Goal: Information Seeking & Learning: Learn about a topic

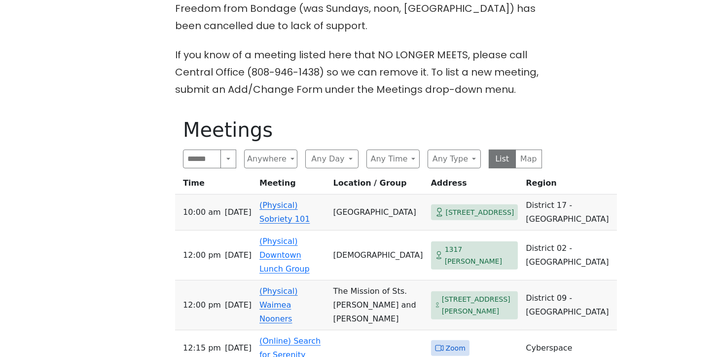
scroll to position [415, 0]
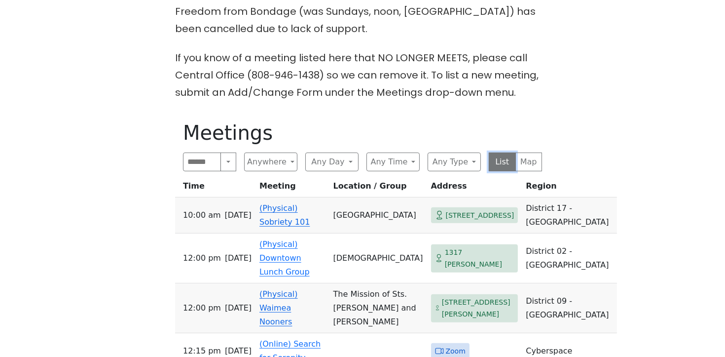
click at [500, 152] on button "List" at bounding box center [502, 161] width 27 height 19
click at [529, 152] on button "Map" at bounding box center [528, 161] width 27 height 19
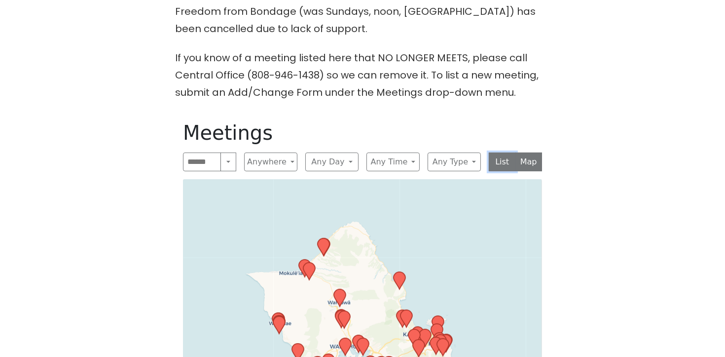
click at [500, 152] on button "List" at bounding box center [502, 161] width 27 height 19
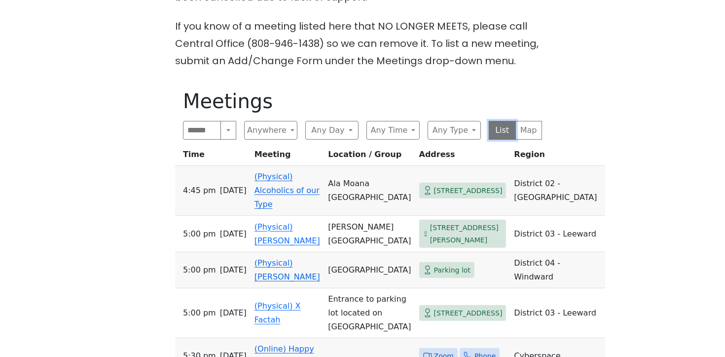
scroll to position [445, 0]
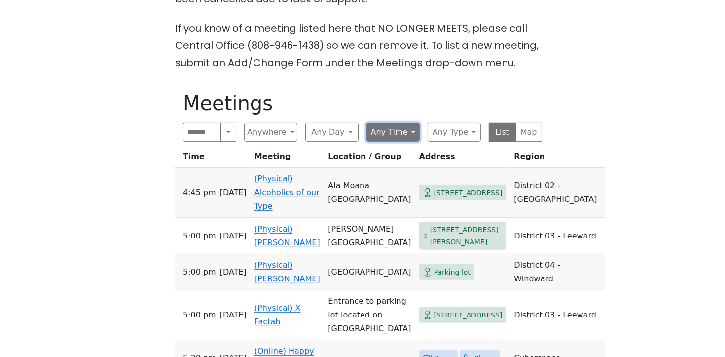
click at [401, 123] on button "Any Time" at bounding box center [392, 132] width 53 height 19
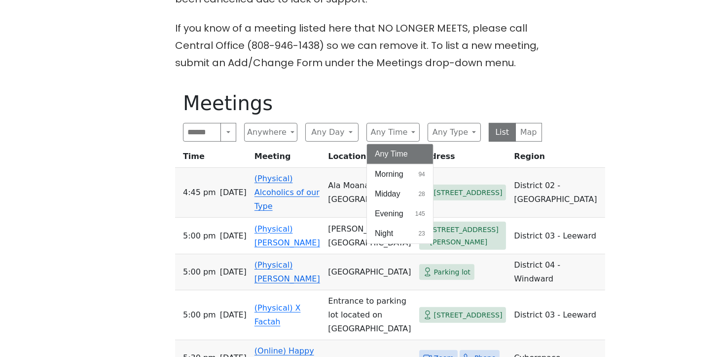
click at [414, 144] on button "Any Time" at bounding box center [400, 154] width 66 height 20
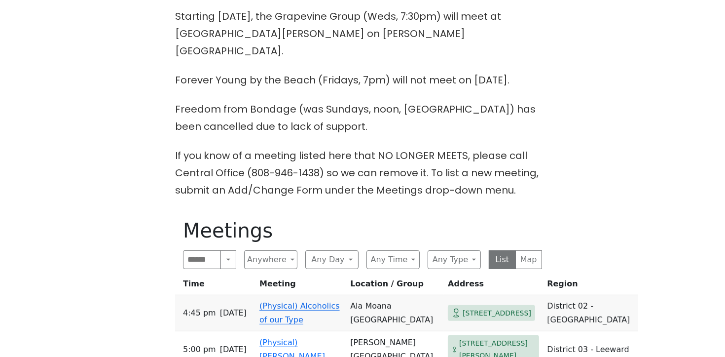
scroll to position [438, 0]
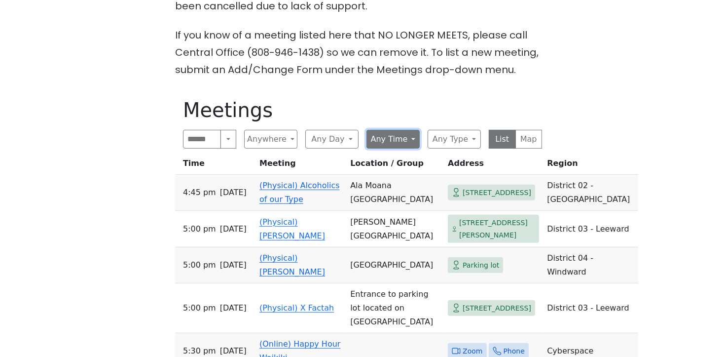
click at [388, 130] on button "Any Time" at bounding box center [392, 139] width 53 height 19
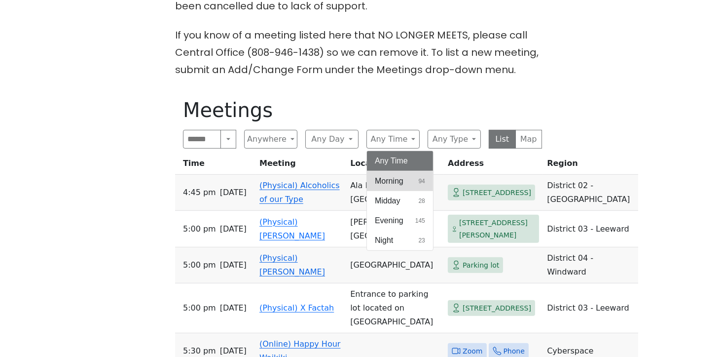
click at [390, 175] on span "Morning" at bounding box center [389, 181] width 29 height 12
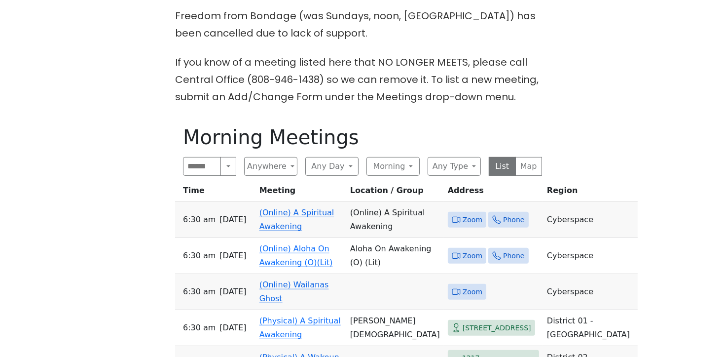
scroll to position [386, 0]
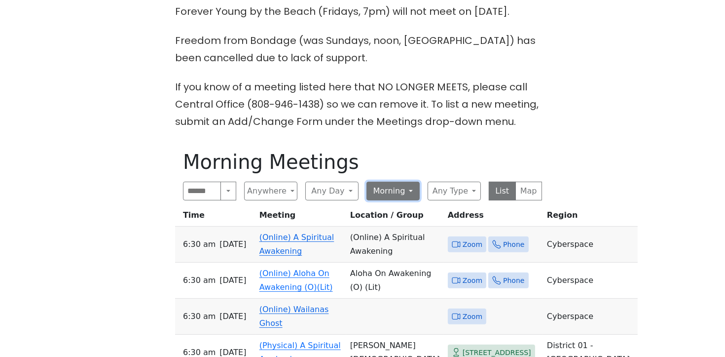
click at [412, 181] on button "Morning" at bounding box center [392, 190] width 53 height 19
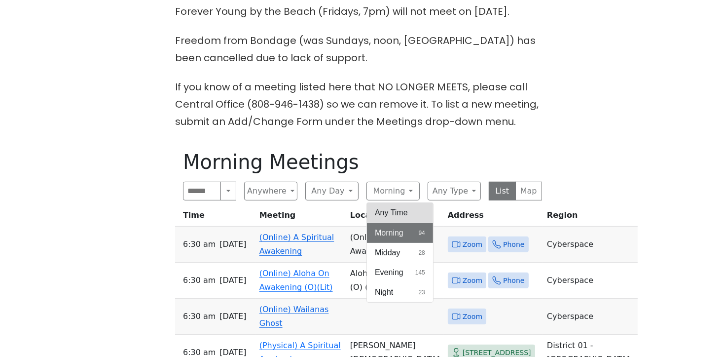
click at [400, 203] on button "Any Time" at bounding box center [400, 213] width 66 height 20
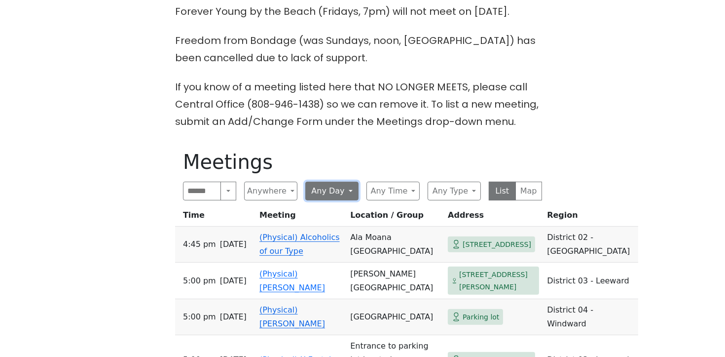
click at [341, 181] on button "Any Day" at bounding box center [331, 190] width 53 height 19
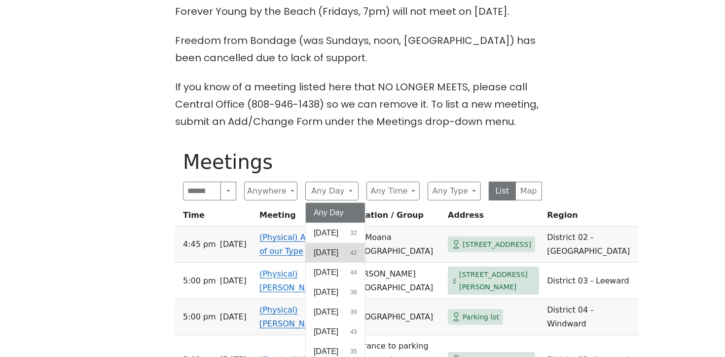
click at [329, 247] on span "Monday" at bounding box center [326, 253] width 25 height 12
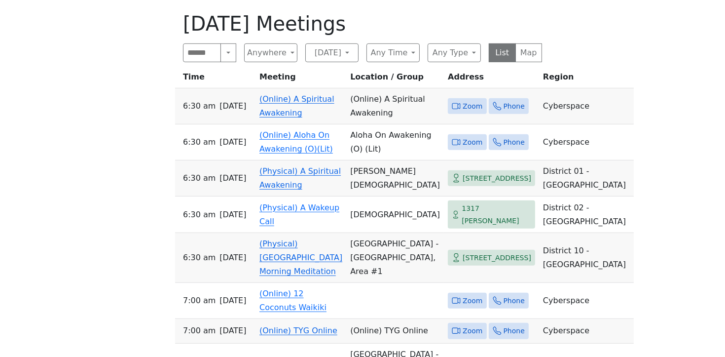
scroll to position [527, 0]
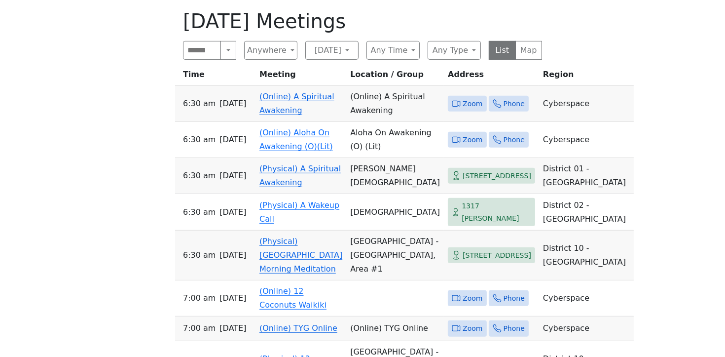
click at [306, 92] on link "(Online) A Spiritual Awakening" at bounding box center [296, 103] width 75 height 23
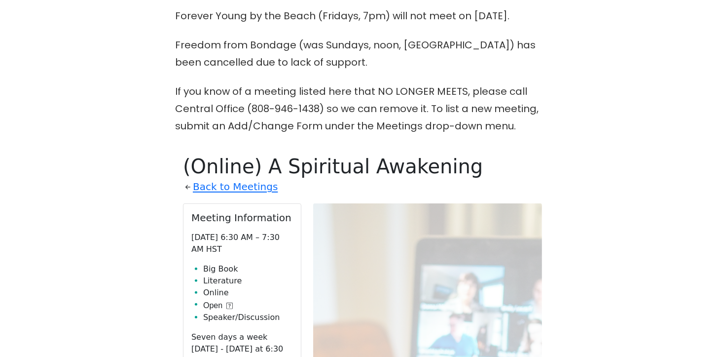
scroll to position [376, 0]
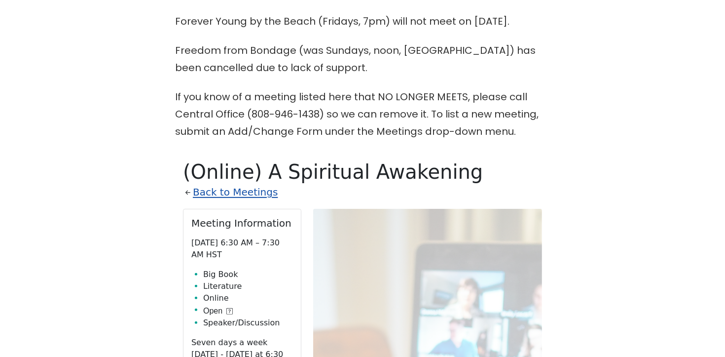
click at [262, 183] on link "Back to Meetings" at bounding box center [235, 191] width 85 height 17
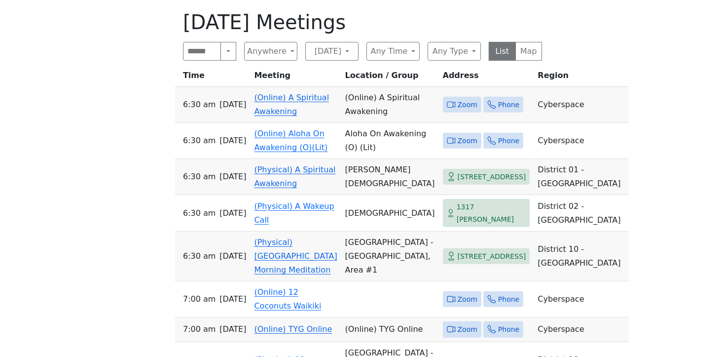
scroll to position [527, 0]
click at [279, 200] on link "(Physical) A Wakeup Call" at bounding box center [294, 211] width 80 height 23
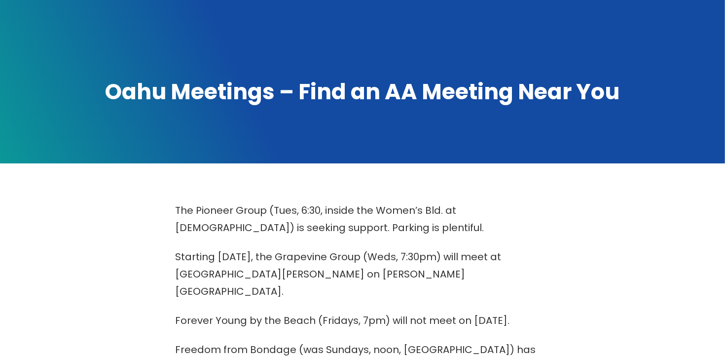
scroll to position [271, 0]
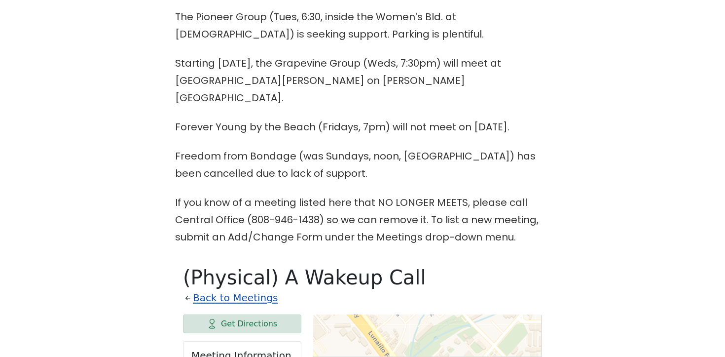
click at [242, 289] on link "Back to Meetings" at bounding box center [235, 297] width 85 height 17
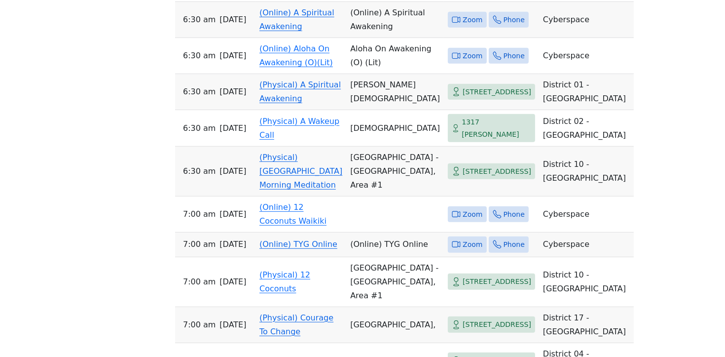
scroll to position [614, 0]
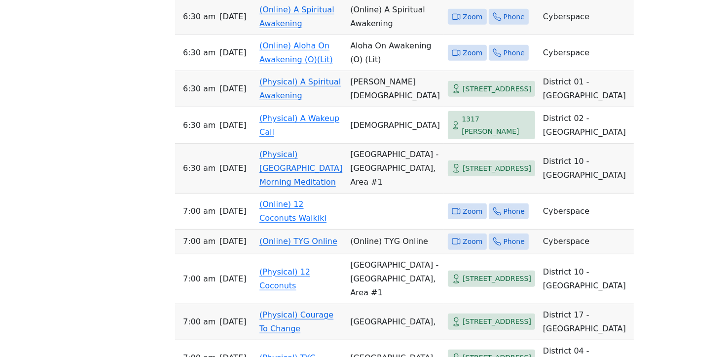
click at [289, 186] on link "(Physical) Waikiki Beach Morning Meditation" at bounding box center [300, 167] width 83 height 37
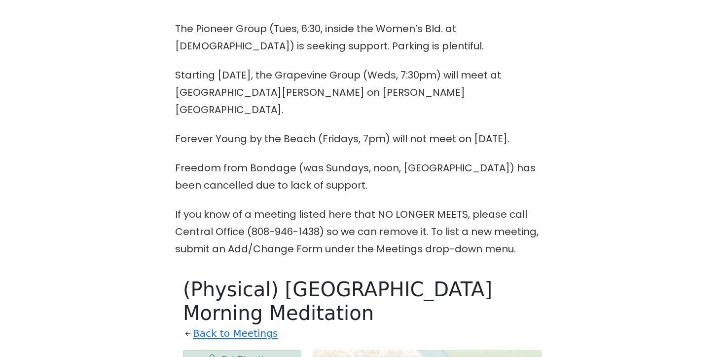
scroll to position [384, 0]
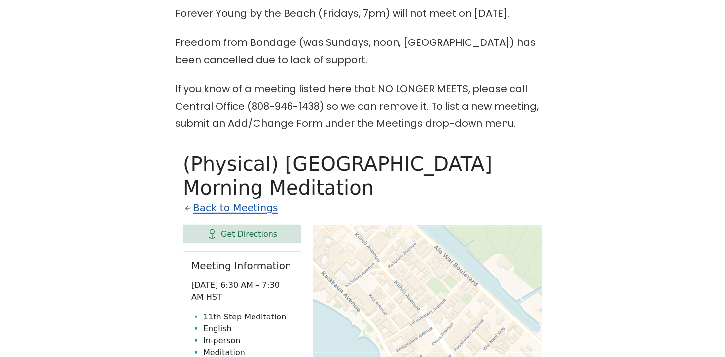
click at [222, 199] on link "Back to Meetings" at bounding box center [235, 207] width 85 height 17
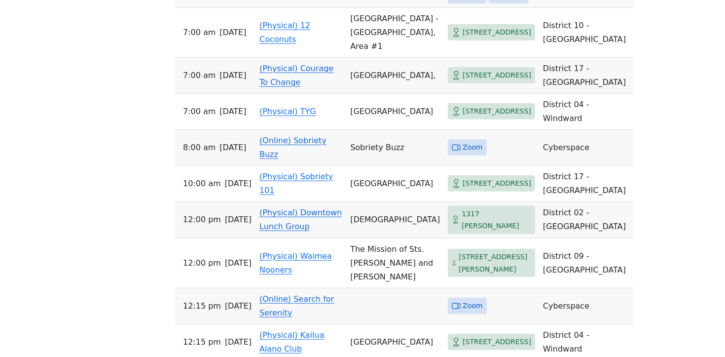
scroll to position [873, 0]
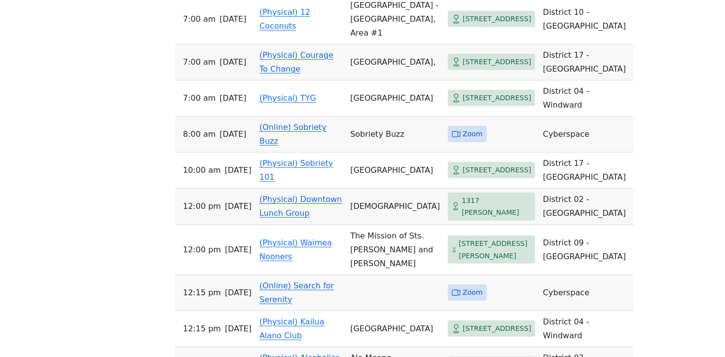
click at [274, 73] on link "(Physical) Courage To Change" at bounding box center [296, 61] width 74 height 23
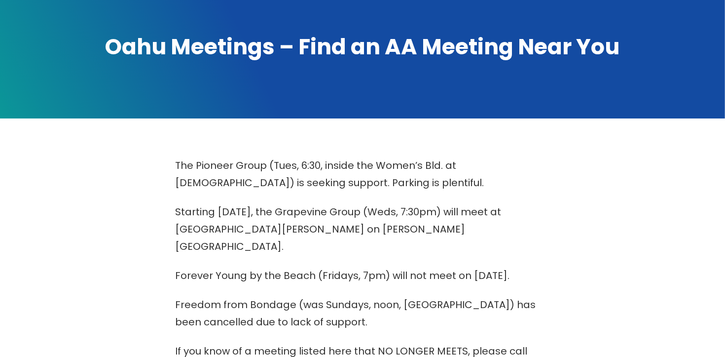
scroll to position [300, 0]
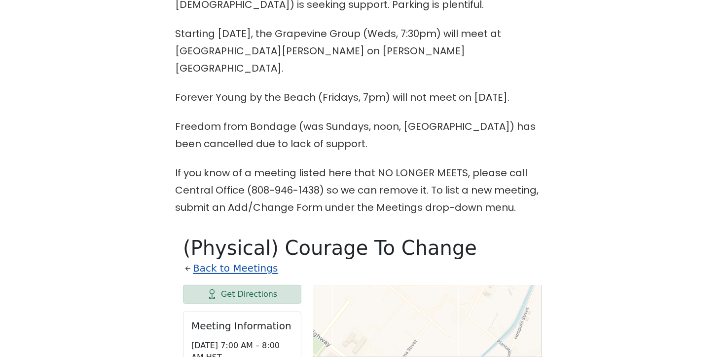
click at [227, 259] on link "Back to Meetings" at bounding box center [235, 267] width 85 height 17
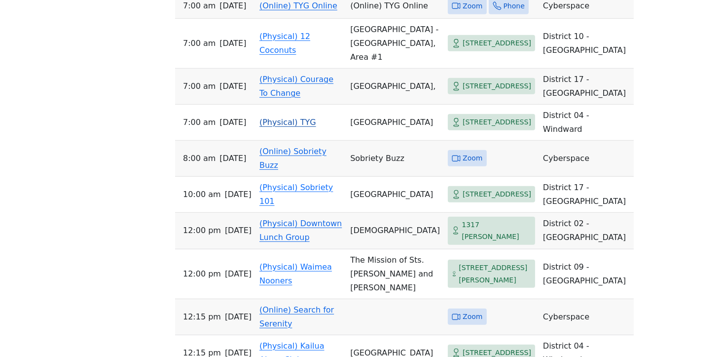
scroll to position [869, 0]
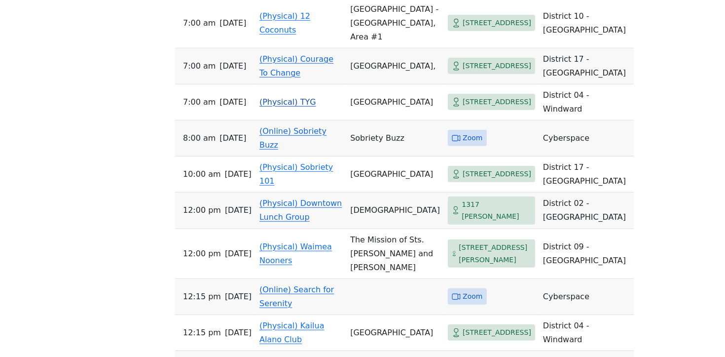
click at [271, 107] on link "(Physical) TYG" at bounding box center [287, 101] width 57 height 9
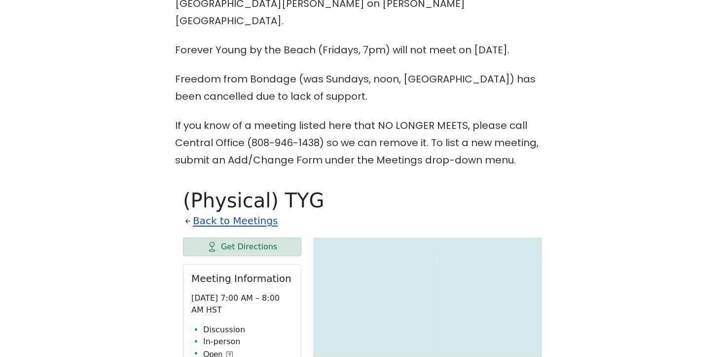
scroll to position [488, 0]
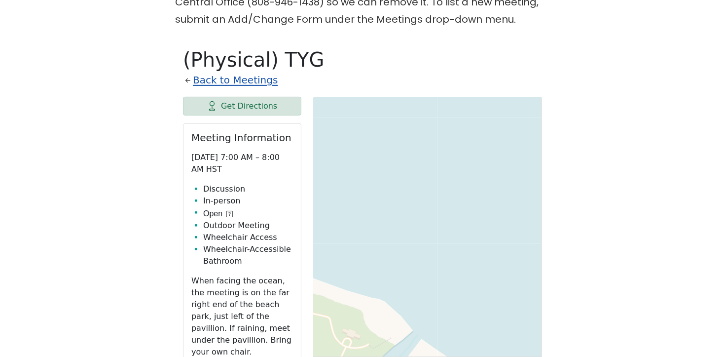
click at [246, 72] on link "Back to Meetings" at bounding box center [235, 80] width 85 height 17
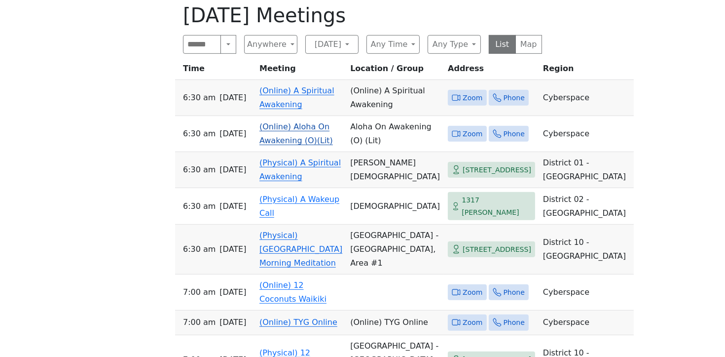
scroll to position [533, 0]
click at [281, 134] on link "(Online) Aloha On Awakening (O)(Lit)" at bounding box center [295, 132] width 73 height 23
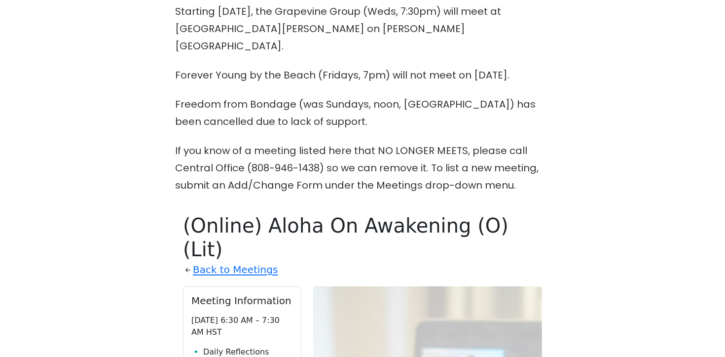
scroll to position [445, 0]
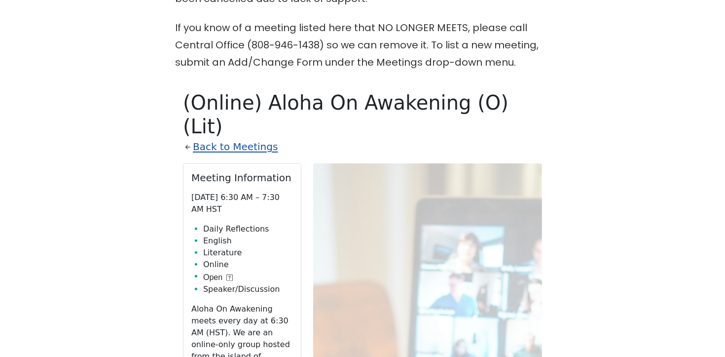
click at [234, 138] on link "Back to Meetings" at bounding box center [235, 146] width 85 height 17
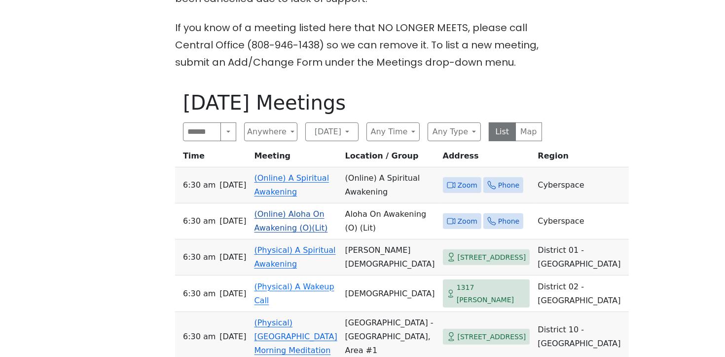
click at [275, 209] on link "(Online) Aloha On Awakening (O)(Lit)" at bounding box center [290, 220] width 73 height 23
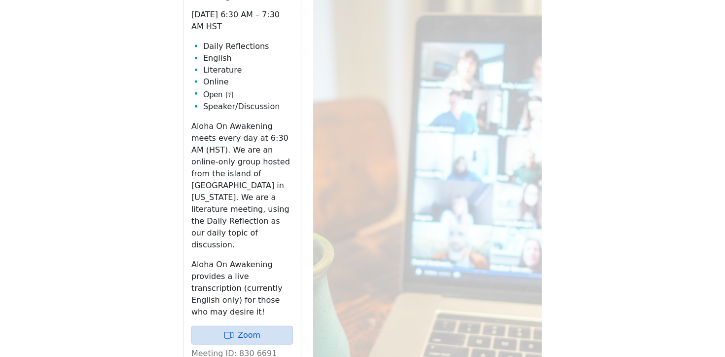
scroll to position [509, 0]
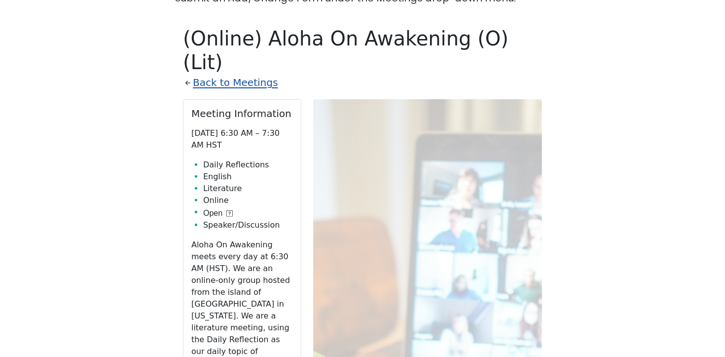
click at [237, 74] on link "Back to Meetings" at bounding box center [235, 82] width 85 height 17
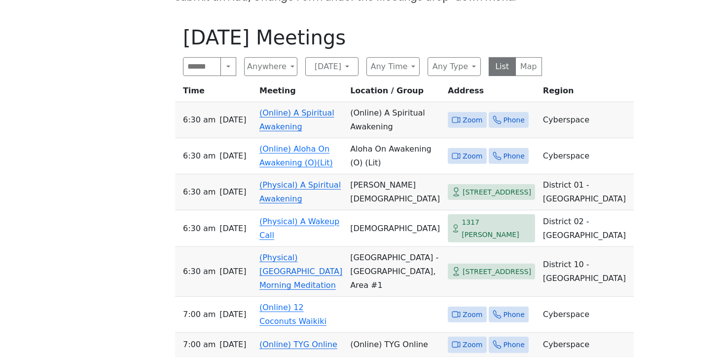
scroll to position [517, 0]
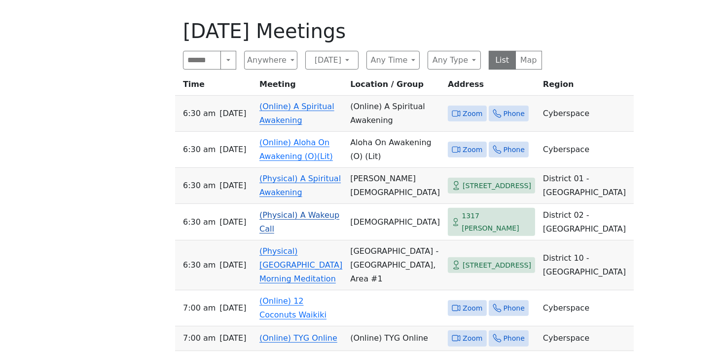
click at [276, 233] on link "(Physical) A Wakeup Call" at bounding box center [299, 221] width 80 height 23
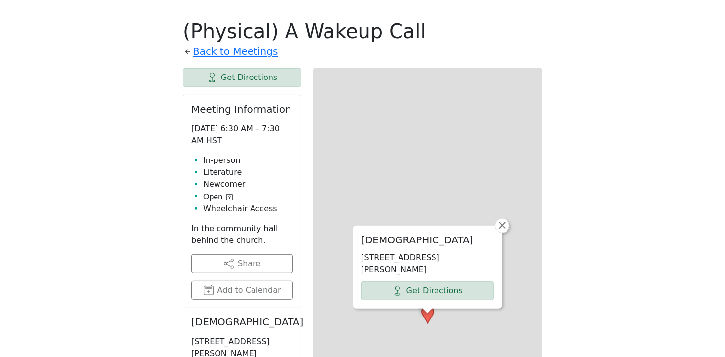
scroll to position [510, 0]
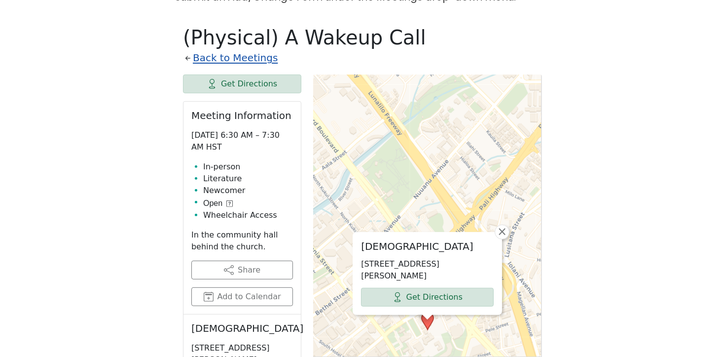
click at [203, 49] on link "Back to Meetings" at bounding box center [235, 57] width 85 height 17
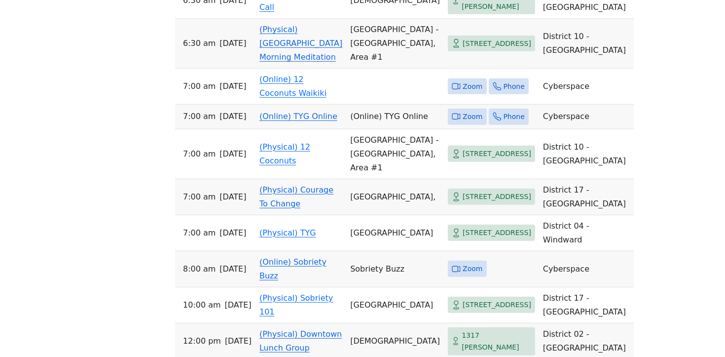
scroll to position [743, 0]
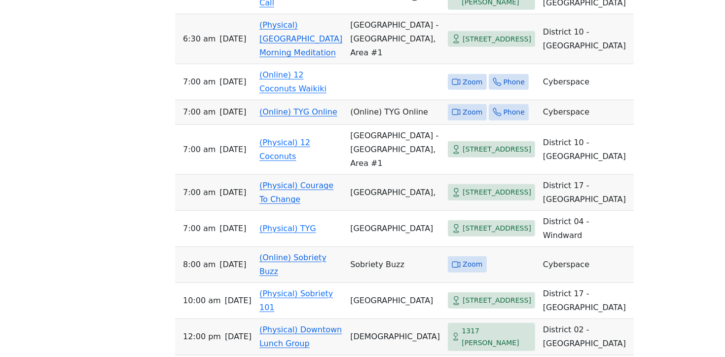
click at [268, 116] on link "(Online) TYG Online" at bounding box center [298, 111] width 78 height 9
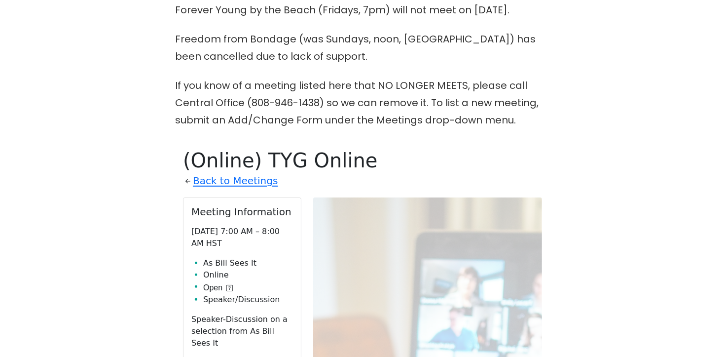
scroll to position [362, 0]
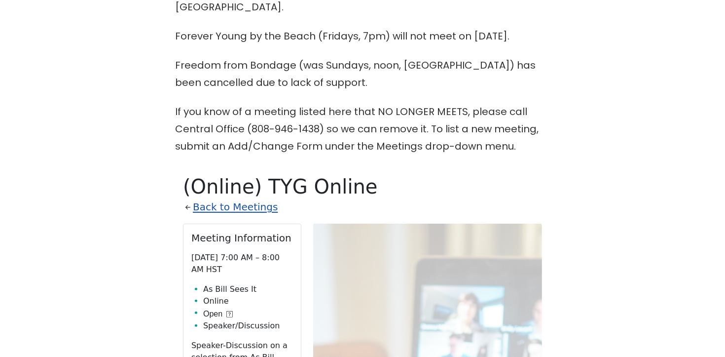
click at [254, 198] on link "Back to Meetings" at bounding box center [235, 206] width 85 height 17
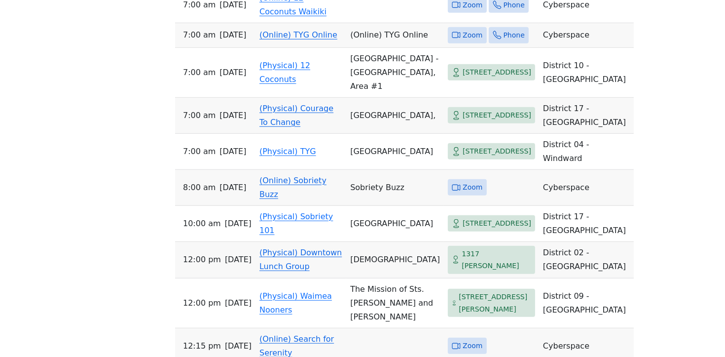
scroll to position [862, 0]
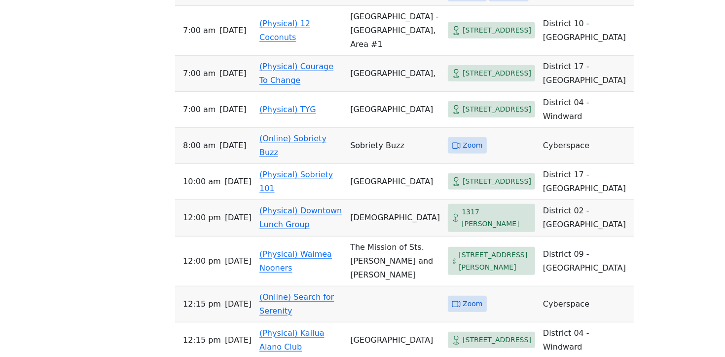
click at [291, 85] on link "(Physical) Courage To Change" at bounding box center [296, 73] width 74 height 23
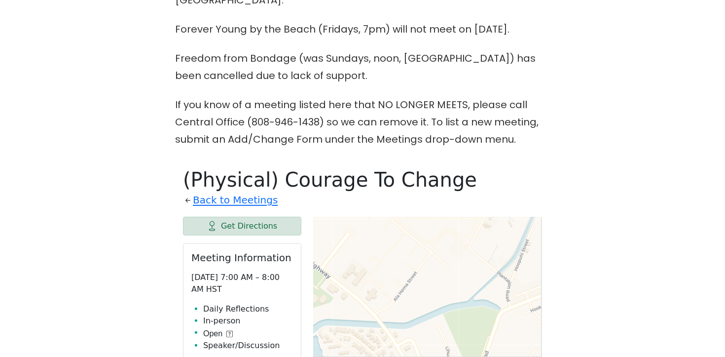
scroll to position [409, 0]
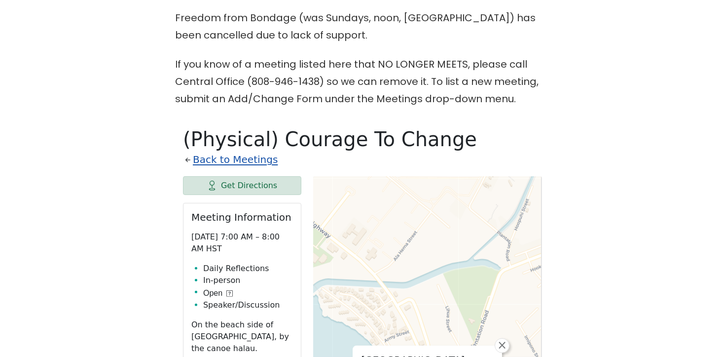
click at [239, 151] on link "Back to Meetings" at bounding box center [235, 159] width 85 height 17
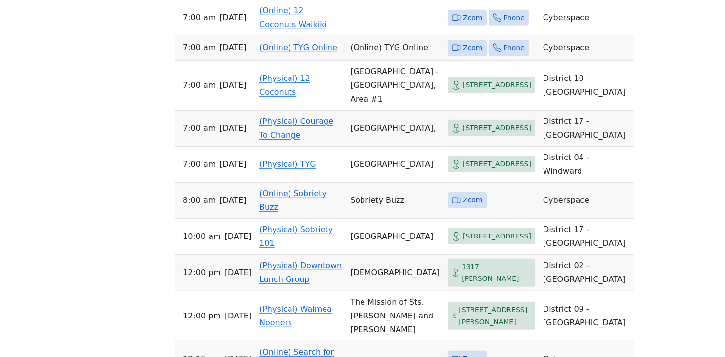
scroll to position [814, 0]
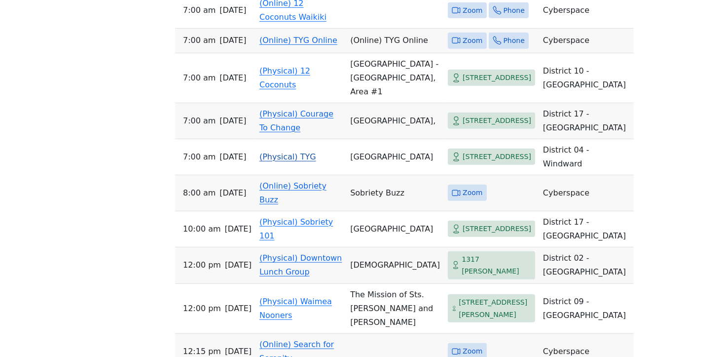
click at [288, 161] on link "(Physical) TYG" at bounding box center [287, 156] width 57 height 9
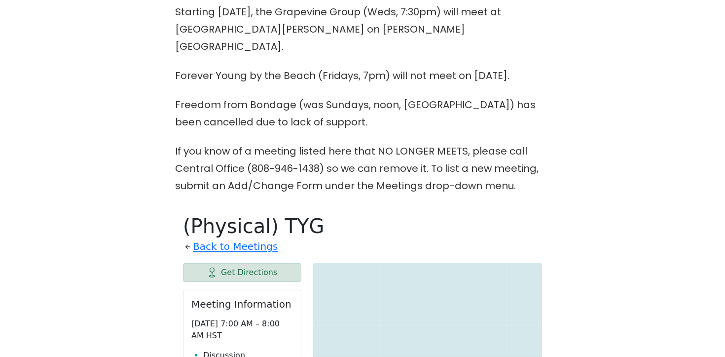
scroll to position [320, 0]
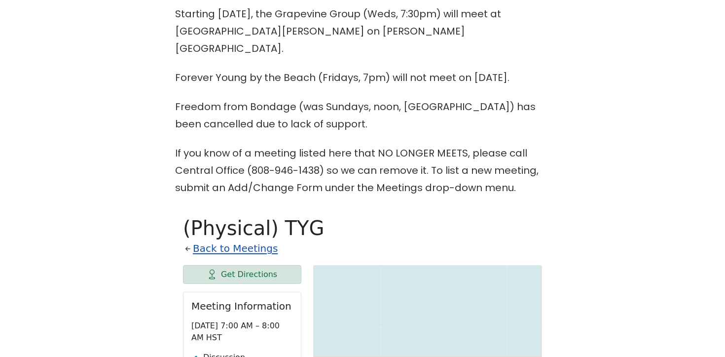
click at [244, 240] on link "Back to Meetings" at bounding box center [235, 248] width 85 height 17
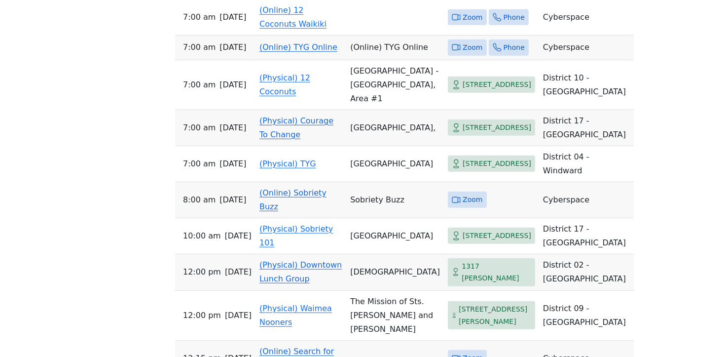
scroll to position [810, 0]
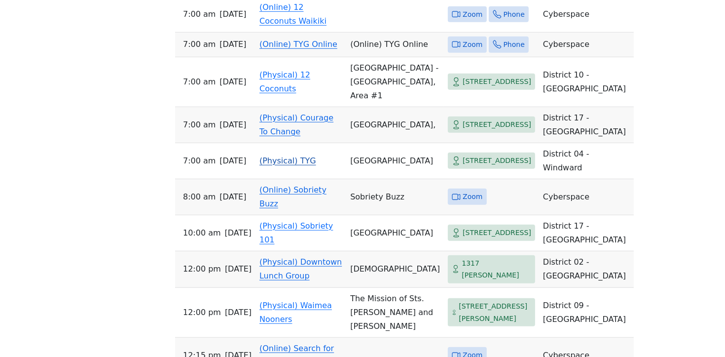
click at [303, 165] on link "(Physical) TYG" at bounding box center [287, 160] width 57 height 9
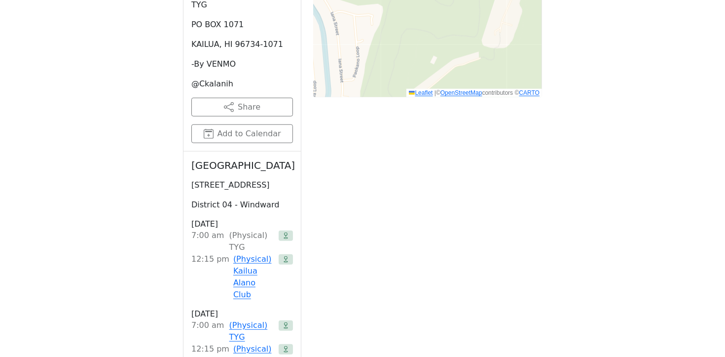
scroll to position [1072, 0]
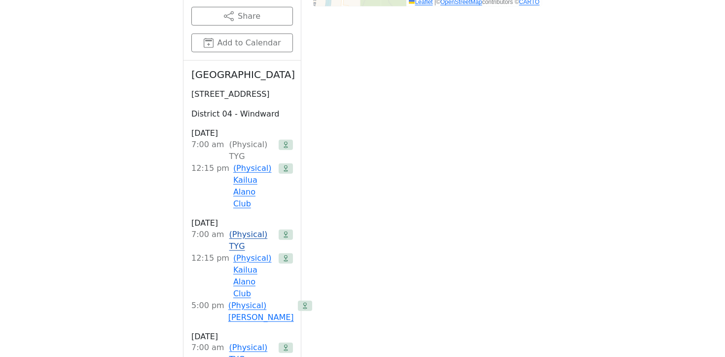
click at [248, 228] on link "(Physical) TYG" at bounding box center [252, 240] width 46 height 24
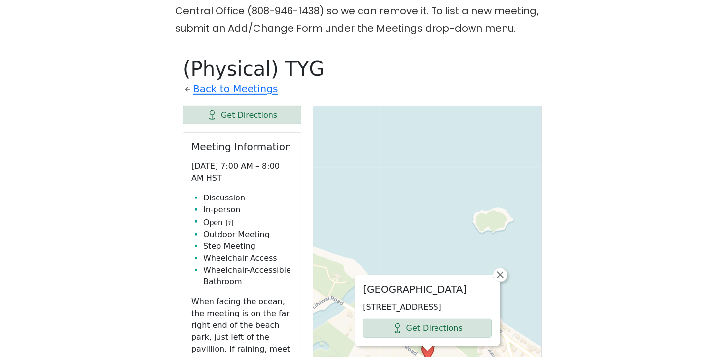
scroll to position [478, 0]
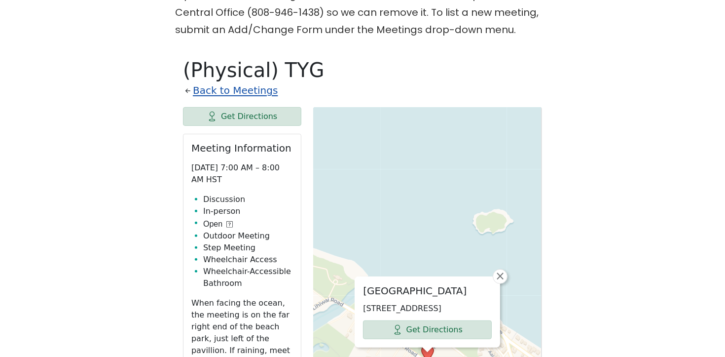
click at [235, 82] on link "Back to Meetings" at bounding box center [235, 90] width 85 height 17
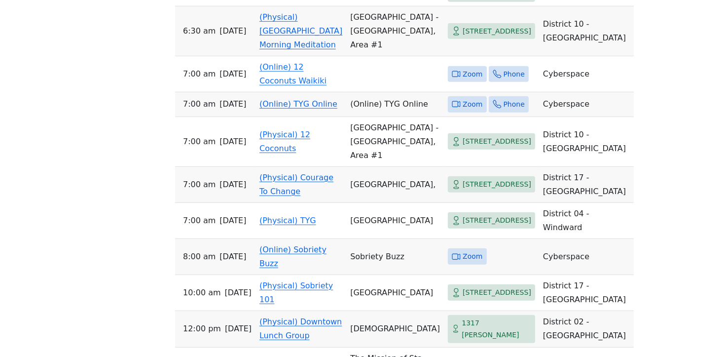
scroll to position [752, 0]
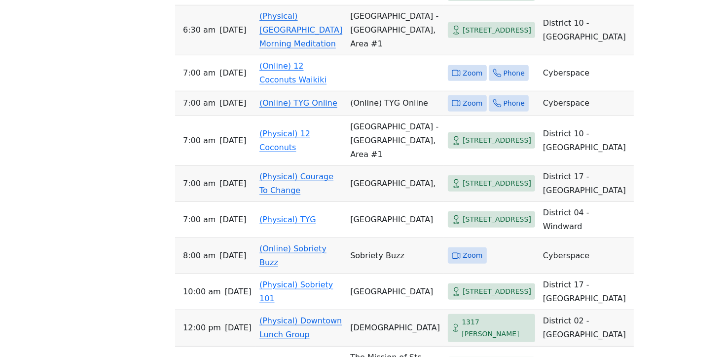
click at [274, 108] on link "(Online) TYG Online" at bounding box center [298, 102] width 78 height 9
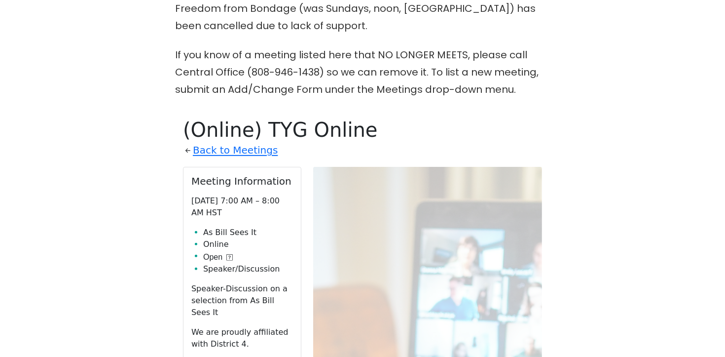
scroll to position [411, 0]
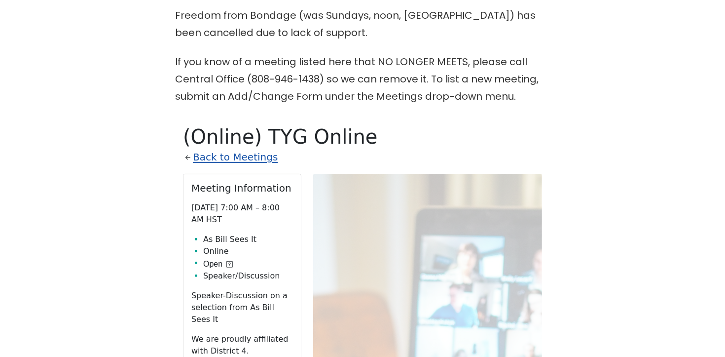
click at [257, 148] on link "Back to Meetings" at bounding box center [235, 156] width 85 height 17
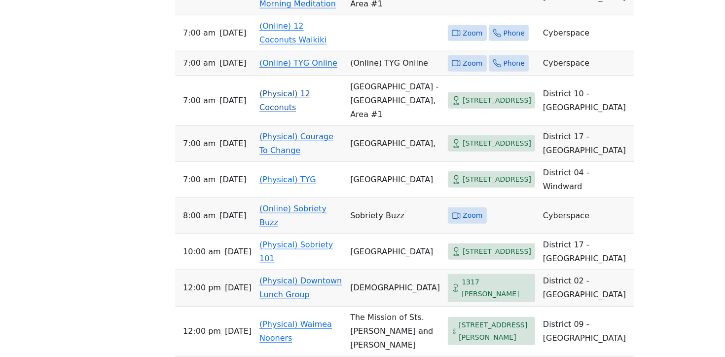
scroll to position [796, 0]
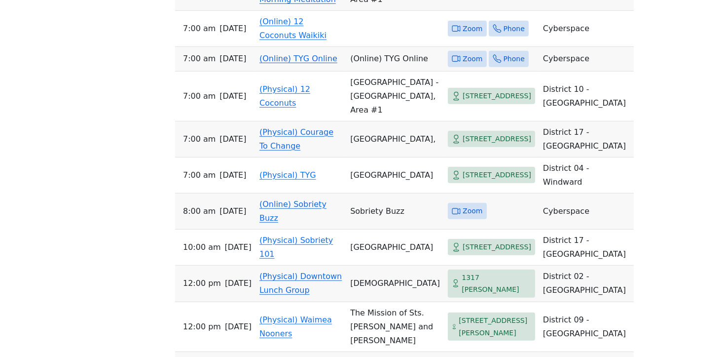
click at [285, 63] on link "(Online) TYG Online" at bounding box center [298, 58] width 78 height 9
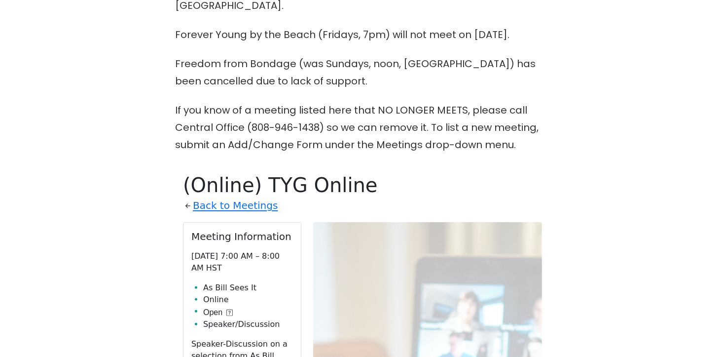
scroll to position [430, 0]
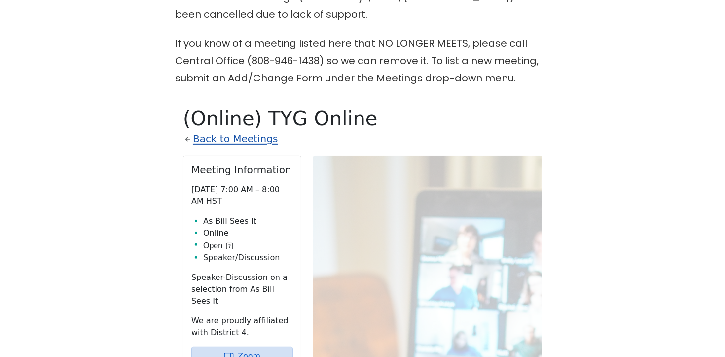
click at [235, 130] on link "Back to Meetings" at bounding box center [235, 138] width 85 height 17
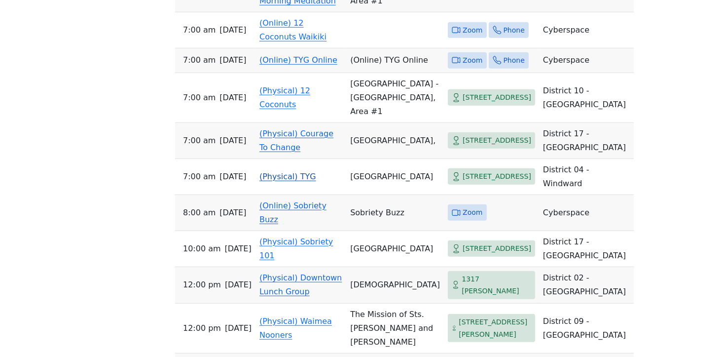
scroll to position [799, 0]
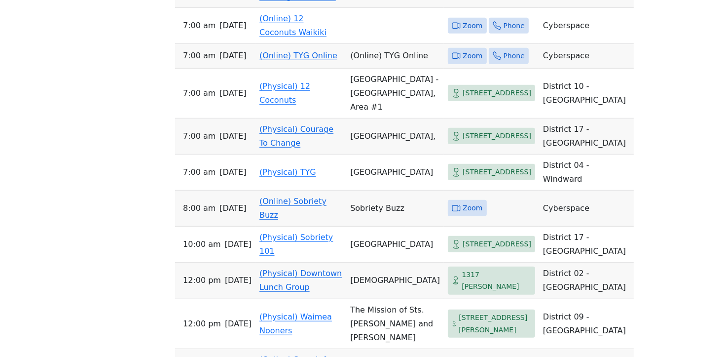
click at [293, 147] on link "(Physical) Courage To Change" at bounding box center [296, 135] width 74 height 23
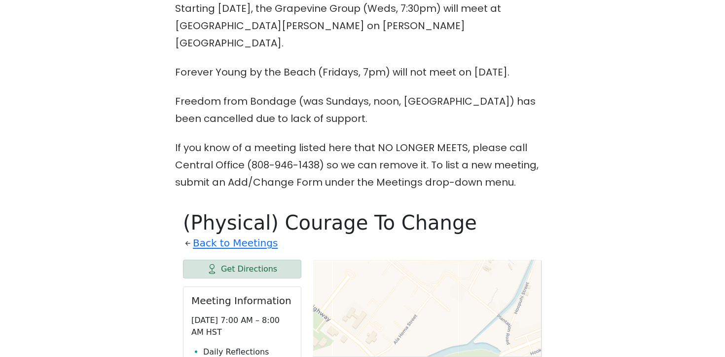
scroll to position [335, 0]
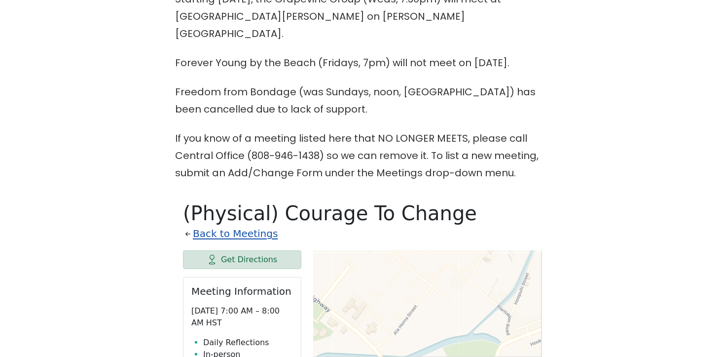
click at [248, 225] on link "Back to Meetings" at bounding box center [235, 233] width 85 height 17
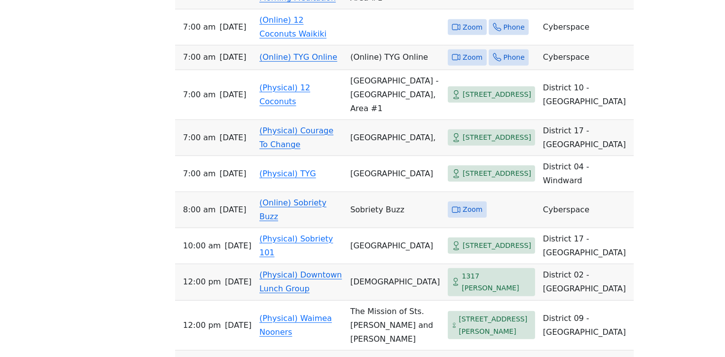
scroll to position [808, 0]
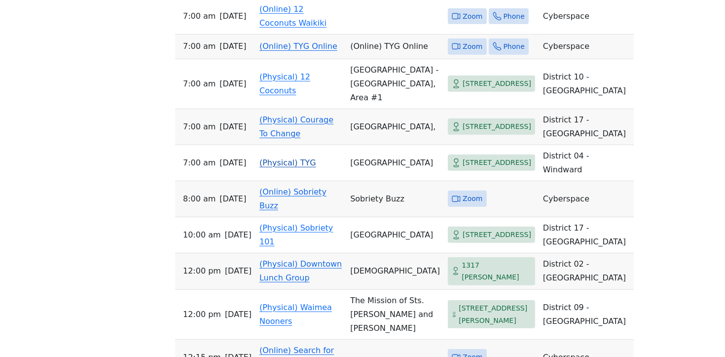
click at [279, 167] on link "(Physical) TYG" at bounding box center [287, 162] width 57 height 9
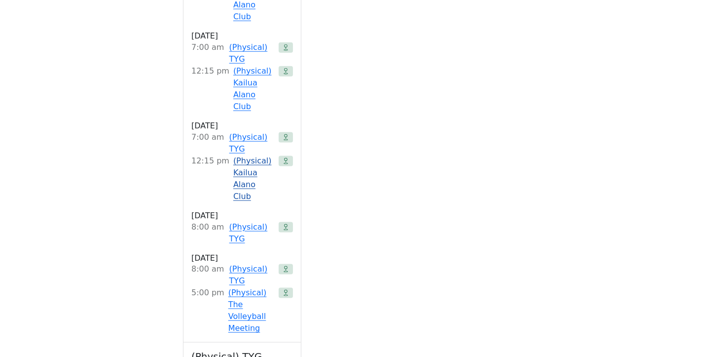
scroll to position [1468, 0]
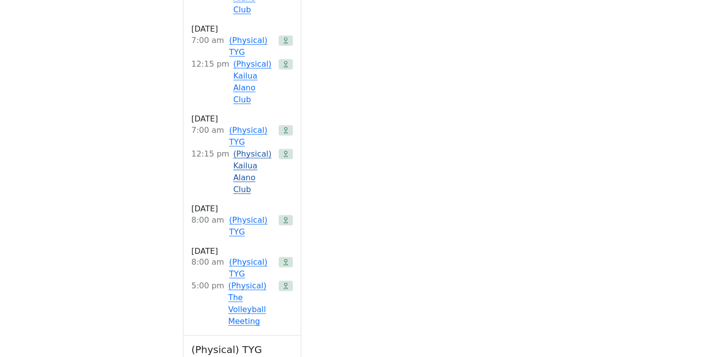
click at [253, 148] on link "(Physical) Kailua Alano Club" at bounding box center [253, 171] width 41 height 47
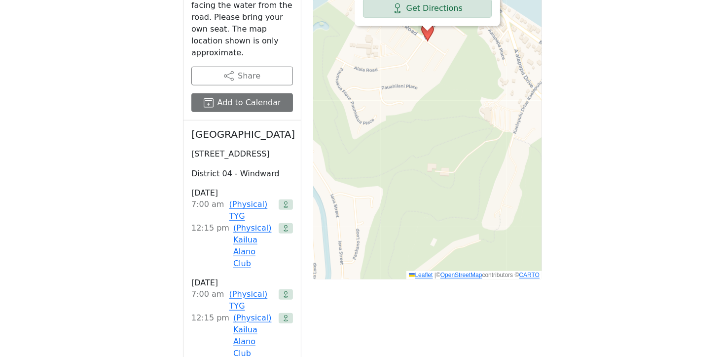
scroll to position [902, 0]
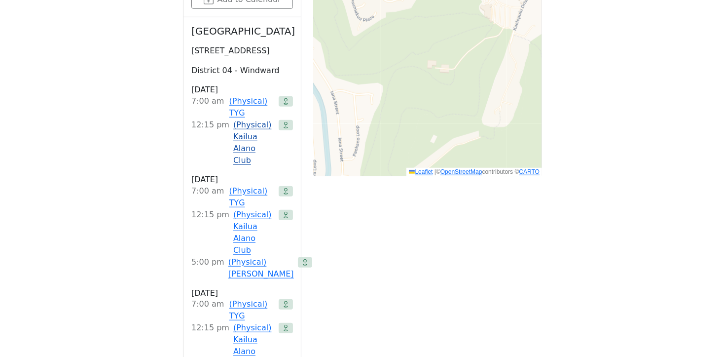
click at [256, 119] on link "(Physical) Kailua Alano Club" at bounding box center [253, 142] width 41 height 47
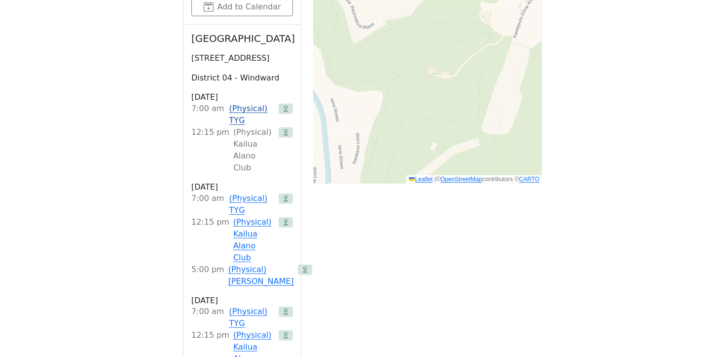
scroll to position [897, 0]
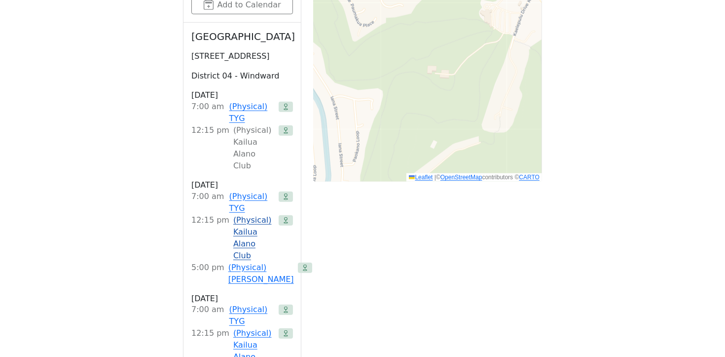
click at [253, 214] on link "(Physical) Kailua Alano Club" at bounding box center [253, 237] width 41 height 47
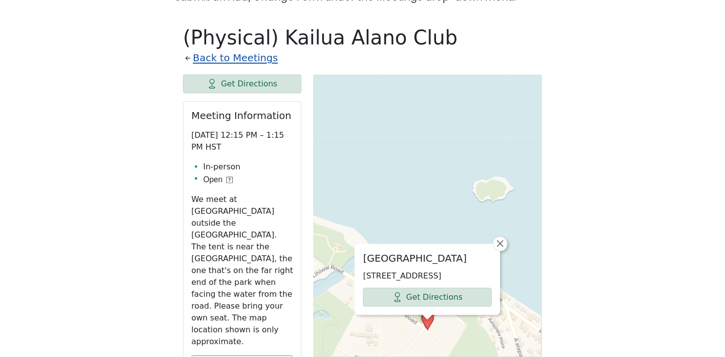
click at [244, 49] on link "Back to Meetings" at bounding box center [235, 57] width 85 height 17
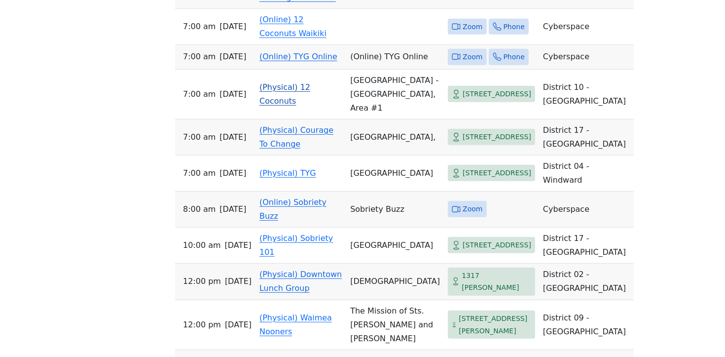
scroll to position [833, 0]
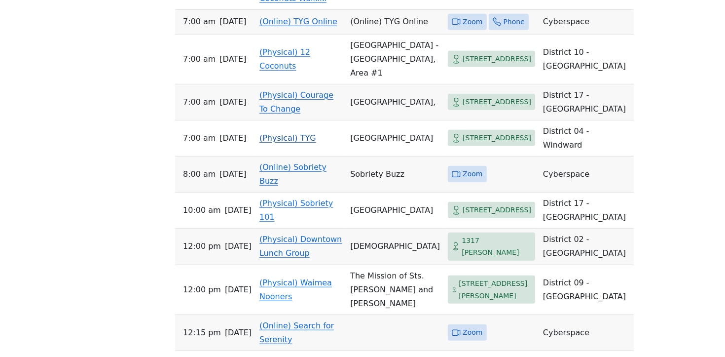
click at [290, 143] on link "(Physical) TYG" at bounding box center [287, 137] width 57 height 9
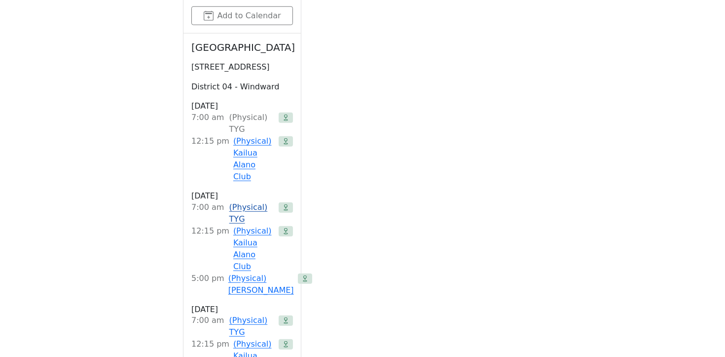
scroll to position [1100, 0]
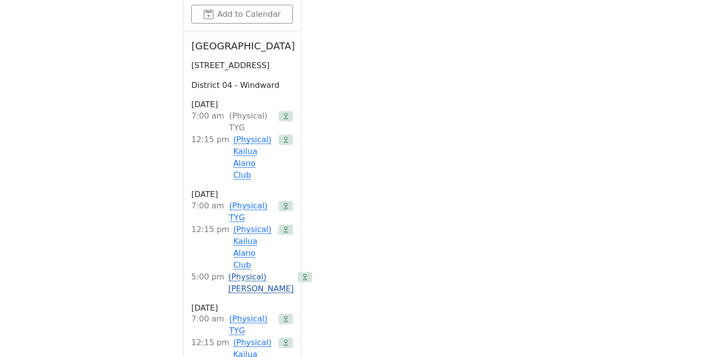
click at [253, 271] on link "(Physical) Hui" at bounding box center [261, 283] width 66 height 24
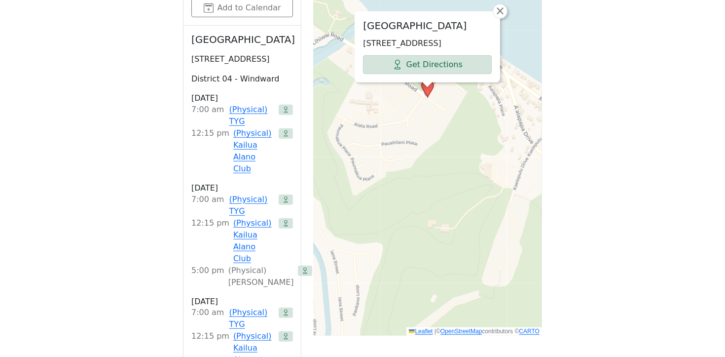
scroll to position [684, 0]
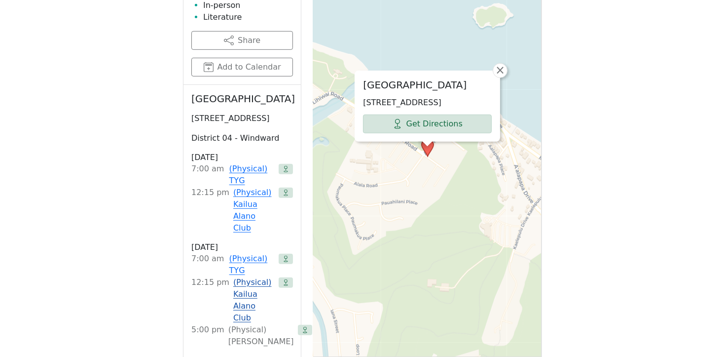
click at [245, 276] on link "(Physical) Kailua Alano Club" at bounding box center [253, 299] width 41 height 47
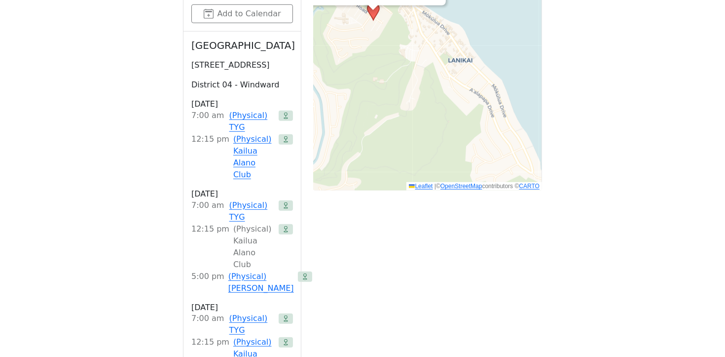
scroll to position [898, 0]
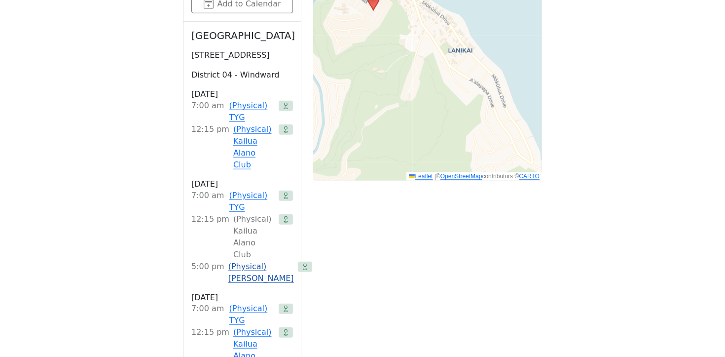
click at [245, 260] on link "(Physical) Hui" at bounding box center [261, 272] width 66 height 24
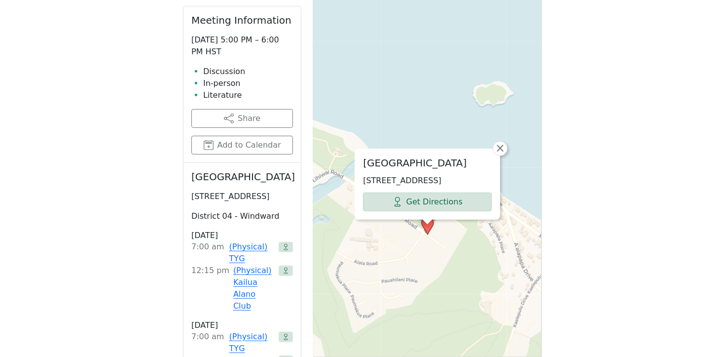
scroll to position [619, 0]
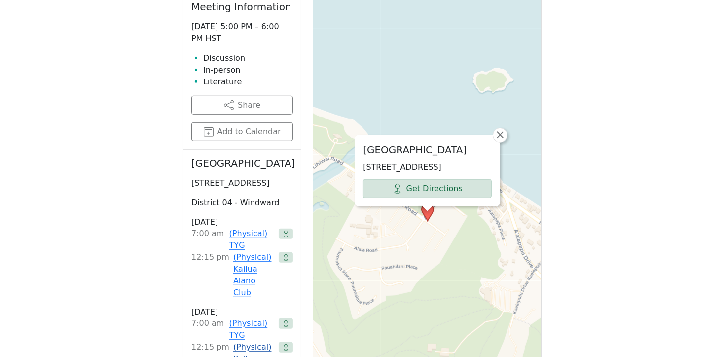
click at [238, 341] on link "(Physical) Kailua Alano Club" at bounding box center [253, 364] width 41 height 47
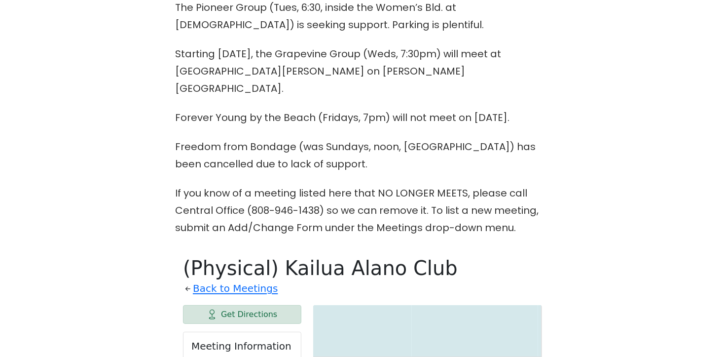
scroll to position [288, 0]
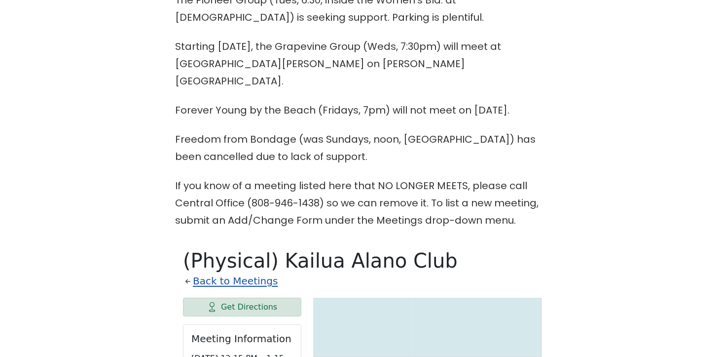
click at [238, 272] on link "Back to Meetings" at bounding box center [235, 280] width 85 height 17
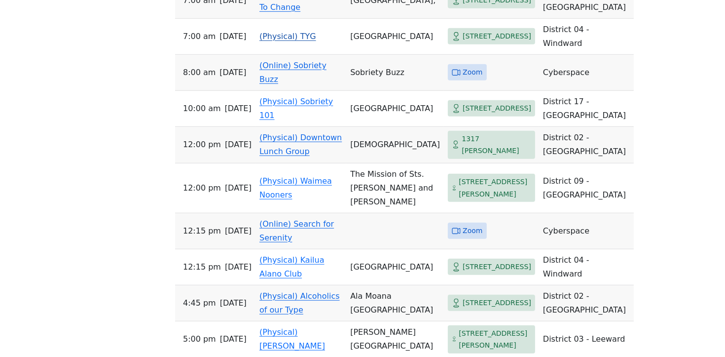
scroll to position [935, 0]
click at [278, 40] on link "(Physical) TYG" at bounding box center [287, 35] width 57 height 9
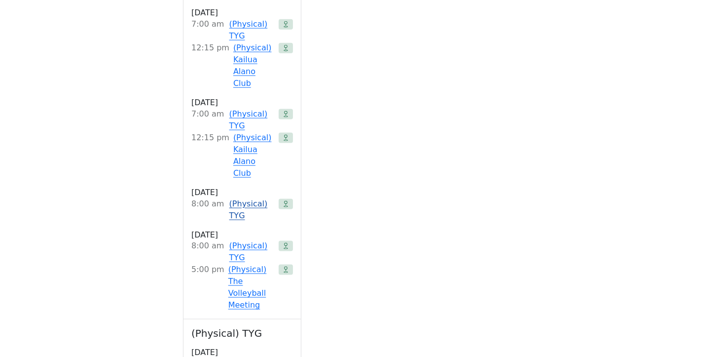
scroll to position [1535, 0]
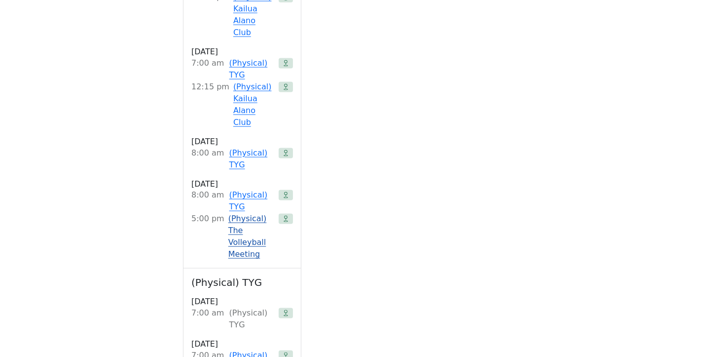
click at [230, 213] on link "(Physical) The Volleyball Meeting" at bounding box center [251, 236] width 46 height 47
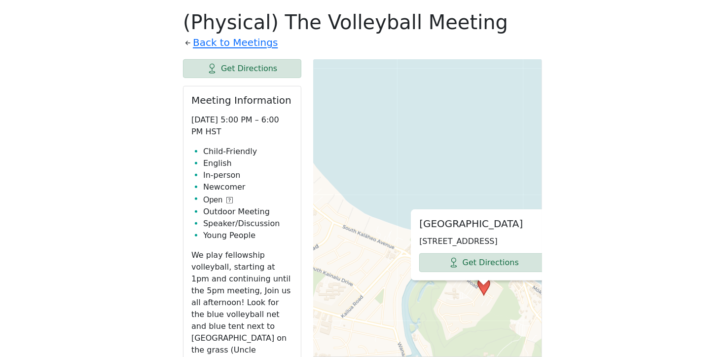
scroll to position [467, 0]
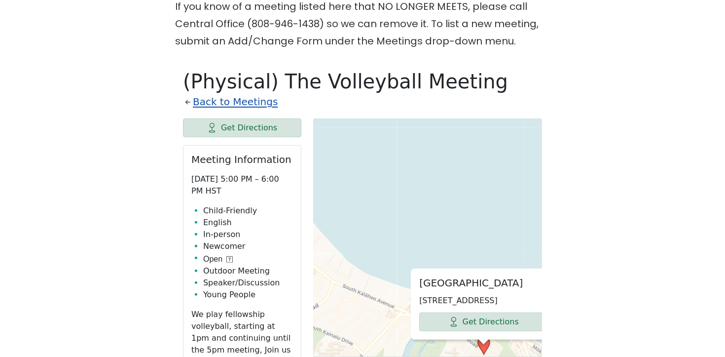
click at [243, 93] on link "Back to Meetings" at bounding box center [235, 101] width 85 height 17
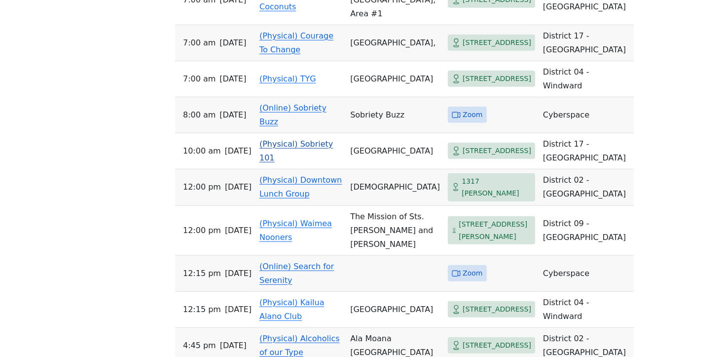
scroll to position [888, 0]
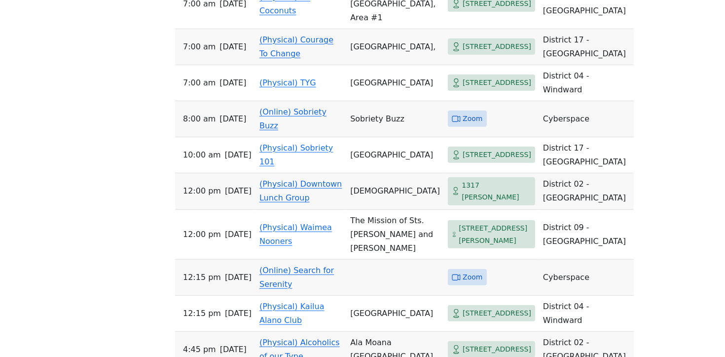
click at [290, 130] on link "(Online) Sobriety Buzz" at bounding box center [292, 118] width 67 height 23
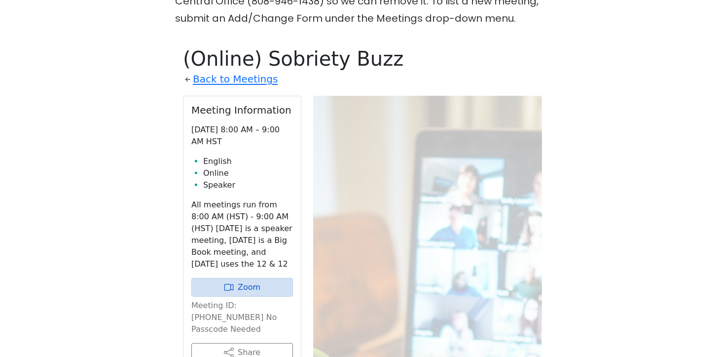
scroll to position [487, 0]
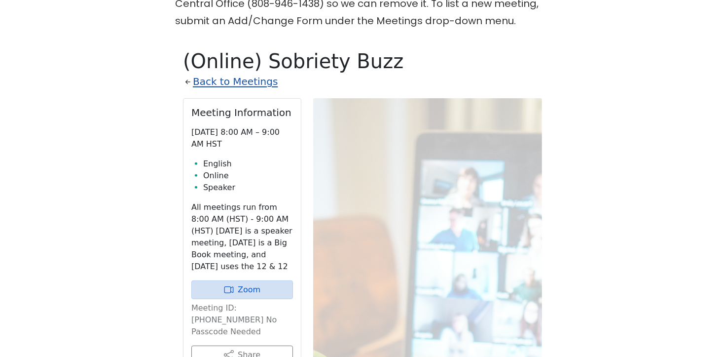
click at [250, 73] on link "Back to Meetings" at bounding box center [235, 81] width 85 height 17
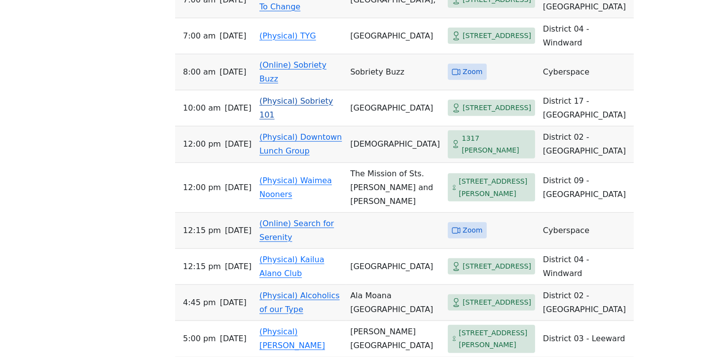
scroll to position [936, 0]
click at [282, 118] on link "(Physical) Sobriety 101" at bounding box center [295, 106] width 73 height 23
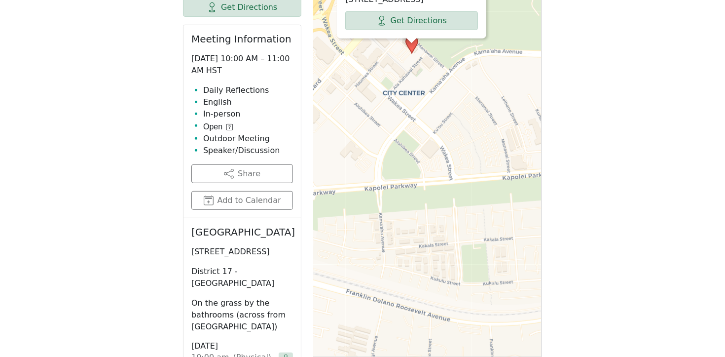
scroll to position [504, 0]
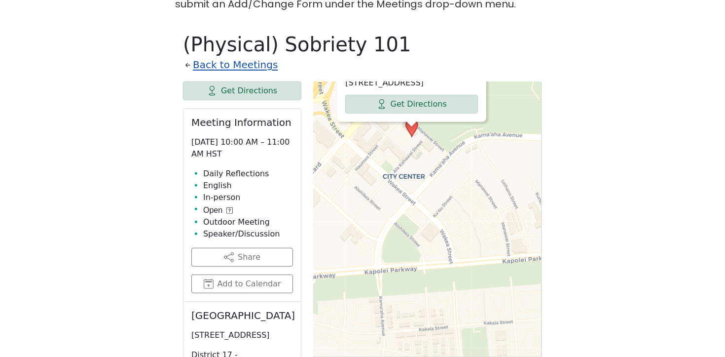
click at [249, 56] on link "Back to Meetings" at bounding box center [235, 64] width 85 height 17
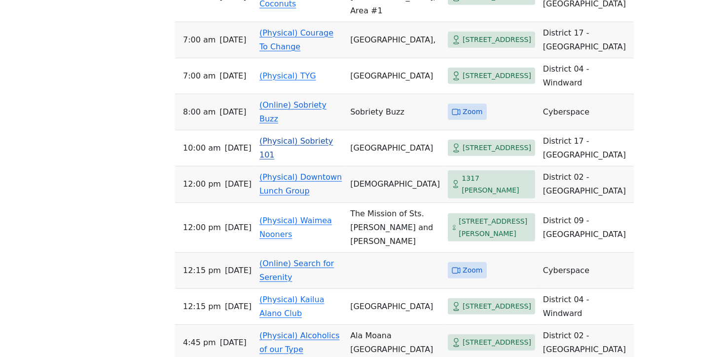
scroll to position [902, 0]
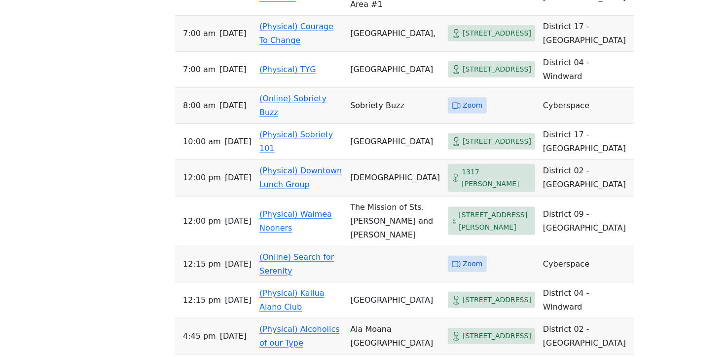
click at [292, 117] on link "(Online) Sobriety Buzz" at bounding box center [292, 105] width 67 height 23
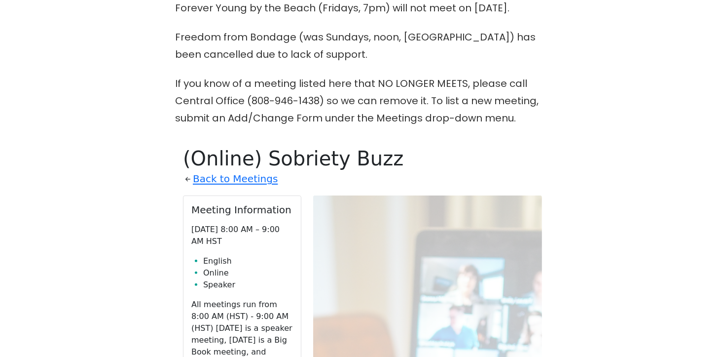
scroll to position [365, 0]
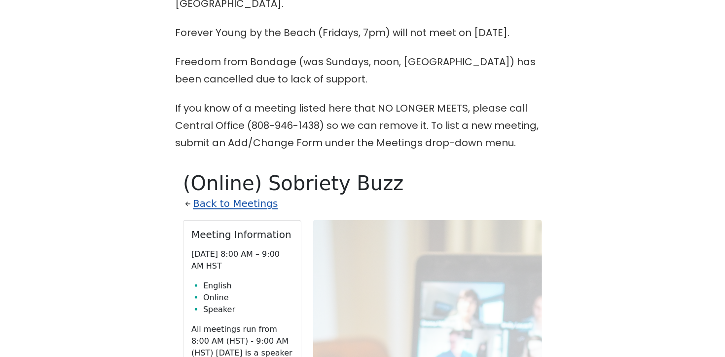
click at [227, 195] on link "Back to Meetings" at bounding box center [235, 203] width 85 height 17
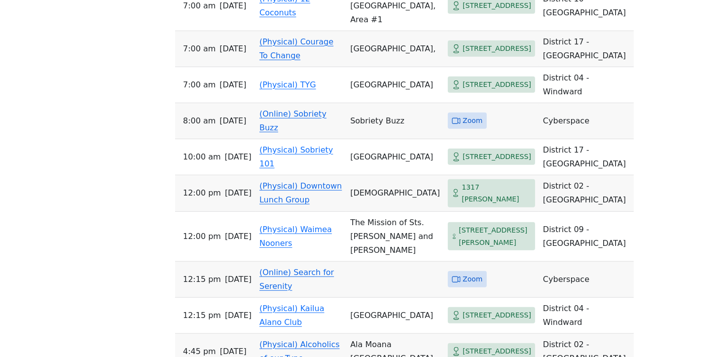
scroll to position [886, 0]
click at [300, 61] on link "(Physical) Courage To Change" at bounding box center [296, 48] width 74 height 23
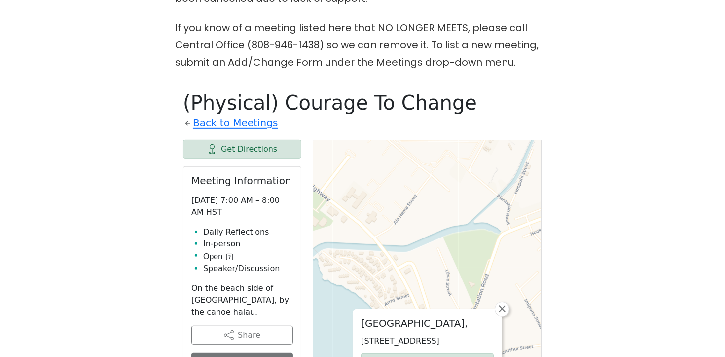
scroll to position [433, 0]
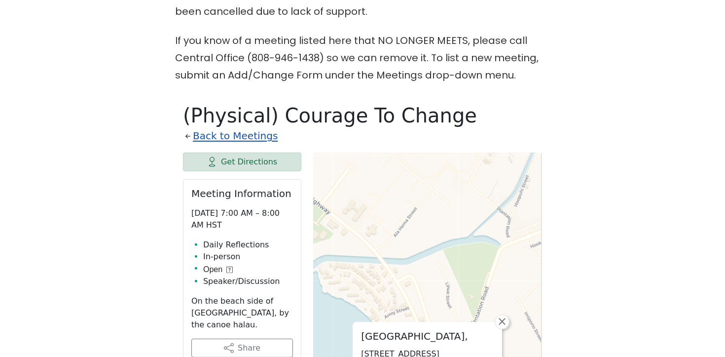
click at [227, 127] on link "Back to Meetings" at bounding box center [235, 135] width 85 height 17
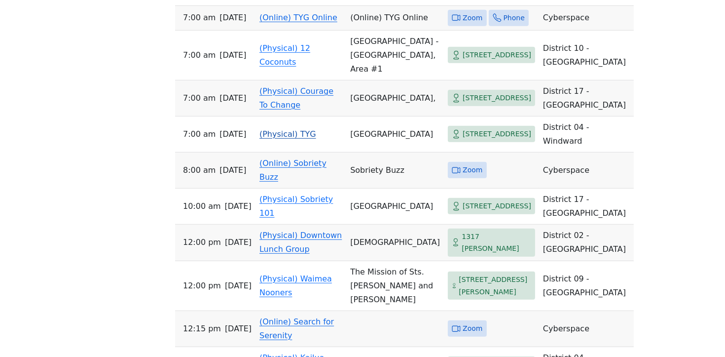
scroll to position [837, 0]
click at [269, 224] on td "(Physical) Sobriety 101" at bounding box center [300, 206] width 91 height 36
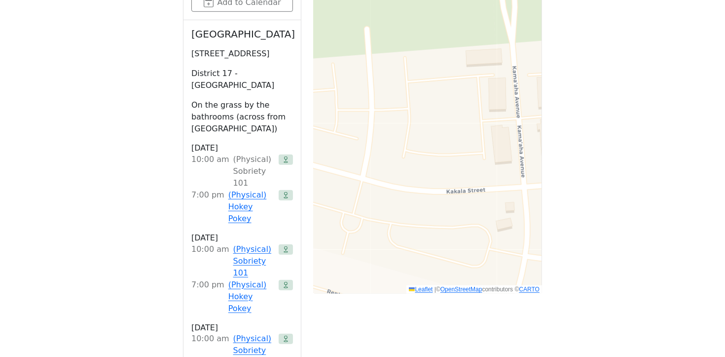
scroll to position [787, 0]
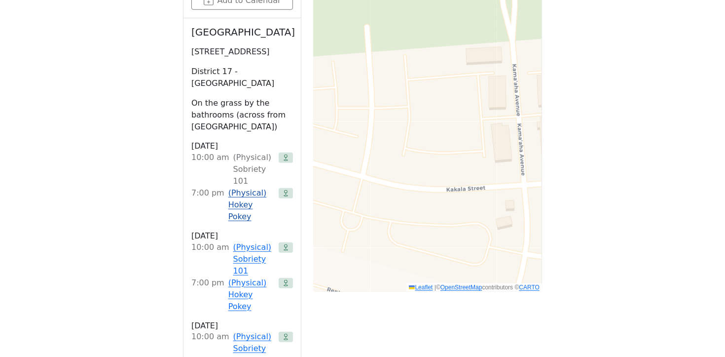
click at [243, 187] on link "(Physical) Hokey Pokey" at bounding box center [251, 205] width 46 height 36
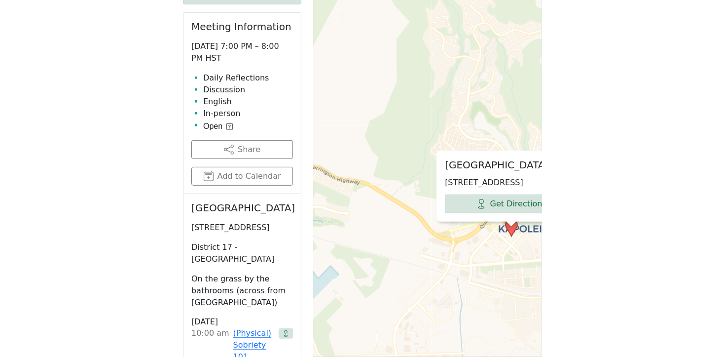
scroll to position [485, 0]
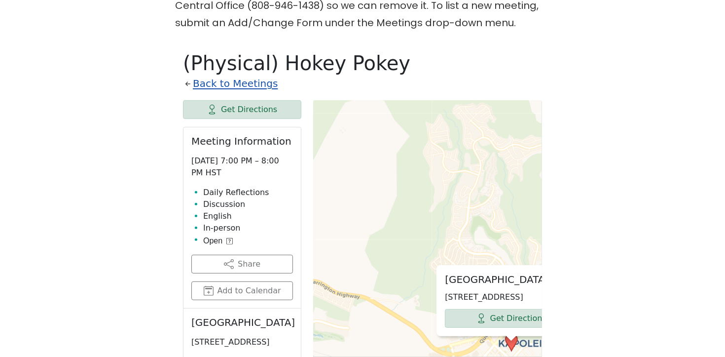
click at [233, 75] on link "Back to Meetings" at bounding box center [235, 83] width 85 height 17
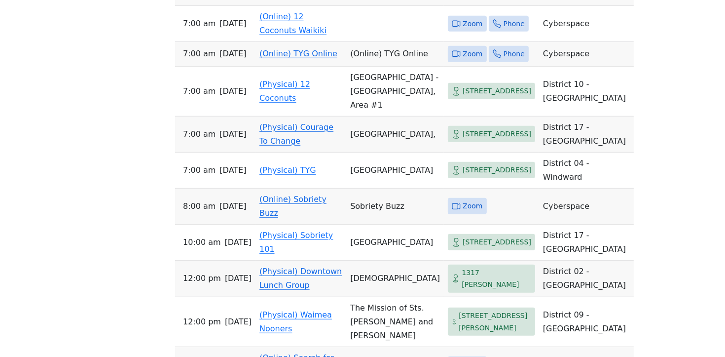
scroll to position [818, 0]
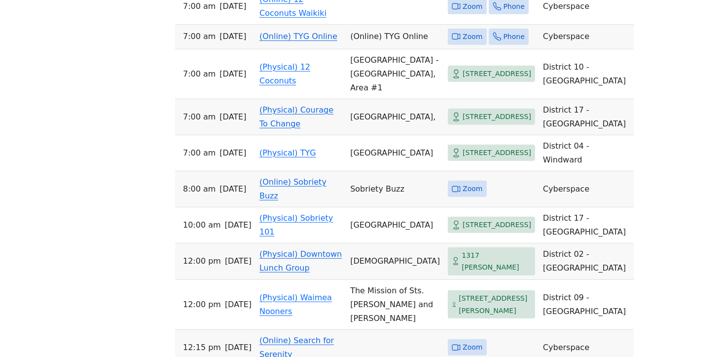
click at [271, 135] on td "(Physical) Courage To Change" at bounding box center [300, 117] width 91 height 36
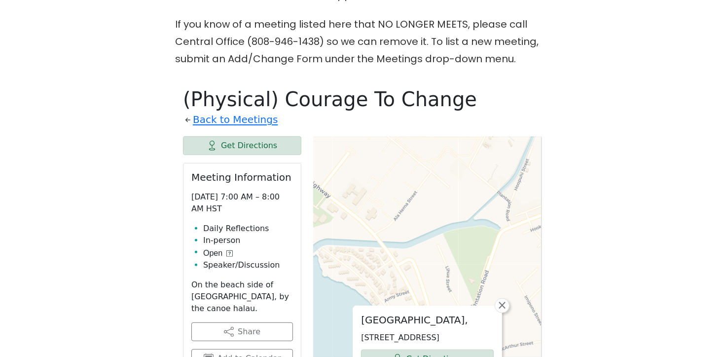
scroll to position [445, 0]
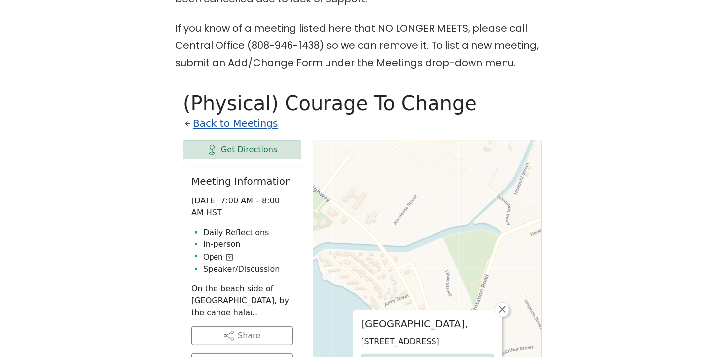
click at [253, 115] on link "Back to Meetings" at bounding box center [235, 123] width 85 height 17
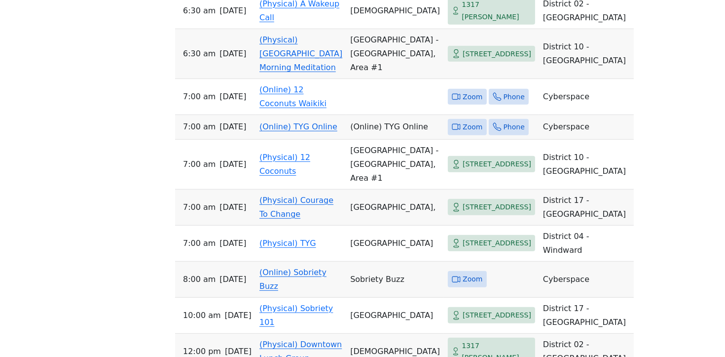
scroll to position [844, 0]
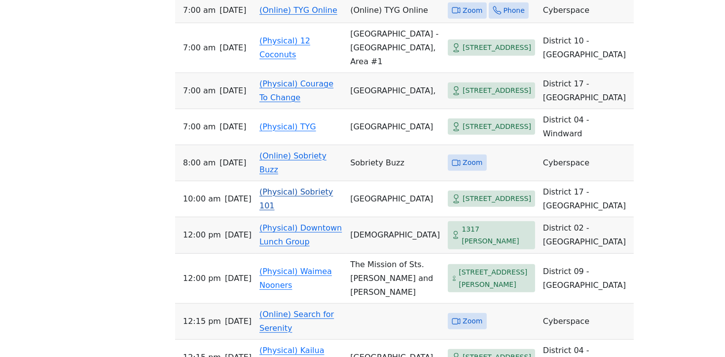
click at [285, 210] on link "(Physical) Sobriety 101" at bounding box center [295, 198] width 73 height 23
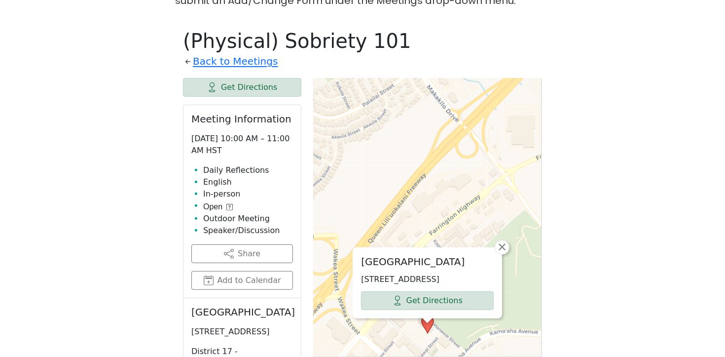
scroll to position [505, 0]
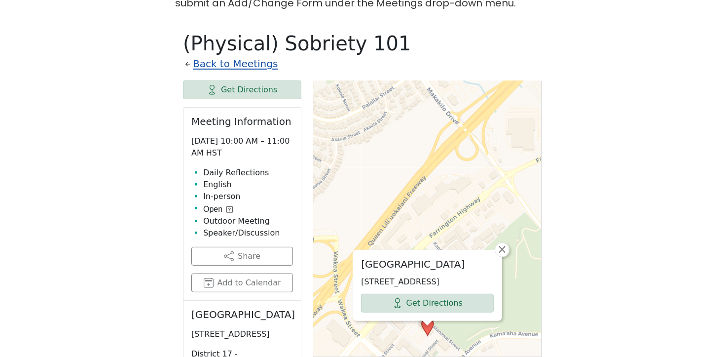
click at [221, 55] on link "Back to Meetings" at bounding box center [235, 63] width 85 height 17
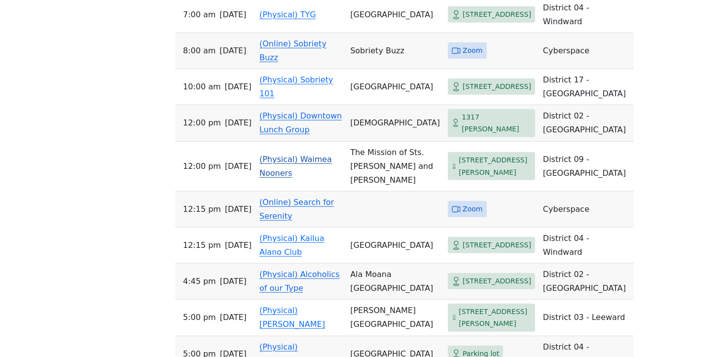
scroll to position [949, 0]
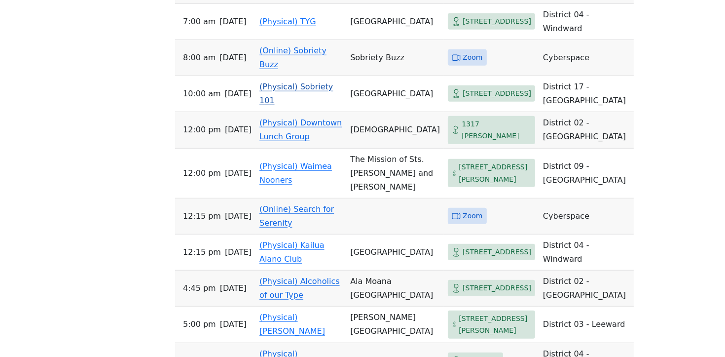
click at [294, 105] on link "(Physical) Sobriety 101" at bounding box center [295, 93] width 73 height 23
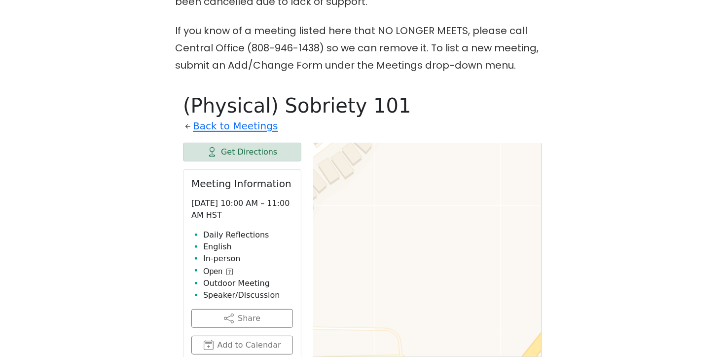
scroll to position [426, 0]
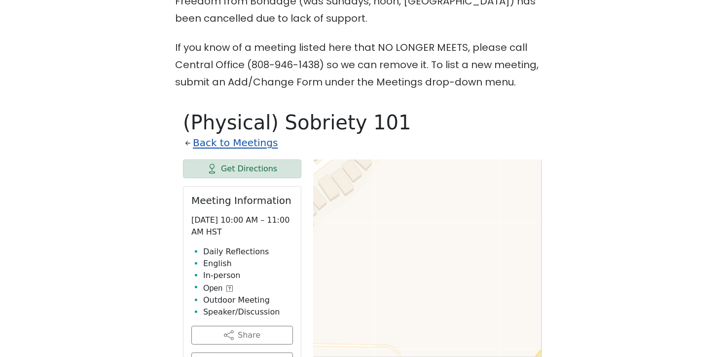
click at [234, 134] on link "Back to Meetings" at bounding box center [235, 142] width 85 height 17
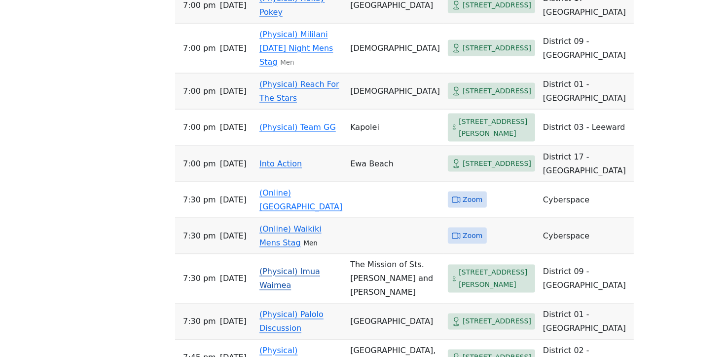
scroll to position [1812, 0]
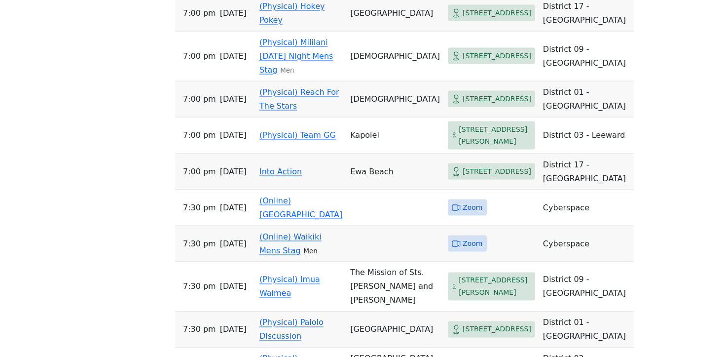
click at [278, 25] on link "(Physical) Hokey Pokey" at bounding box center [291, 12] width 65 height 23
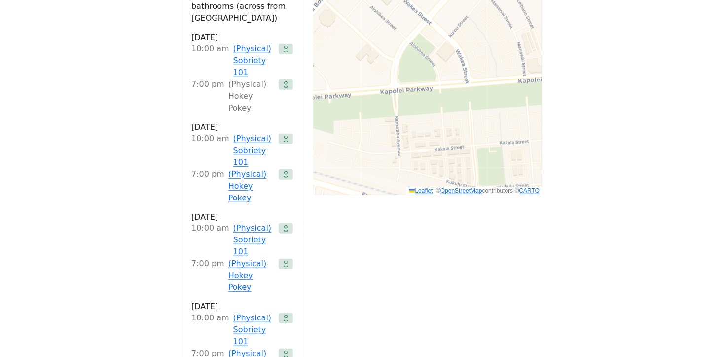
scroll to position [884, 0]
click at [251, 168] on link "(Physical) Hokey Pokey" at bounding box center [251, 186] width 46 height 36
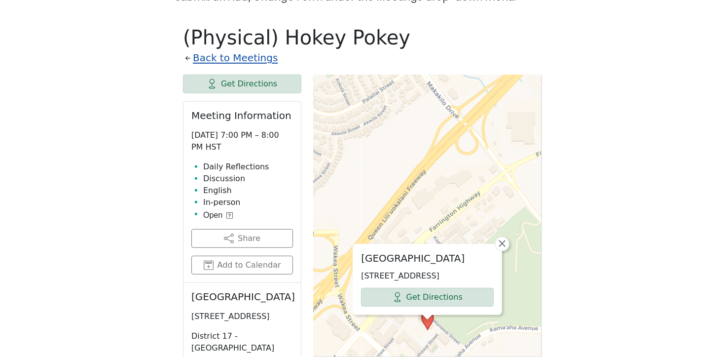
click at [211, 49] on link "Back to Meetings" at bounding box center [235, 57] width 85 height 17
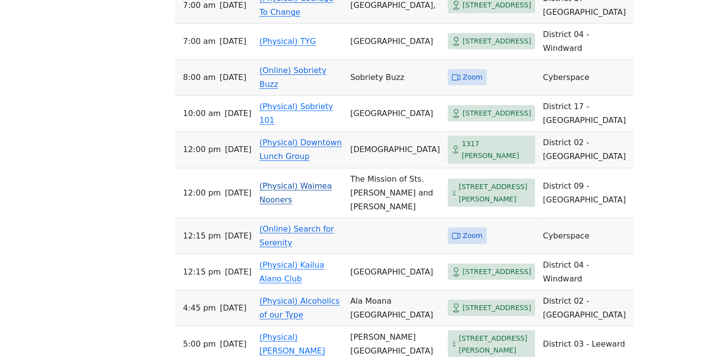
scroll to position [936, 0]
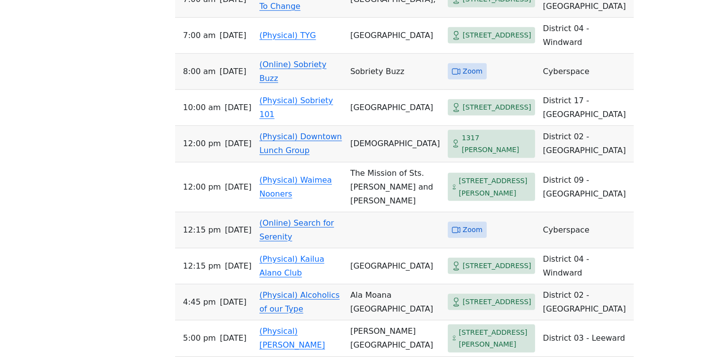
click at [291, 155] on link "(Physical) Downtown Lunch Group" at bounding box center [300, 143] width 82 height 23
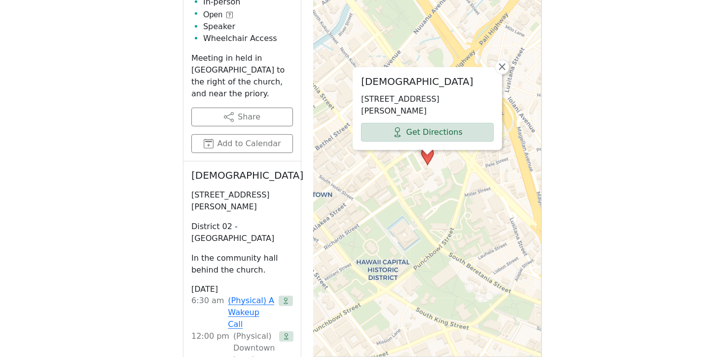
scroll to position [451, 0]
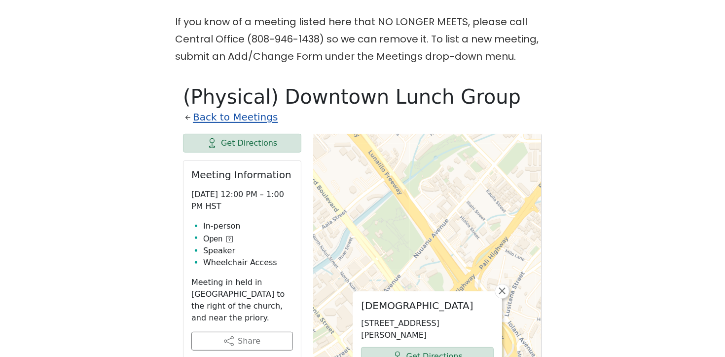
click at [224, 109] on link "Back to Meetings" at bounding box center [235, 117] width 85 height 17
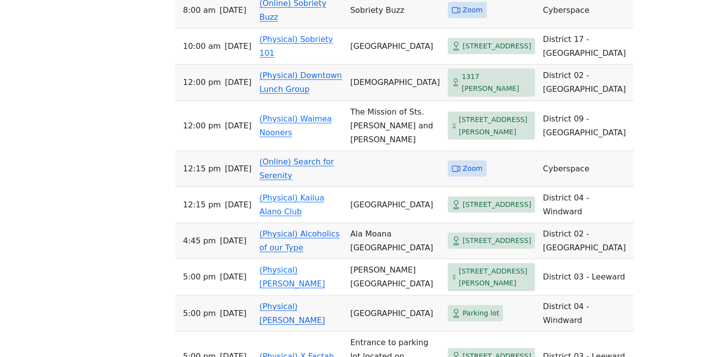
scroll to position [989, 0]
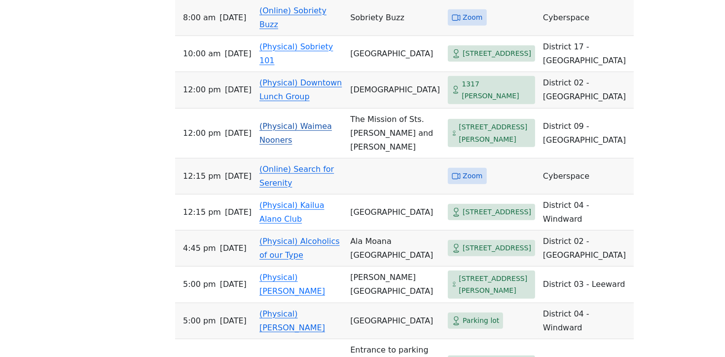
click at [309, 145] on link "(Physical) Waimea Nooners" at bounding box center [295, 132] width 72 height 23
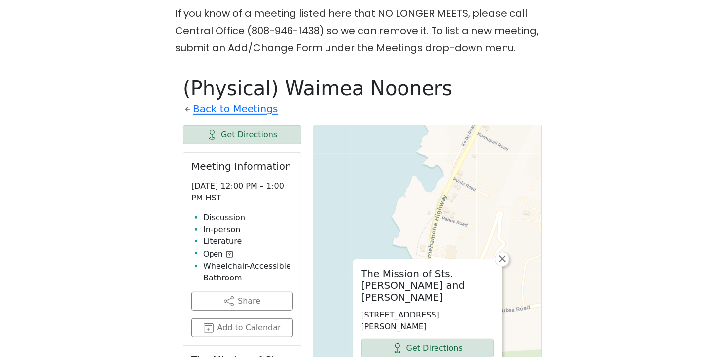
scroll to position [288, 0]
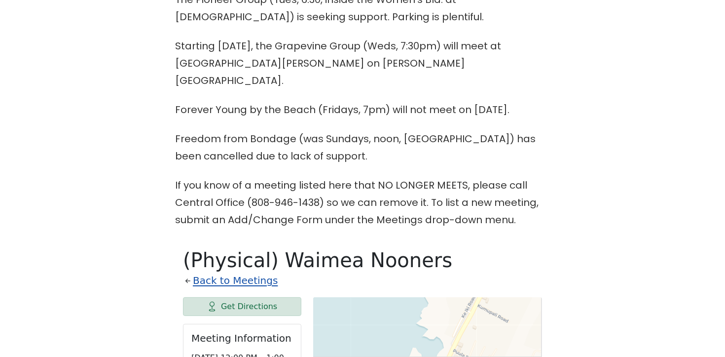
click at [246, 272] on link "Back to Meetings" at bounding box center [235, 280] width 85 height 17
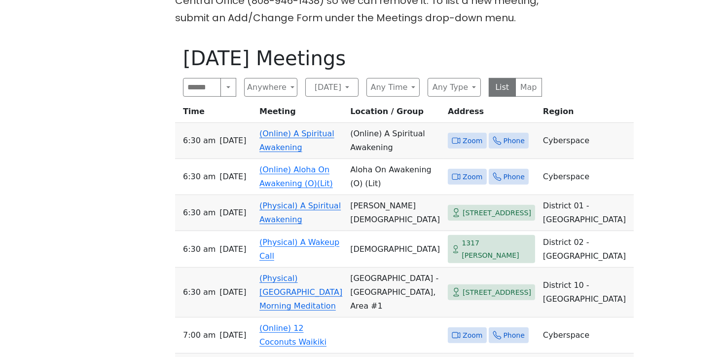
scroll to position [480, 0]
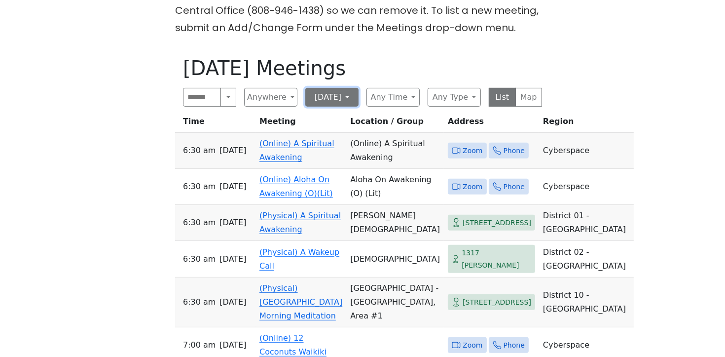
click at [339, 88] on button "Monday" at bounding box center [331, 97] width 53 height 19
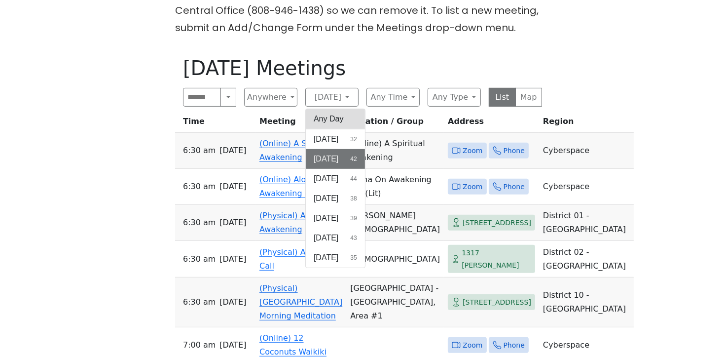
click at [337, 109] on button "Any Day" at bounding box center [335, 119] width 59 height 20
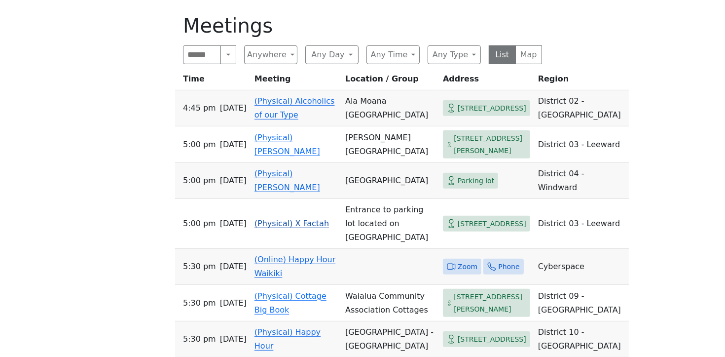
scroll to position [535, 0]
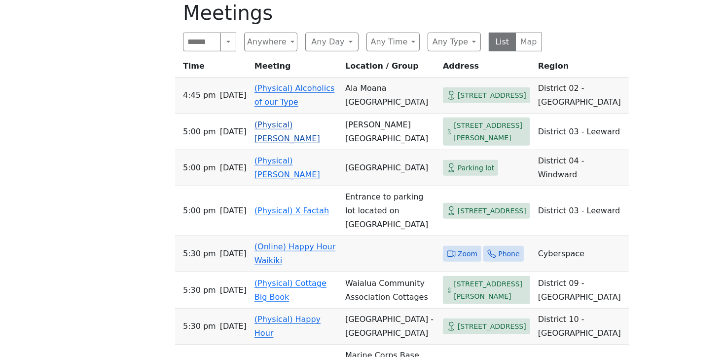
click at [275, 124] on link "(Physical) Ka Hui Moolelo" at bounding box center [287, 131] width 66 height 23
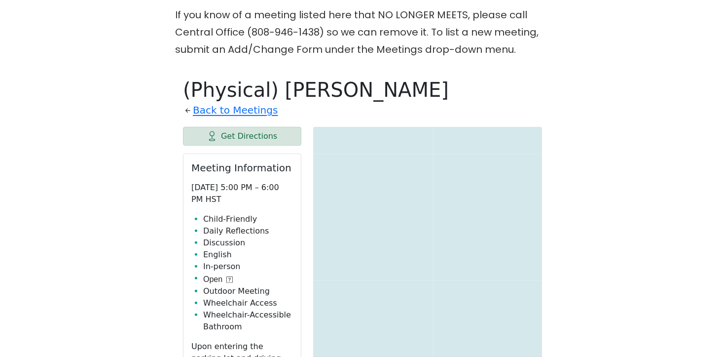
scroll to position [457, 0]
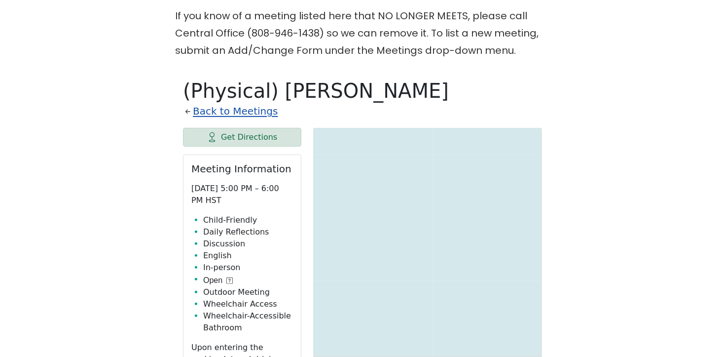
click at [249, 103] on link "Back to Meetings" at bounding box center [235, 111] width 85 height 17
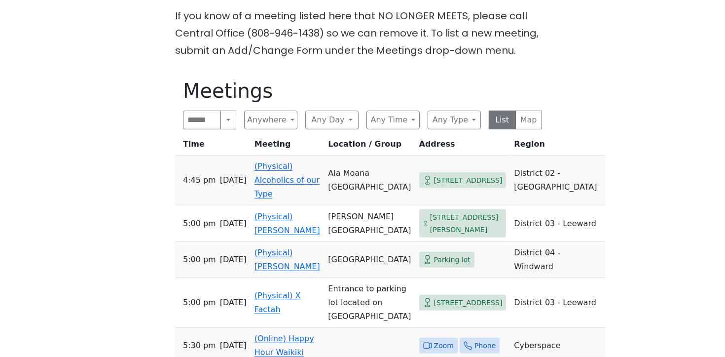
click at [305, 248] on link "(Physical) Pau Hana" at bounding box center [287, 259] width 66 height 23
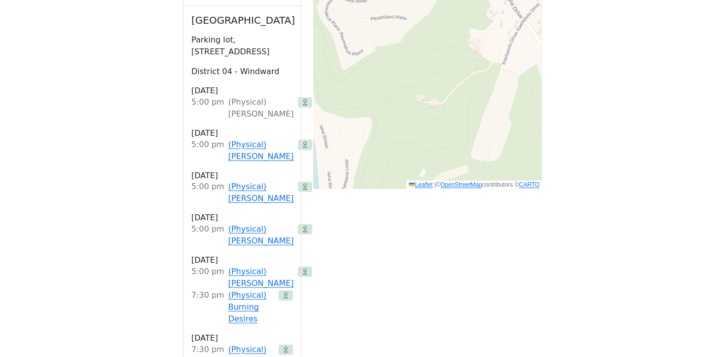
scroll to position [896, 0]
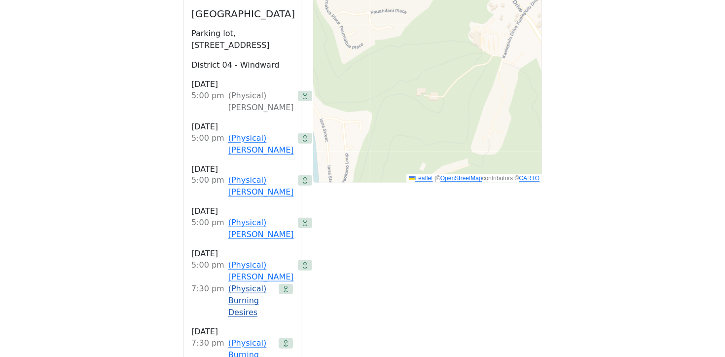
click at [250, 283] on link "(Physical) Burning Desires" at bounding box center [251, 301] width 46 height 36
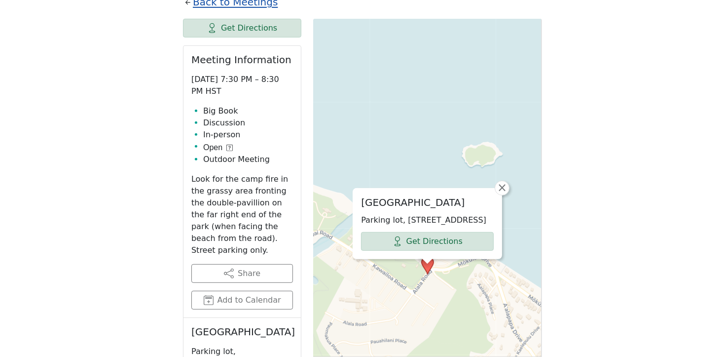
scroll to position [393, 0]
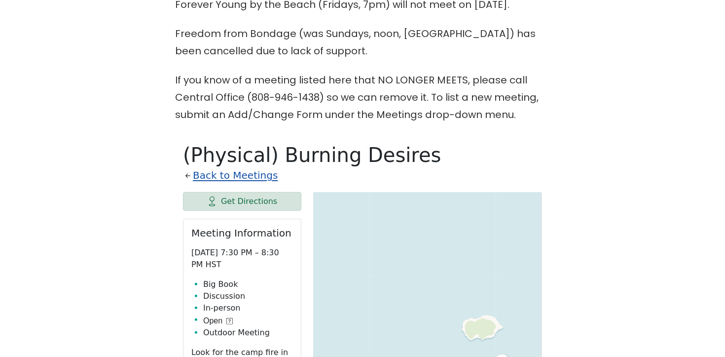
click at [239, 167] on link "Back to Meetings" at bounding box center [235, 175] width 85 height 17
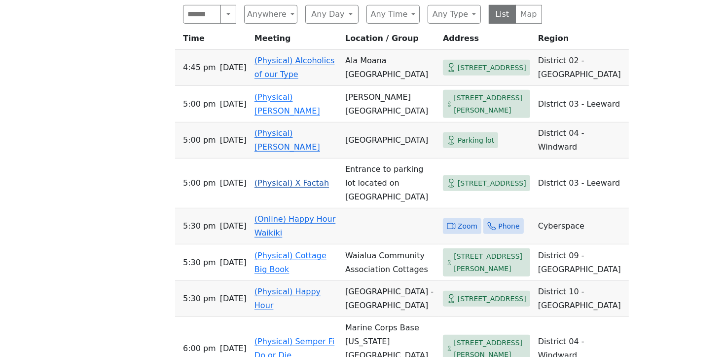
scroll to position [554, 0]
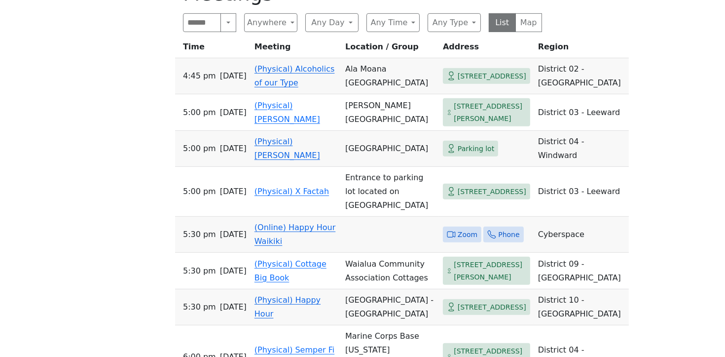
click at [288, 145] on link "(Physical) Pau Hana" at bounding box center [287, 148] width 66 height 23
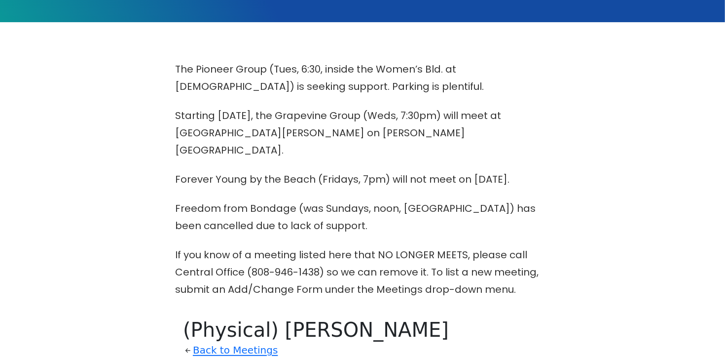
scroll to position [244, 0]
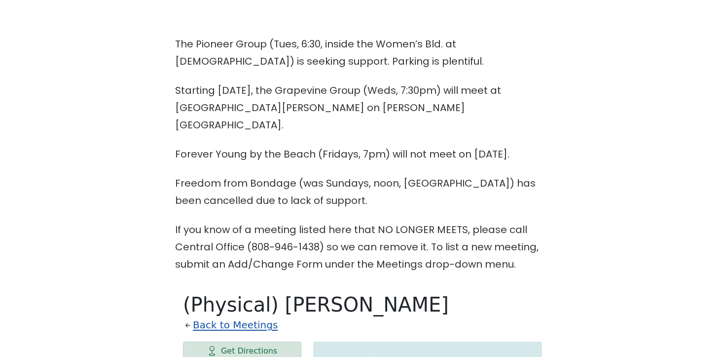
click at [223, 316] on link "Back to Meetings" at bounding box center [235, 324] width 85 height 17
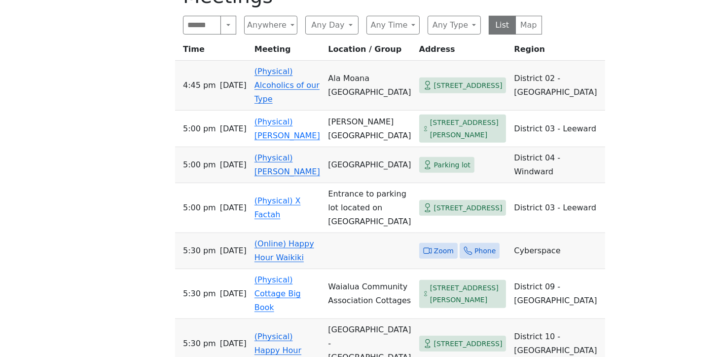
scroll to position [576, 0]
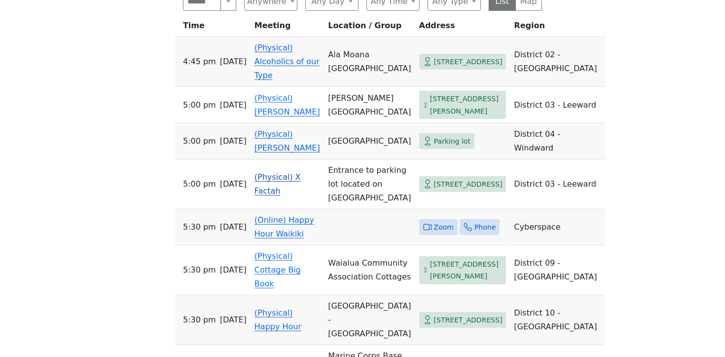
click at [301, 172] on link "(Physical) X Factah" at bounding box center [277, 183] width 46 height 23
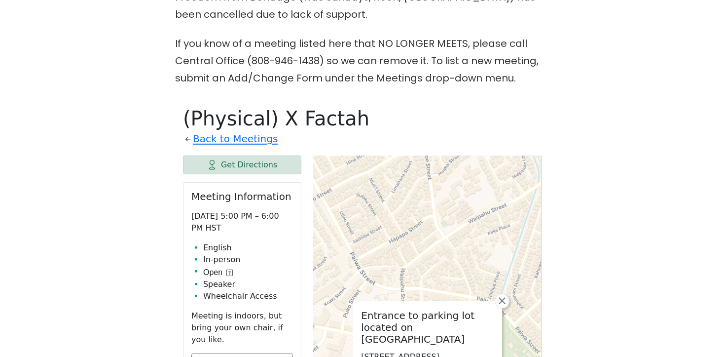
scroll to position [387, 0]
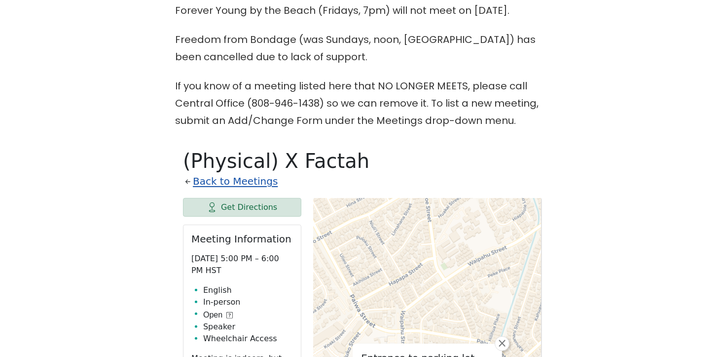
click at [224, 173] on link "Back to Meetings" at bounding box center [235, 181] width 85 height 17
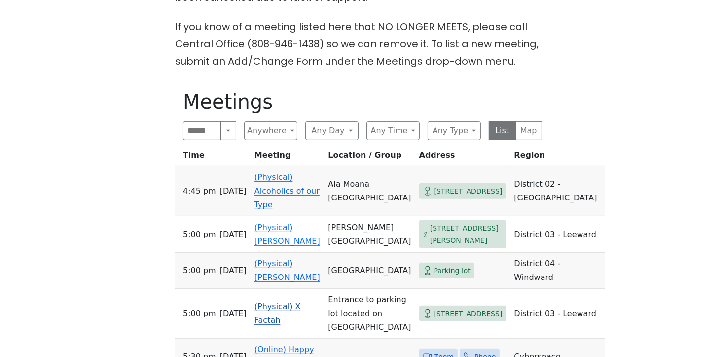
scroll to position [560, 0]
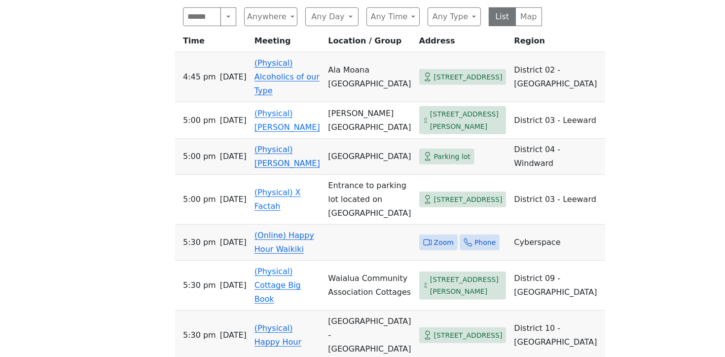
click at [300, 230] on link "(Online) Happy Hour Waikiki" at bounding box center [284, 241] width 60 height 23
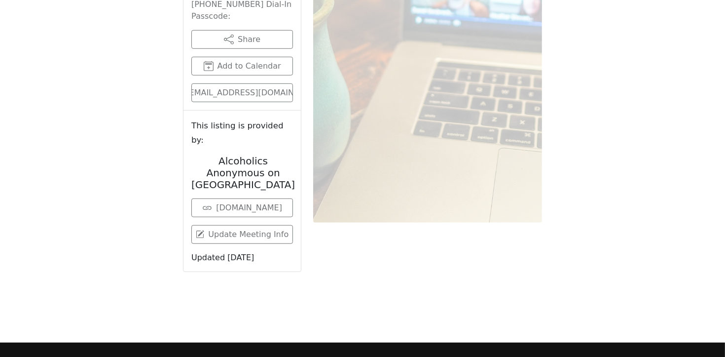
scroll to position [305, 0]
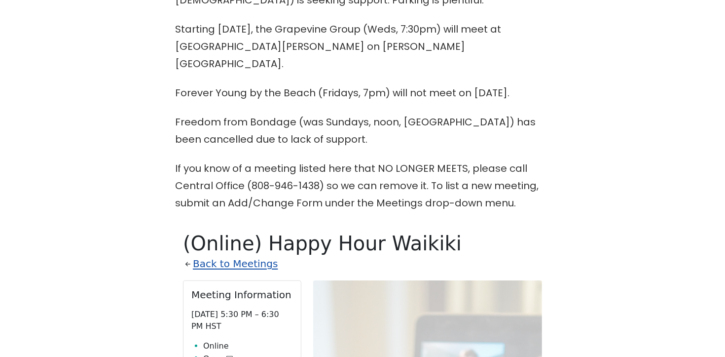
click at [246, 255] on link "Back to Meetings" at bounding box center [235, 263] width 85 height 17
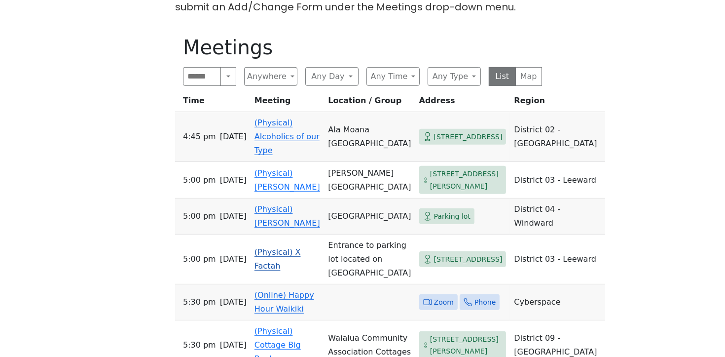
scroll to position [573, 0]
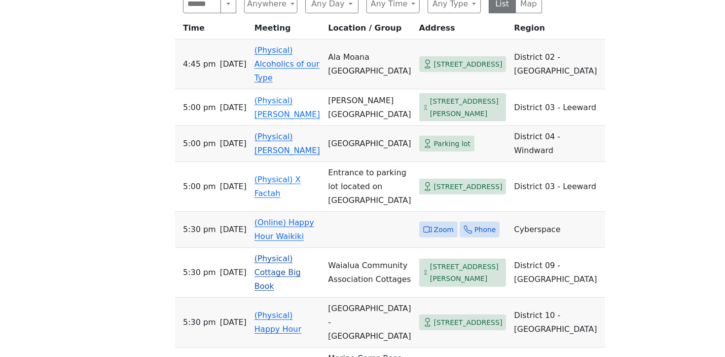
click at [301, 261] on link "(Physical) Cottage Big Book" at bounding box center [277, 271] width 46 height 37
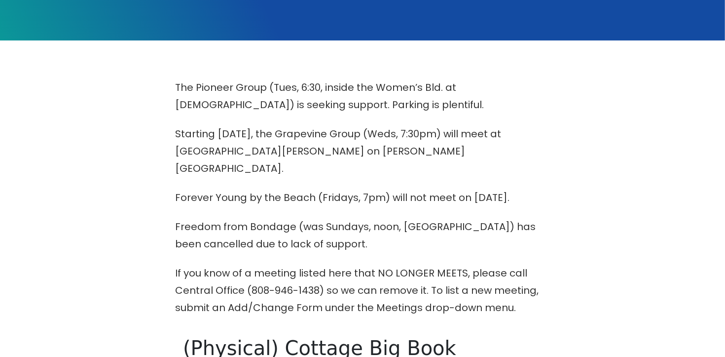
scroll to position [353, 0]
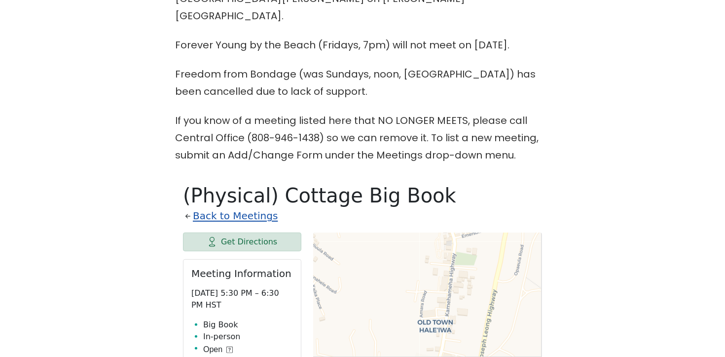
click at [237, 207] on link "Back to Meetings" at bounding box center [235, 215] width 85 height 17
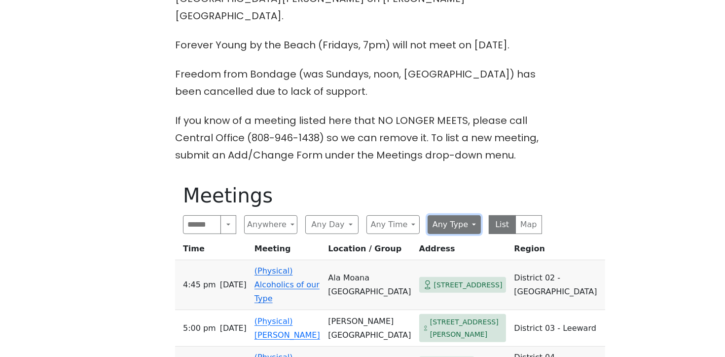
click at [455, 215] on button "Any Type" at bounding box center [454, 224] width 53 height 19
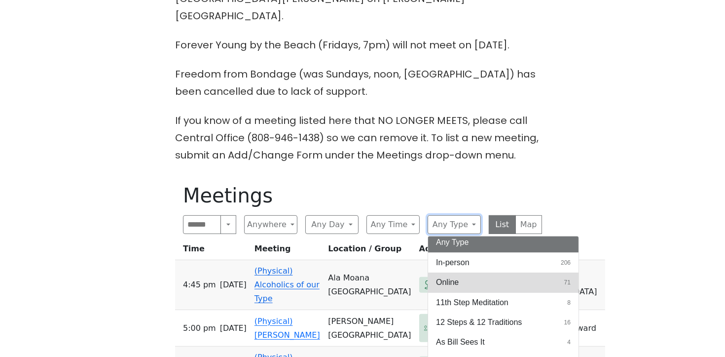
scroll to position [5, 0]
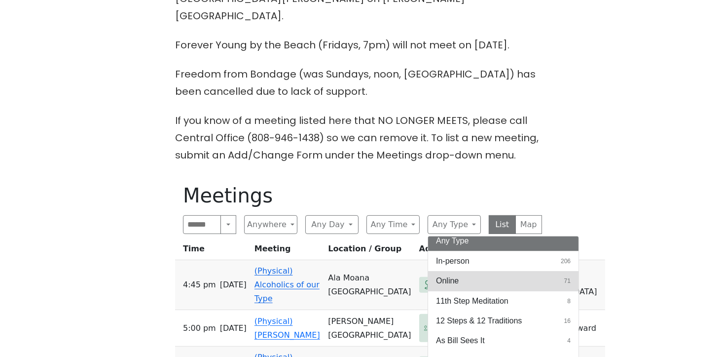
click at [452, 275] on span "Online" at bounding box center [447, 281] width 23 height 12
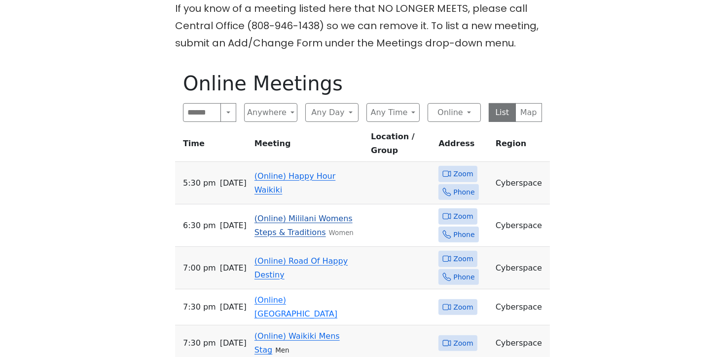
scroll to position [466, 0]
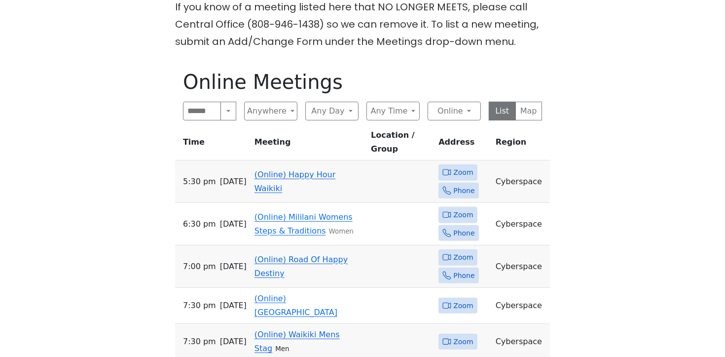
click at [302, 170] on link "(Online) Happy Hour Waikiki" at bounding box center [294, 181] width 81 height 23
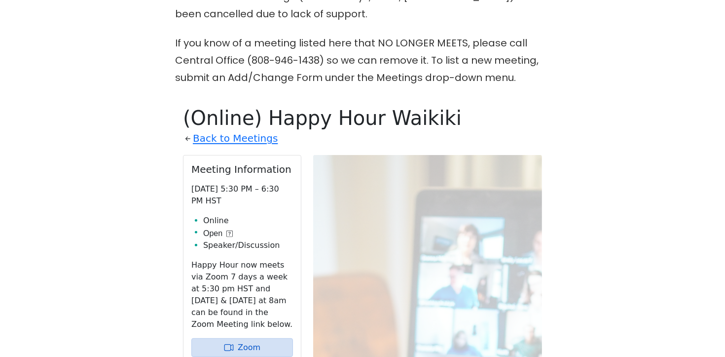
scroll to position [274, 0]
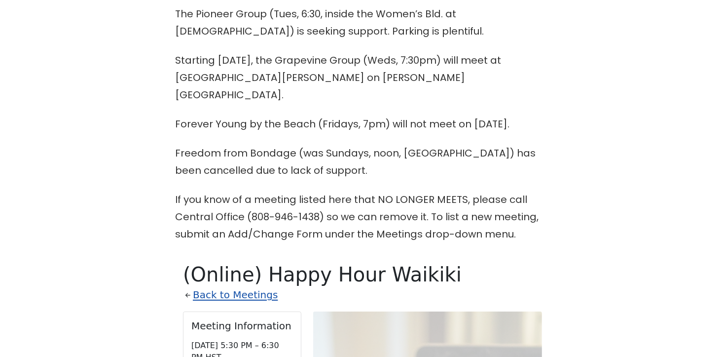
click at [257, 286] on link "Back to Meetings" at bounding box center [235, 294] width 85 height 17
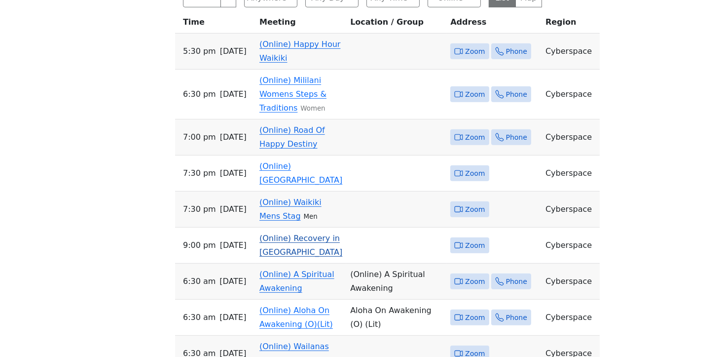
scroll to position [447, 0]
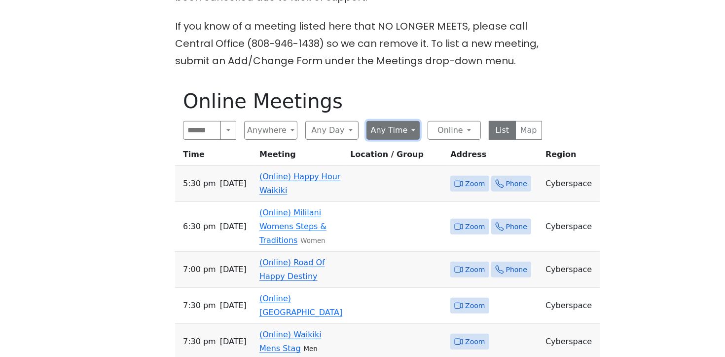
click at [395, 121] on button "Any Time" at bounding box center [392, 130] width 53 height 19
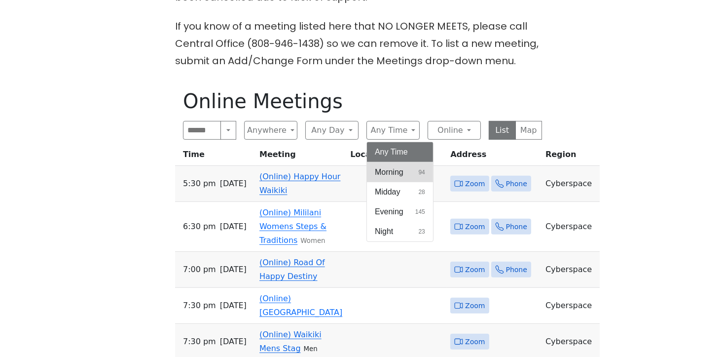
click at [400, 166] on span "Morning" at bounding box center [389, 172] width 29 height 12
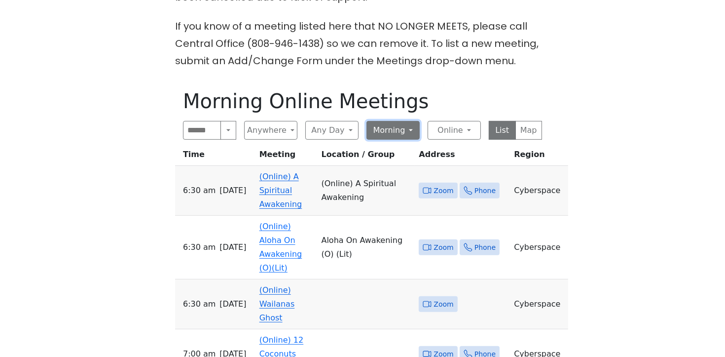
click at [381, 121] on button "Morning" at bounding box center [392, 130] width 53 height 19
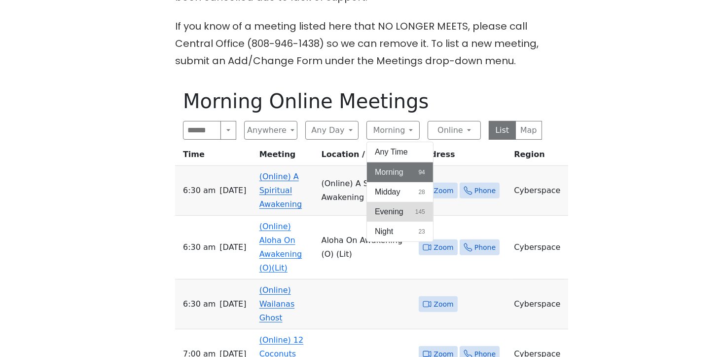
click at [395, 206] on span "Evening" at bounding box center [389, 212] width 29 height 12
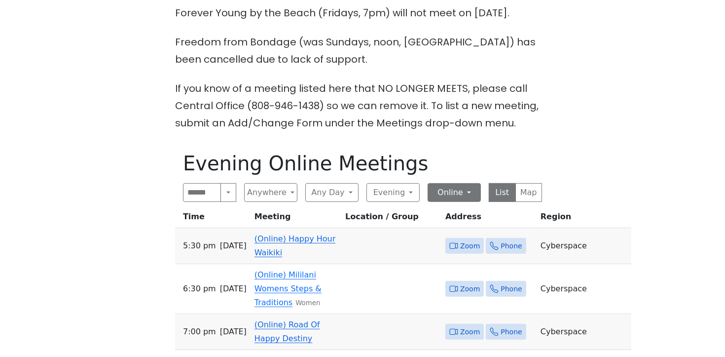
scroll to position [388, 0]
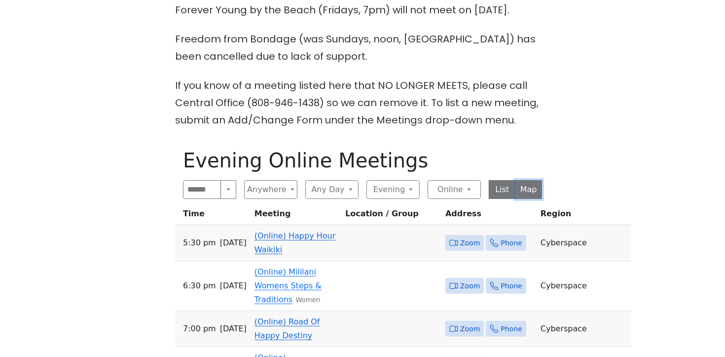
click at [530, 180] on button "Map" at bounding box center [528, 189] width 27 height 19
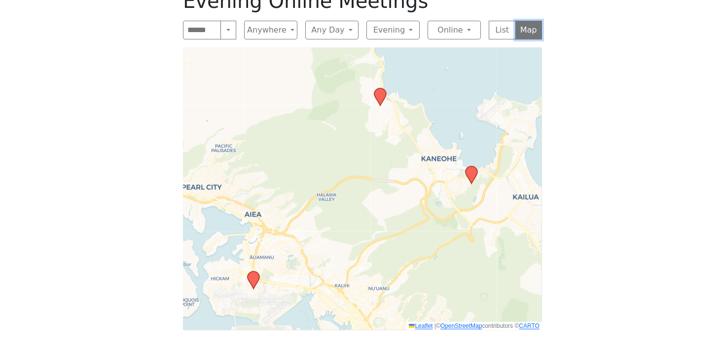
scroll to position [555, 0]
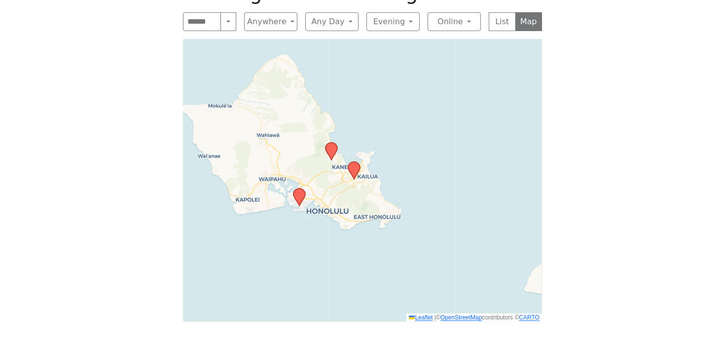
drag, startPoint x: 453, startPoint y: 218, endPoint x: 389, endPoint y: 175, distance: 77.3
click at [389, 175] on div "Leaflet | © OpenStreetMap contributors © CARTO" at bounding box center [362, 180] width 359 height 283
click at [505, 12] on button "List" at bounding box center [502, 21] width 27 height 19
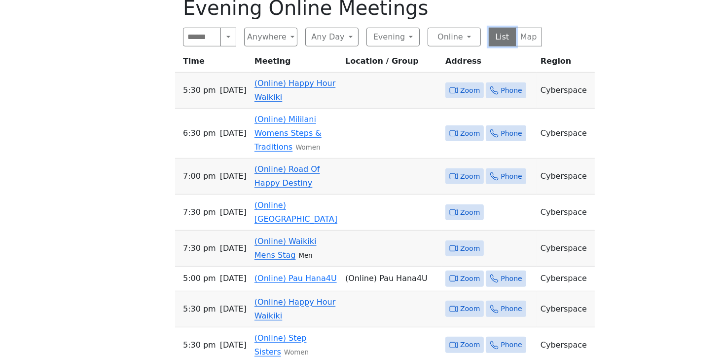
scroll to position [538, 0]
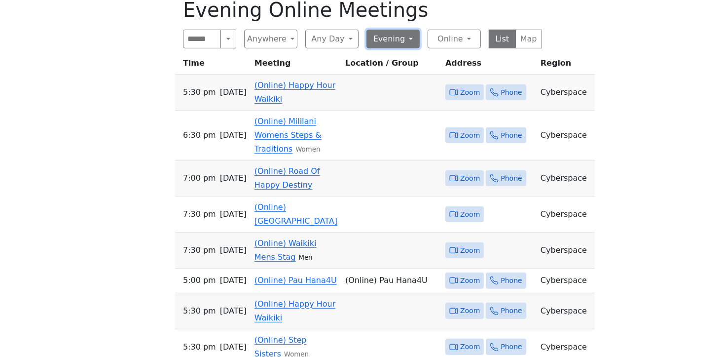
click at [405, 30] on button "Evening" at bounding box center [392, 39] width 53 height 19
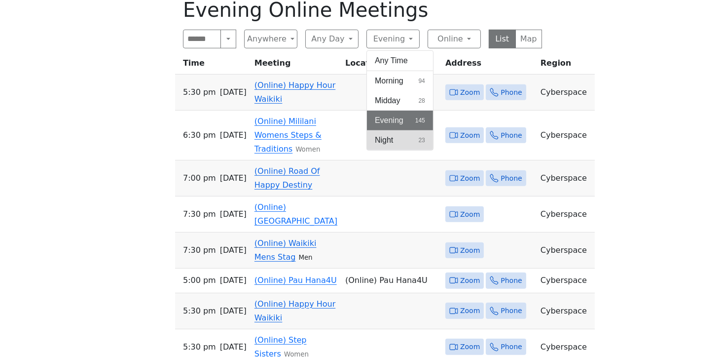
click at [400, 130] on button "Night 23" at bounding box center [400, 140] width 66 height 20
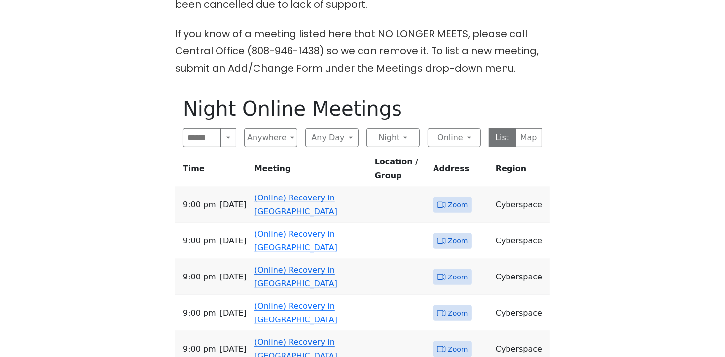
scroll to position [432, 0]
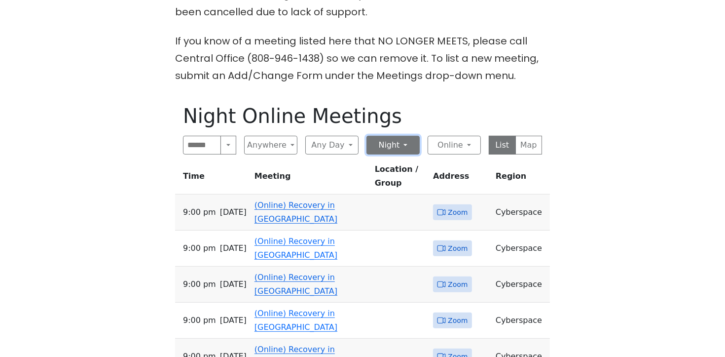
click at [406, 136] on button "Night" at bounding box center [392, 145] width 53 height 19
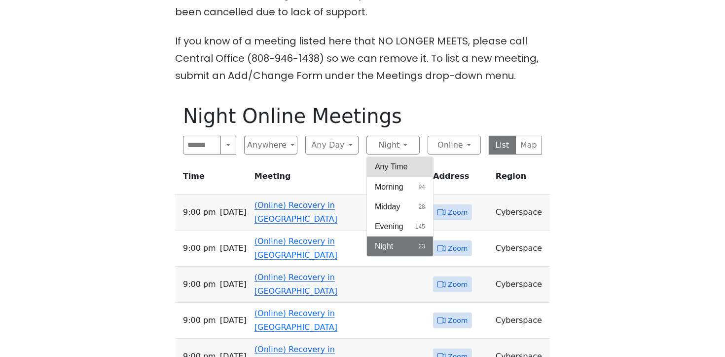
click at [397, 157] on button "Any Time" at bounding box center [400, 167] width 66 height 20
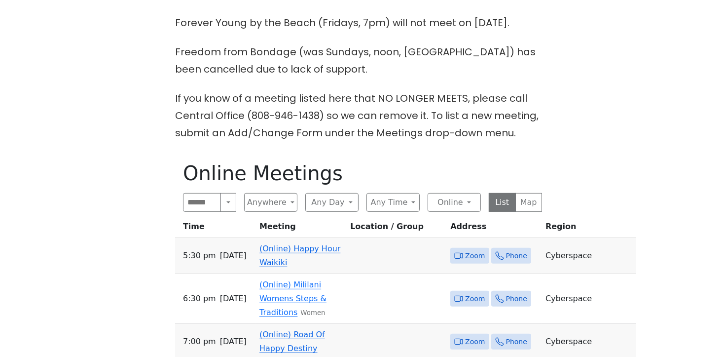
scroll to position [380, 0]
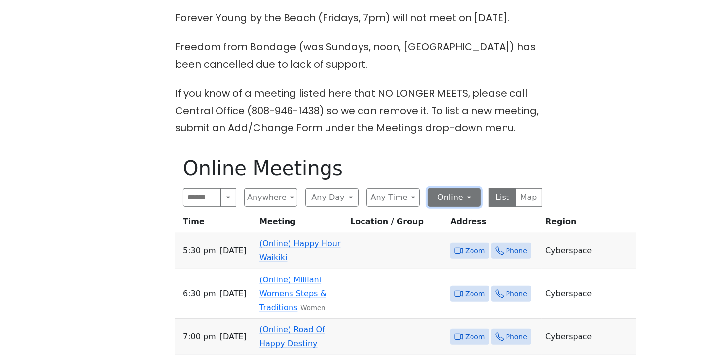
click at [465, 188] on button "Online" at bounding box center [454, 197] width 53 height 19
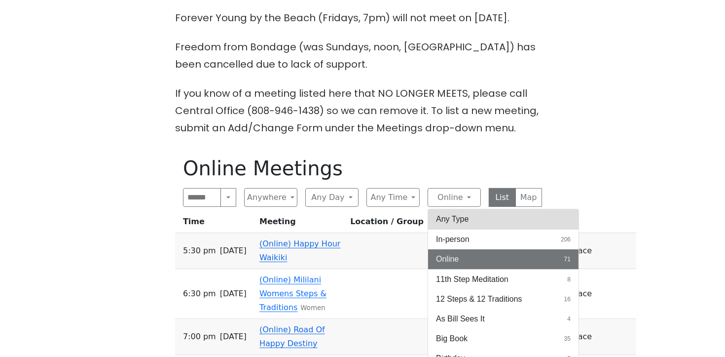
click at [483, 209] on button "Any Type" at bounding box center [503, 219] width 150 height 20
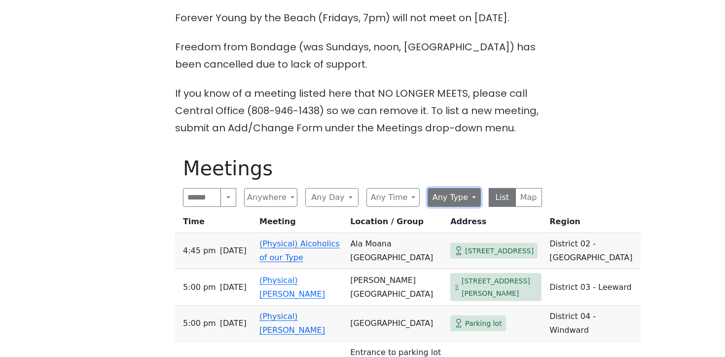
click at [472, 188] on button "Any Type" at bounding box center [454, 197] width 53 height 19
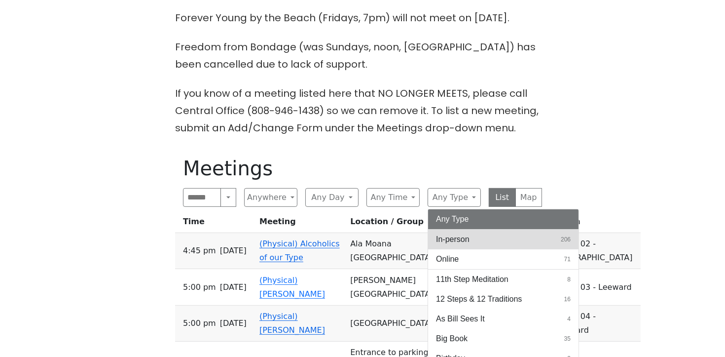
click at [478, 229] on button "In-person 206" at bounding box center [503, 239] width 150 height 20
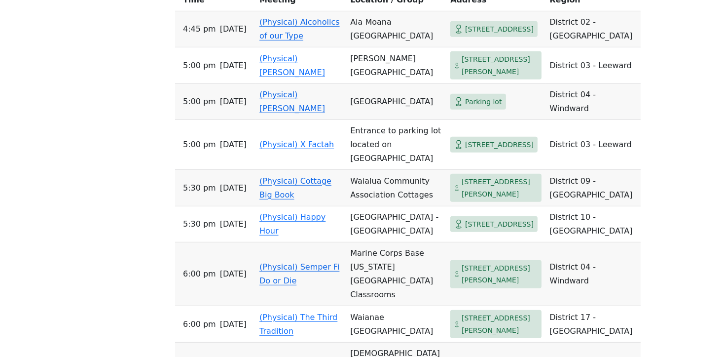
scroll to position [315, 0]
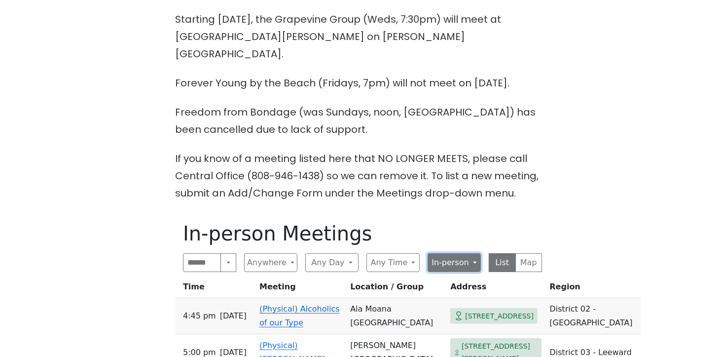
click at [473, 253] on button "In-person" at bounding box center [454, 262] width 53 height 19
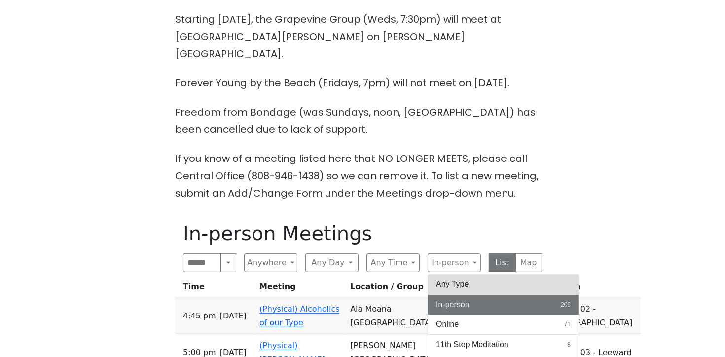
click at [477, 274] on button "Any Type" at bounding box center [503, 284] width 150 height 20
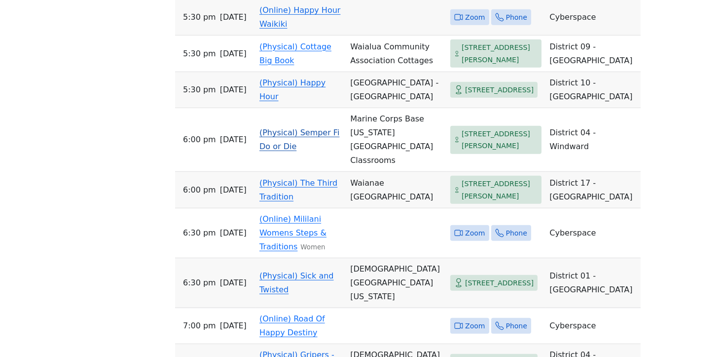
scroll to position [784, 0]
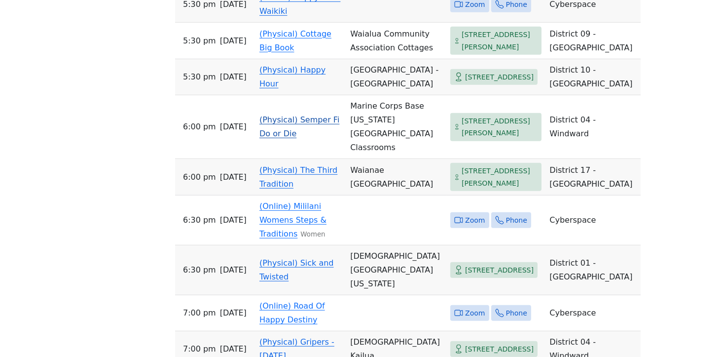
click at [320, 138] on link "(Physical) Semper Fi Do or Die" at bounding box center [299, 126] width 80 height 23
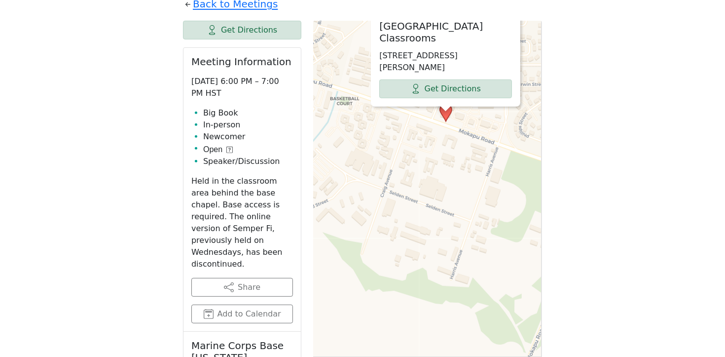
scroll to position [308, 0]
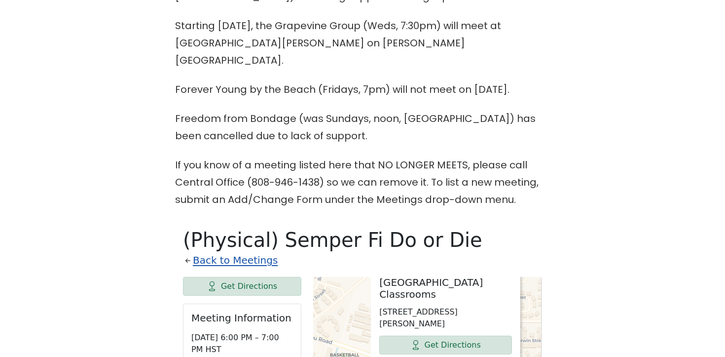
click at [245, 252] on link "Back to Meetings" at bounding box center [235, 260] width 85 height 17
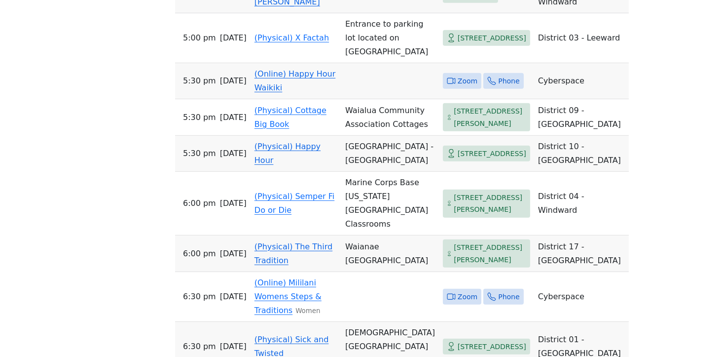
scroll to position [746, 0]
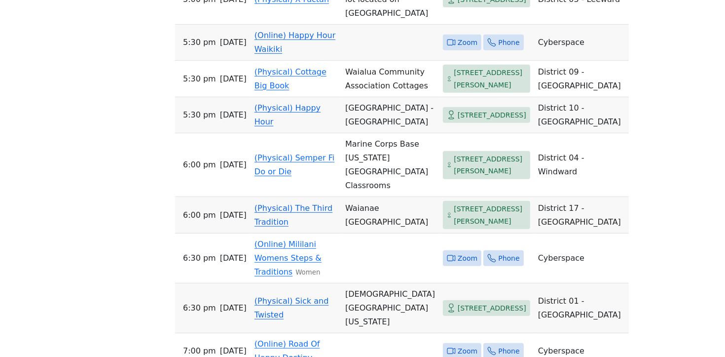
click at [307, 226] on link "(Physical) The Third Tradition" at bounding box center [293, 214] width 78 height 23
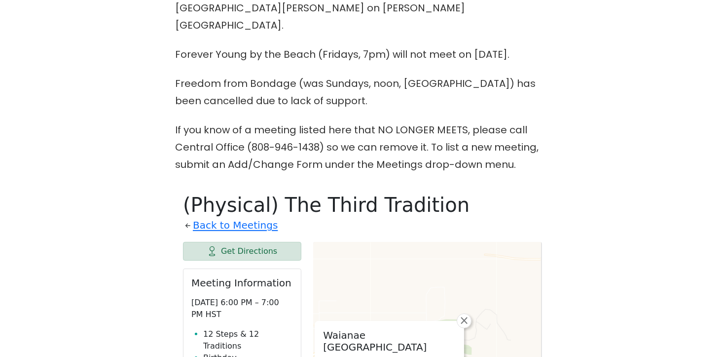
scroll to position [331, 0]
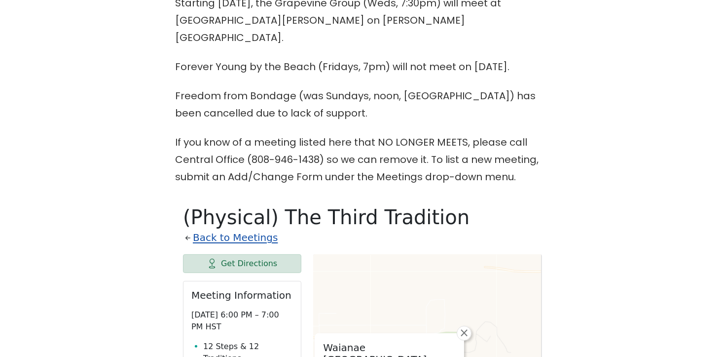
click at [228, 229] on link "Back to Meetings" at bounding box center [235, 237] width 85 height 17
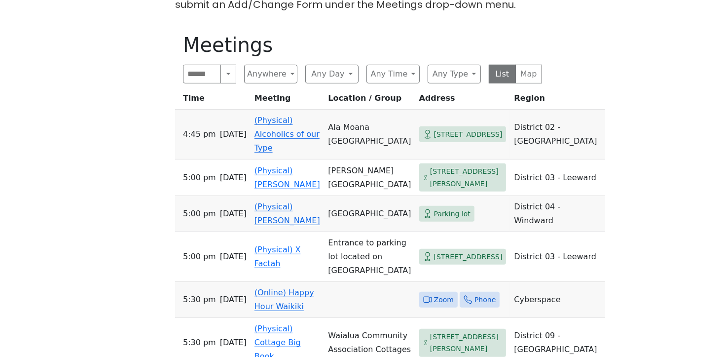
scroll to position [508, 0]
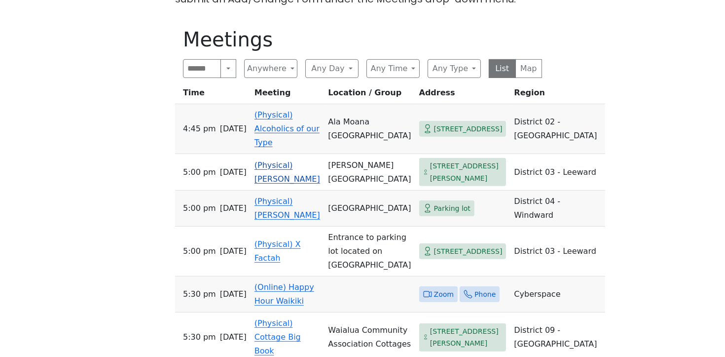
click at [295, 160] on link "(Physical) Ka Hui Moolelo" at bounding box center [287, 171] width 66 height 23
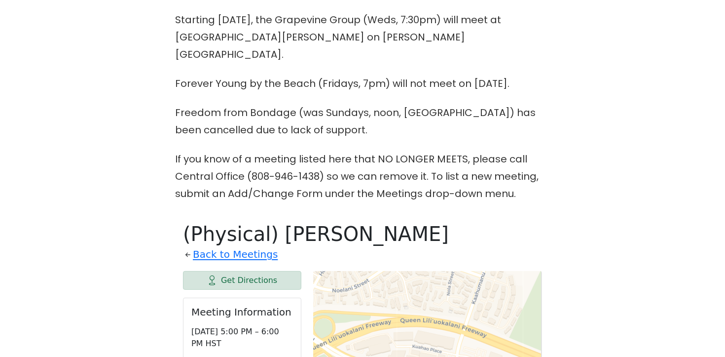
scroll to position [371, 0]
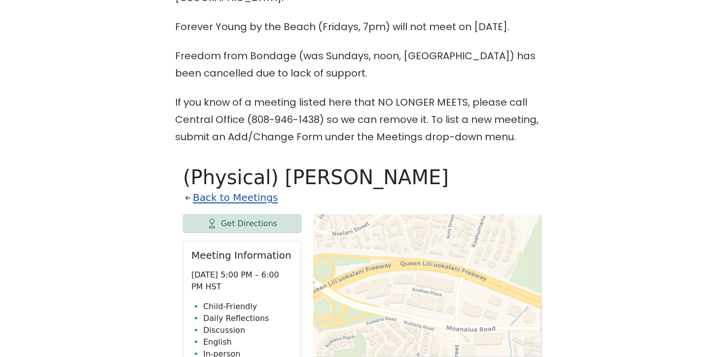
click at [253, 189] on link "Back to Meetings" at bounding box center [235, 197] width 85 height 17
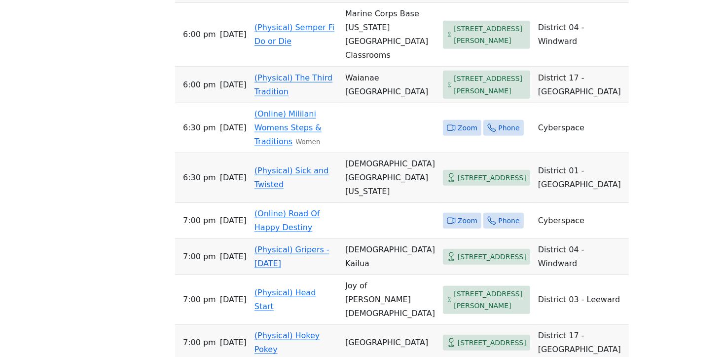
scroll to position [883, 0]
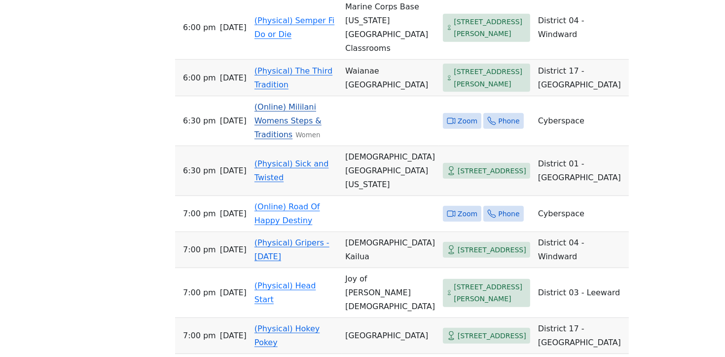
click at [265, 139] on link "(Online) Mililani Womens Steps & Traditions" at bounding box center [287, 120] width 67 height 37
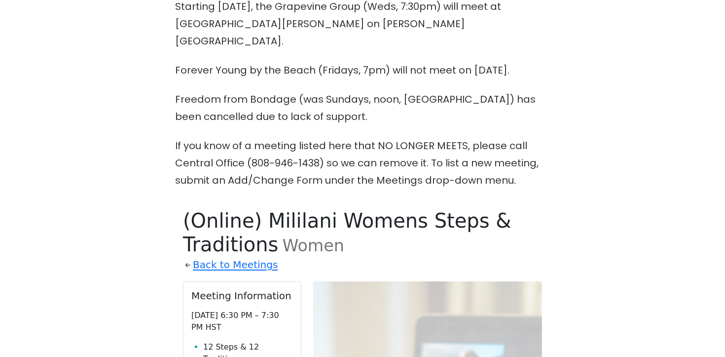
scroll to position [348, 0]
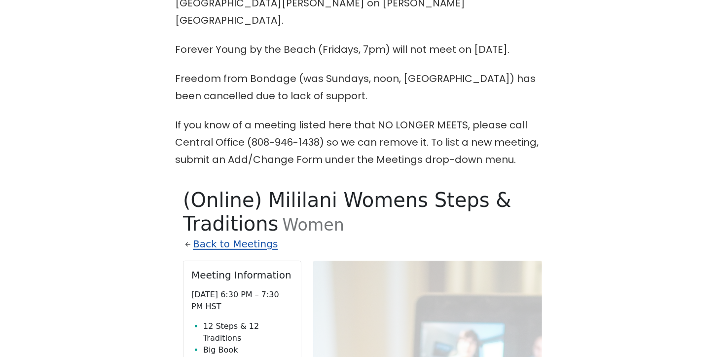
click at [243, 235] on link "Back to Meetings" at bounding box center [235, 243] width 85 height 17
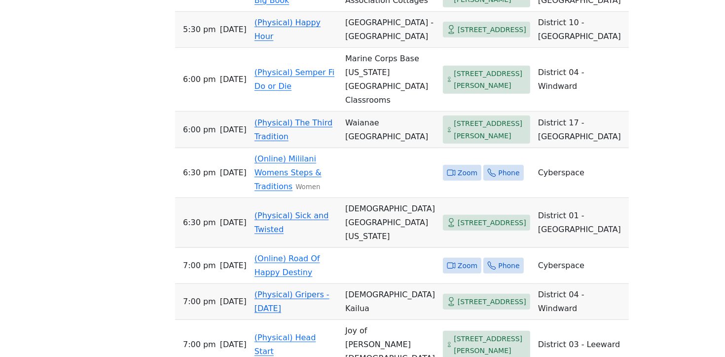
scroll to position [846, 0]
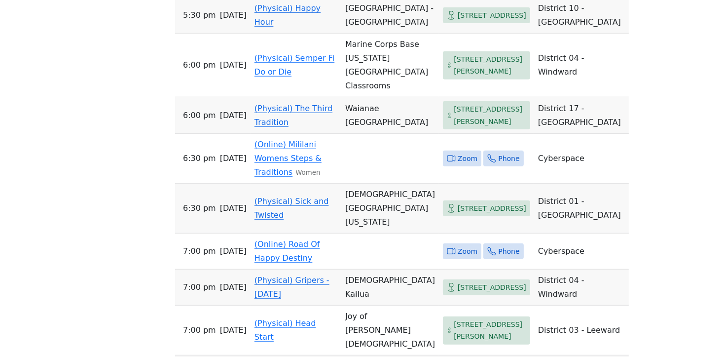
click at [278, 219] on link "(Physical) Sick and Twisted" at bounding box center [291, 207] width 74 height 23
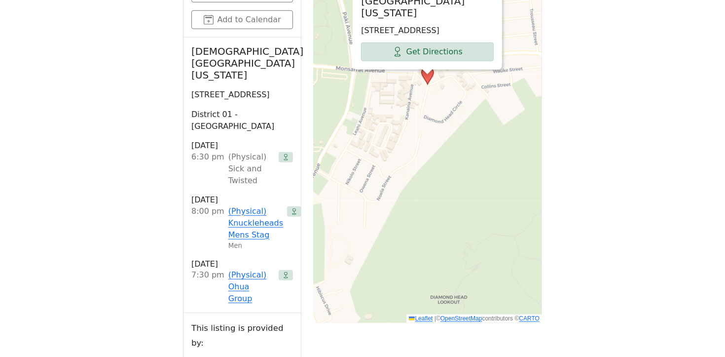
scroll to position [761, 0]
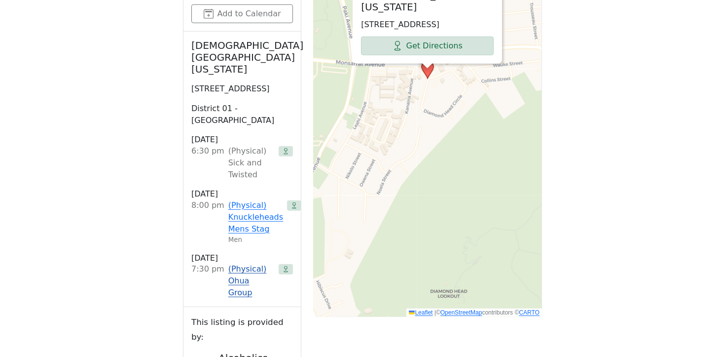
drag, startPoint x: 253, startPoint y: 241, endPoint x: 259, endPoint y: 242, distance: 5.5
click at [254, 263] on link "(Physical) Ohua Group" at bounding box center [251, 281] width 46 height 36
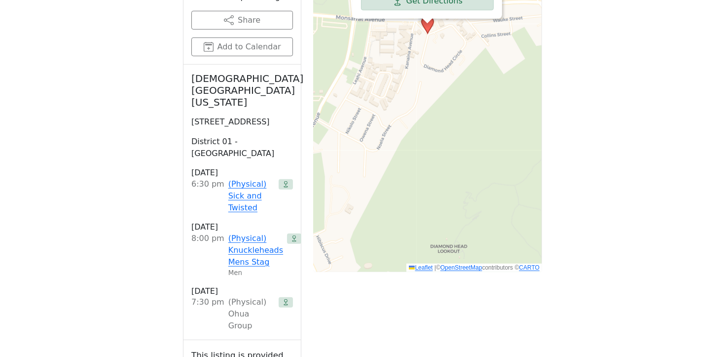
scroll to position [438, 0]
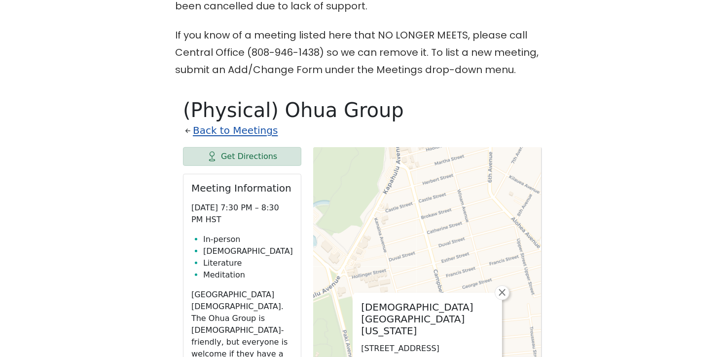
click at [250, 122] on link "Back to Meetings" at bounding box center [235, 130] width 85 height 17
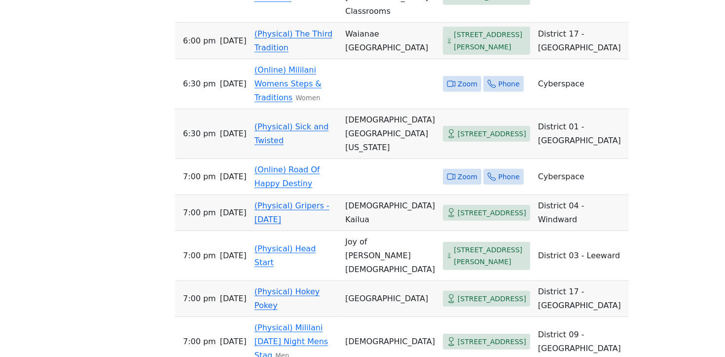
scroll to position [924, 0]
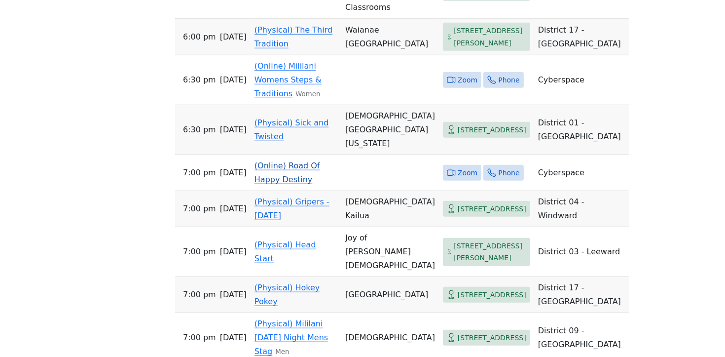
click at [302, 191] on td "(Online) Road Of Happy Destiny" at bounding box center [296, 173] width 91 height 36
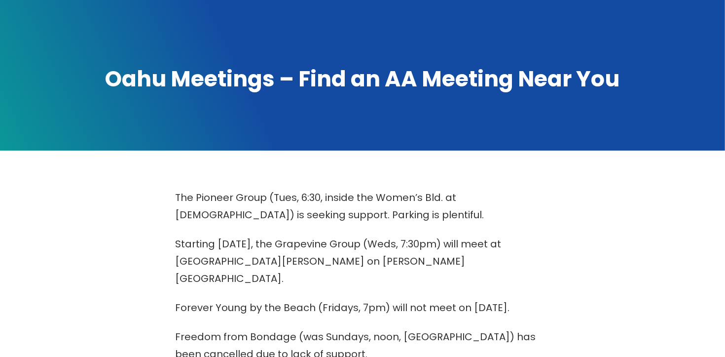
scroll to position [103, 0]
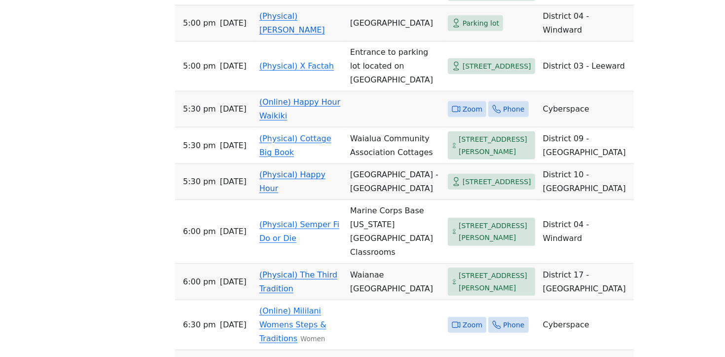
scroll to position [310, 0]
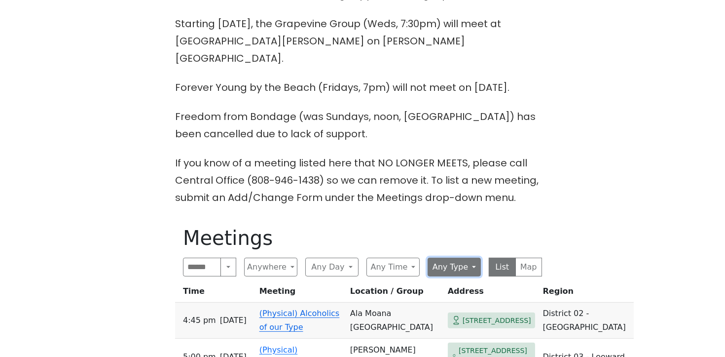
click at [465, 257] on button "Any Type" at bounding box center [454, 266] width 53 height 19
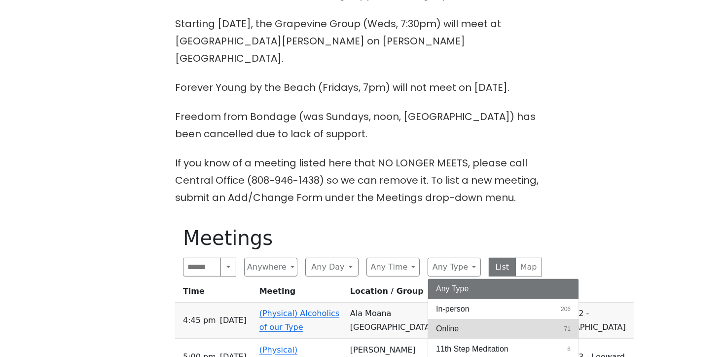
click at [467, 319] on button "Online 71" at bounding box center [503, 329] width 150 height 20
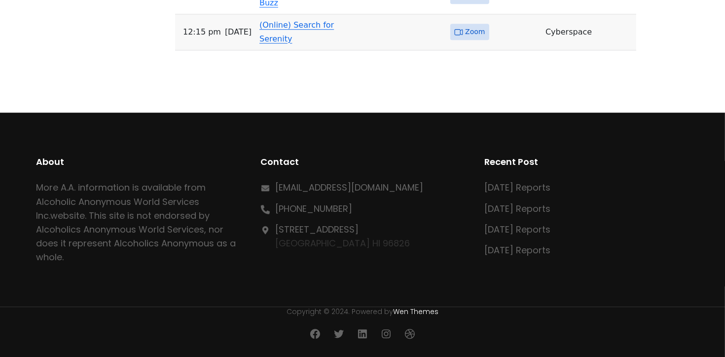
scroll to position [3191, 0]
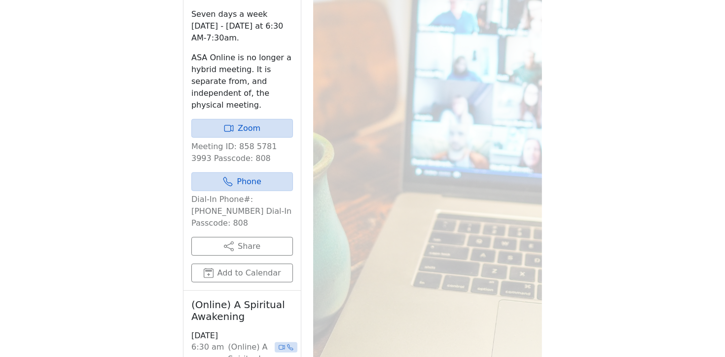
scroll to position [697, 0]
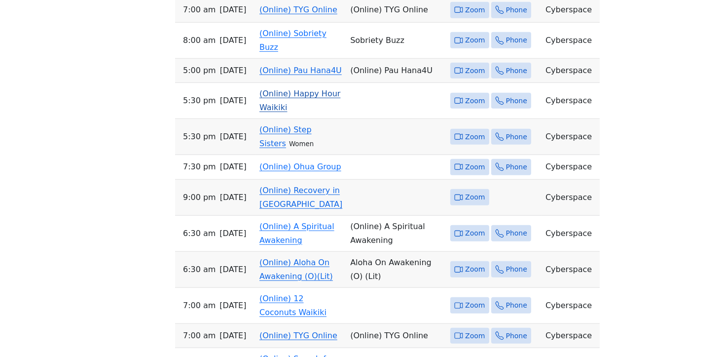
scroll to position [988, 0]
click at [315, 112] on link "(Online) Happy Hour Waikiki" at bounding box center [299, 100] width 81 height 23
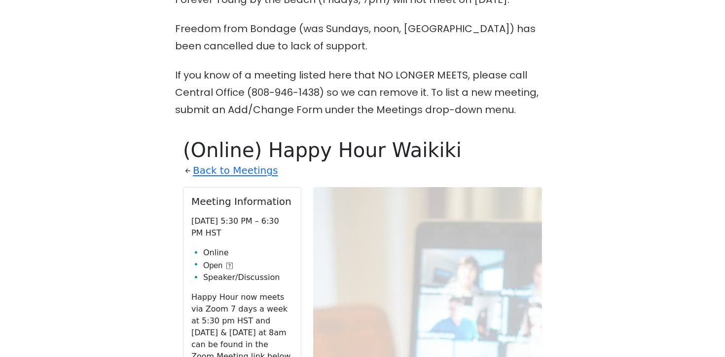
scroll to position [397, 0]
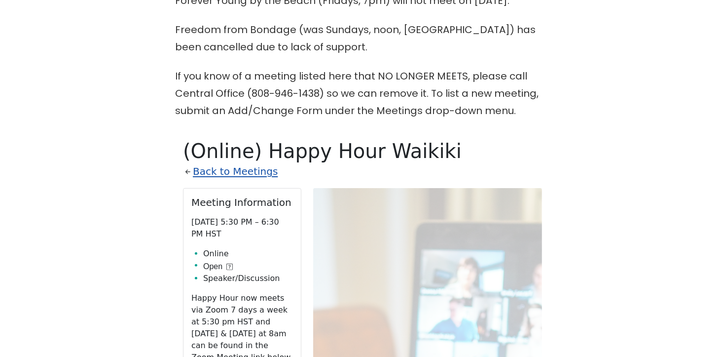
click at [220, 163] on link "Back to Meetings" at bounding box center [235, 171] width 85 height 17
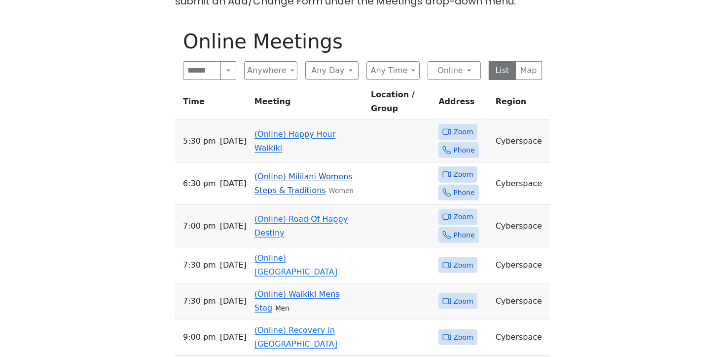
scroll to position [514, 0]
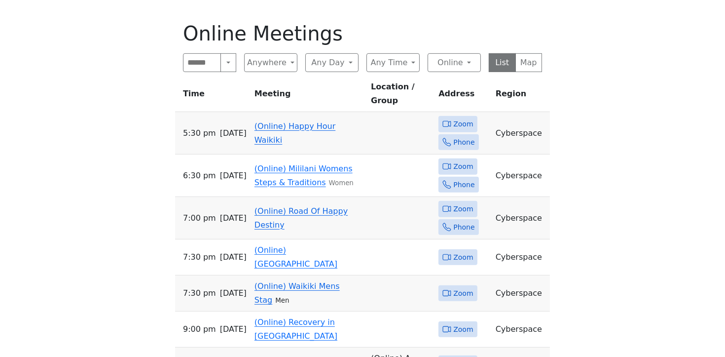
click at [323, 206] on link "(Online) Road Of Happy Destiny" at bounding box center [300, 217] width 93 height 23
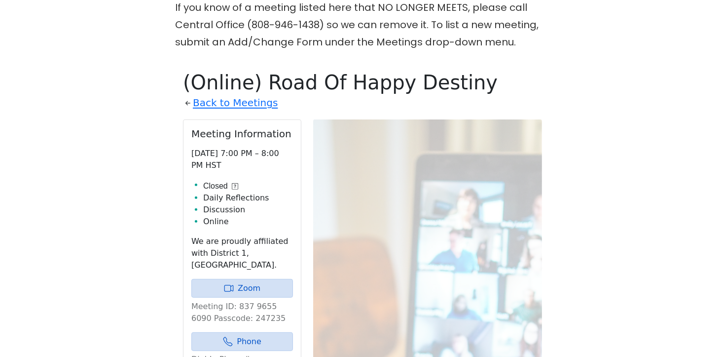
scroll to position [443, 0]
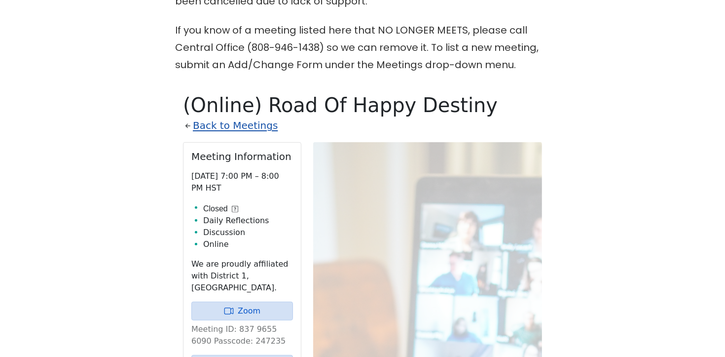
click at [225, 117] on link "Back to Meetings" at bounding box center [235, 125] width 85 height 17
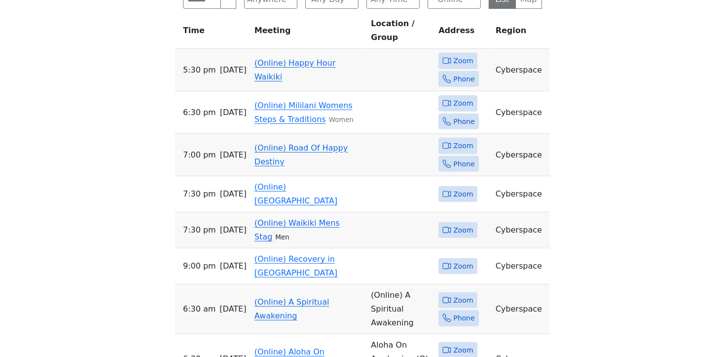
scroll to position [579, 0]
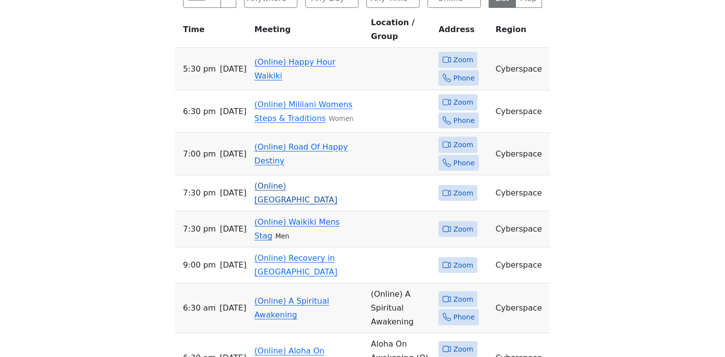
click at [327, 181] on link "(Online) Mosquito Junction" at bounding box center [295, 192] width 83 height 23
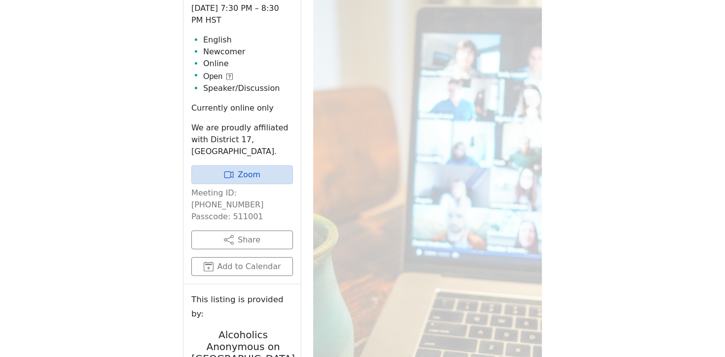
scroll to position [453, 0]
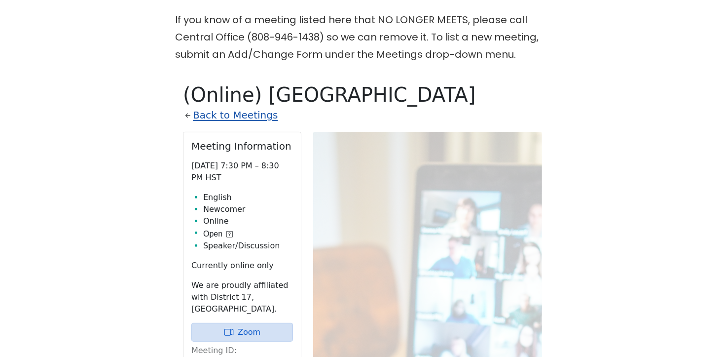
click at [247, 107] on link "Back to Meetings" at bounding box center [235, 115] width 85 height 17
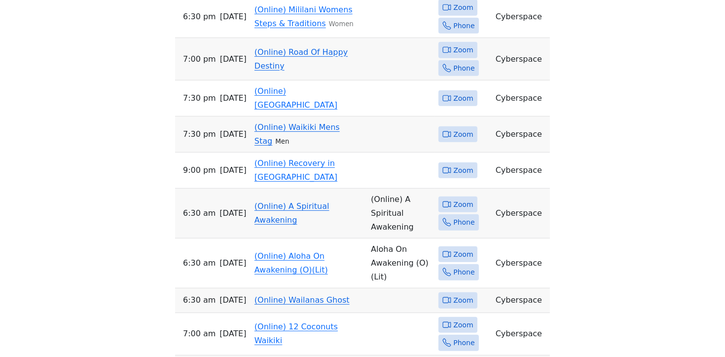
scroll to position [679, 0]
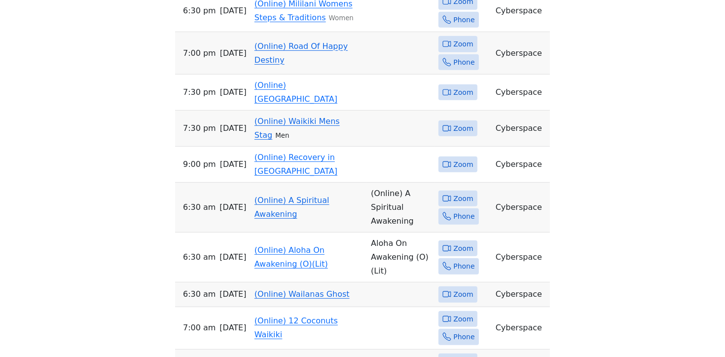
click at [317, 195] on link "(Online) A Spiritual Awakening" at bounding box center [291, 206] width 75 height 23
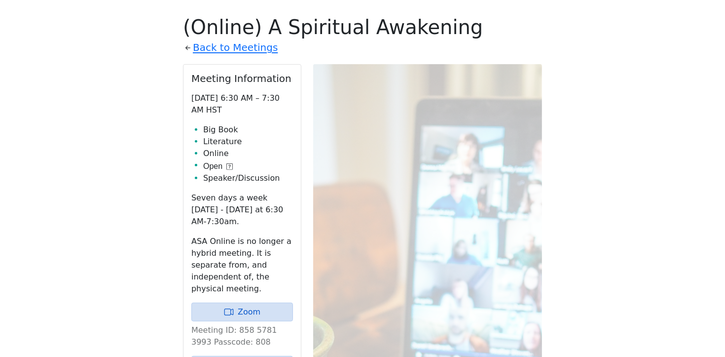
scroll to position [518, 0]
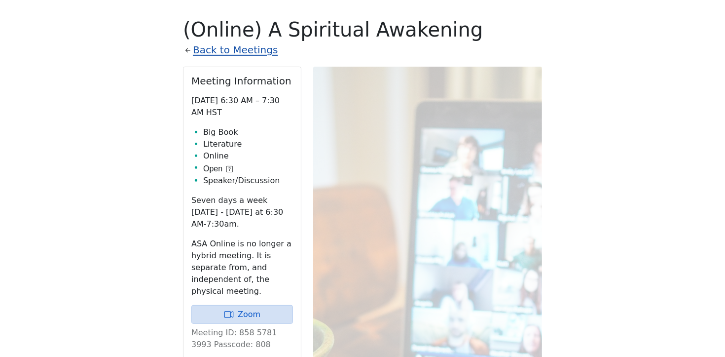
click at [254, 41] on link "Back to Meetings" at bounding box center [235, 49] width 85 height 17
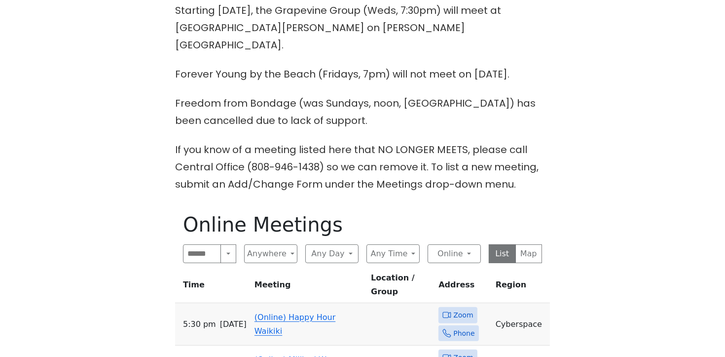
scroll to position [332, 0]
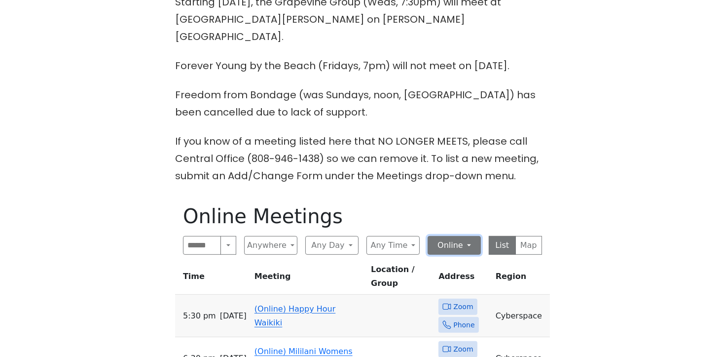
click at [450, 236] on button "Online" at bounding box center [454, 245] width 53 height 19
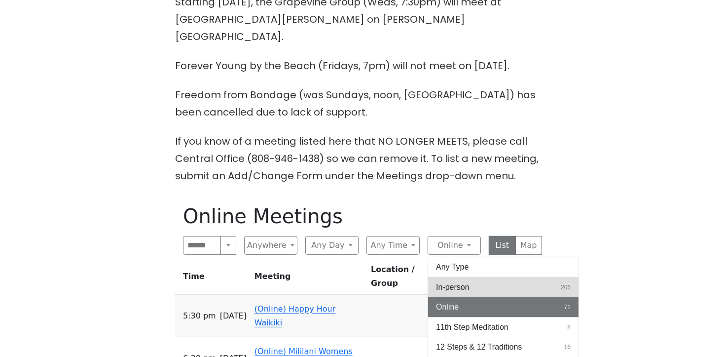
click at [460, 281] on span "In-person" at bounding box center [453, 287] width 34 height 12
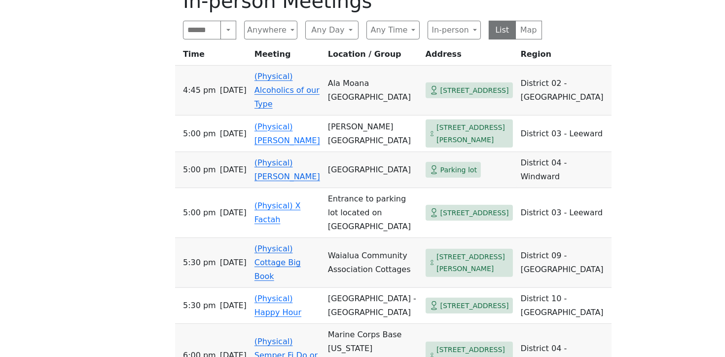
scroll to position [426, 0]
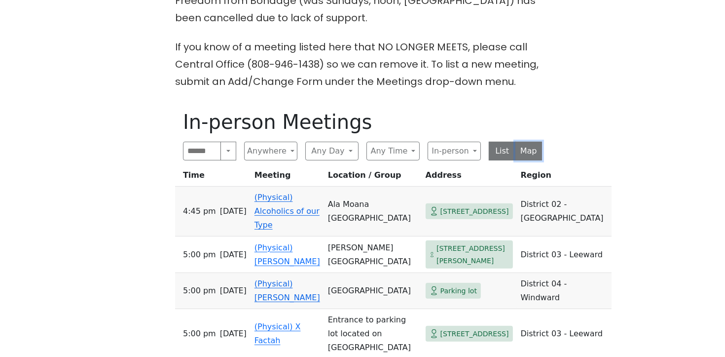
click at [536, 142] on button "Map" at bounding box center [528, 151] width 27 height 19
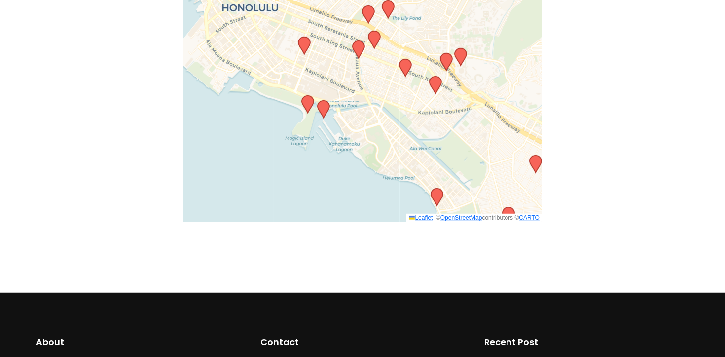
scroll to position [663, 0]
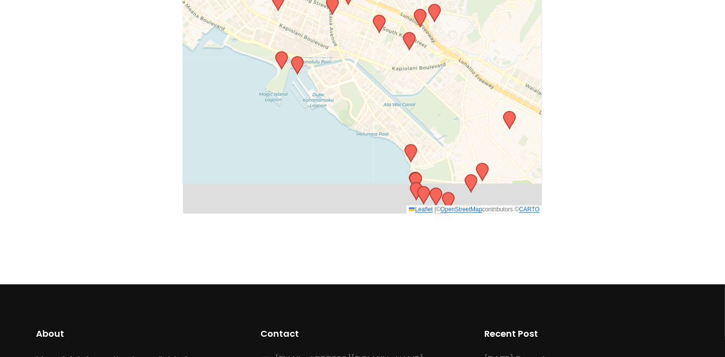
drag, startPoint x: 409, startPoint y: 145, endPoint x: 372, endPoint y: 82, distance: 72.7
click at [373, 87] on div "Leaflet | © OpenStreetMap contributors © CARTO" at bounding box center [362, 72] width 359 height 283
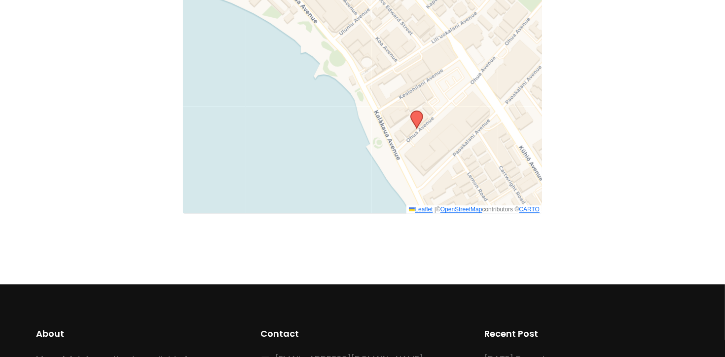
click at [418, 111] on icon at bounding box center [417, 119] width 12 height 17
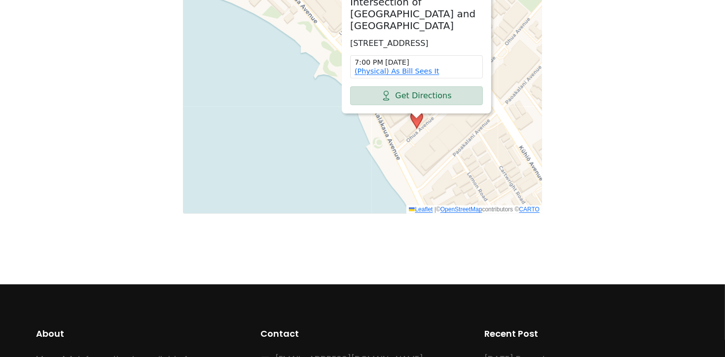
click at [291, 84] on div "Beach Tables at Intersection of Ohua and Kalakaua 130 ʻŌhua Ave, Honolulu, HI 9…" at bounding box center [362, 72] width 359 height 283
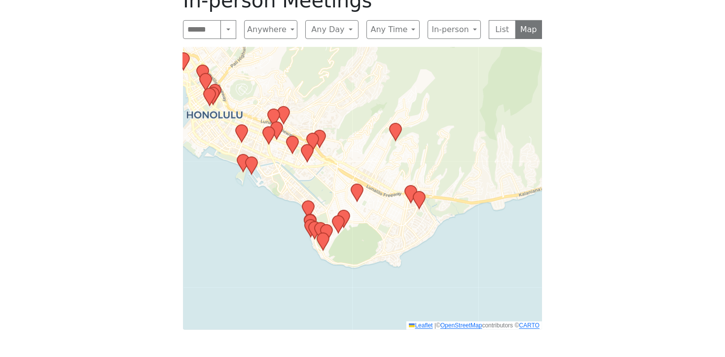
scroll to position [416, 0]
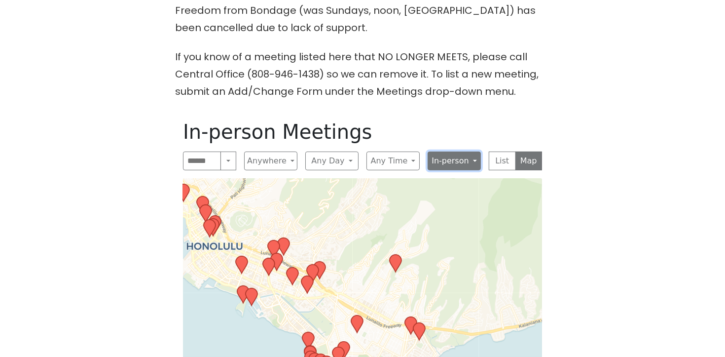
click at [448, 151] on button "In-person" at bounding box center [454, 160] width 53 height 19
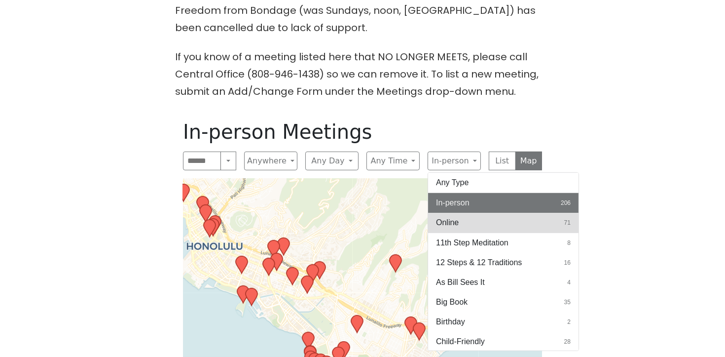
click at [480, 213] on button "Online 71" at bounding box center [503, 223] width 150 height 20
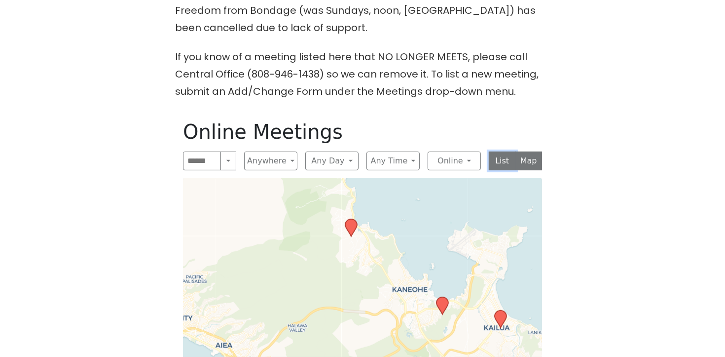
drag, startPoint x: 494, startPoint y: 149, endPoint x: 503, endPoint y: 149, distance: 8.9
click at [494, 151] on button "List" at bounding box center [502, 160] width 27 height 19
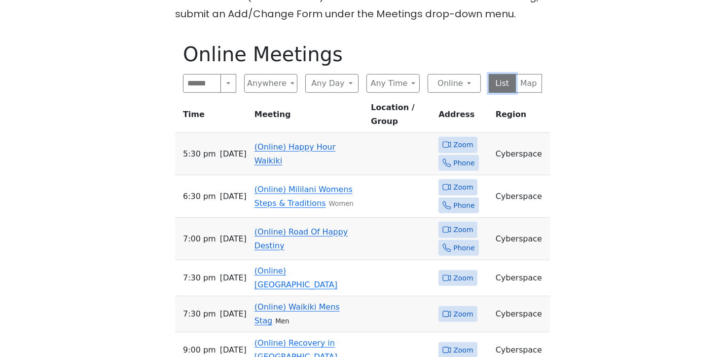
scroll to position [521, 0]
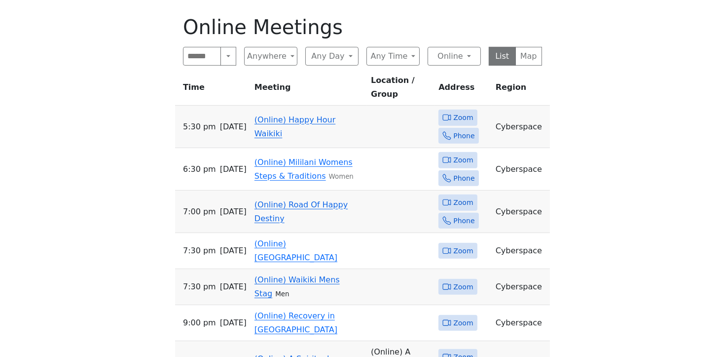
click at [302, 200] on link "(Online) Road Of Happy Destiny" at bounding box center [300, 211] width 93 height 23
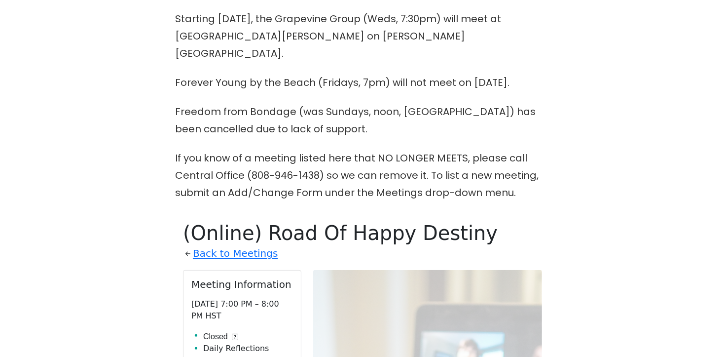
scroll to position [316, 0]
click at [247, 244] on link "Back to Meetings" at bounding box center [235, 252] width 85 height 17
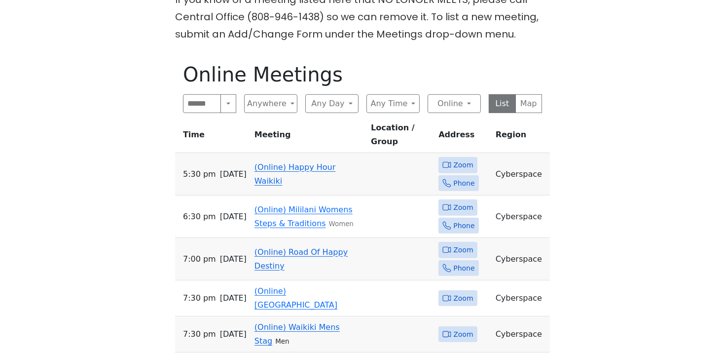
scroll to position [491, 0]
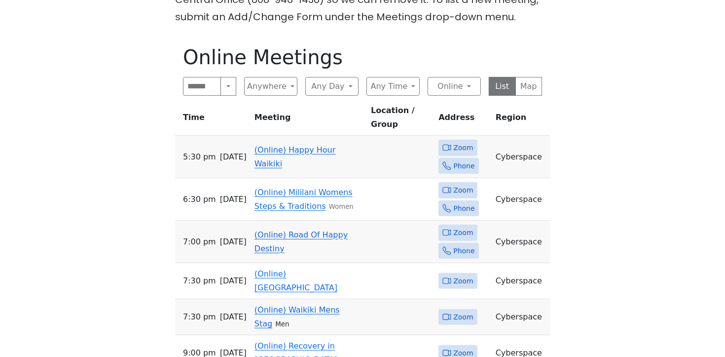
click at [312, 145] on link "(Online) Happy Hour Waikiki" at bounding box center [294, 156] width 81 height 23
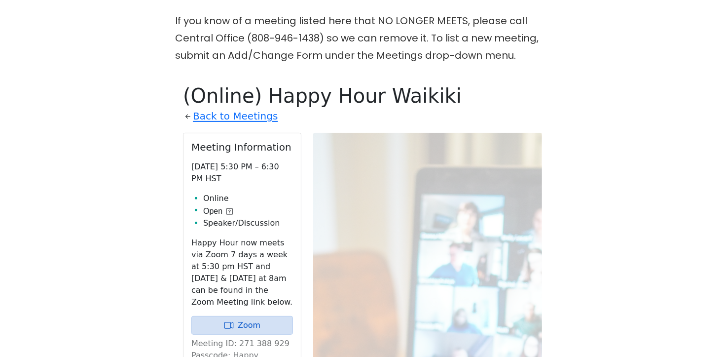
scroll to position [422, 0]
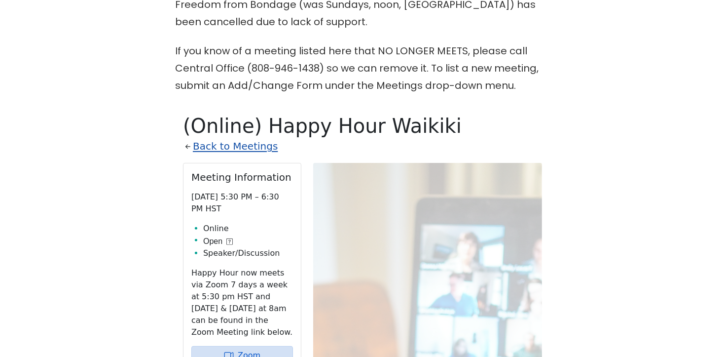
click at [249, 138] on link "Back to Meetings" at bounding box center [235, 146] width 85 height 17
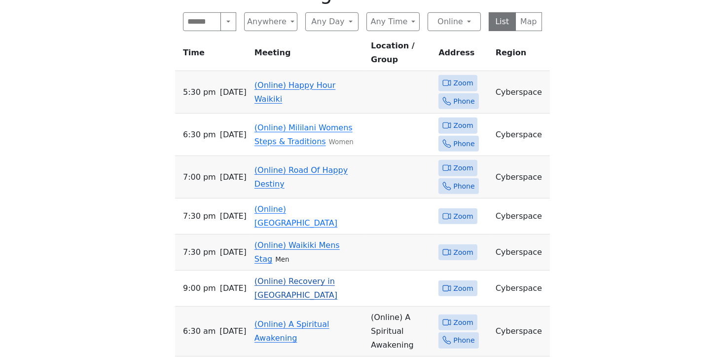
scroll to position [556, 0]
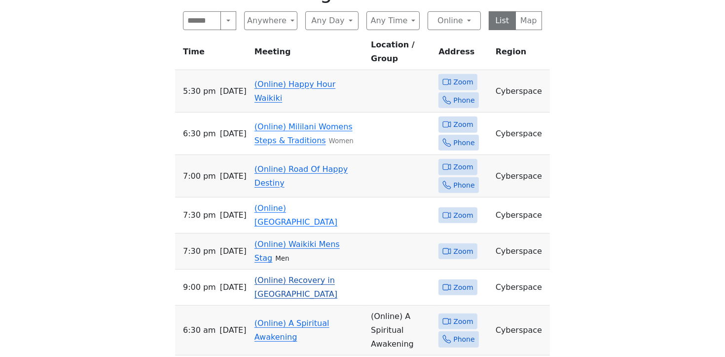
click at [325, 275] on link "(Online) Recovery in Da House" at bounding box center [295, 286] width 83 height 23
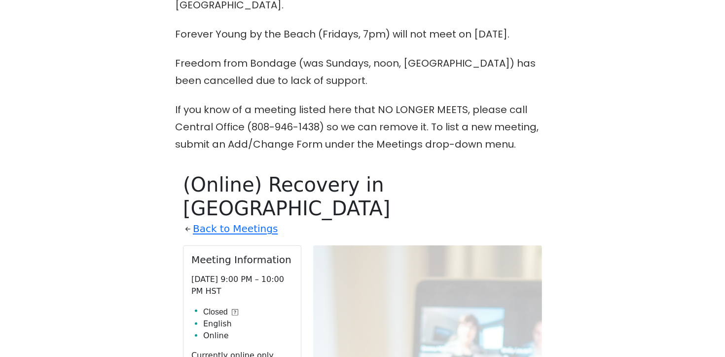
scroll to position [355, 0]
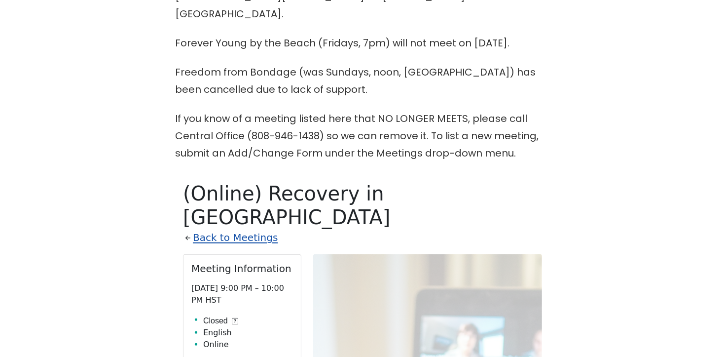
click at [249, 229] on link "Back to Meetings" at bounding box center [235, 237] width 85 height 17
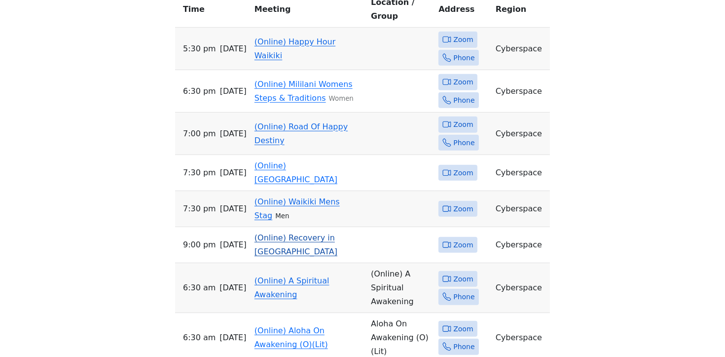
scroll to position [650, 0]
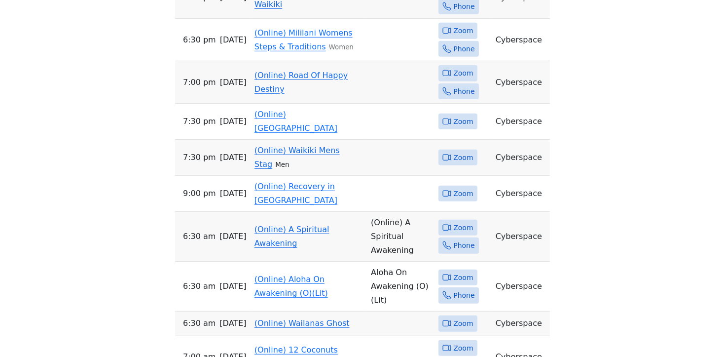
click at [306, 224] on link "(Online) A Spiritual Awakening" at bounding box center [291, 235] width 75 height 23
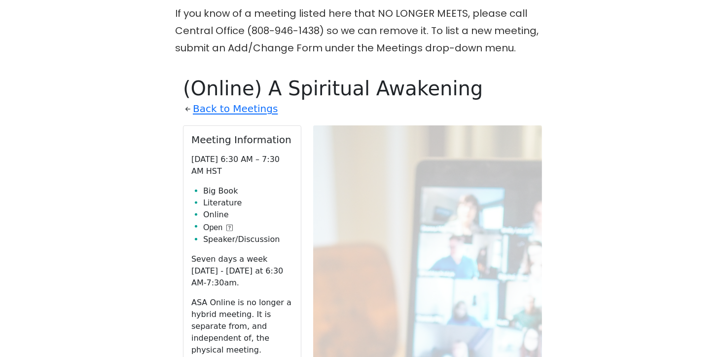
scroll to position [454, 0]
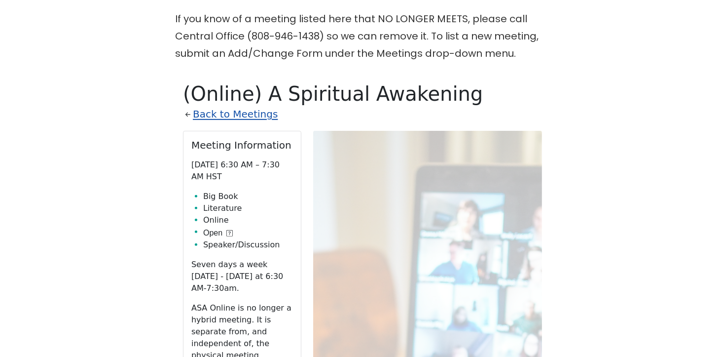
click at [208, 106] on link "Back to Meetings" at bounding box center [235, 114] width 85 height 17
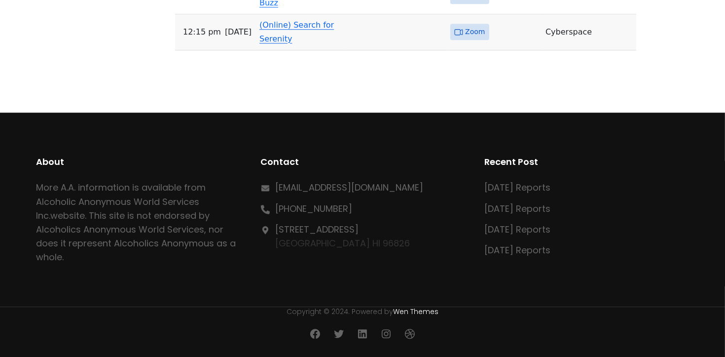
scroll to position [3495, 0]
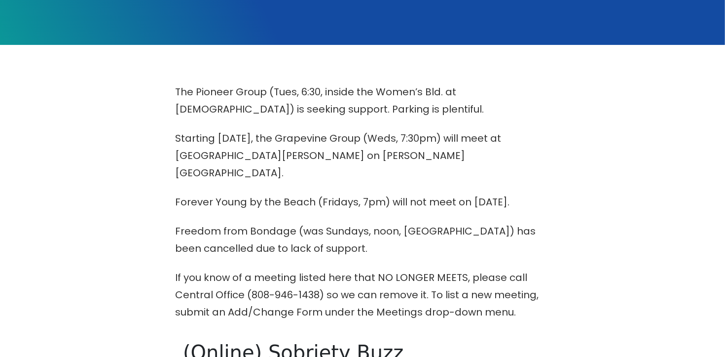
scroll to position [324, 0]
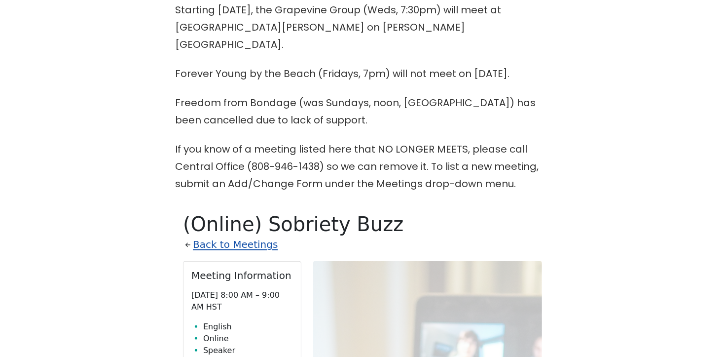
click at [259, 236] on link "Back to Meetings" at bounding box center [235, 244] width 85 height 17
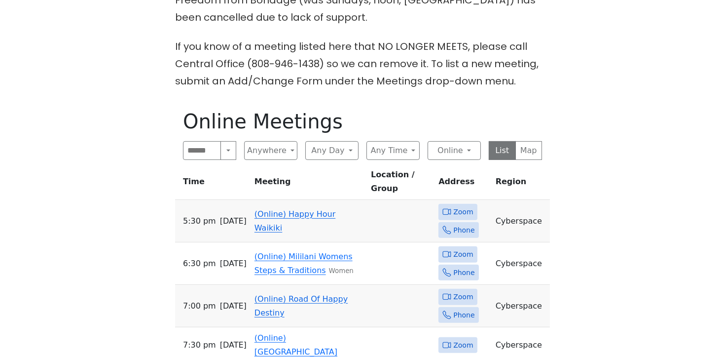
scroll to position [427, 0]
click at [312, 209] on link "(Online) Happy Hour Waikiki" at bounding box center [294, 220] width 81 height 23
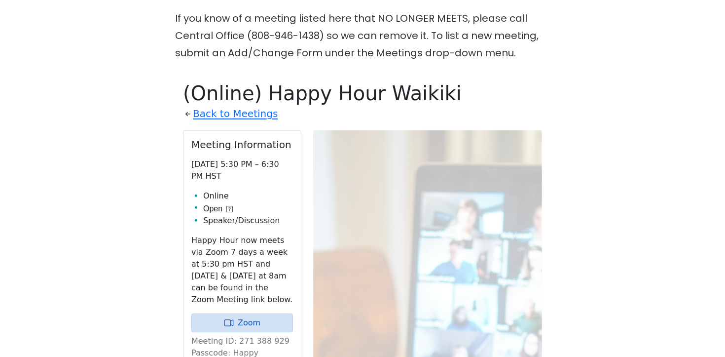
scroll to position [454, 0]
click at [255, 106] on link "Back to Meetings" at bounding box center [235, 114] width 85 height 17
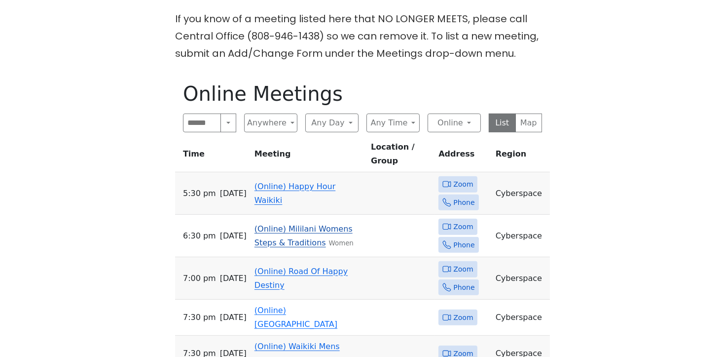
click at [333, 224] on link "(Online) Mililani Womens Steps & Traditions" at bounding box center [303, 235] width 98 height 23
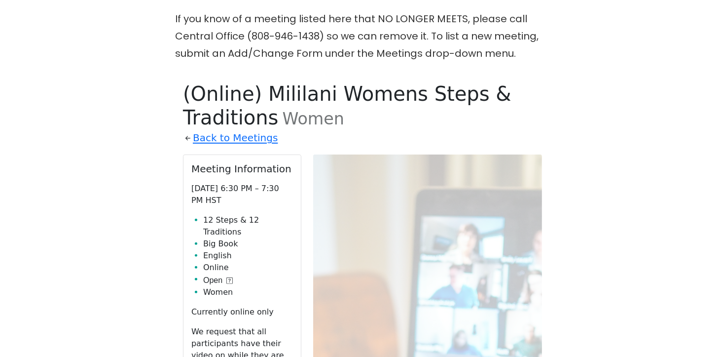
scroll to position [510, 0]
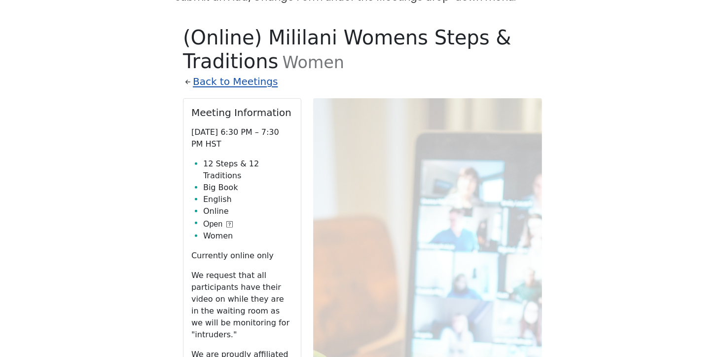
click at [245, 73] on link "Back to Meetings" at bounding box center [235, 81] width 85 height 17
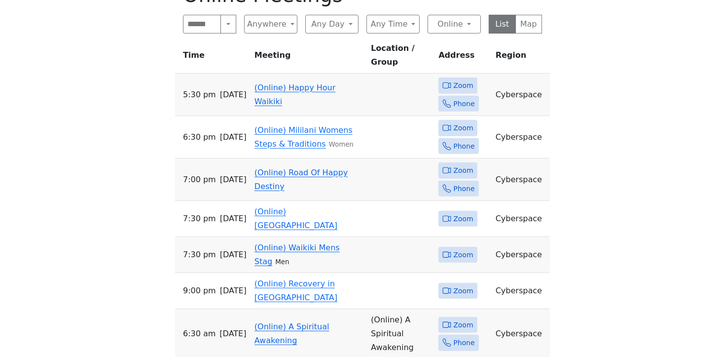
scroll to position [554, 0]
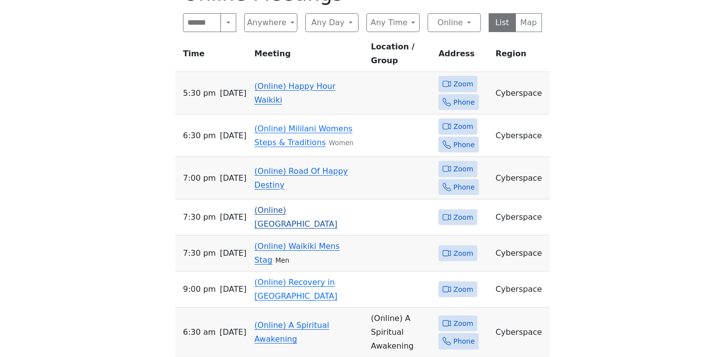
click at [323, 205] on link "(Online) Mosquito Junction" at bounding box center [295, 216] width 83 height 23
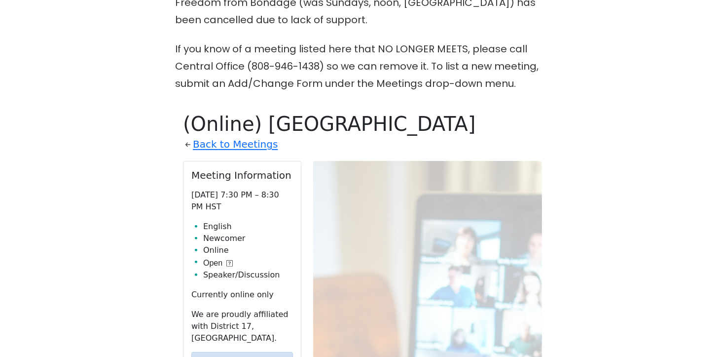
scroll to position [416, 0]
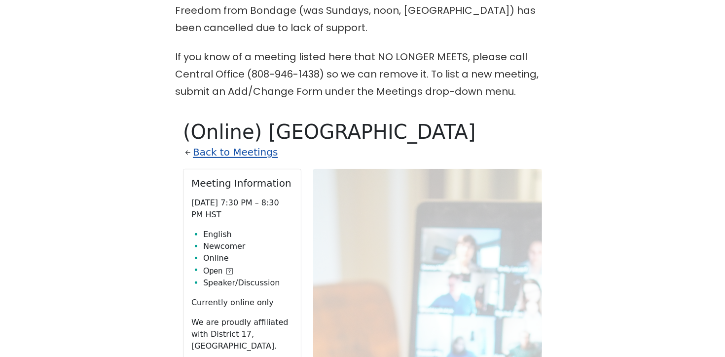
click at [253, 144] on link "Back to Meetings" at bounding box center [235, 152] width 85 height 17
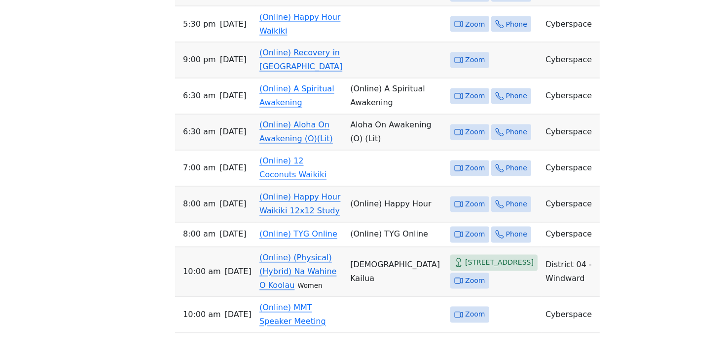
scroll to position [2041, 0]
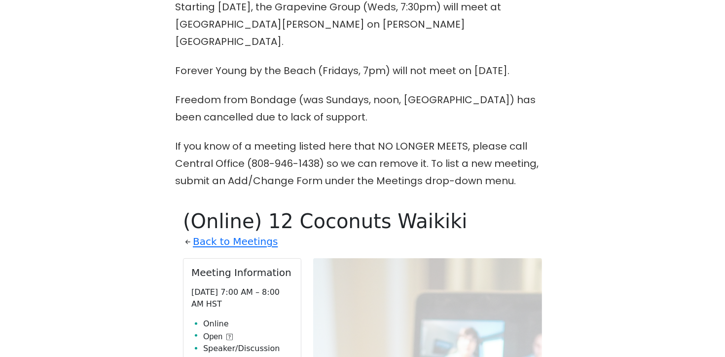
scroll to position [359, 0]
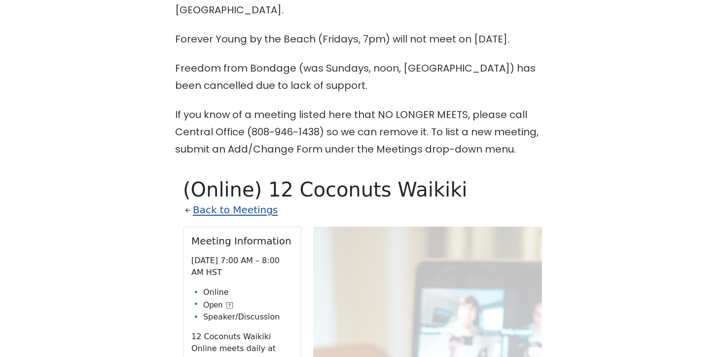
click at [248, 201] on link "Back to Meetings" at bounding box center [235, 209] width 85 height 17
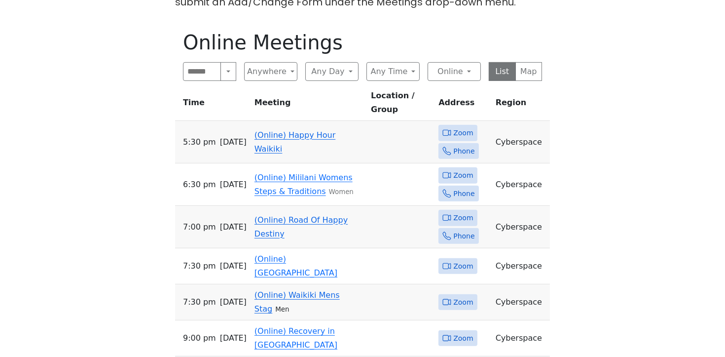
scroll to position [506, 0]
click at [331, 130] on link "(Online) Happy Hour Waikiki" at bounding box center [294, 141] width 81 height 23
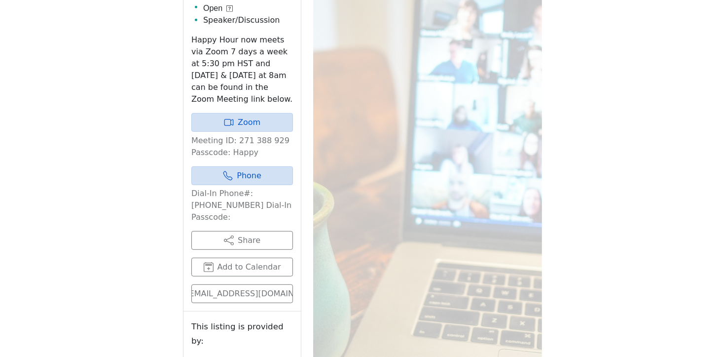
scroll to position [488, 0]
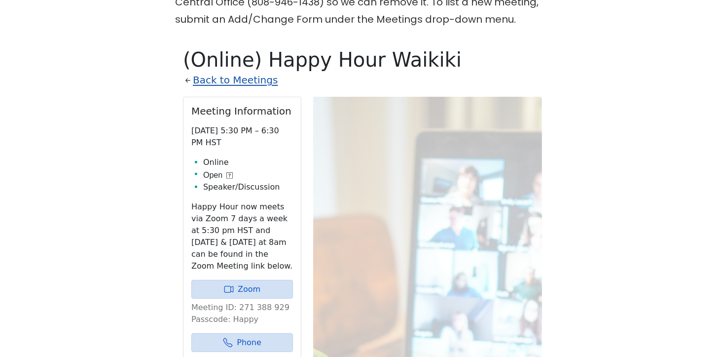
click at [253, 72] on link "Back to Meetings" at bounding box center [235, 80] width 85 height 17
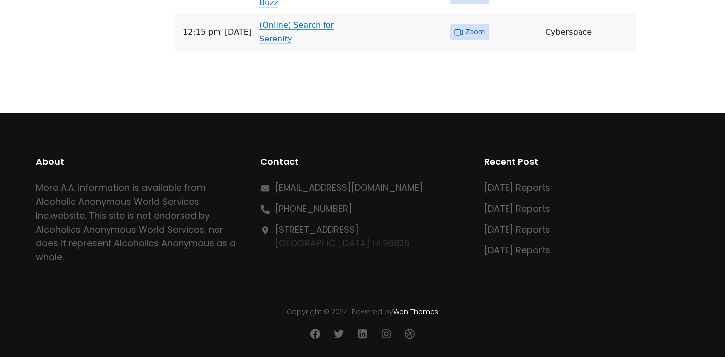
scroll to position [3410, 0]
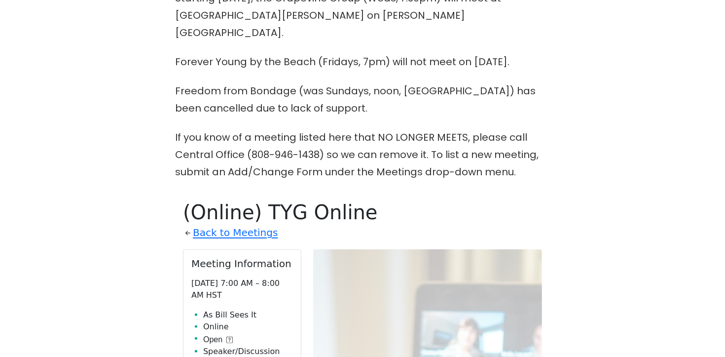
scroll to position [335, 0]
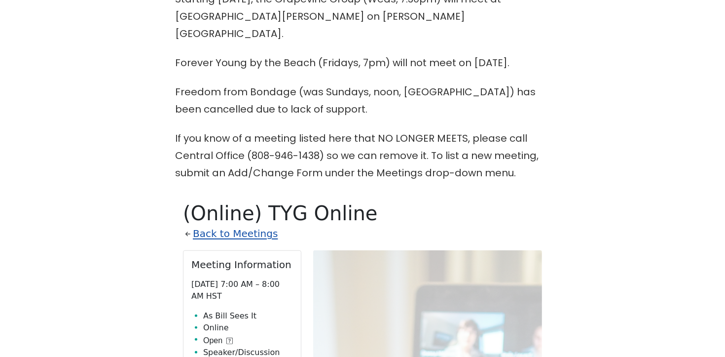
click at [240, 225] on link "Back to Meetings" at bounding box center [235, 233] width 85 height 17
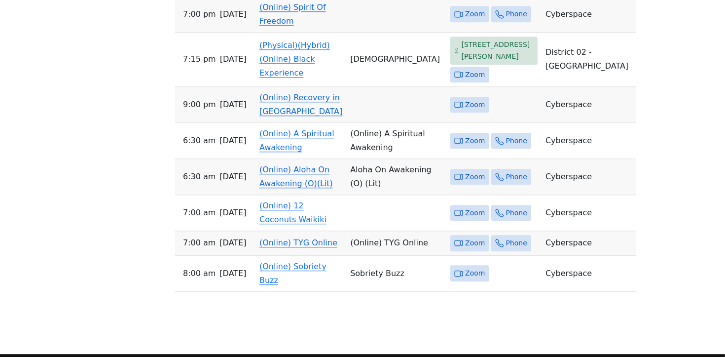
scroll to position [2965, 0]
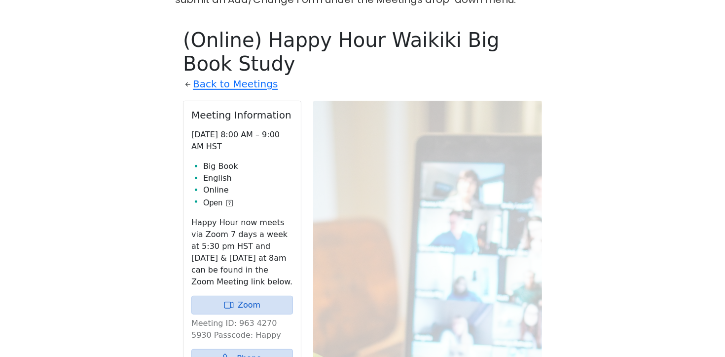
scroll to position [507, 0]
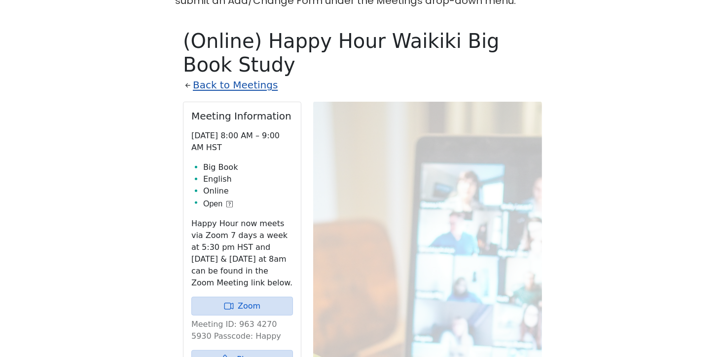
click at [249, 76] on link "Back to Meetings" at bounding box center [235, 84] width 85 height 17
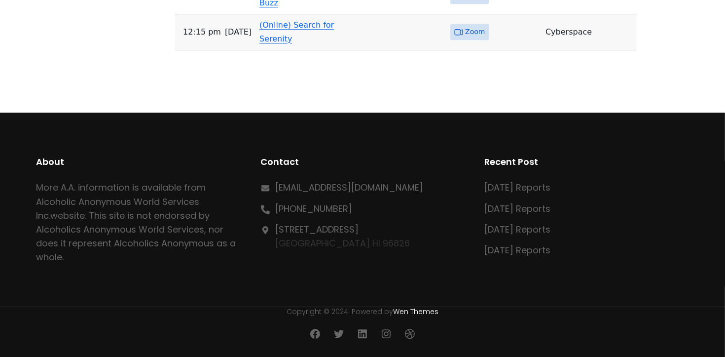
scroll to position [3398, 0]
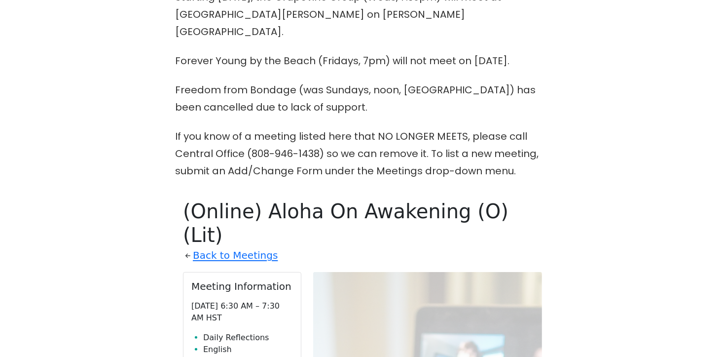
scroll to position [346, 0]
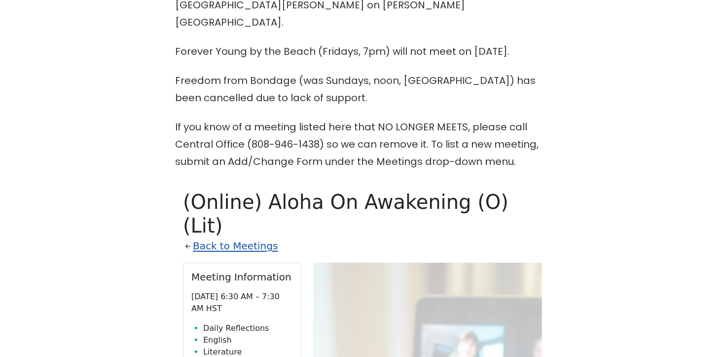
click at [252, 237] on link "Back to Meetings" at bounding box center [235, 245] width 85 height 17
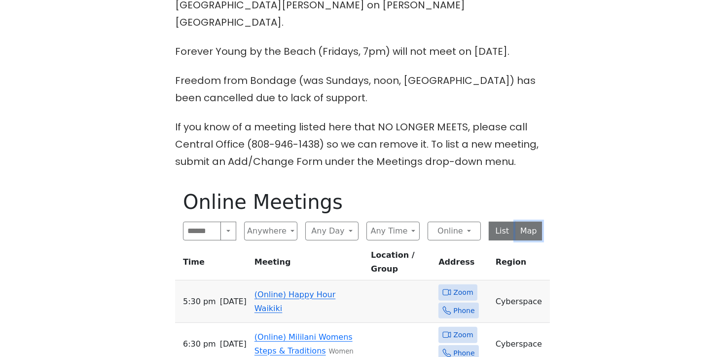
click at [533, 221] on button "Map" at bounding box center [528, 230] width 27 height 19
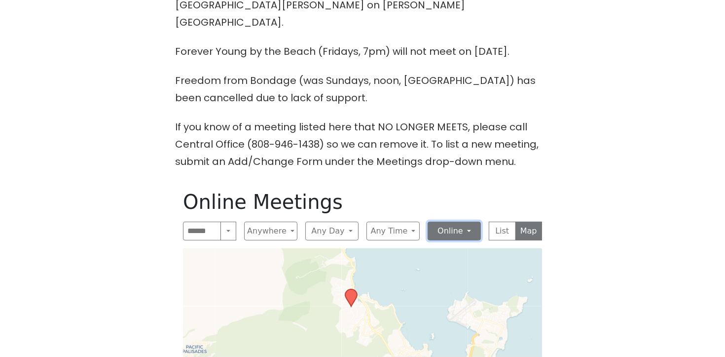
click at [473, 221] on button "Online" at bounding box center [454, 230] width 53 height 19
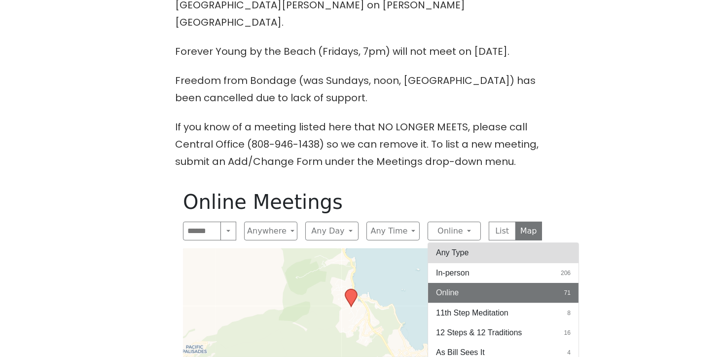
click at [468, 243] on button "Any Type" at bounding box center [503, 253] width 150 height 20
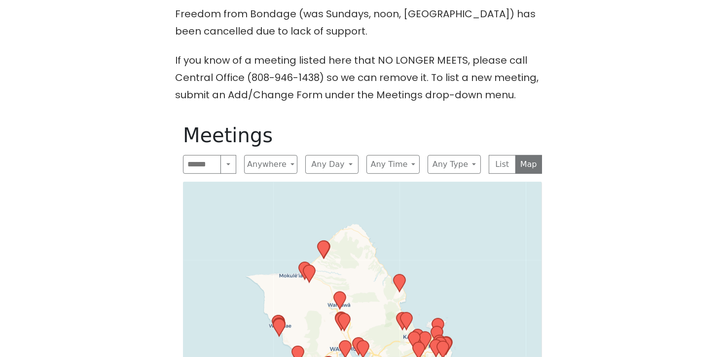
scroll to position [413, 0]
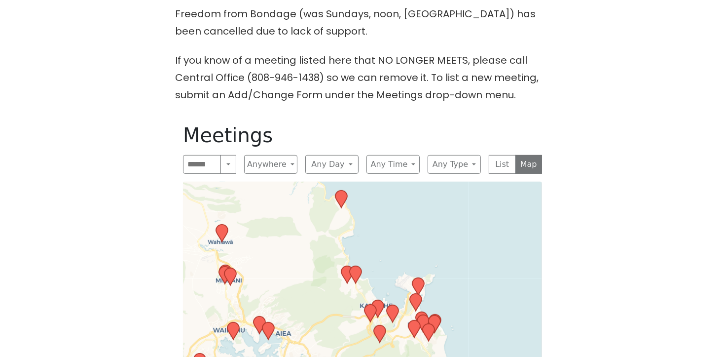
click at [343, 190] on icon at bounding box center [341, 198] width 12 height 17
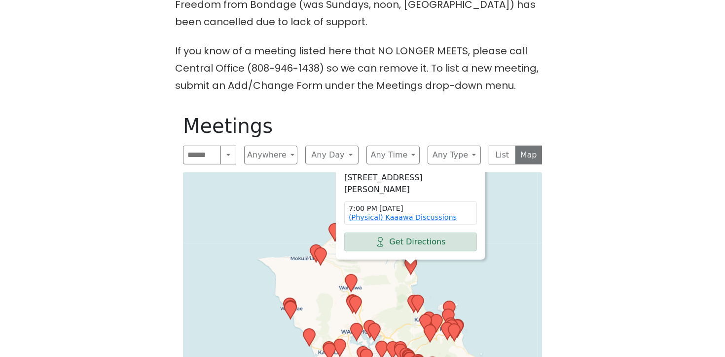
scroll to position [426, 0]
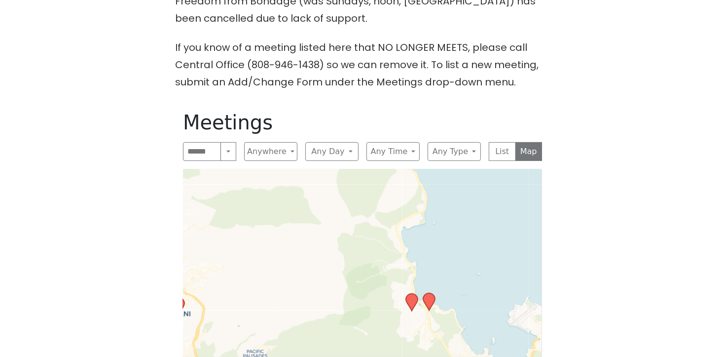
click at [411, 293] on icon at bounding box center [412, 301] width 12 height 17
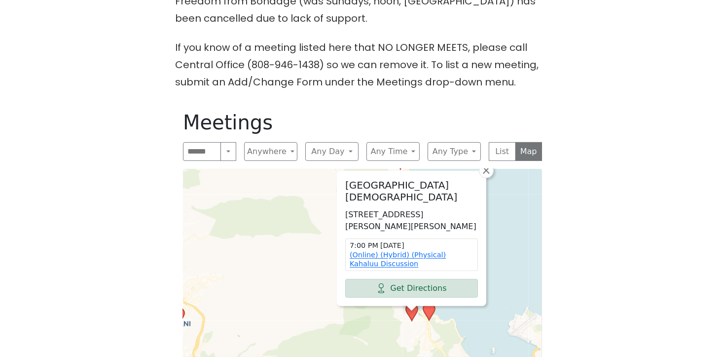
click at [428, 303] on icon at bounding box center [429, 311] width 12 height 17
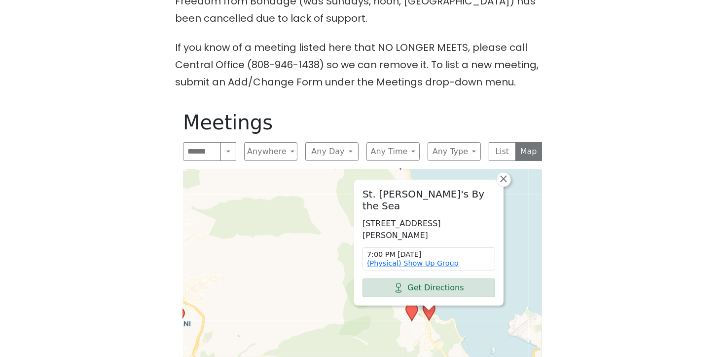
click at [413, 303] on icon at bounding box center [412, 311] width 12 height 17
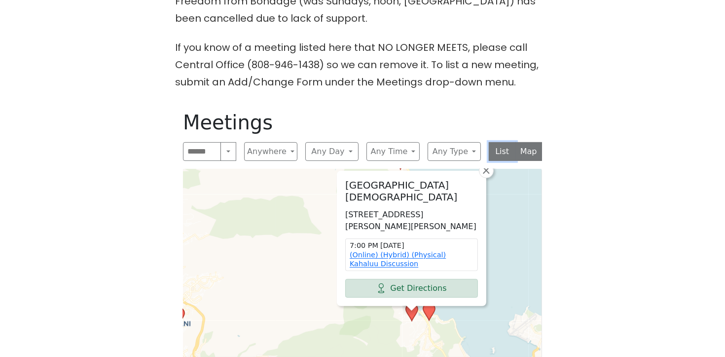
click at [507, 142] on button "List" at bounding box center [502, 151] width 27 height 19
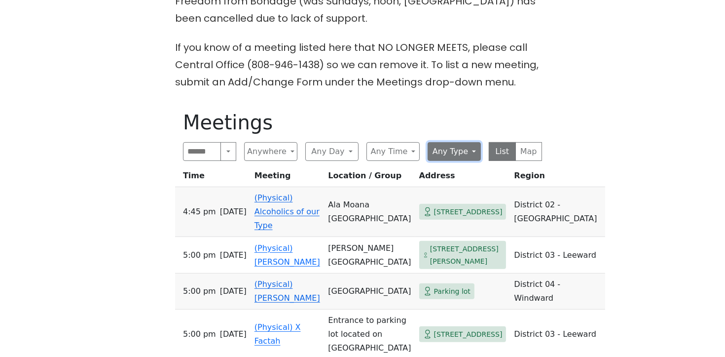
click at [460, 142] on button "Any Type" at bounding box center [454, 151] width 53 height 19
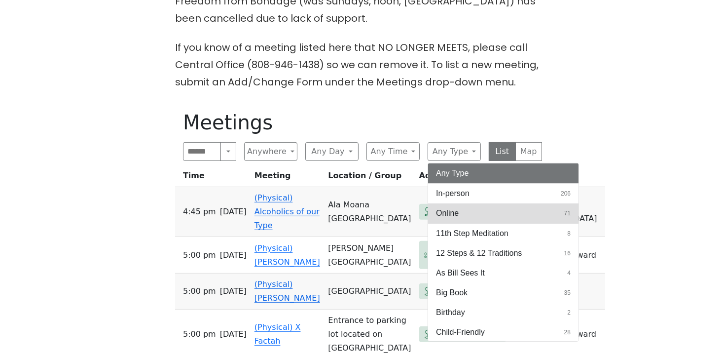
click at [455, 207] on span "Online" at bounding box center [447, 213] width 23 height 12
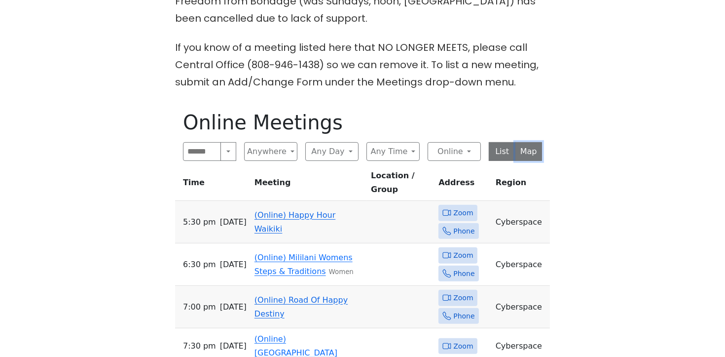
click at [528, 142] on button "Map" at bounding box center [528, 151] width 27 height 19
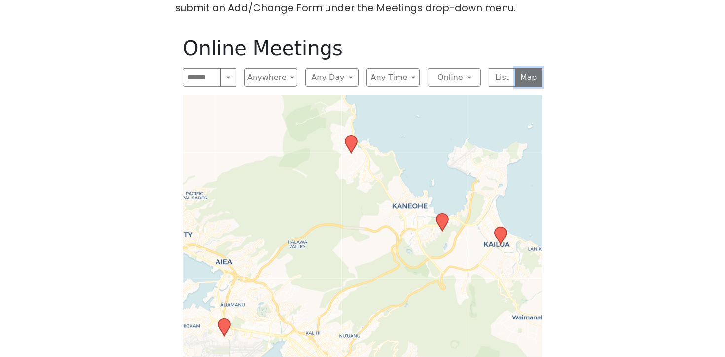
scroll to position [501, 0]
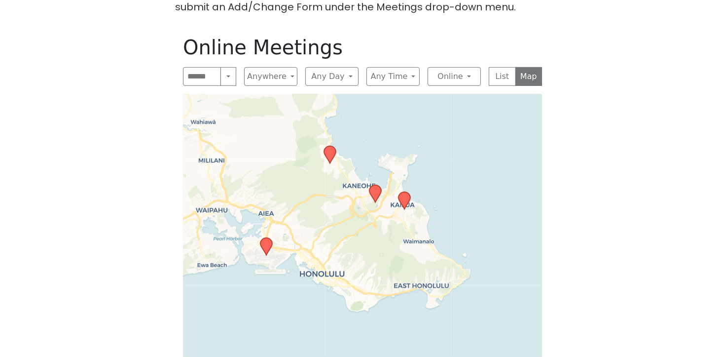
click at [263, 238] on icon at bounding box center [266, 246] width 12 height 17
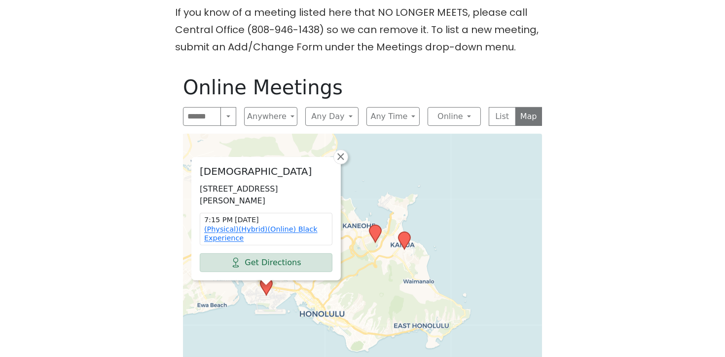
scroll to position [456, 0]
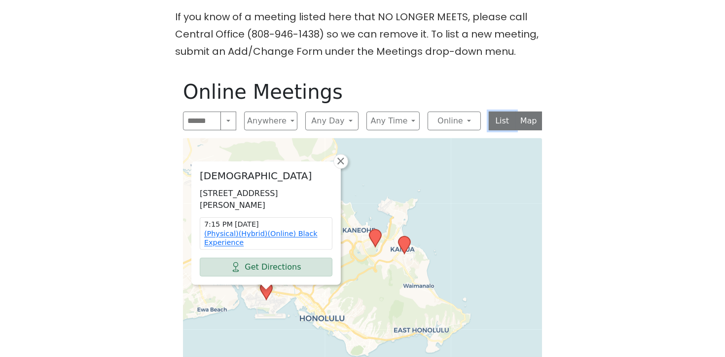
click at [496, 111] on button "List" at bounding box center [502, 120] width 27 height 19
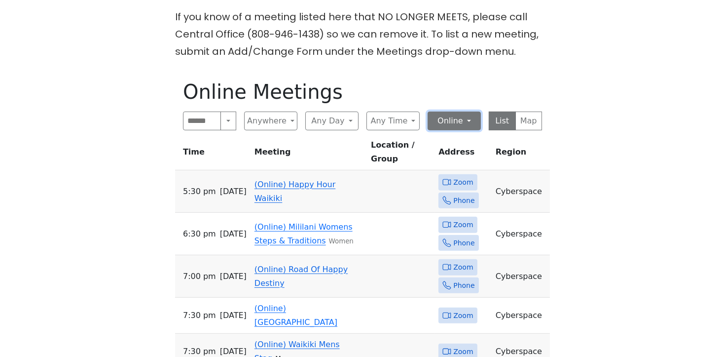
click at [468, 111] on button "Online" at bounding box center [454, 120] width 53 height 19
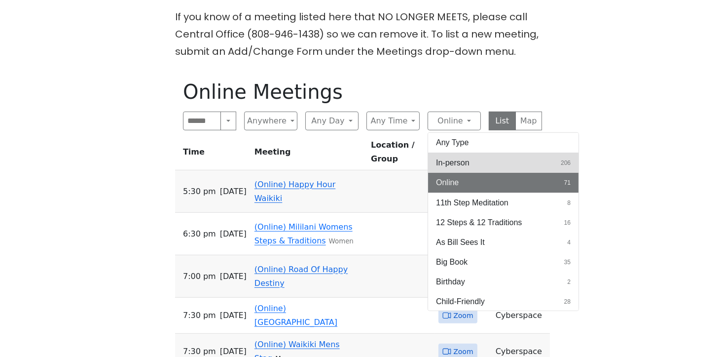
click at [469, 157] on span "In-person" at bounding box center [453, 163] width 34 height 12
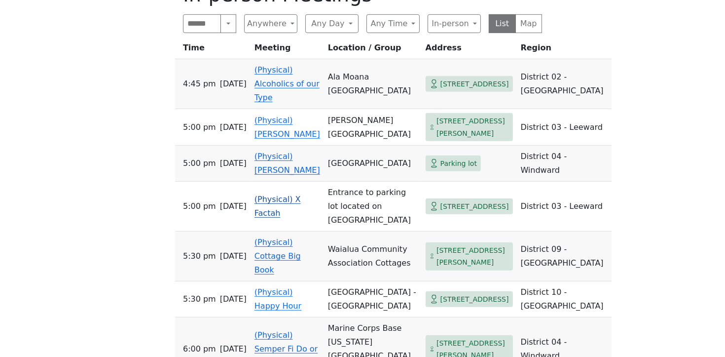
scroll to position [542, 0]
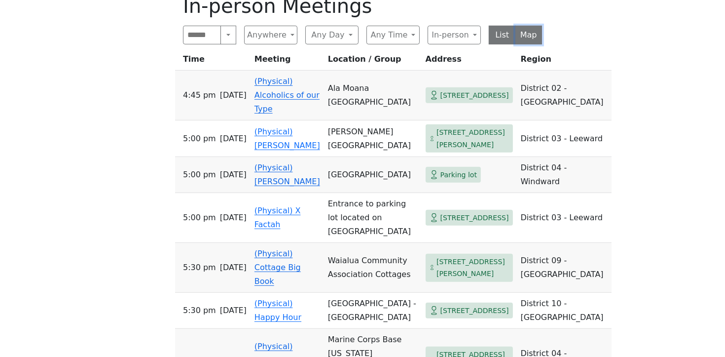
drag, startPoint x: 530, startPoint y: 10, endPoint x: 529, endPoint y: 18, distance: 7.5
click at [530, 26] on button "Map" at bounding box center [528, 35] width 27 height 19
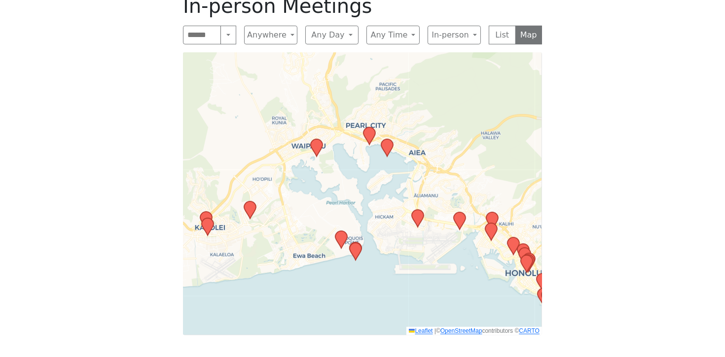
click at [460, 212] on icon at bounding box center [460, 220] width 12 height 17
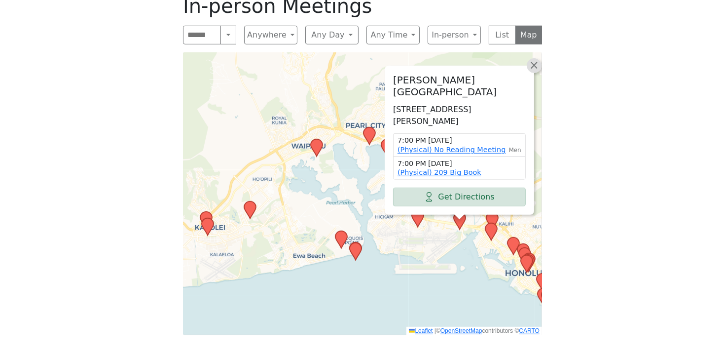
click at [536, 59] on span "×" at bounding box center [534, 65] width 10 height 12
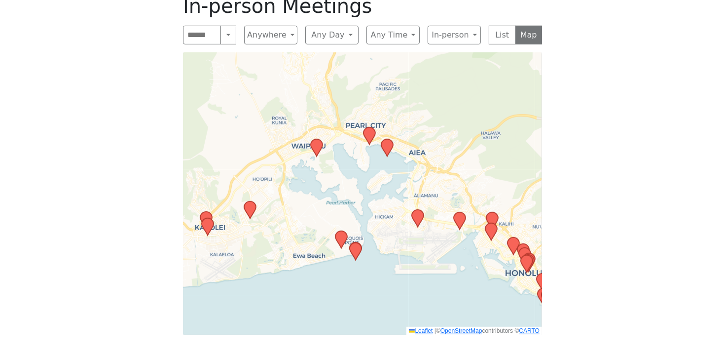
click at [369, 127] on icon at bounding box center [369, 135] width 12 height 17
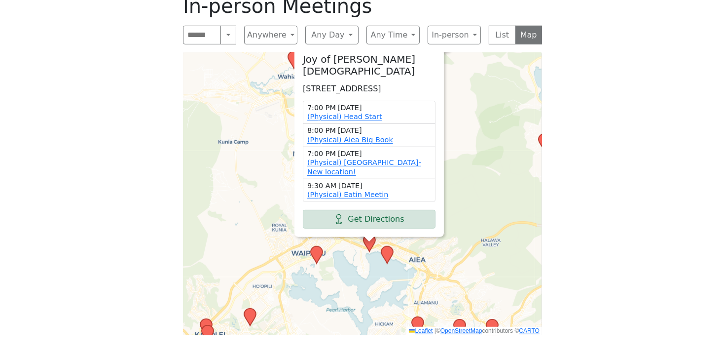
click at [315, 246] on icon at bounding box center [317, 254] width 12 height 17
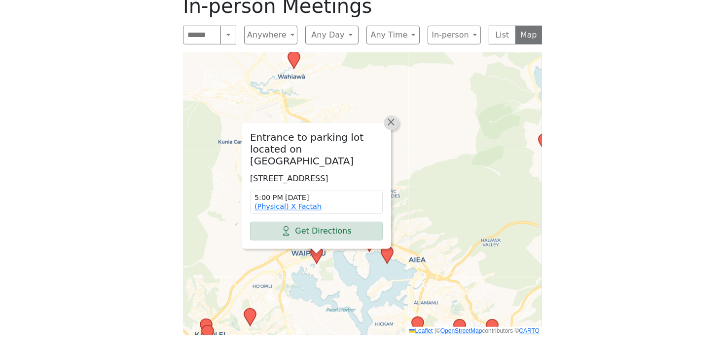
click at [392, 116] on span "×" at bounding box center [391, 122] width 10 height 12
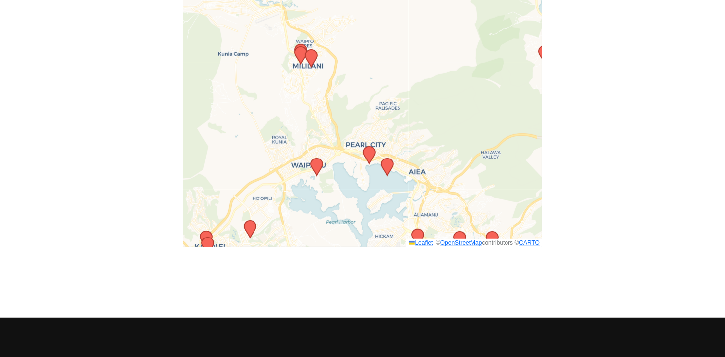
scroll to position [632, 0]
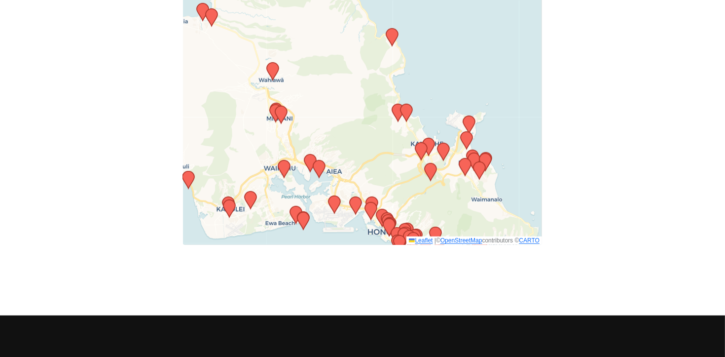
click at [303, 212] on icon at bounding box center [303, 220] width 12 height 17
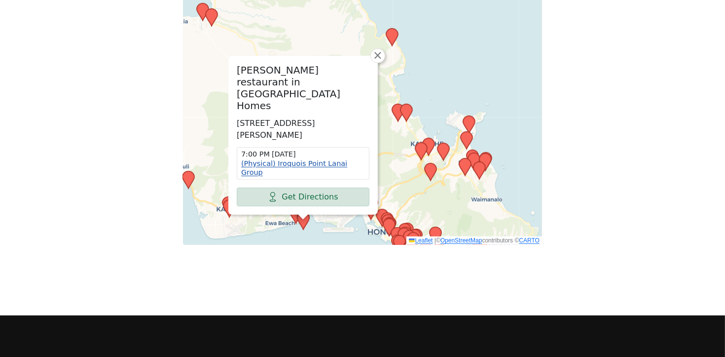
click at [331, 159] on link "(Physical) Iroquois Point Lanai Group" at bounding box center [294, 167] width 106 height 17
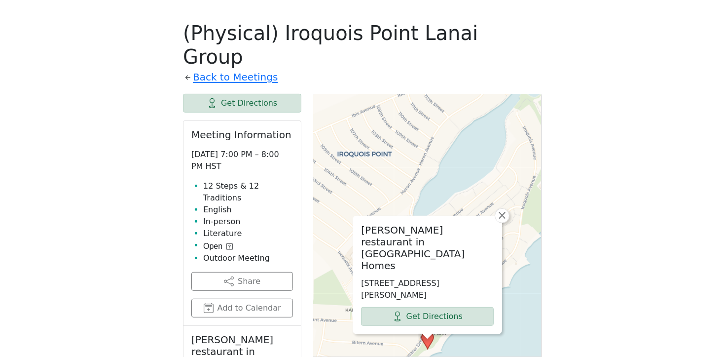
scroll to position [511, 0]
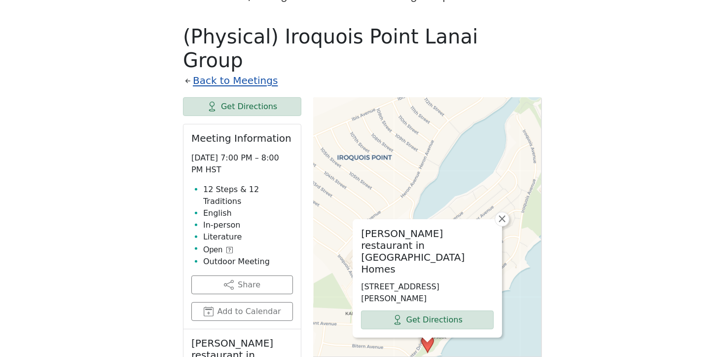
click at [255, 72] on link "Back to Meetings" at bounding box center [235, 80] width 85 height 17
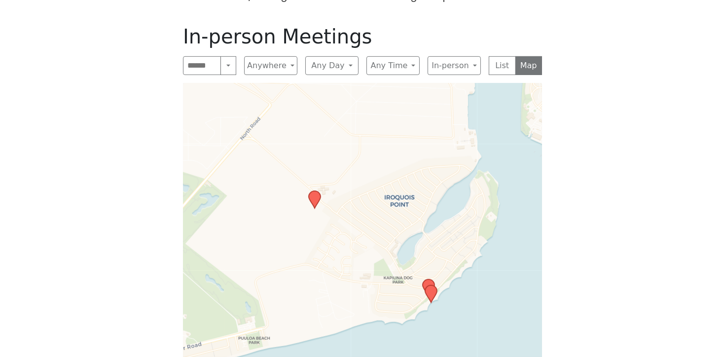
click at [314, 191] on icon at bounding box center [315, 199] width 12 height 17
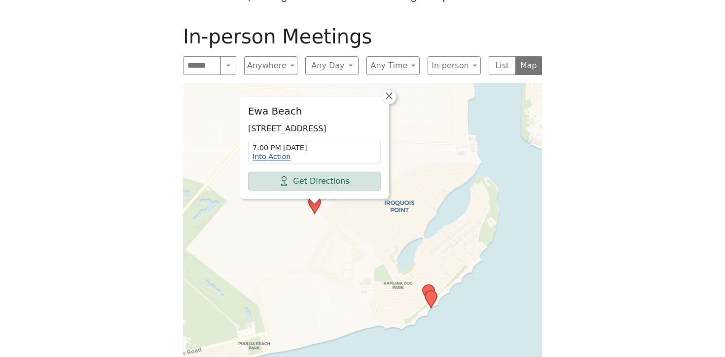
click at [272, 152] on link "Into Action" at bounding box center [272, 156] width 38 height 8
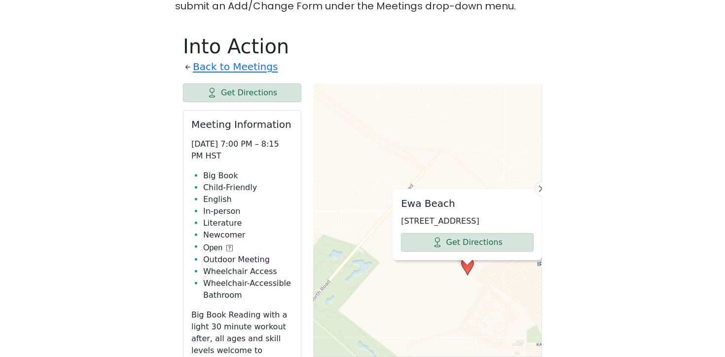
scroll to position [501, 0]
click at [250, 59] on link "Back to Meetings" at bounding box center [235, 67] width 85 height 17
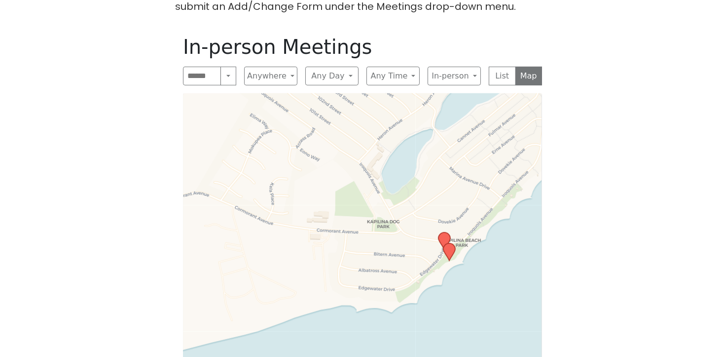
click at [451, 243] on icon at bounding box center [449, 251] width 12 height 17
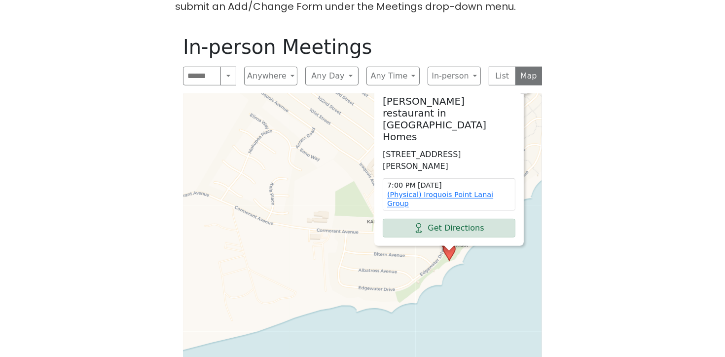
click at [524, 92] on span "×" at bounding box center [524, 86] width 10 height 12
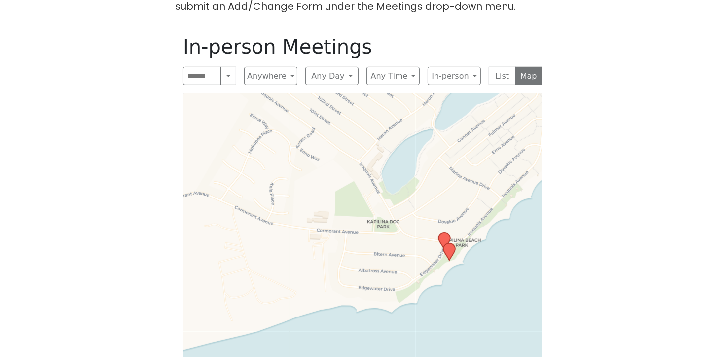
click at [441, 232] on icon at bounding box center [444, 240] width 12 height 17
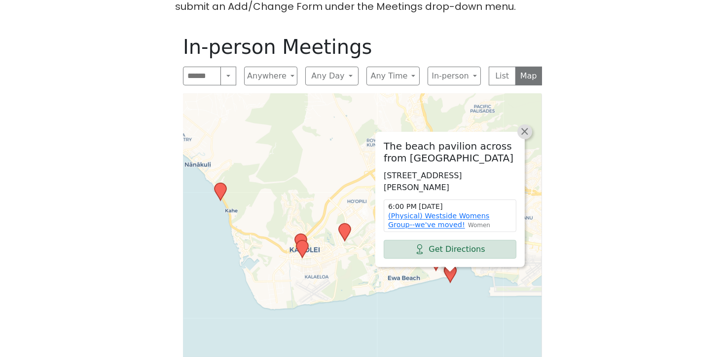
click at [527, 125] on span "×" at bounding box center [525, 131] width 10 height 12
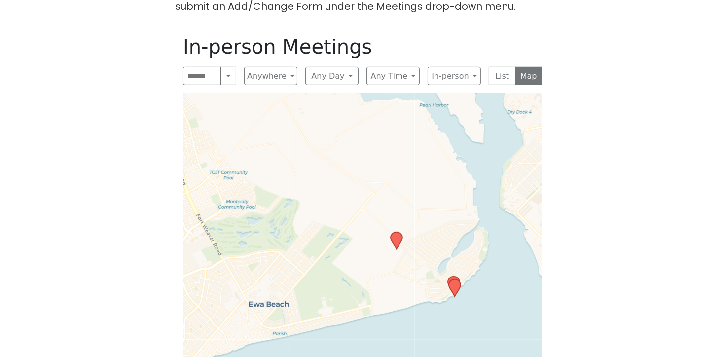
click at [394, 232] on icon at bounding box center [397, 240] width 12 height 17
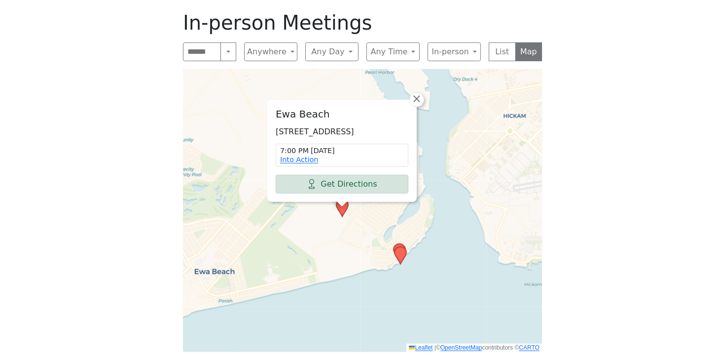
scroll to position [536, 0]
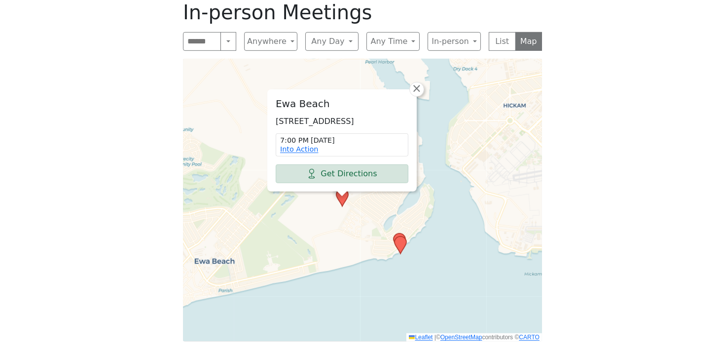
click at [399, 236] on icon at bounding box center [400, 245] width 13 height 19
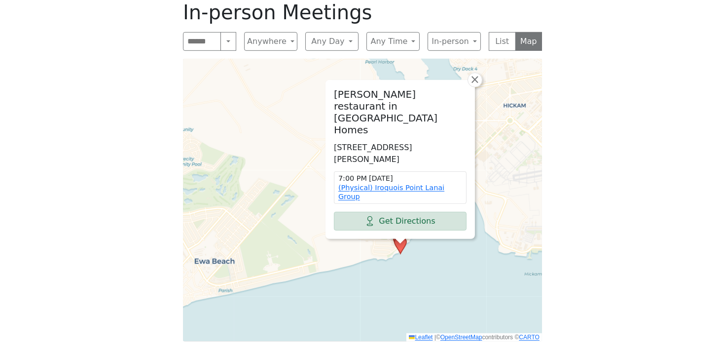
click at [403, 236] on icon at bounding box center [401, 244] width 12 height 17
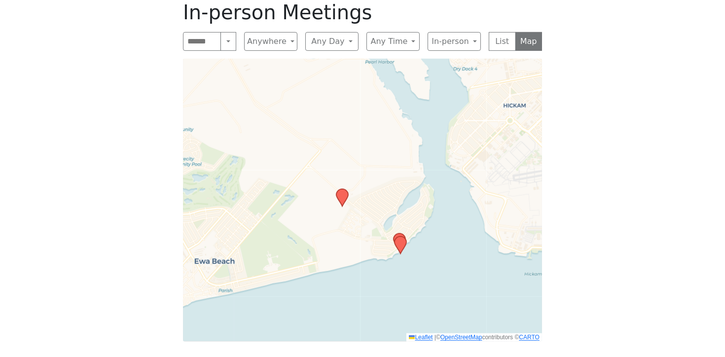
click at [403, 236] on icon at bounding box center [401, 244] width 12 height 17
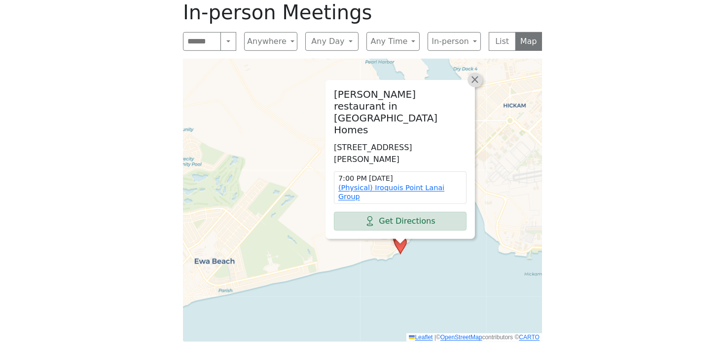
click at [474, 85] on span "×" at bounding box center [475, 79] width 10 height 12
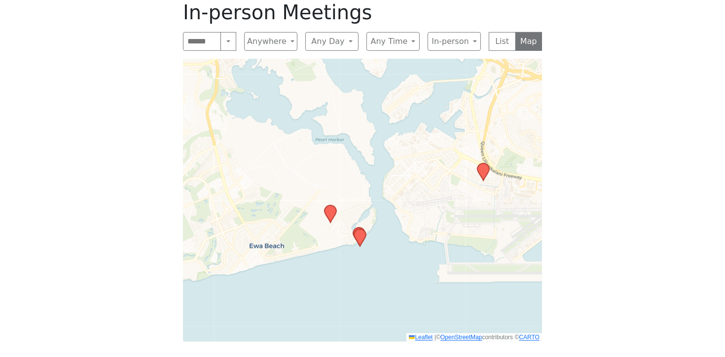
click at [326, 205] on icon at bounding box center [331, 213] width 12 height 17
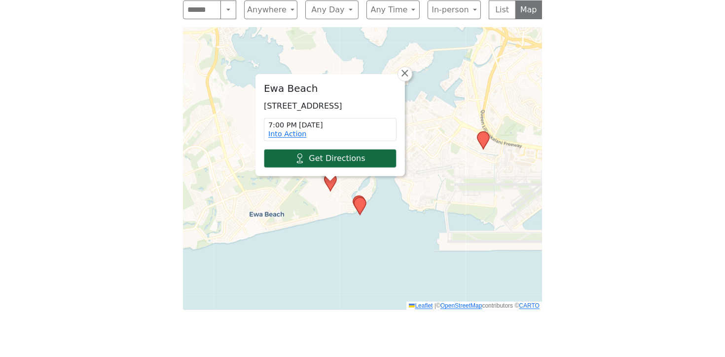
scroll to position [568, 0]
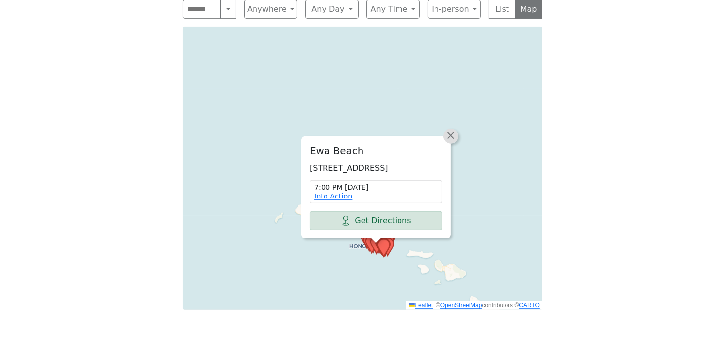
click at [453, 129] on span "×" at bounding box center [451, 135] width 10 height 12
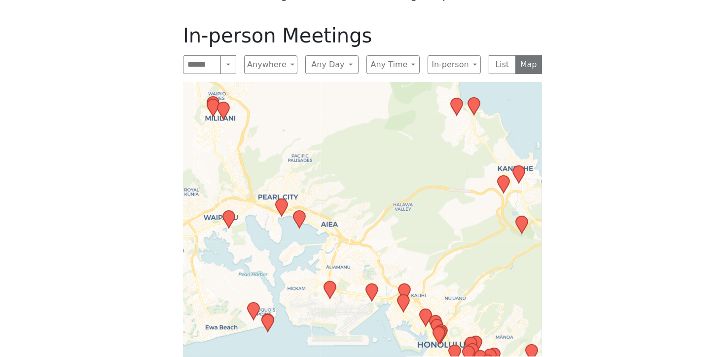
scroll to position [487, 0]
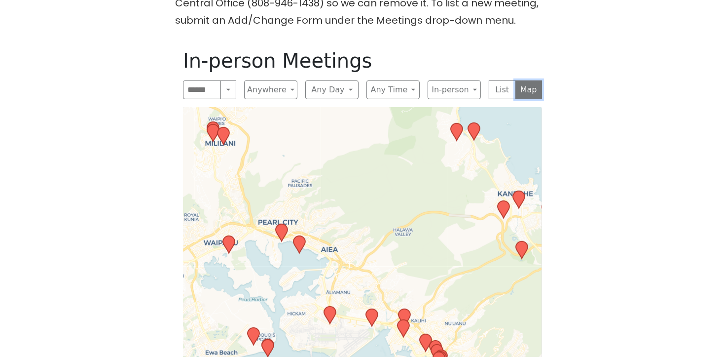
click at [523, 80] on button "Map" at bounding box center [528, 89] width 27 height 19
click at [499, 80] on button "List" at bounding box center [502, 89] width 27 height 19
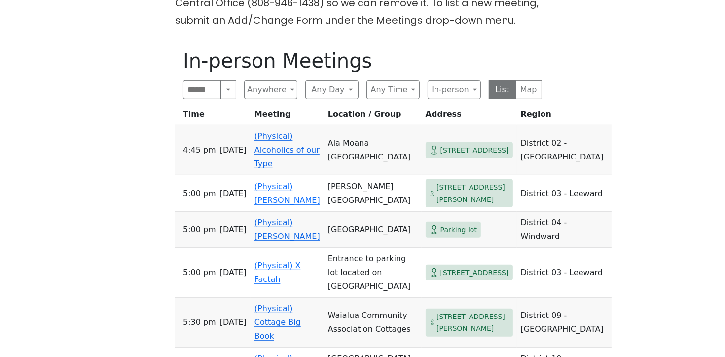
click at [110, 74] on div "The Pioneer Group (Tues, 6:30, inside the Women’s Bld. at Central Union Church)…" at bounding box center [362, 186] width 652 height 789
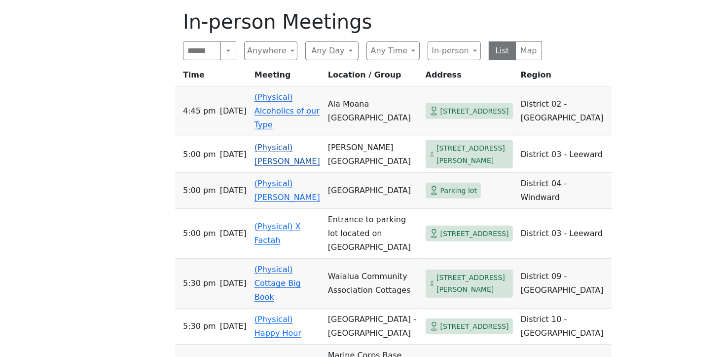
scroll to position [532, 0]
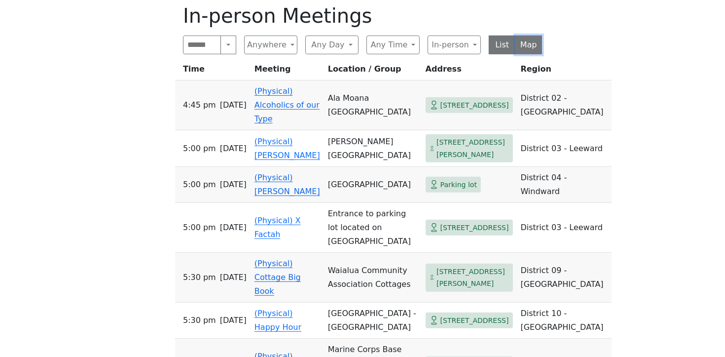
click at [529, 36] on button "Map" at bounding box center [528, 45] width 27 height 19
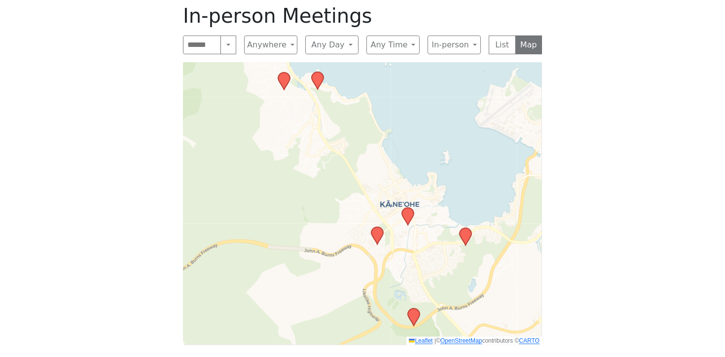
click at [317, 72] on icon at bounding box center [318, 80] width 12 height 17
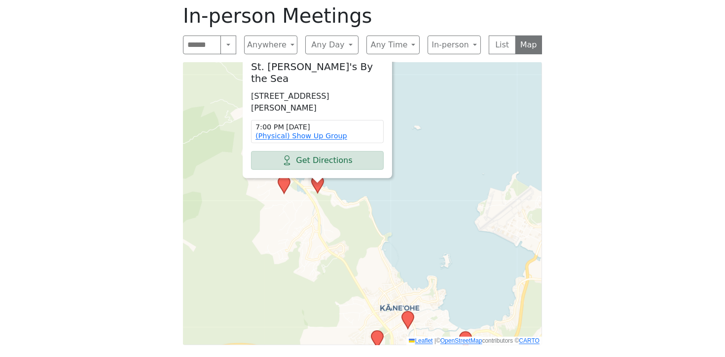
click at [285, 176] on icon at bounding box center [284, 184] width 12 height 17
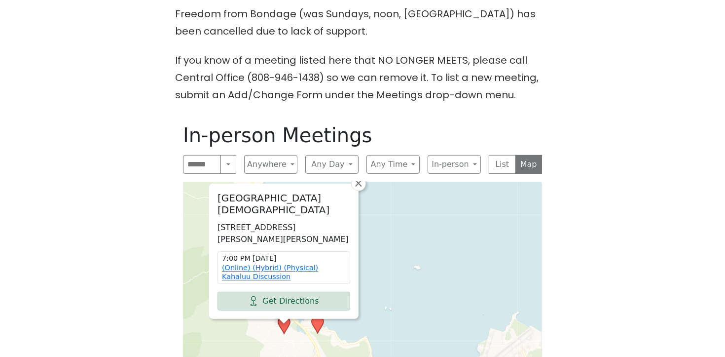
scroll to position [409, 0]
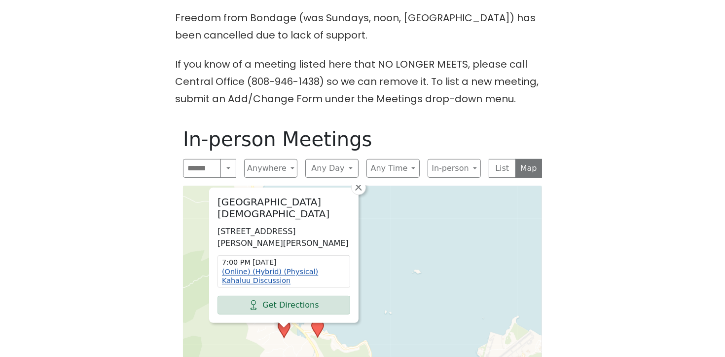
click at [265, 267] on link "(Online) (Hybrid) (Physical) Kahaluu Discussion" at bounding box center [270, 275] width 96 height 17
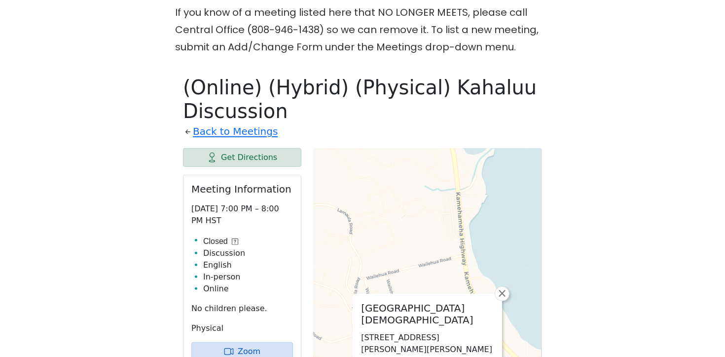
scroll to position [460, 0]
click at [234, 124] on link "Back to Meetings" at bounding box center [235, 132] width 85 height 17
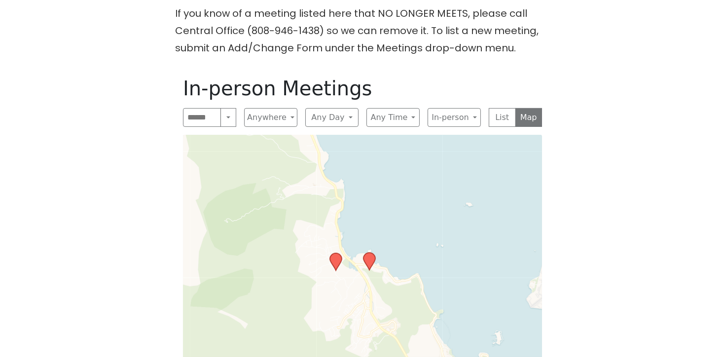
click at [368, 253] on icon at bounding box center [369, 261] width 12 height 17
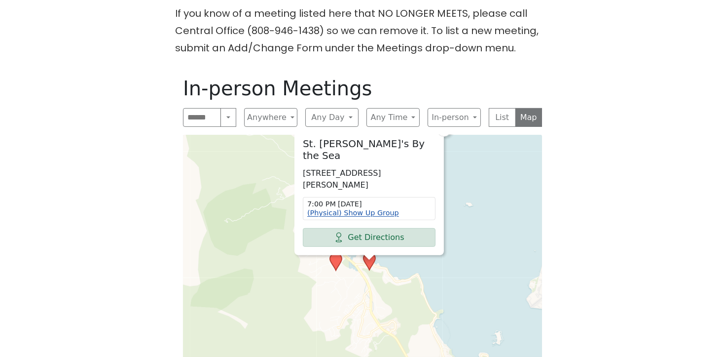
click at [370, 209] on link "(Physical) Show Up Group" at bounding box center [353, 213] width 92 height 8
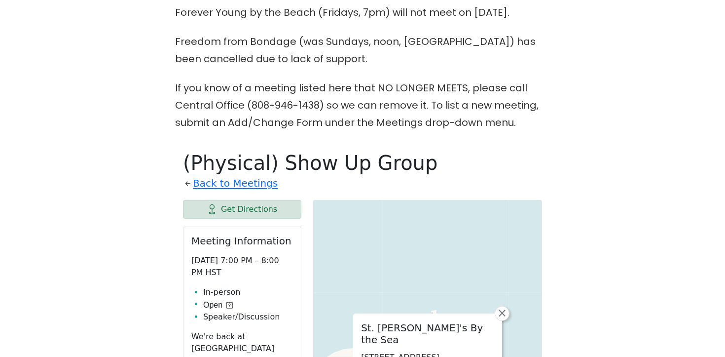
scroll to position [405, 0]
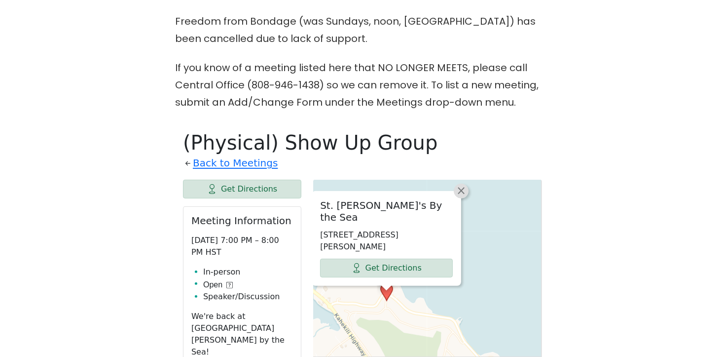
click at [459, 184] on span "×" at bounding box center [461, 190] width 10 height 12
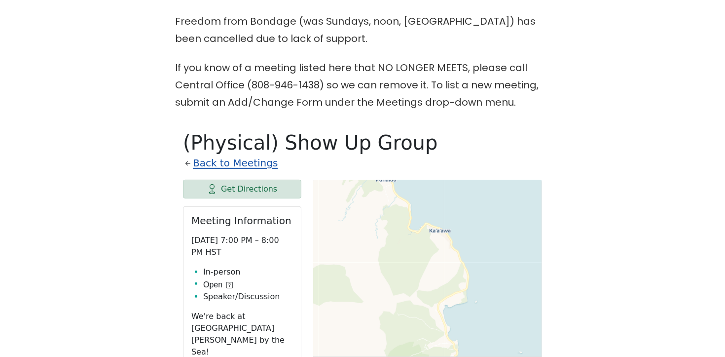
click at [223, 154] on link "Back to Meetings" at bounding box center [235, 162] width 85 height 17
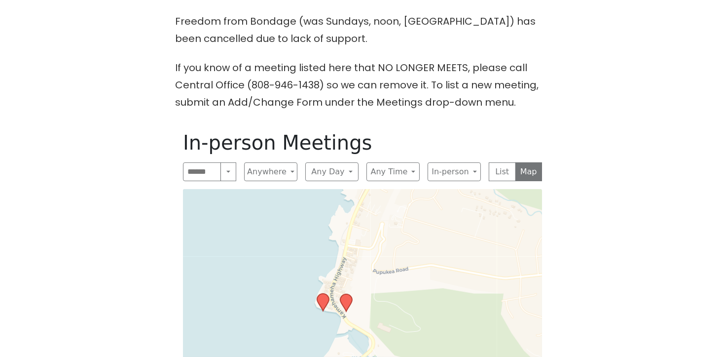
click at [321, 293] on icon at bounding box center [323, 301] width 12 height 17
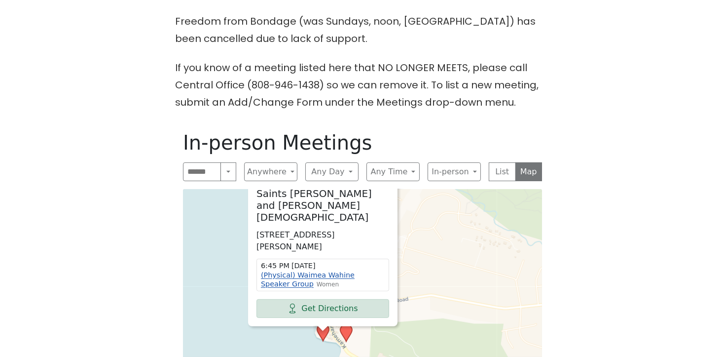
click at [336, 271] on link "(Physical) Waimea Wahine Speaker Group" at bounding box center [308, 279] width 94 height 17
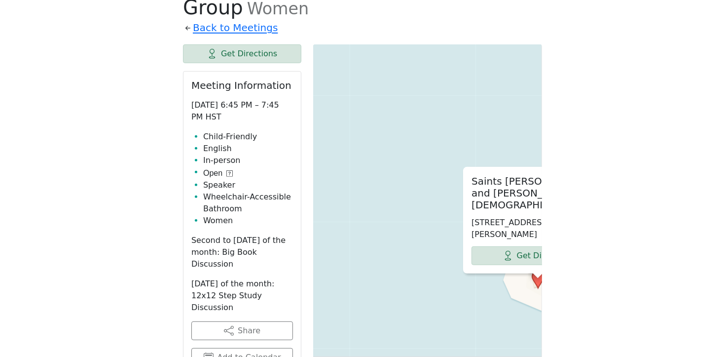
scroll to position [557, 0]
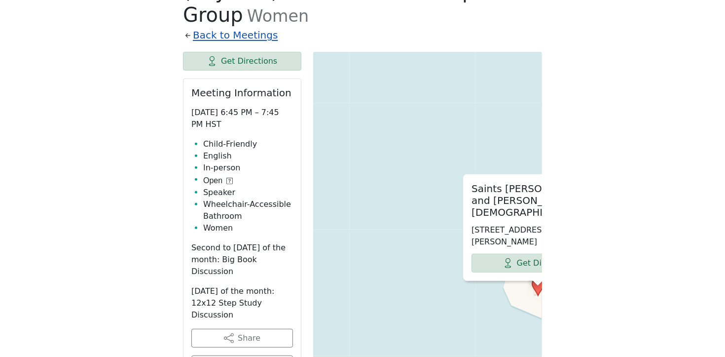
click at [227, 27] on link "Back to Meetings" at bounding box center [235, 35] width 85 height 17
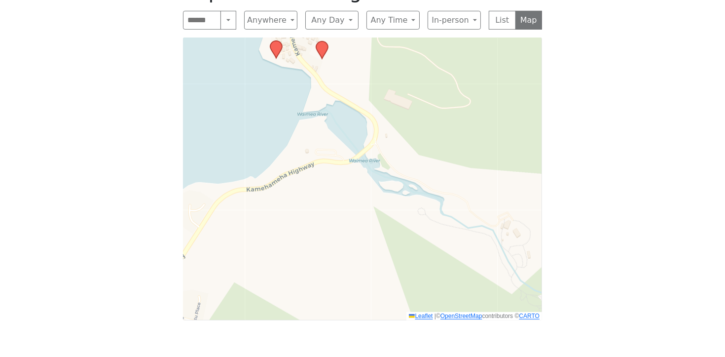
click at [318, 41] on icon at bounding box center [322, 49] width 12 height 17
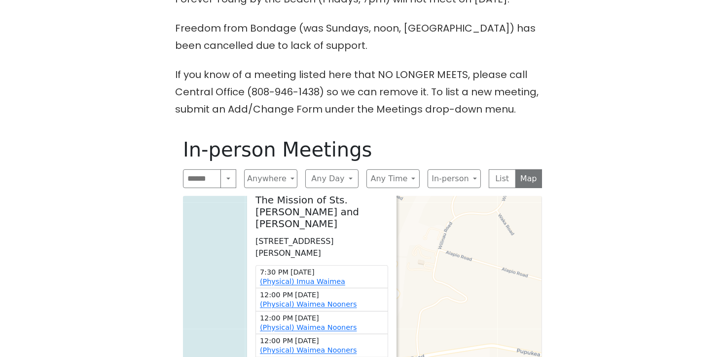
scroll to position [396, 0]
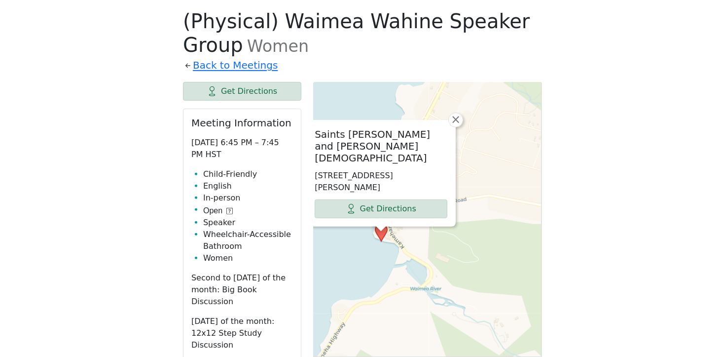
scroll to position [535, 0]
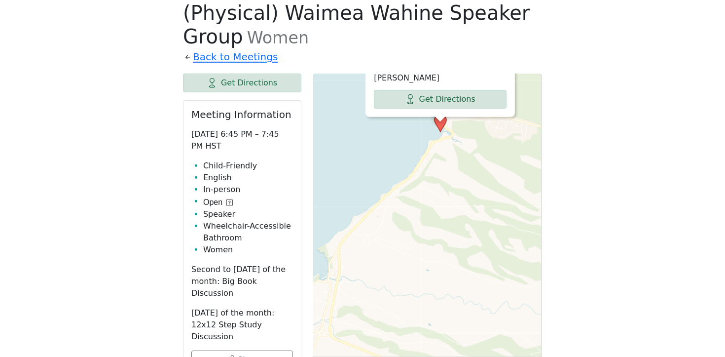
drag, startPoint x: 484, startPoint y: 261, endPoint x: 468, endPoint y: 156, distance: 106.7
click at [495, 148] on div "Saints Peter and Paul Catholic Mission 59-811 Kamehameha Hwy, Haleiwa, HI 96712…" at bounding box center [427, 319] width 229 height 493
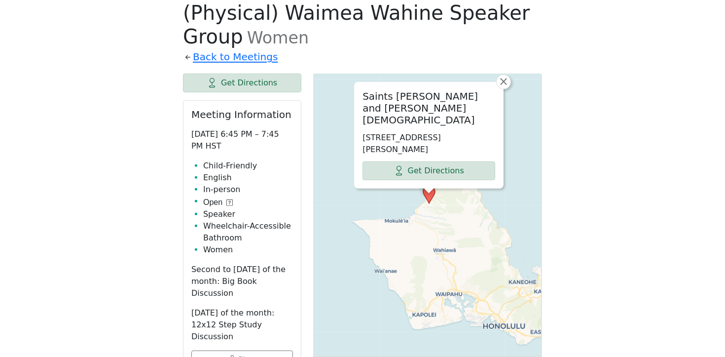
drag, startPoint x: 384, startPoint y: 230, endPoint x: 407, endPoint y: 228, distance: 23.3
click at [407, 228] on div "Saints Peter and Paul Catholic Mission 59-811 Kamehameha Hwy, Haleiwa, HI 96712…" at bounding box center [427, 319] width 229 height 493
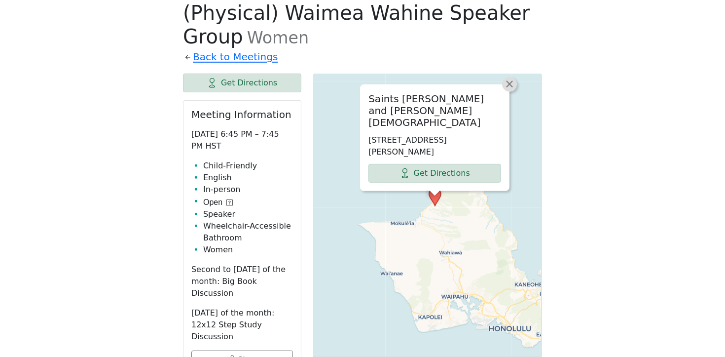
click at [513, 77] on link "×" at bounding box center [509, 84] width 15 height 15
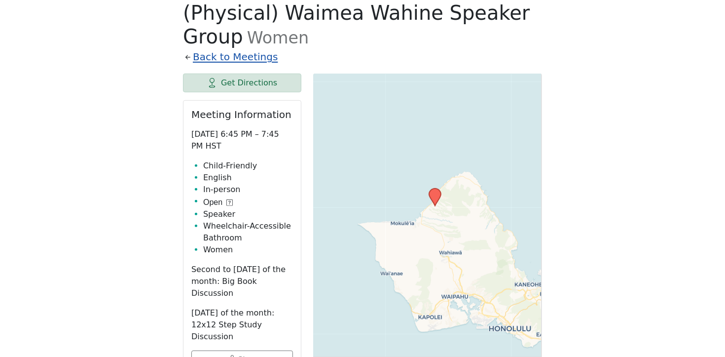
click at [220, 48] on link "Back to Meetings" at bounding box center [235, 56] width 85 height 17
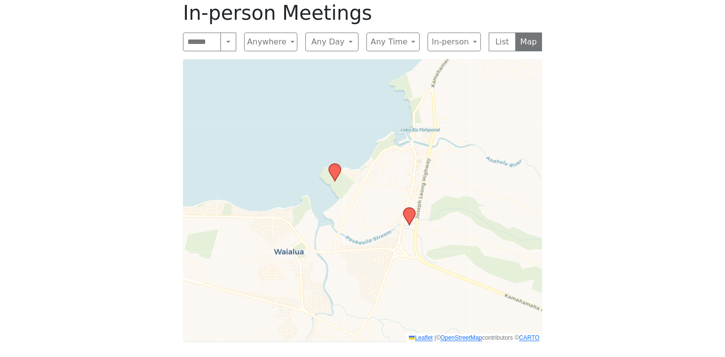
click at [333, 164] on icon at bounding box center [335, 172] width 12 height 17
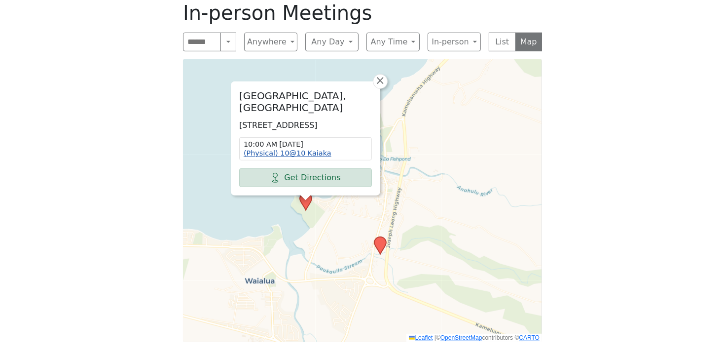
click at [311, 149] on link "(Physical) 10@10 Kaiaka" at bounding box center [288, 153] width 88 height 8
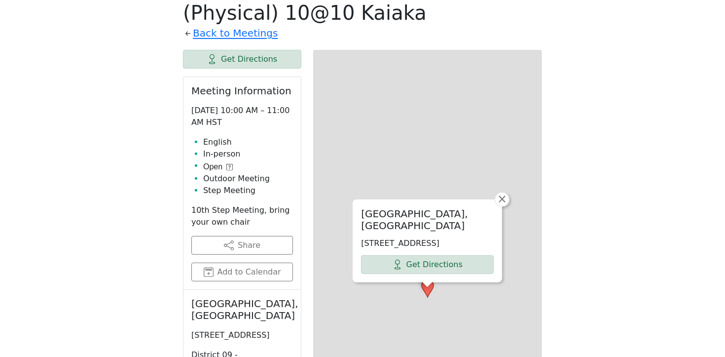
scroll to position [510, 0]
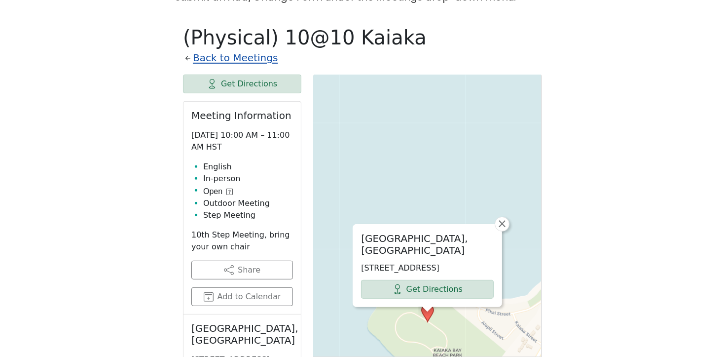
click at [213, 49] on link "Back to Meetings" at bounding box center [235, 57] width 85 height 17
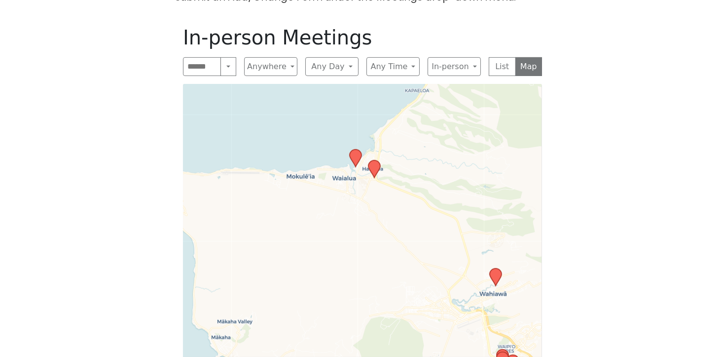
click at [374, 160] on icon at bounding box center [374, 168] width 12 height 17
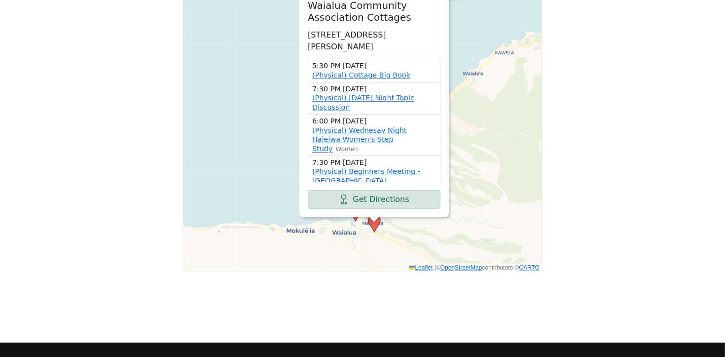
scroll to position [599, 0]
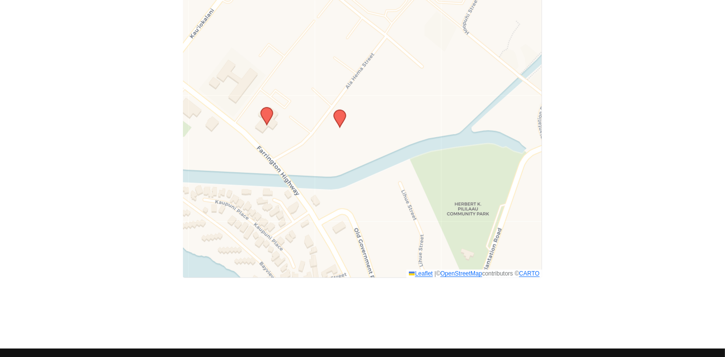
click at [266, 108] on icon at bounding box center [267, 116] width 12 height 17
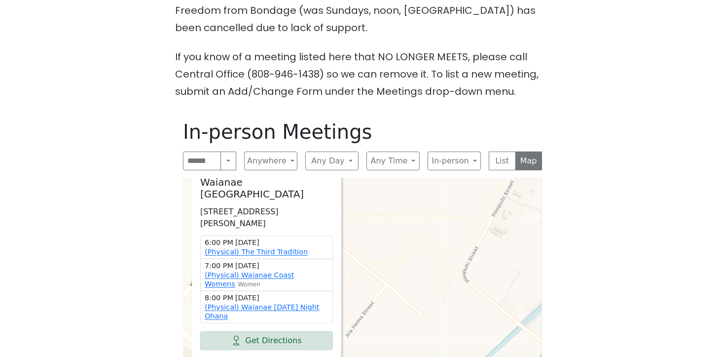
scroll to position [420, 0]
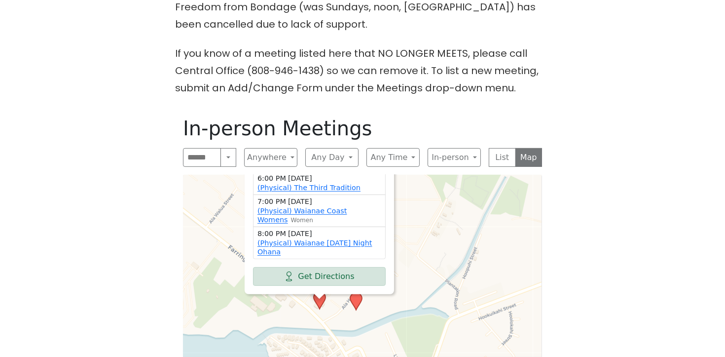
click at [356, 292] on icon at bounding box center [356, 300] width 12 height 17
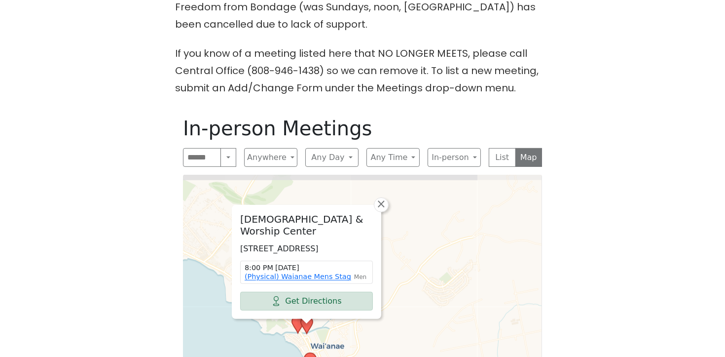
drag, startPoint x: 370, startPoint y: 317, endPoint x: 359, endPoint y: 331, distance: 18.6
click at [359, 331] on div "Waianae Baptist Church & Worship Center 85-131 Ala Hema St, Waianae, HI 96792, …" at bounding box center [362, 316] width 359 height 283
click at [304, 272] on link "(Physical) Waianae Mens Stag" at bounding box center [298, 276] width 107 height 8
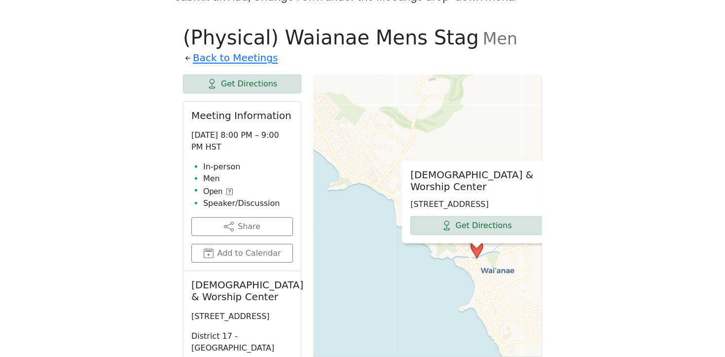
drag, startPoint x: 374, startPoint y: 271, endPoint x: 375, endPoint y: 223, distance: 47.8
click at [375, 223] on div "Waianae Baptist Church & Worship Center 85-131 Ala Hema St, Waianae, HI 96792, …" at bounding box center [427, 298] width 229 height 449
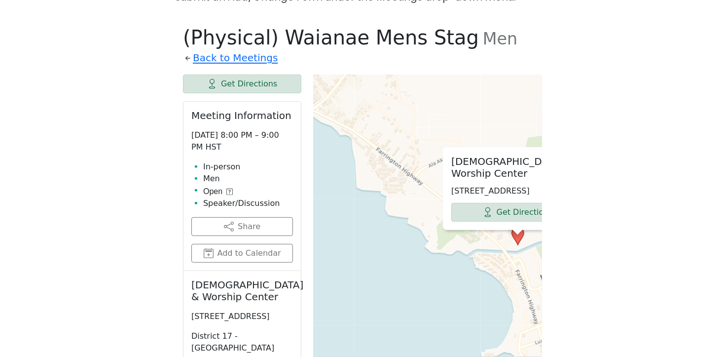
drag, startPoint x: 412, startPoint y: 239, endPoint x: 385, endPoint y: 215, distance: 36.0
click at [385, 215] on div "Waianae Baptist Church & Worship Center 85-131 Ala Hema St, Waianae, HI 96792, …" at bounding box center [427, 298] width 229 height 449
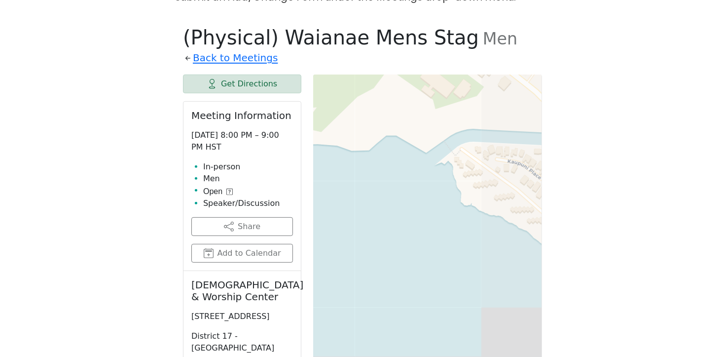
drag, startPoint x: 418, startPoint y: 234, endPoint x: 350, endPoint y: 236, distance: 68.6
click at [354, 236] on div "Waianae Baptist Church & Worship Center 85-131 Ala Hema St, Waianae, HI 96792, …" at bounding box center [427, 298] width 229 height 449
drag, startPoint x: 430, startPoint y: 221, endPoint x: 363, endPoint y: 262, distance: 77.7
click at [372, 261] on div "Waianae Baptist Church & Worship Center 85-131 Ala Hema St, Waianae, HI 96792, …" at bounding box center [427, 298] width 229 height 449
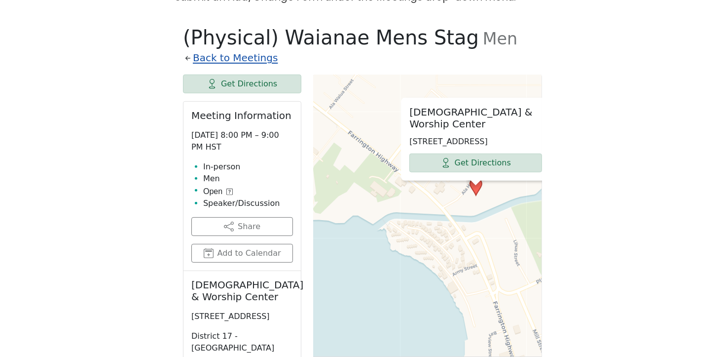
click at [244, 49] on link "Back to Meetings" at bounding box center [235, 57] width 85 height 17
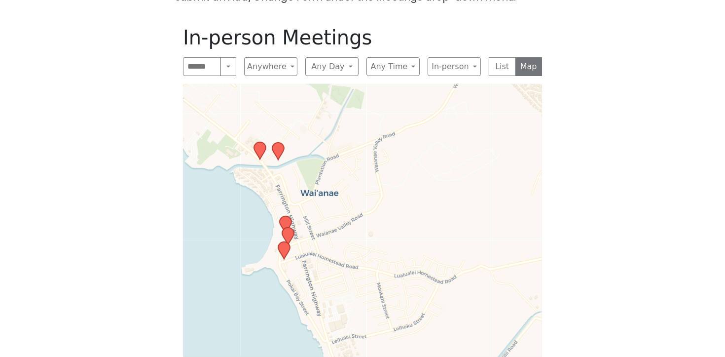
click at [258, 142] on icon at bounding box center [260, 150] width 12 height 17
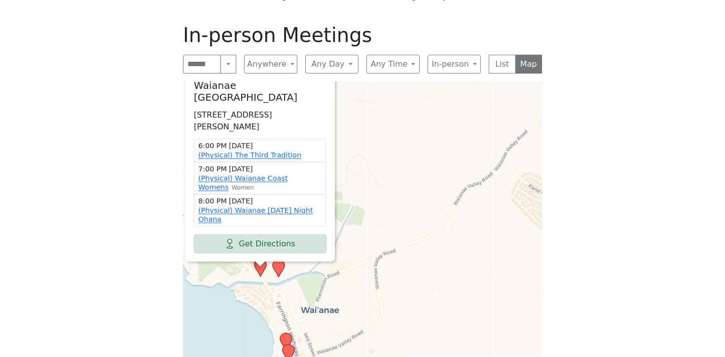
scroll to position [510, 0]
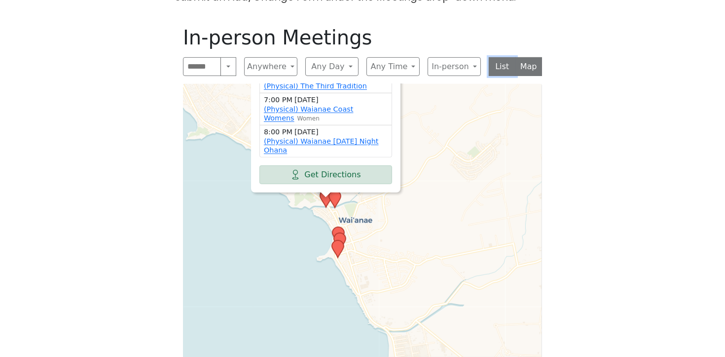
click at [502, 57] on button "List" at bounding box center [502, 66] width 27 height 19
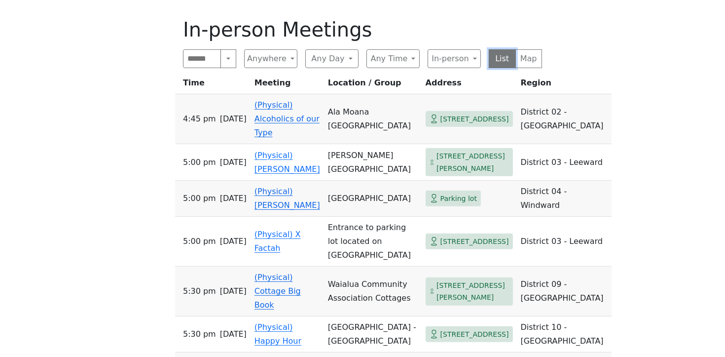
scroll to position [525, 0]
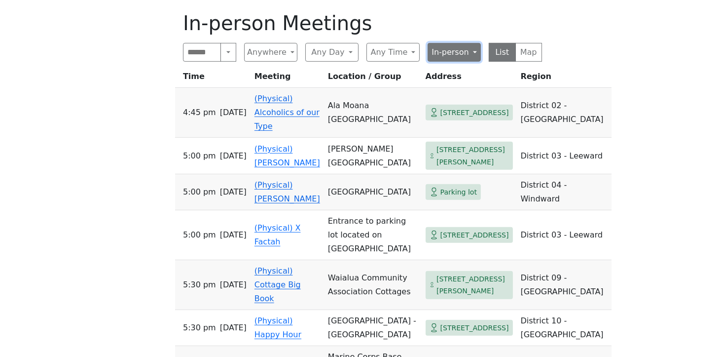
click at [442, 43] on button "In-person" at bounding box center [454, 52] width 53 height 19
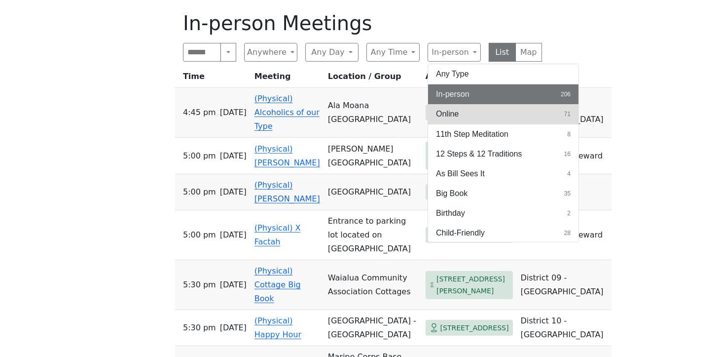
click at [464, 104] on button "Online 71" at bounding box center [503, 114] width 150 height 20
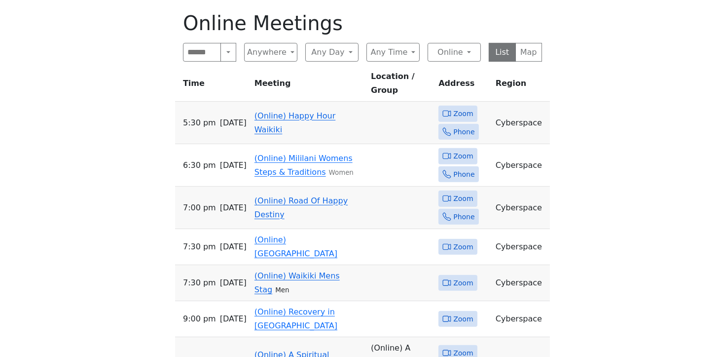
click at [335, 111] on link "(Online) Happy Hour Waikiki" at bounding box center [294, 122] width 81 height 23
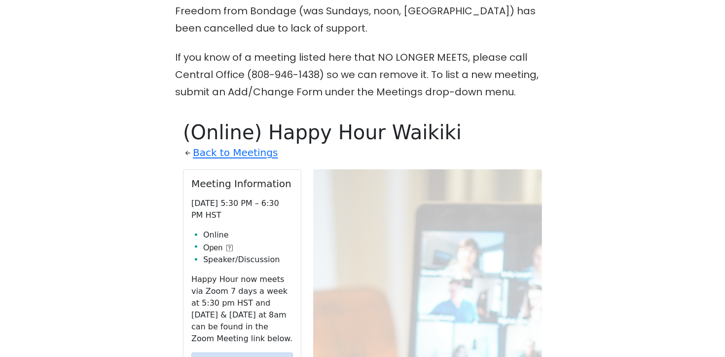
scroll to position [354, 0]
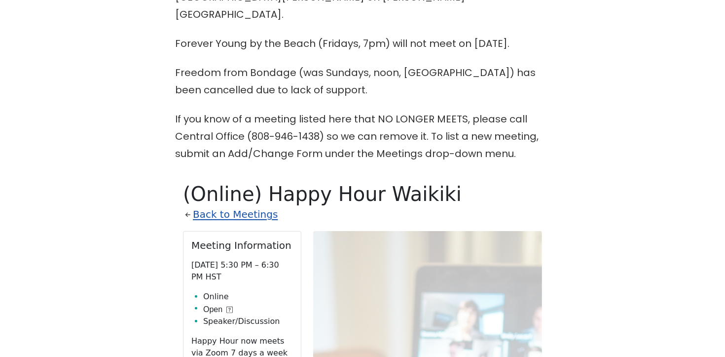
click at [253, 206] on link "Back to Meetings" at bounding box center [235, 214] width 85 height 17
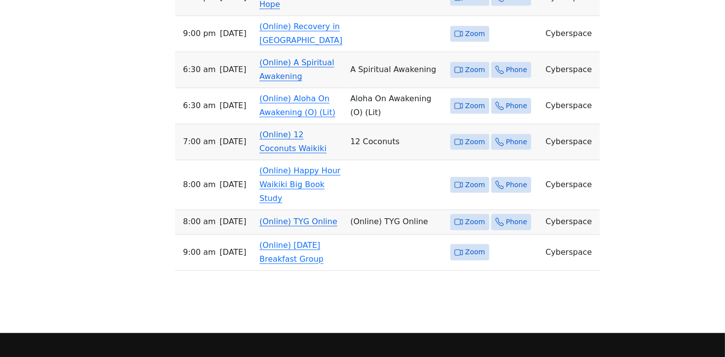
scroll to position [2487, 0]
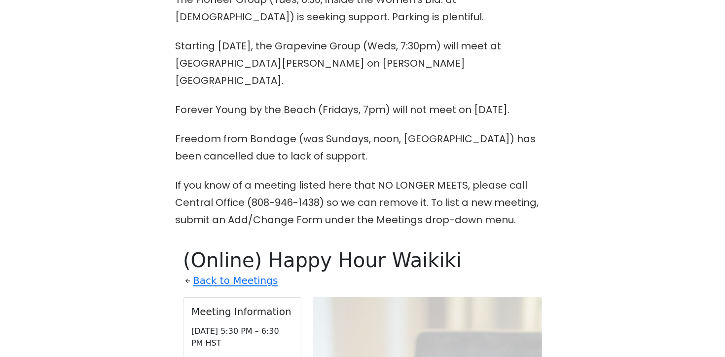
scroll to position [290, 0]
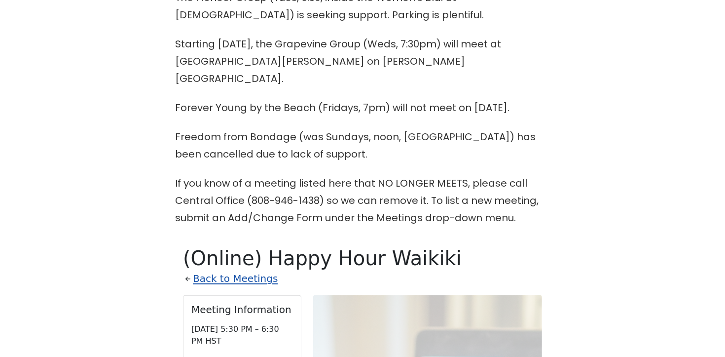
click at [239, 270] on link "Back to Meetings" at bounding box center [235, 278] width 85 height 17
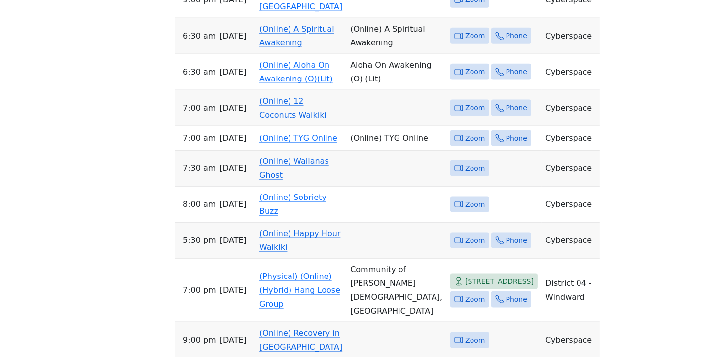
scroll to position [1596, 0]
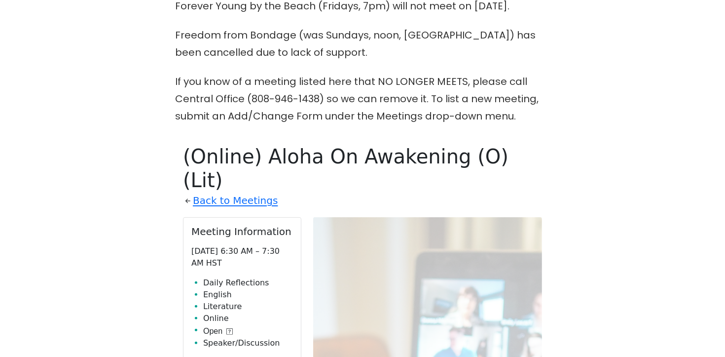
scroll to position [435, 0]
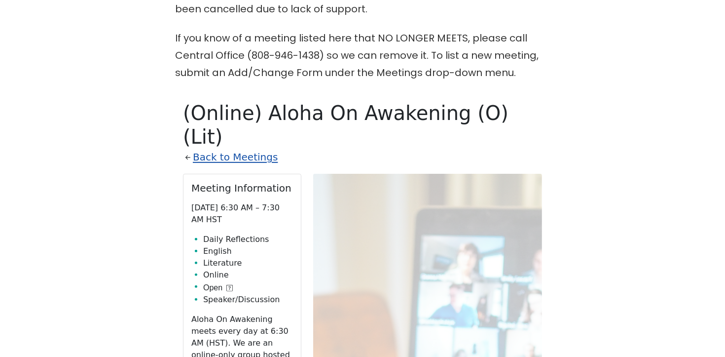
click at [252, 148] on link "Back to Meetings" at bounding box center [235, 156] width 85 height 17
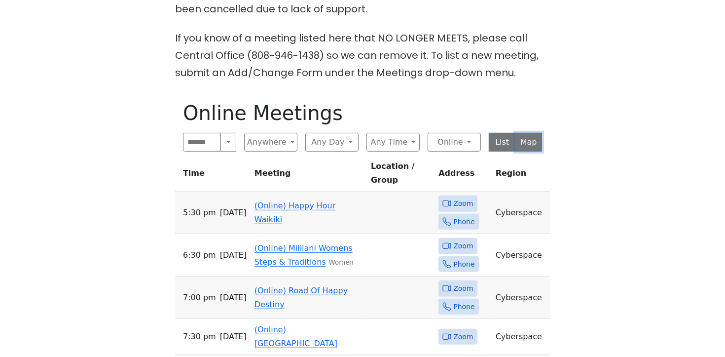
click at [527, 133] on button "Map" at bounding box center [528, 142] width 27 height 19
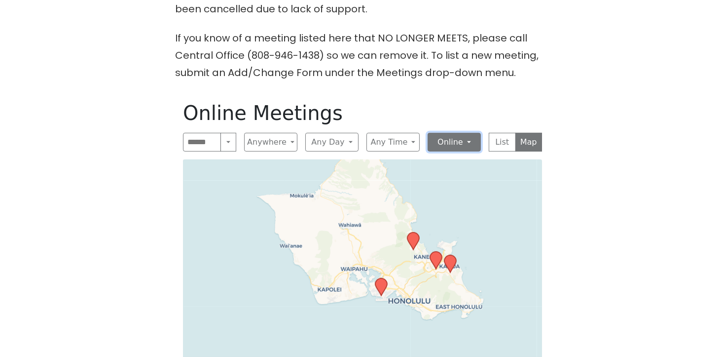
click at [460, 133] on button "Online" at bounding box center [454, 142] width 53 height 19
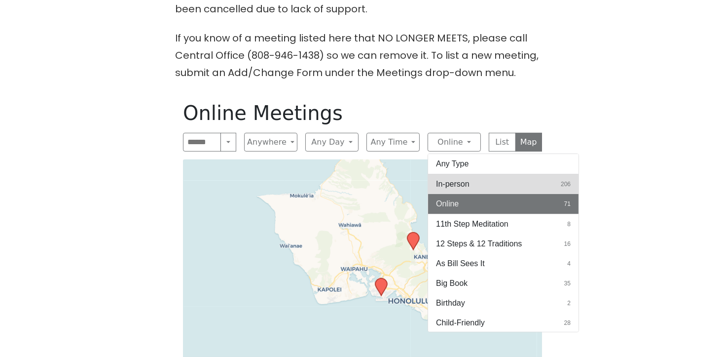
click at [460, 178] on span "In-person" at bounding box center [453, 184] width 34 height 12
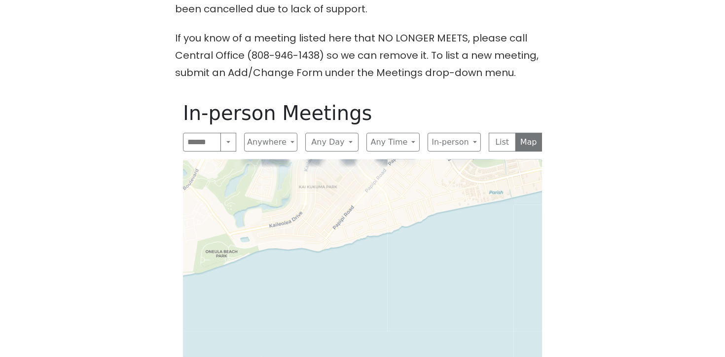
click at [311, 183] on div "Leaflet | © OpenStreetMap contributors © CARTO" at bounding box center [362, 300] width 359 height 283
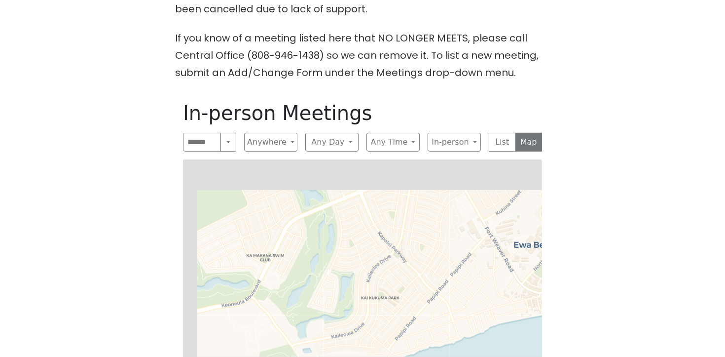
drag, startPoint x: 311, startPoint y: 195, endPoint x: 394, endPoint y: 318, distance: 147.7
click at [394, 318] on div "Leaflet | © OpenStreetMap contributors © CARTO" at bounding box center [362, 300] width 359 height 283
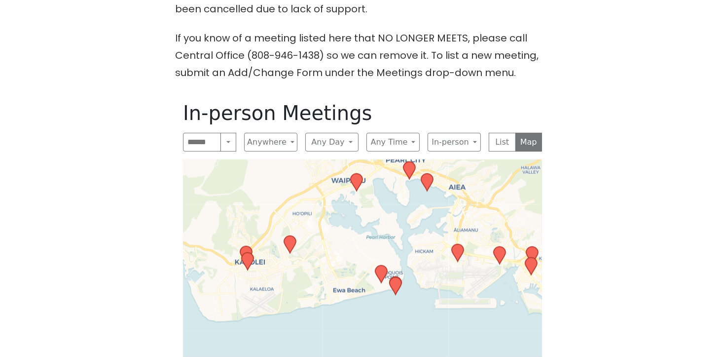
drag, startPoint x: 326, startPoint y: 211, endPoint x: 305, endPoint y: 242, distance: 37.6
click at [305, 245] on div "Leaflet | © OpenStreetMap contributors © CARTO" at bounding box center [362, 300] width 359 height 283
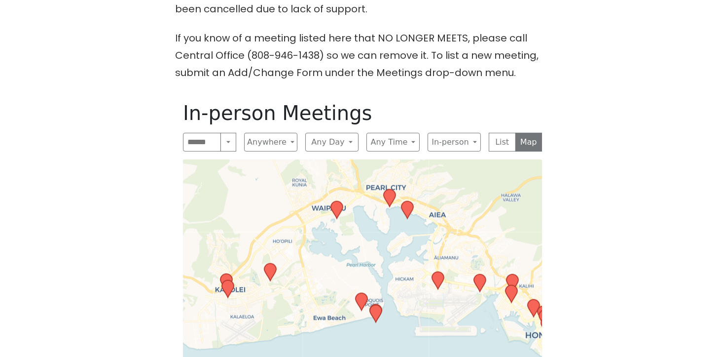
drag, startPoint x: 341, startPoint y: 218, endPoint x: 321, endPoint y: 248, distance: 35.6
click at [321, 248] on div "Leaflet | © OpenStreetMap contributors © CARTO" at bounding box center [362, 300] width 359 height 283
click at [339, 201] on icon at bounding box center [337, 209] width 12 height 17
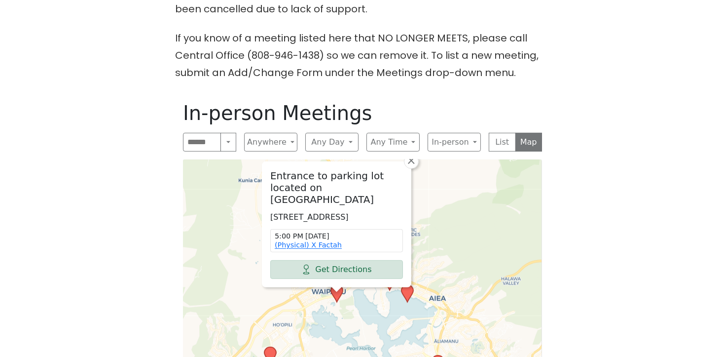
click at [413, 141] on div "In-person Meetings Search Near Location Near Me Anywhere Anywhere Cyberspace 67…" at bounding box center [362, 271] width 375 height 357
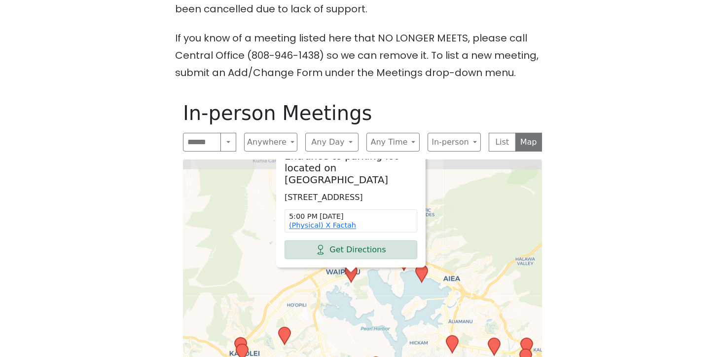
drag, startPoint x: 386, startPoint y: 283, endPoint x: 385, endPoint y: 305, distance: 22.2
click at [385, 305] on div "Entrance to parking lot located on Hikimoe Street 94-830 Hikimoe St, Waipahu, H…" at bounding box center [362, 300] width 359 height 283
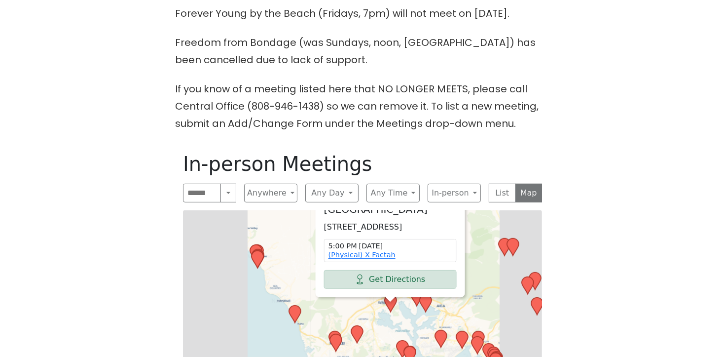
scroll to position [387, 0]
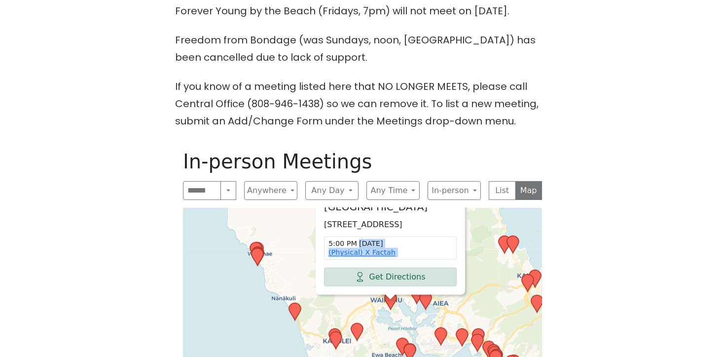
drag, startPoint x: 409, startPoint y: 224, endPoint x: 405, endPoint y: 269, distance: 45.0
click at [405, 269] on div "Entrance to parking lot located on Hikimoe Street 94-830 Hikimoe St, Waipahu, H…" at bounding box center [390, 231] width 148 height 125
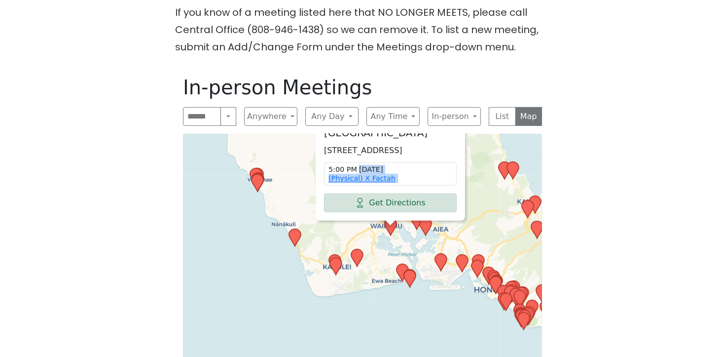
scroll to position [470, 0]
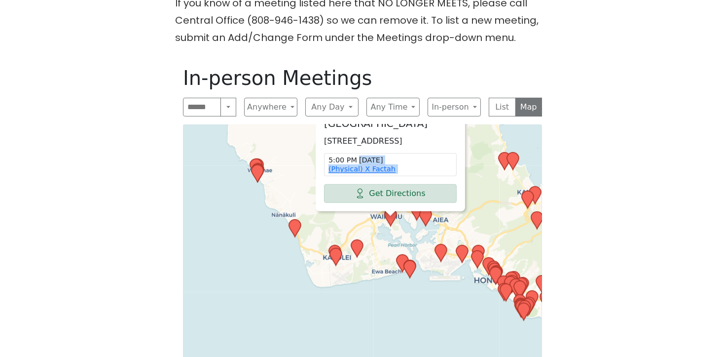
click at [254, 164] on icon at bounding box center [257, 173] width 13 height 19
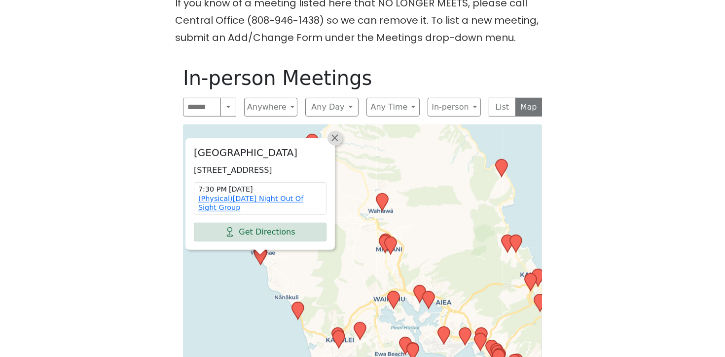
click at [335, 132] on span "×" at bounding box center [335, 138] width 10 height 12
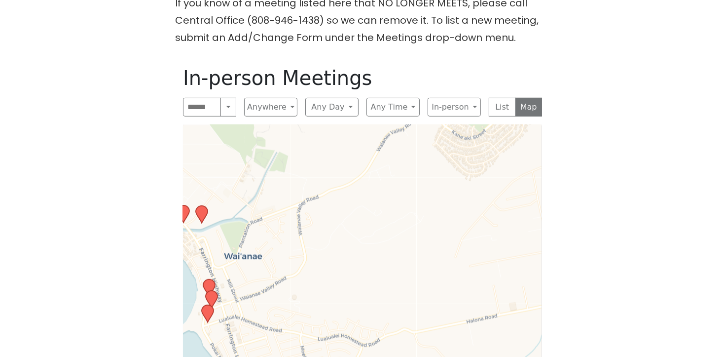
click at [212, 279] on icon at bounding box center [209, 287] width 12 height 17
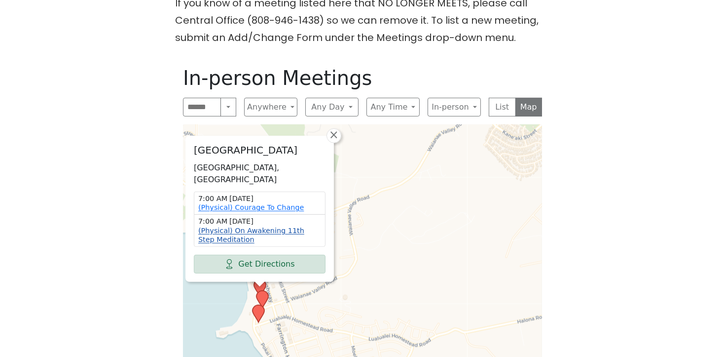
click at [243, 226] on link "(Physical) On Awakening 11th Step Meditation" at bounding box center [251, 234] width 106 height 17
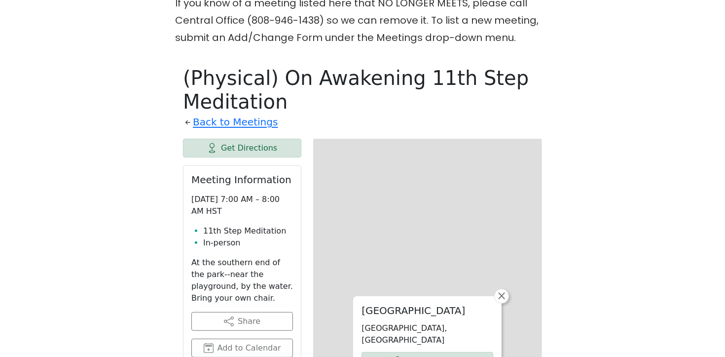
scroll to position [510, 0]
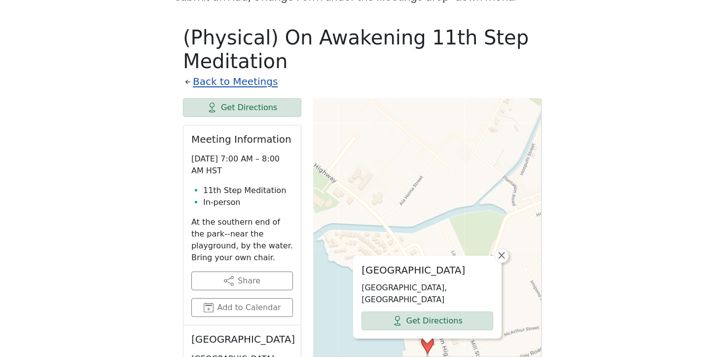
click at [244, 73] on link "Back to Meetings" at bounding box center [235, 81] width 85 height 17
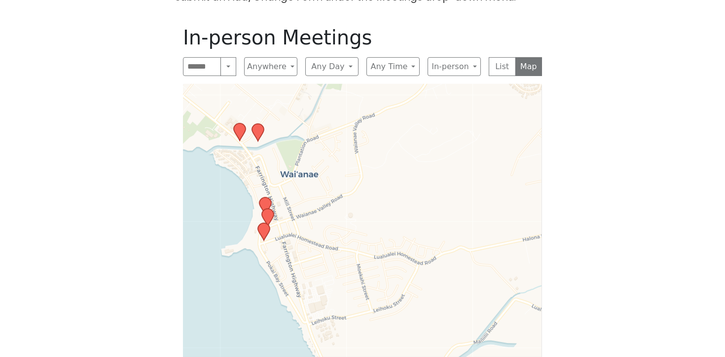
click at [267, 197] on icon at bounding box center [265, 205] width 12 height 17
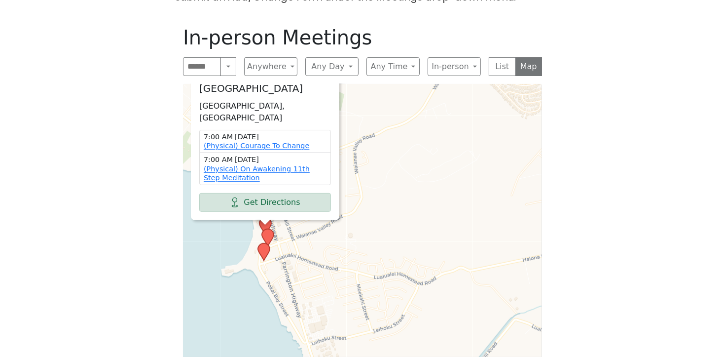
click at [267, 229] on icon at bounding box center [268, 237] width 12 height 17
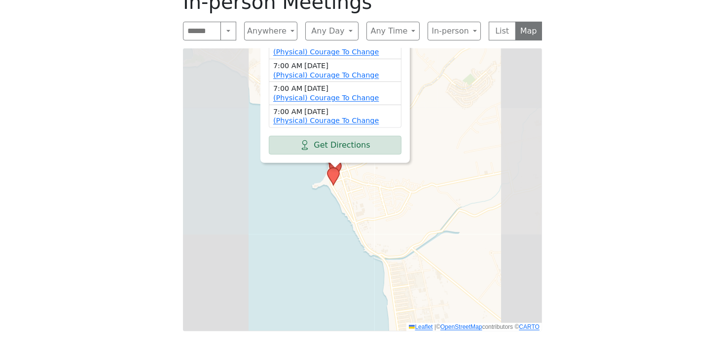
scroll to position [572, 0]
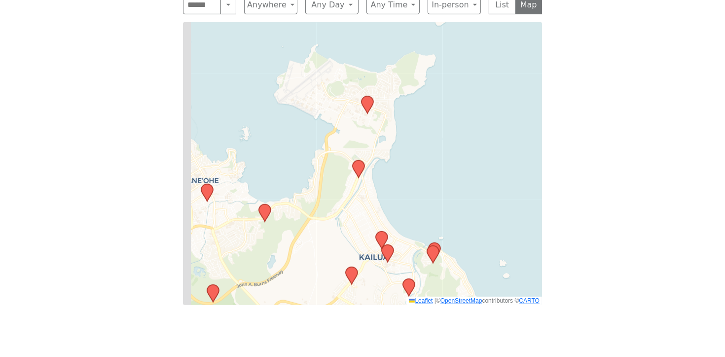
drag, startPoint x: 419, startPoint y: 152, endPoint x: 453, endPoint y: 153, distance: 33.6
click at [453, 153] on div "PokaiBay Beach Park, 85-960 Bayview St #85, Waianae, HI 96792, USA 7:00 AM Tues…" at bounding box center [362, 163] width 359 height 283
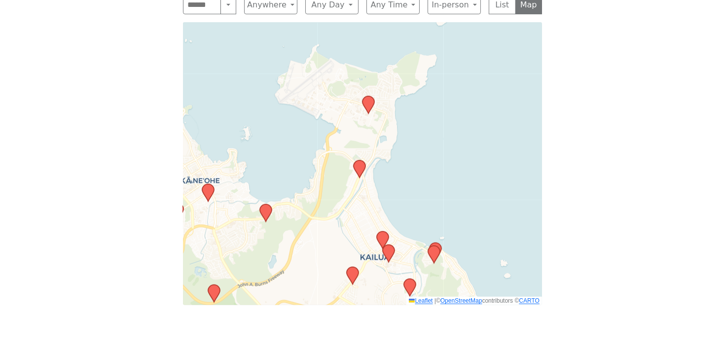
click at [410, 279] on icon at bounding box center [410, 287] width 12 height 17
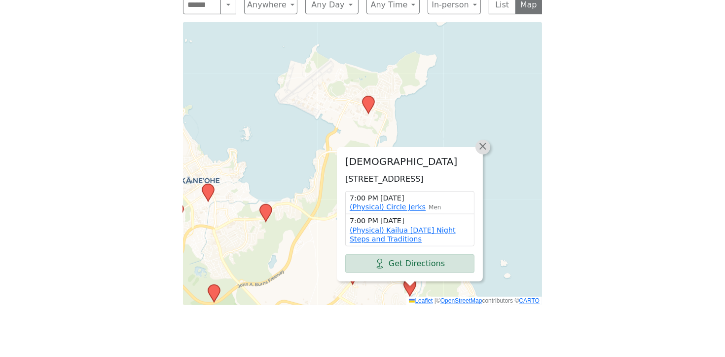
click at [482, 140] on span "×" at bounding box center [483, 146] width 10 height 12
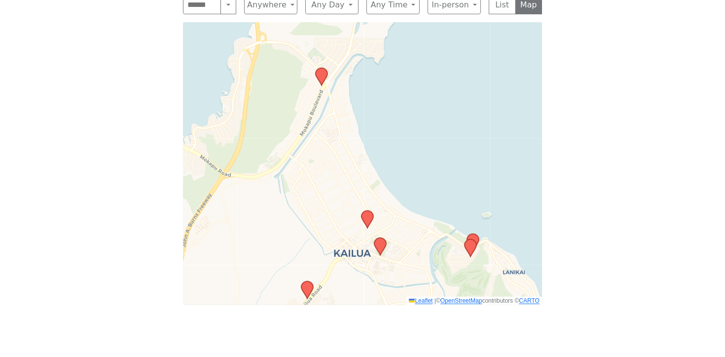
click at [320, 68] on icon at bounding box center [322, 76] width 12 height 17
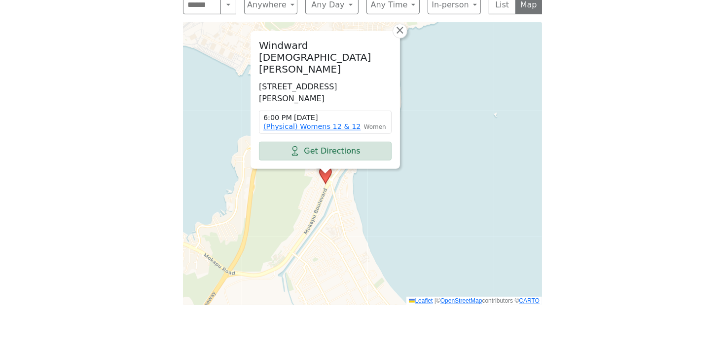
drag, startPoint x: 429, startPoint y: 120, endPoint x: 431, endPoint y: 130, distance: 10.5
click at [431, 130] on div "Windward United Church of Christ 38 Kaneohe Bay Dr, Kailua, HI 96734, USA 6:00 …" at bounding box center [362, 163] width 359 height 283
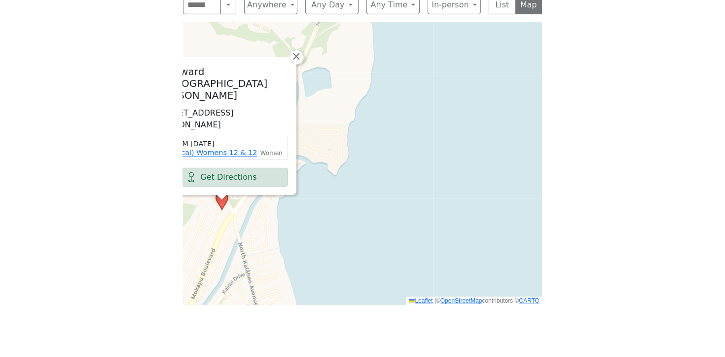
drag, startPoint x: 363, startPoint y: 145, endPoint x: 430, endPoint y: 152, distance: 66.9
click at [430, 152] on div "Windward United Church of Christ 38 Kaneohe Bay Dr, Kailua, HI 96734, USA 6:00 …" at bounding box center [362, 163] width 359 height 283
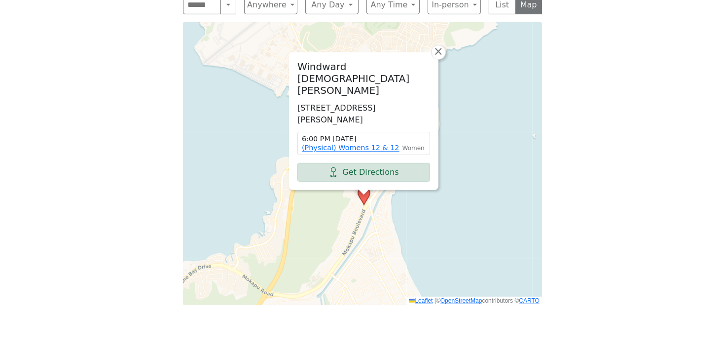
drag, startPoint x: 425, startPoint y: 168, endPoint x: 445, endPoint y: 172, distance: 20.7
click at [445, 172] on div "Windward United Church of Christ 38 Kaneohe Bay Dr, Kailua, HI 96734, USA 6:00 …" at bounding box center [362, 163] width 359 height 283
click at [443, 45] on link "×" at bounding box center [438, 52] width 15 height 15
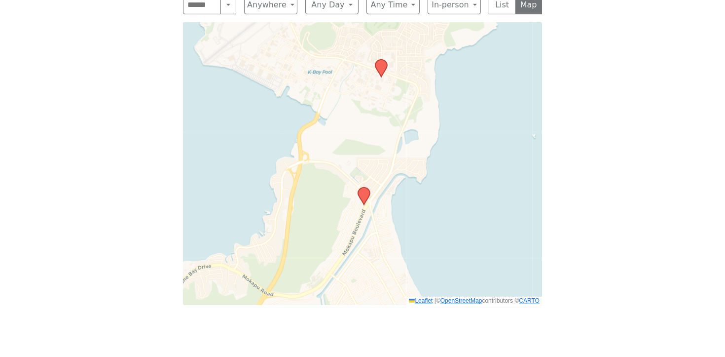
click at [383, 60] on icon at bounding box center [381, 68] width 12 height 17
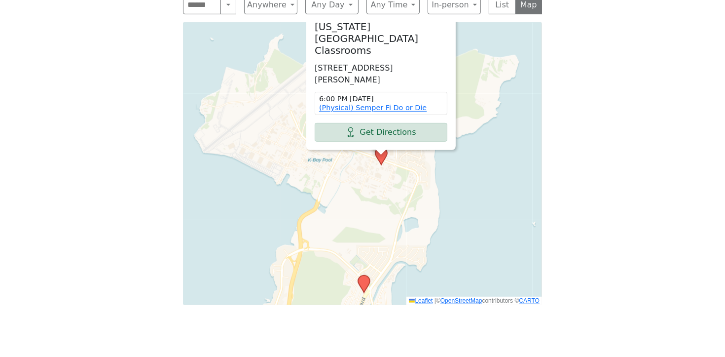
click at [458, 5] on span "×" at bounding box center [456, 0] width 10 height 12
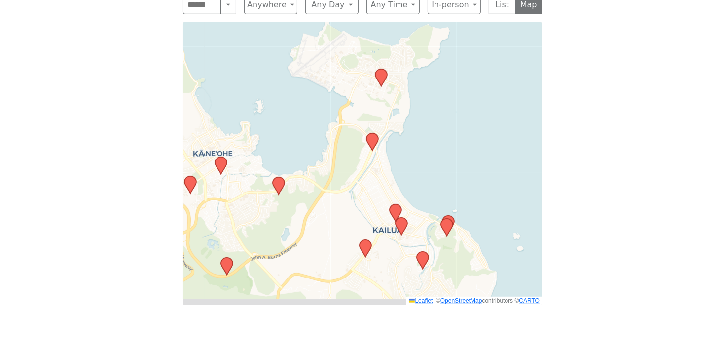
drag, startPoint x: 483, startPoint y: 170, endPoint x: 404, endPoint y: 62, distance: 133.8
click at [417, 91] on div "Leaflet | © OpenStreetMap contributors © CARTO" at bounding box center [362, 163] width 359 height 283
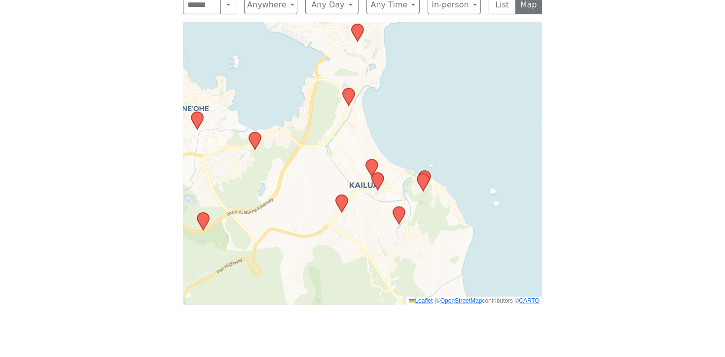
click at [257, 132] on icon at bounding box center [255, 140] width 12 height 17
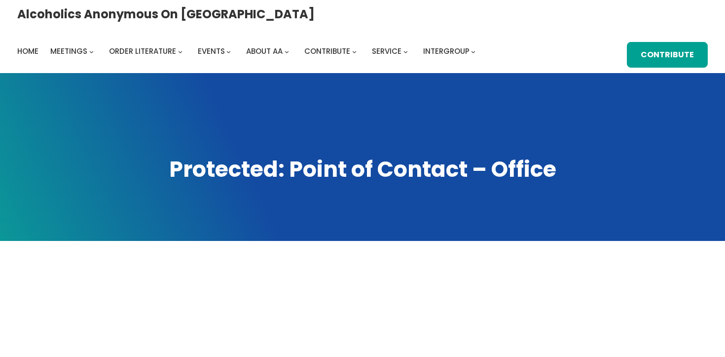
scroll to position [91, 0]
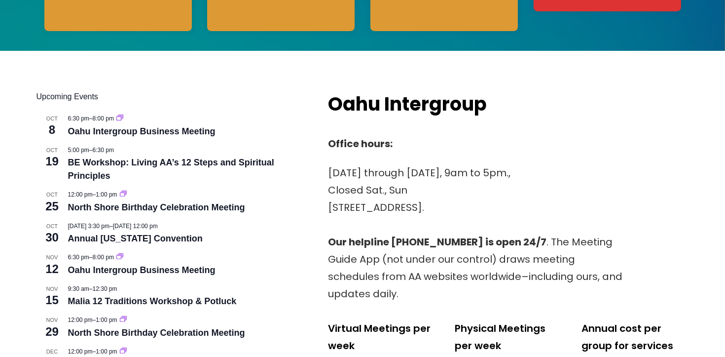
scroll to position [339, 0]
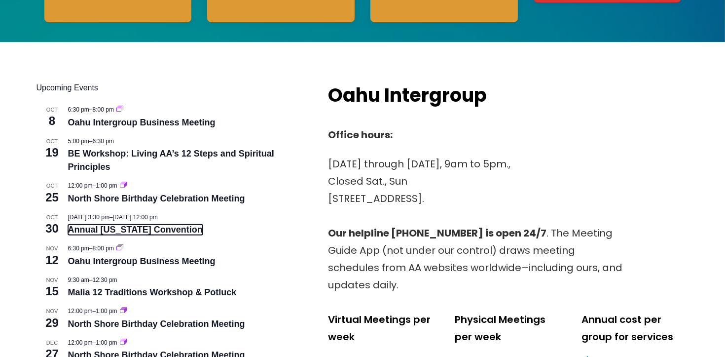
click at [99, 230] on link "Annual [US_STATE] Convention" at bounding box center [135, 229] width 135 height 10
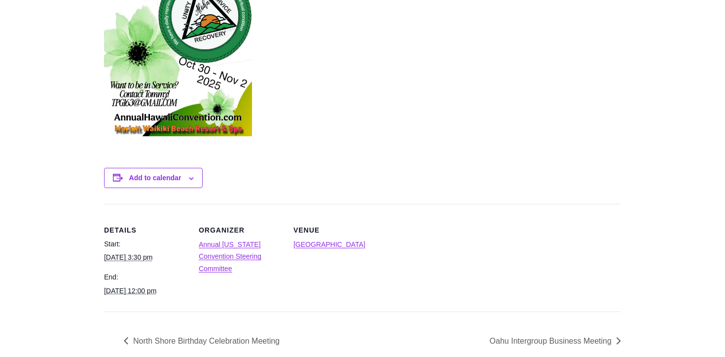
scroll to position [511, 0]
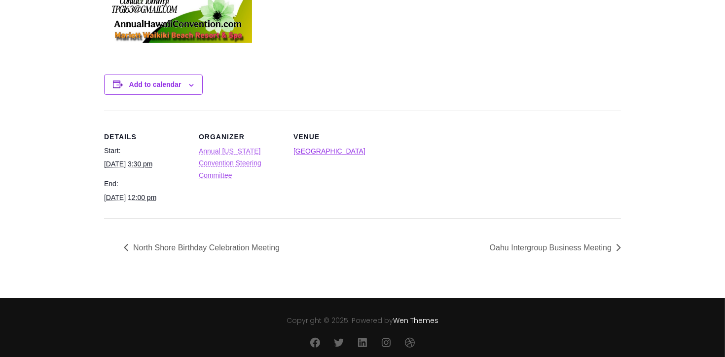
click at [238, 151] on link "Annual [US_STATE] Convention Steering Committee" at bounding box center [230, 163] width 63 height 32
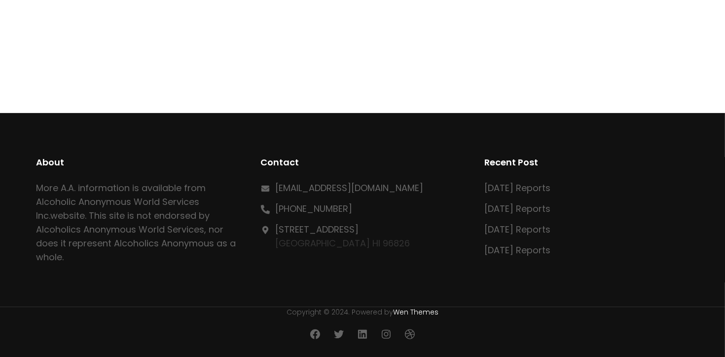
scroll to position [200, 0]
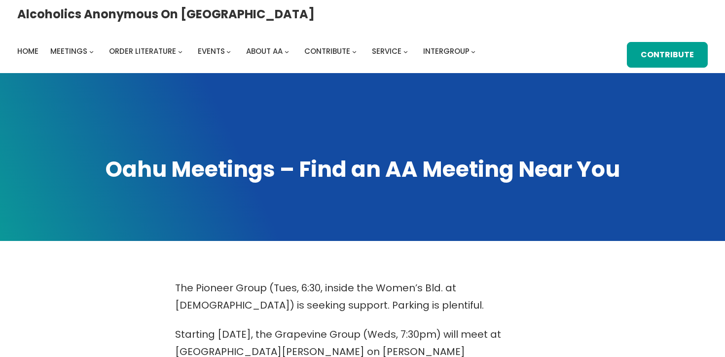
scroll to position [572, 0]
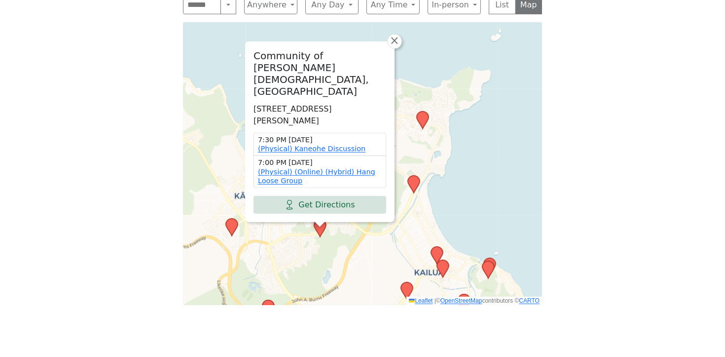
drag, startPoint x: 483, startPoint y: 85, endPoint x: 475, endPoint y: 136, distance: 51.5
click at [475, 136] on div "Community of Christ Church, Kaneohe 45-119 Kaneohe Bay Dr, Kaneohe, HI 96744, U…" at bounding box center [362, 163] width 359 height 283
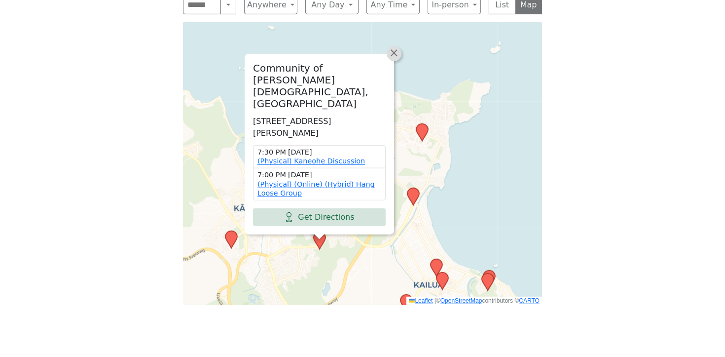
click at [393, 59] on span "×" at bounding box center [394, 53] width 10 height 12
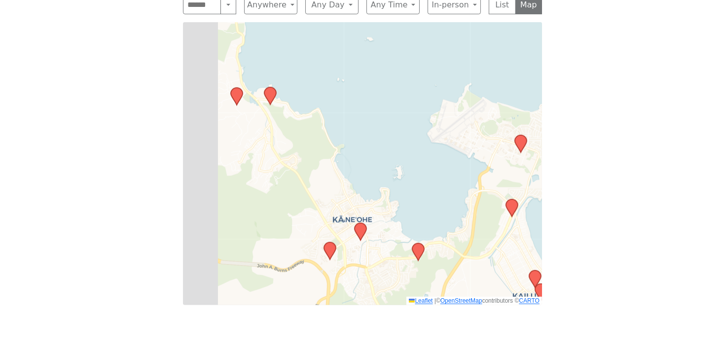
drag, startPoint x: 253, startPoint y: 48, endPoint x: 386, endPoint y: 55, distance: 132.4
click at [386, 55] on div "Leaflet | © OpenStreetMap contributors © CARTO" at bounding box center [362, 163] width 359 height 283
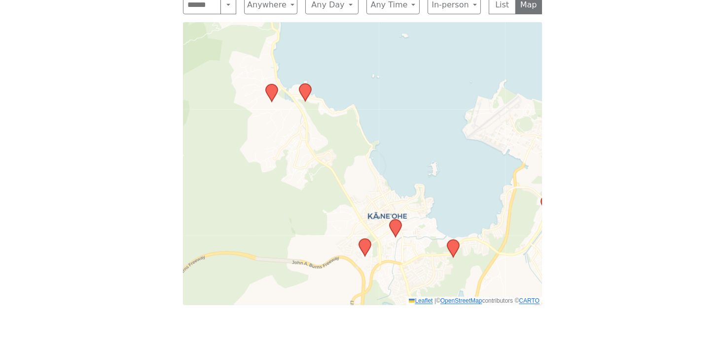
click at [310, 84] on icon at bounding box center [305, 92] width 12 height 17
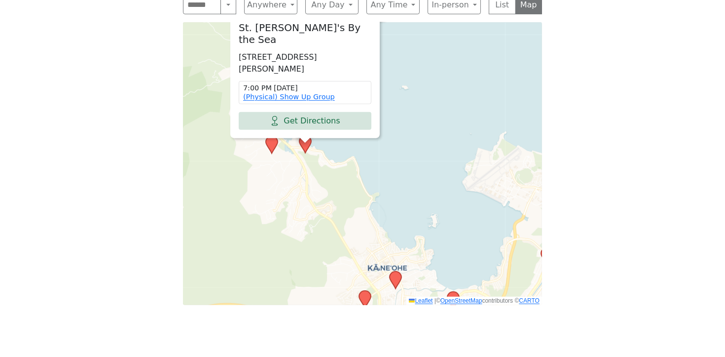
click at [378, 9] on span "×" at bounding box center [380, 12] width 10 height 12
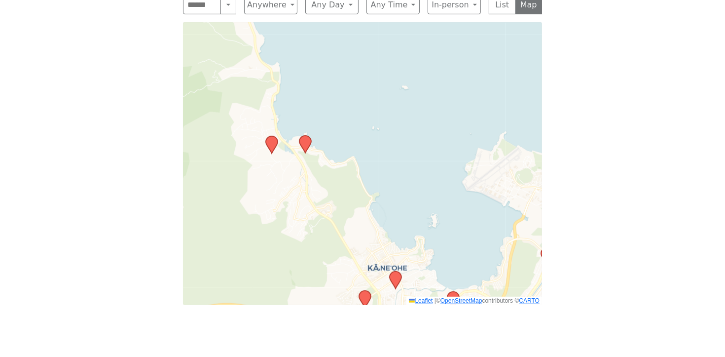
click at [276, 136] on icon at bounding box center [272, 144] width 12 height 17
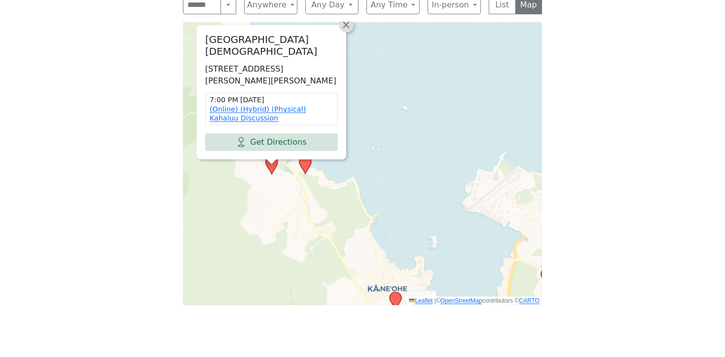
click at [345, 19] on span "×" at bounding box center [346, 25] width 10 height 12
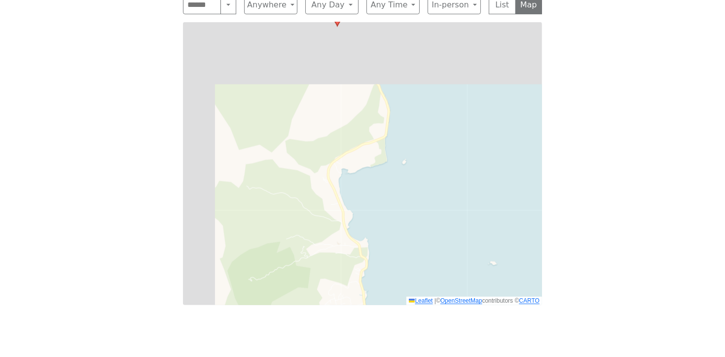
drag, startPoint x: 331, startPoint y: 60, endPoint x: 483, endPoint y: 299, distance: 283.4
click at [483, 299] on div "The Pioneer Group (Tues, 6:30, inside the Women’s Bld. at Central Union Church)…" at bounding box center [362, 15] width 652 height 617
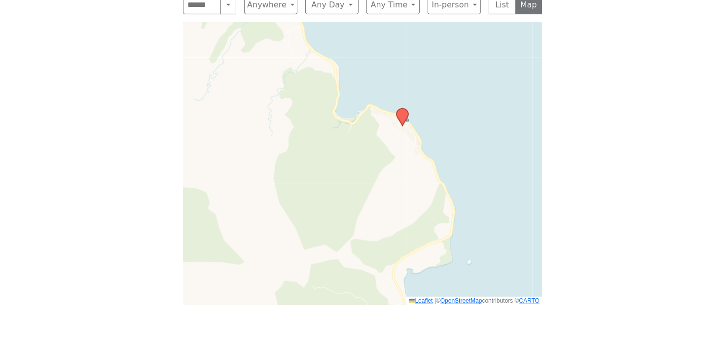
click at [402, 109] on icon at bounding box center [403, 117] width 12 height 17
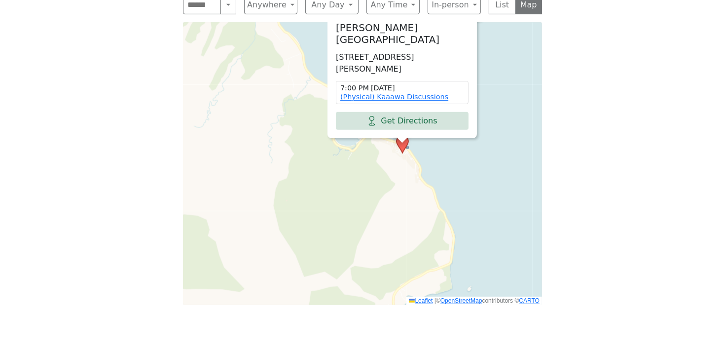
click at [477, 6] on span "×" at bounding box center [477, 12] width 10 height 12
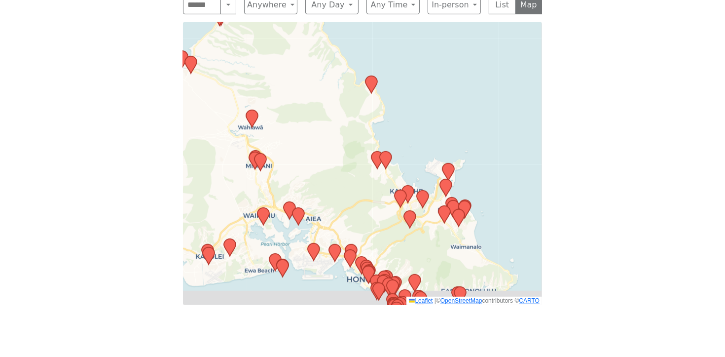
drag, startPoint x: 347, startPoint y: 87, endPoint x: 273, endPoint y: 5, distance: 111.0
click at [277, 22] on div "Leaflet | © OpenStreetMap contributors © CARTO" at bounding box center [362, 163] width 359 height 283
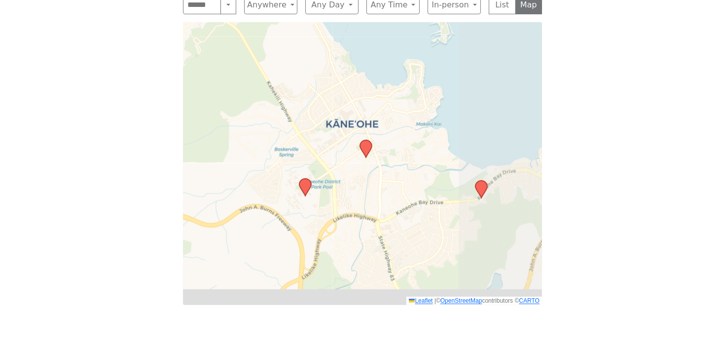
drag, startPoint x: 432, startPoint y: 112, endPoint x: 313, endPoint y: 1, distance: 162.9
click at [311, 0] on html "Skip to content Alcoholics Anonymous on Oahu Home Meetings Physical Meetings On…" at bounding box center [362, 24] width 725 height 1192
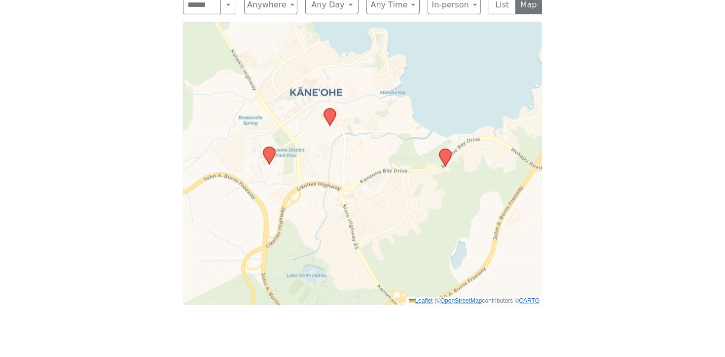
click at [273, 147] on icon at bounding box center [269, 155] width 12 height 17
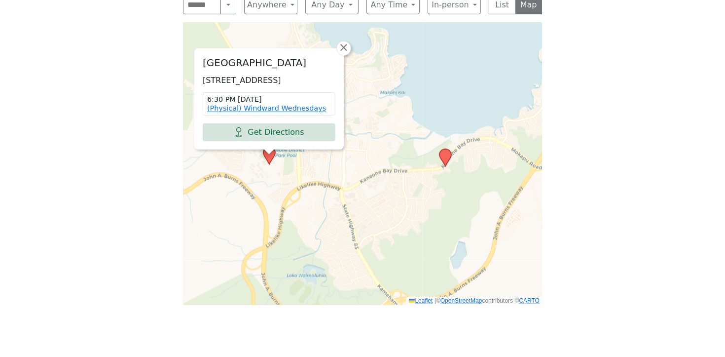
click at [444, 149] on icon at bounding box center [445, 157] width 12 height 17
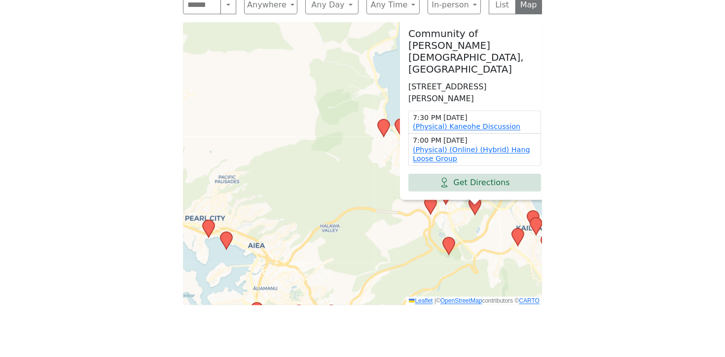
click at [444, 237] on icon at bounding box center [449, 245] width 12 height 17
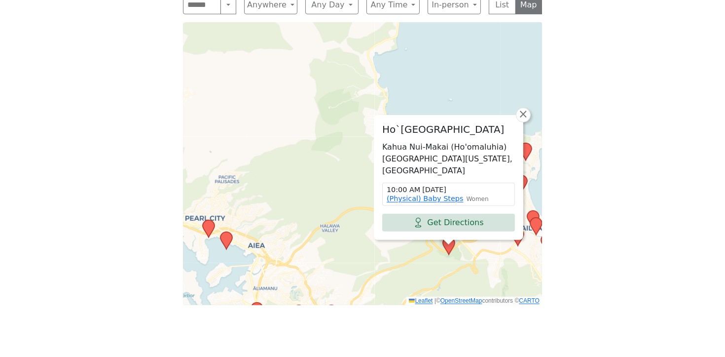
click at [516, 228] on icon at bounding box center [518, 236] width 12 height 17
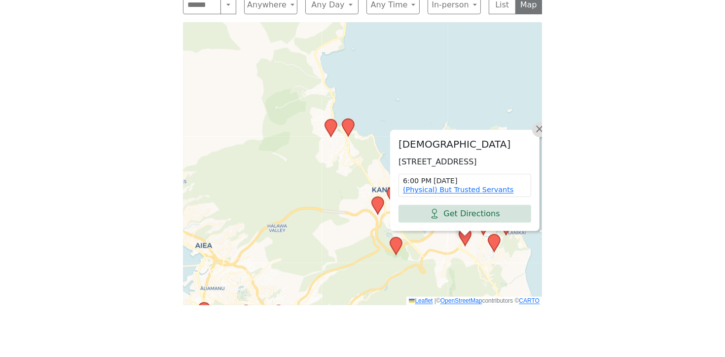
click at [539, 123] on span "×" at bounding box center [540, 129] width 10 height 12
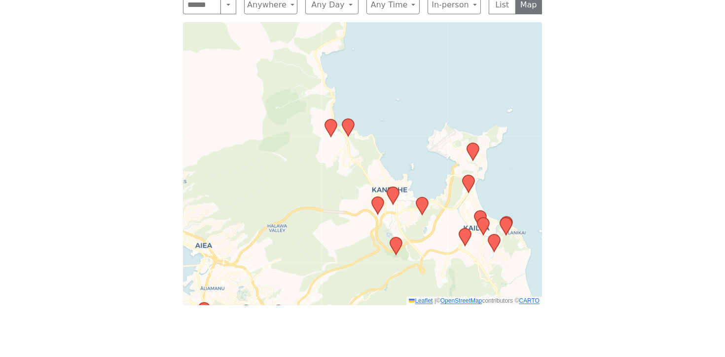
click at [476, 143] on icon at bounding box center [473, 151] width 12 height 17
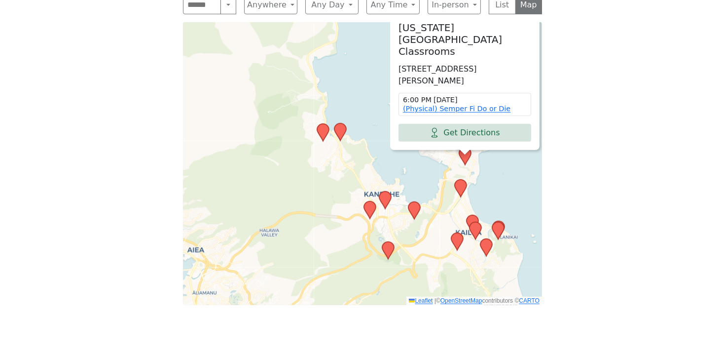
click at [460, 180] on icon at bounding box center [461, 188] width 12 height 17
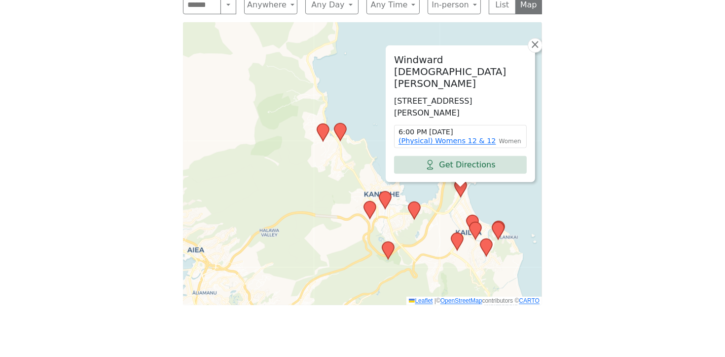
click at [470, 215] on icon at bounding box center [473, 223] width 12 height 17
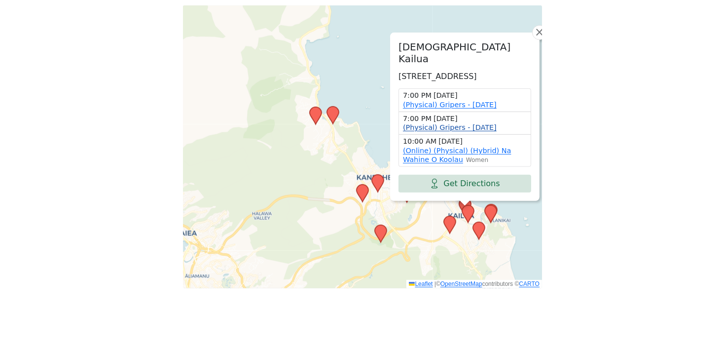
scroll to position [583, 0]
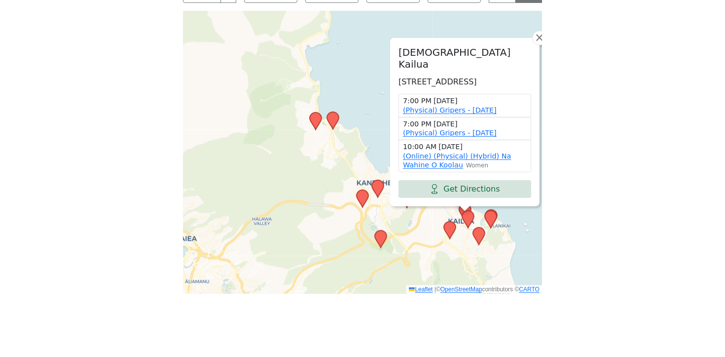
click at [489, 211] on icon at bounding box center [491, 219] width 12 height 17
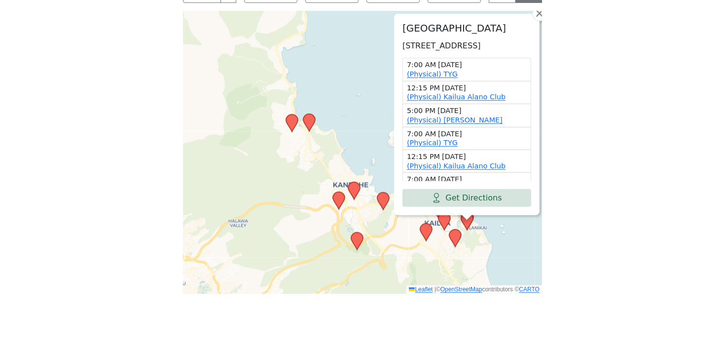
click at [458, 229] on icon at bounding box center [455, 237] width 12 height 17
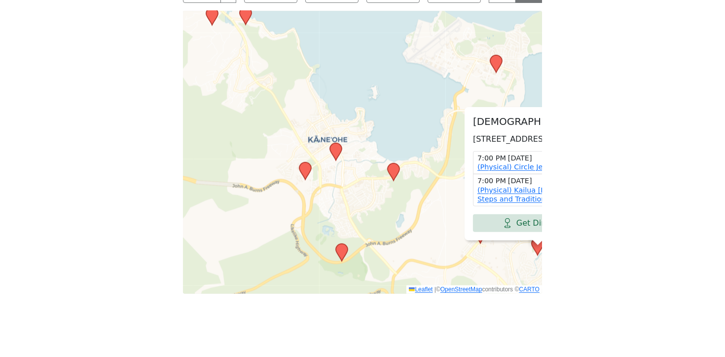
drag, startPoint x: 424, startPoint y: 163, endPoint x: 413, endPoint y: 169, distance: 12.8
click at [413, 169] on div "Emmanuel Episcopal Church 780 Keolu Dr, Kailua, HI 96734, USA 7:00 PM Saturday …" at bounding box center [362, 152] width 359 height 283
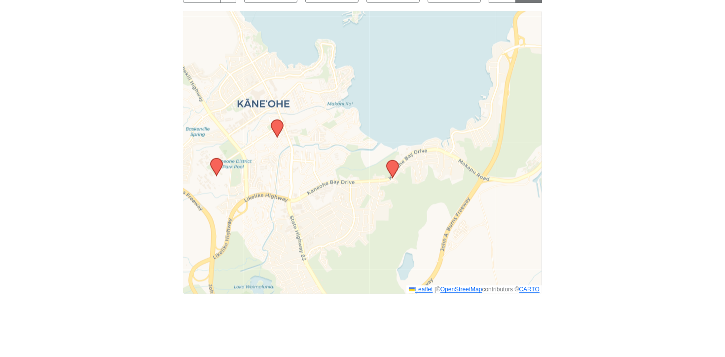
click at [391, 160] on icon at bounding box center [393, 168] width 12 height 17
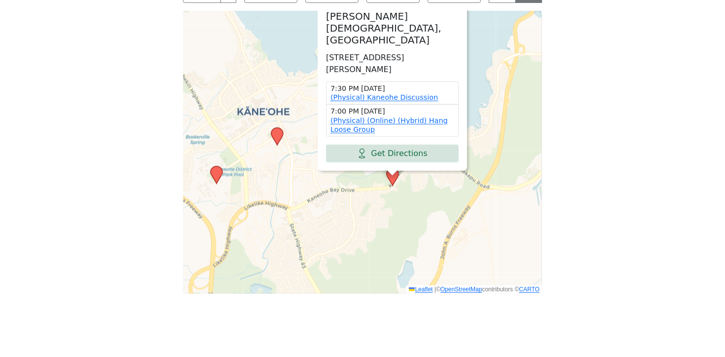
drag, startPoint x: 433, startPoint y: 175, endPoint x: 432, endPoint y: 181, distance: 6.9
click at [431, 177] on div "Community of Christ Church, Kaneohe 45-119 Kaneohe Bay Dr, Kaneohe, HI 96744, U…" at bounding box center [362, 152] width 359 height 283
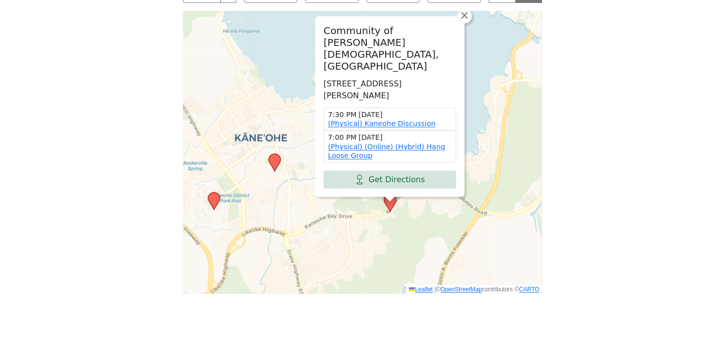
drag, startPoint x: 475, startPoint y: 28, endPoint x: 472, endPoint y: 55, distance: 27.2
click at [472, 55] on div "Community of Christ Church, Kaneohe 45-119 Kaneohe Bay Dr, Kaneohe, HI 96744, U…" at bounding box center [362, 152] width 359 height 283
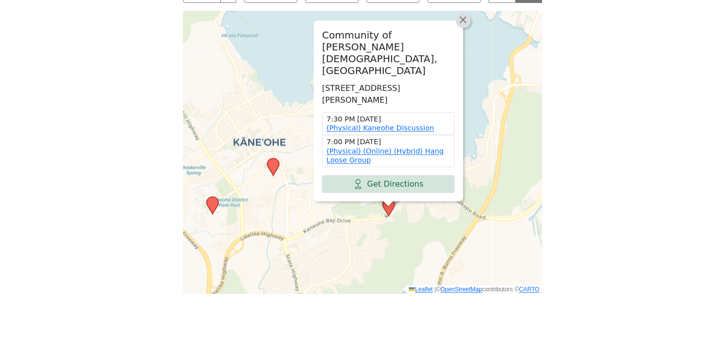
click at [463, 26] on span "×" at bounding box center [463, 20] width 10 height 12
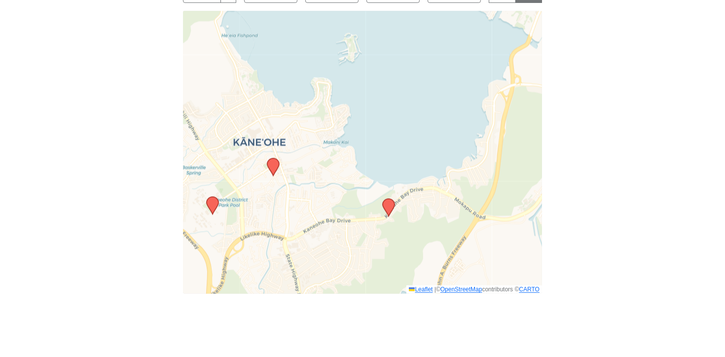
click at [274, 158] on icon at bounding box center [273, 166] width 12 height 17
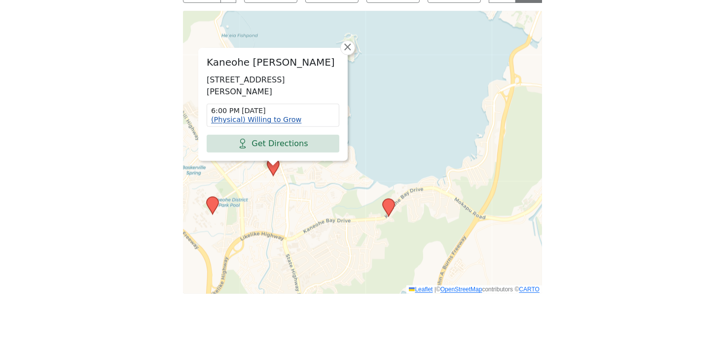
click at [281, 115] on link "(Physical) Willing to Grow" at bounding box center [256, 119] width 90 height 8
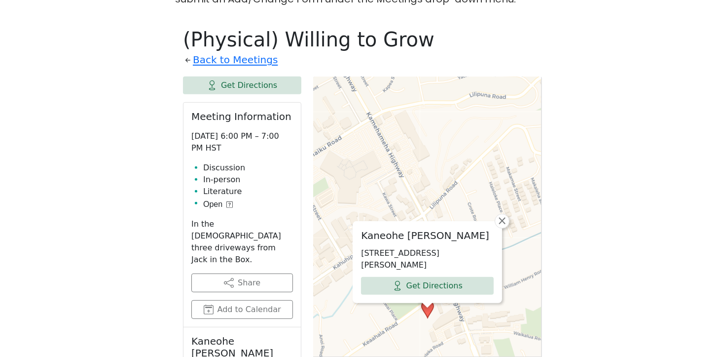
scroll to position [502, 0]
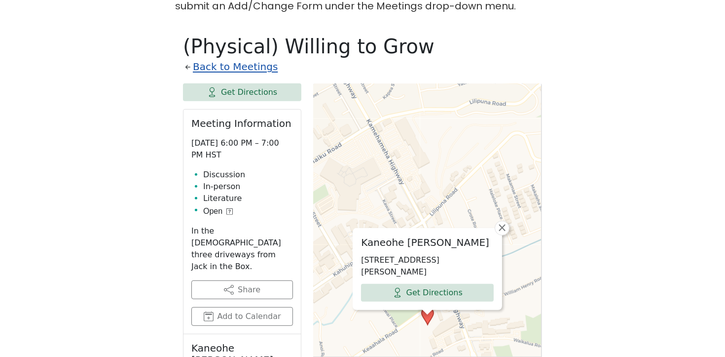
click at [239, 58] on link "Back to Meetings" at bounding box center [235, 66] width 85 height 17
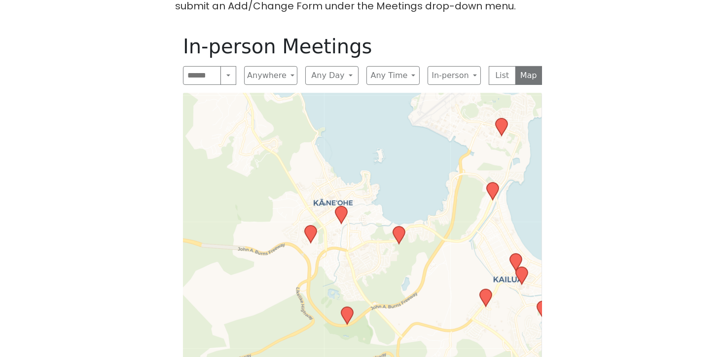
click at [345, 206] on icon at bounding box center [341, 214] width 12 height 17
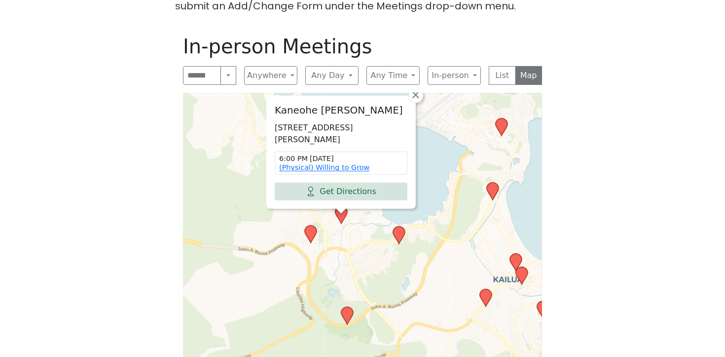
click at [307, 225] on icon at bounding box center [311, 233] width 12 height 17
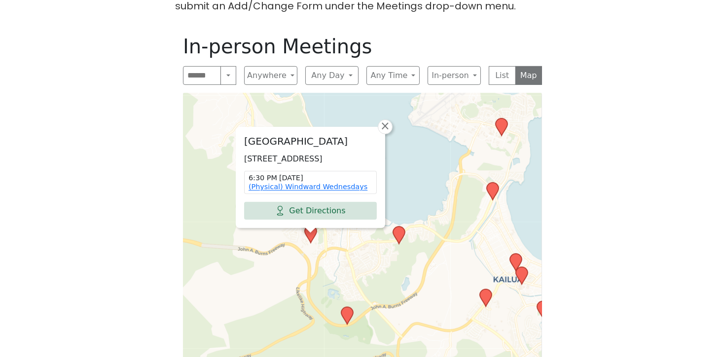
click at [348, 307] on icon at bounding box center [347, 315] width 12 height 17
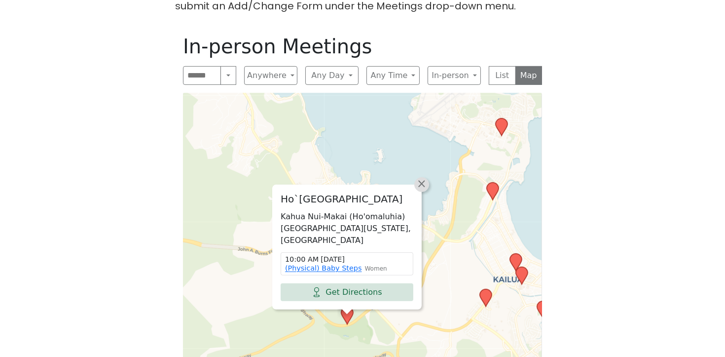
click at [427, 177] on link "×" at bounding box center [421, 184] width 15 height 15
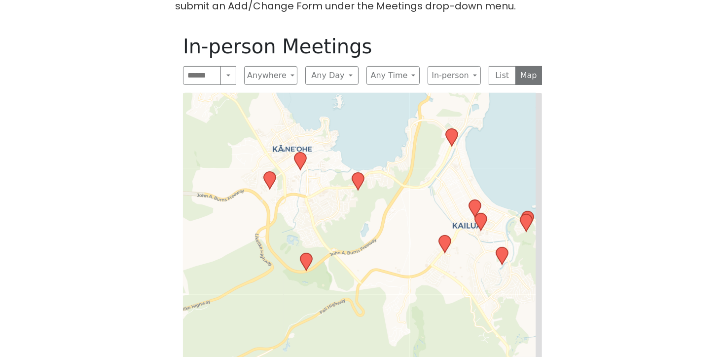
drag, startPoint x: 430, startPoint y: 243, endPoint x: 375, endPoint y: 177, distance: 85.5
click at [382, 180] on div "Leaflet | © OpenStreetMap contributors © CARTO" at bounding box center [362, 234] width 359 height 283
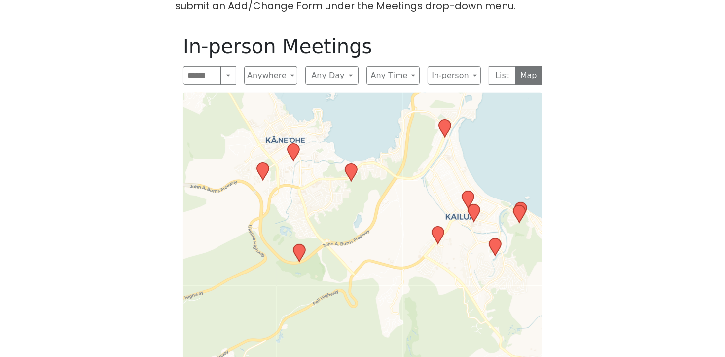
click at [262, 163] on icon at bounding box center [263, 171] width 12 height 17
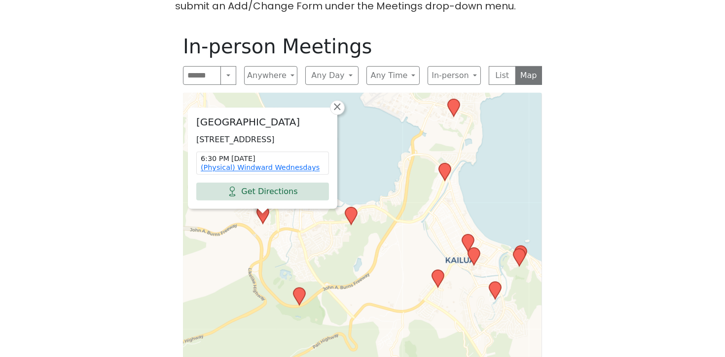
click at [302, 288] on icon at bounding box center [299, 296] width 12 height 17
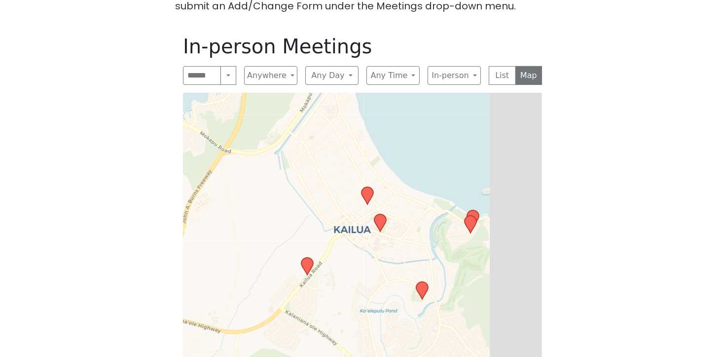
drag, startPoint x: 460, startPoint y: 208, endPoint x: 311, endPoint y: 147, distance: 161.0
click at [311, 147] on div "Ho`omaluhia Botanical Garden Kahua Nui-Makai (Ho'omaluhia) Campsites, Hawaii 96…" at bounding box center [362, 234] width 359 height 283
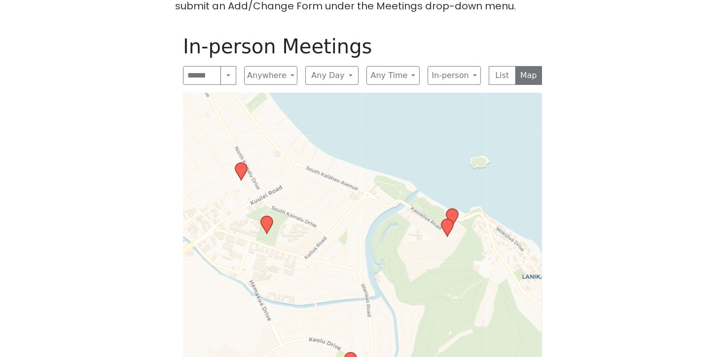
click at [459, 198] on div "Ho`omaluhia Botanical Garden Kahua Nui-Makai (Ho'omaluhia) Campsites, Hawaii 96…" at bounding box center [362, 234] width 359 height 283
click at [456, 209] on icon at bounding box center [452, 217] width 12 height 17
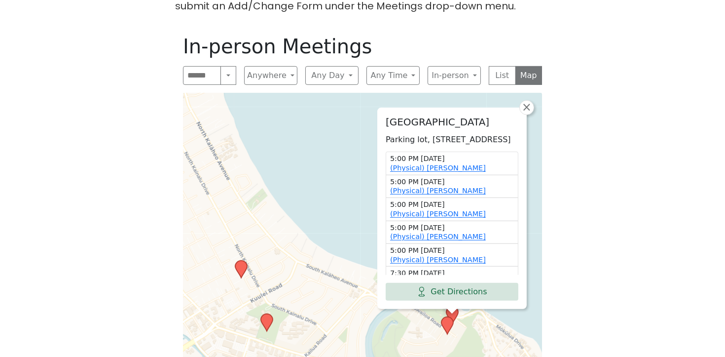
click at [448, 317] on icon at bounding box center [447, 325] width 12 height 17
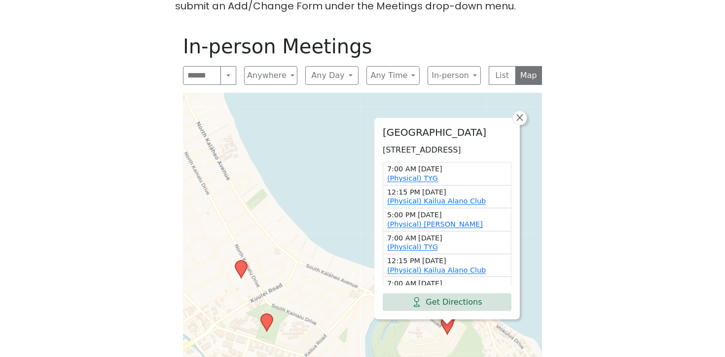
click at [267, 314] on icon at bounding box center [267, 322] width 12 height 17
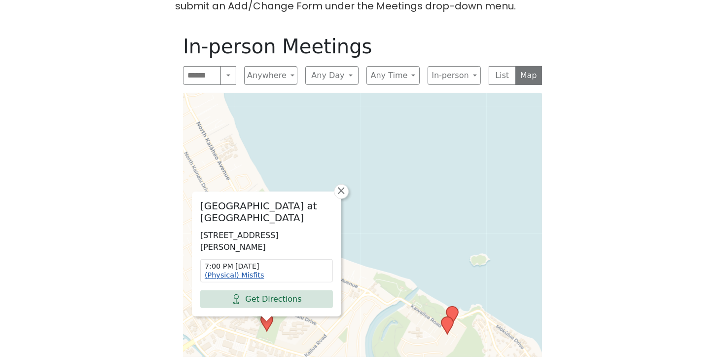
click at [248, 271] on link "(Physical) Misfits" at bounding box center [234, 275] width 59 height 8
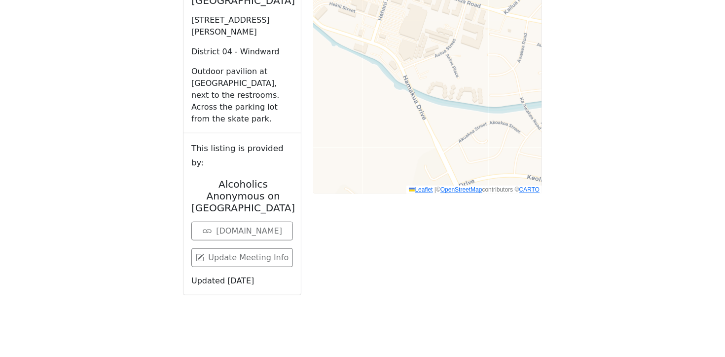
scroll to position [888, 0]
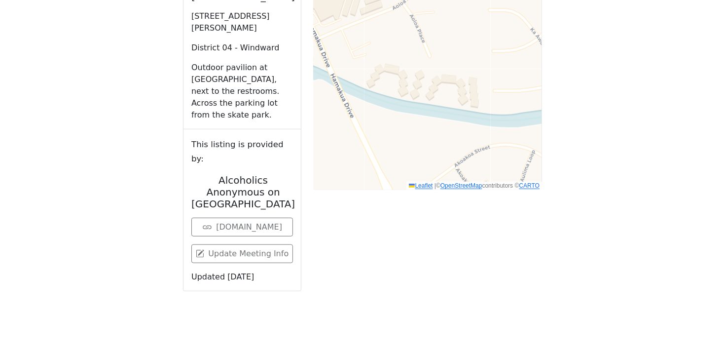
drag, startPoint x: 585, startPoint y: 91, endPoint x: 597, endPoint y: 171, distance: 81.3
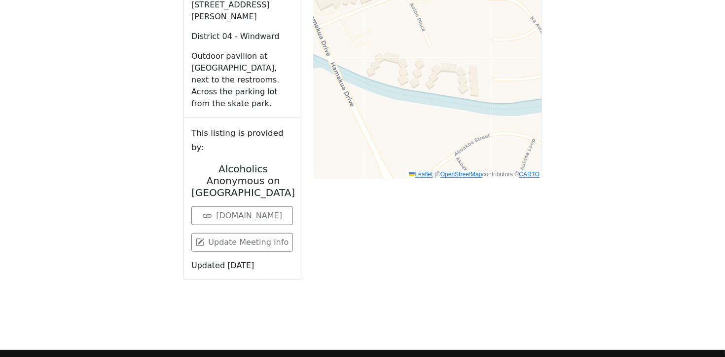
scroll to position [889, 0]
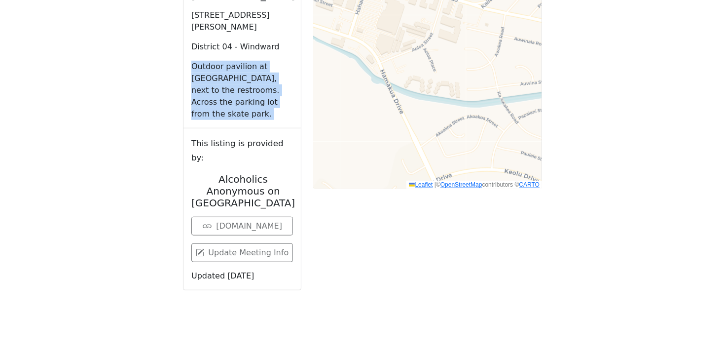
drag, startPoint x: 120, startPoint y: 51, endPoint x: 125, endPoint y: 116, distance: 64.8
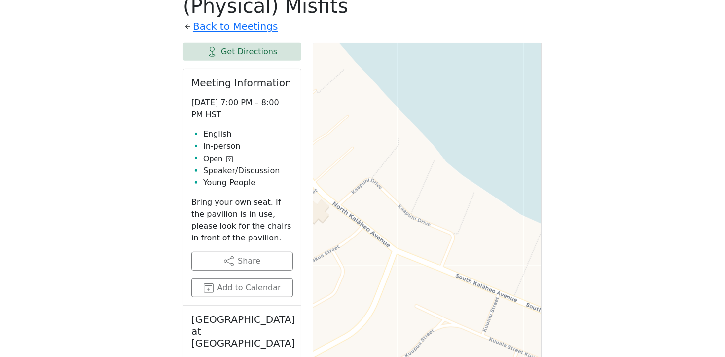
scroll to position [550, 0]
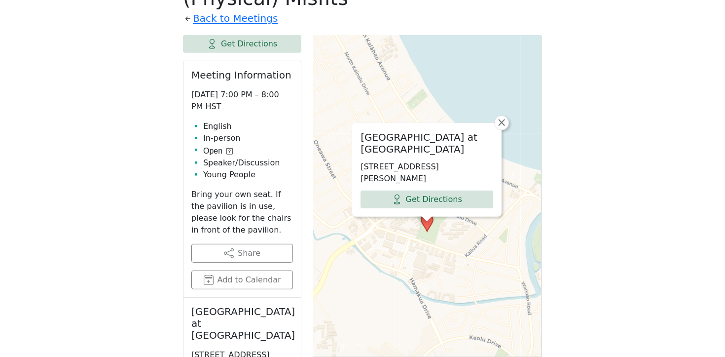
drag, startPoint x: 443, startPoint y: 65, endPoint x: 470, endPoint y: 72, distance: 27.4
click at [474, 74] on div "Kailua Recreation Center at Kailua District Park 21 S Kainalu Dr, Kailua, HI 96…" at bounding box center [427, 281] width 229 height 493
click at [503, 116] on span "×" at bounding box center [502, 122] width 10 height 12
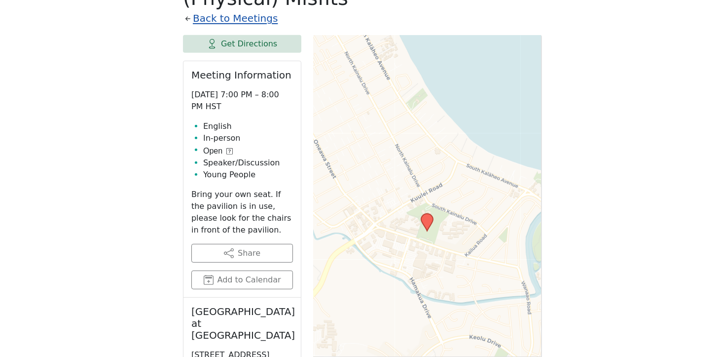
click at [235, 10] on link "Back to Meetings" at bounding box center [235, 18] width 85 height 17
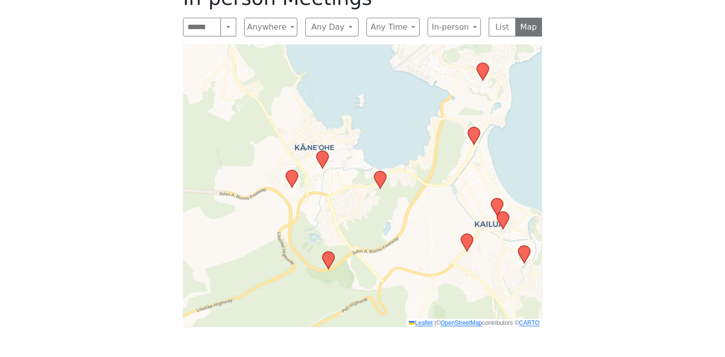
drag, startPoint x: 449, startPoint y: 198, endPoint x: 393, endPoint y: 190, distance: 57.3
click at [393, 193] on div "Leaflet | © OpenStreetMap contributors © CARTO" at bounding box center [362, 185] width 359 height 283
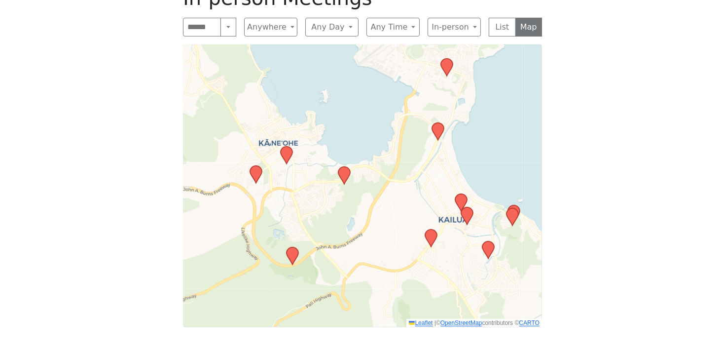
click at [346, 167] on icon at bounding box center [344, 175] width 12 height 17
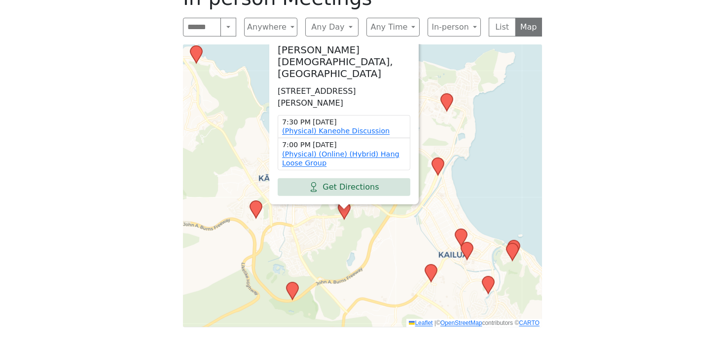
click at [293, 282] on icon at bounding box center [293, 290] width 12 height 17
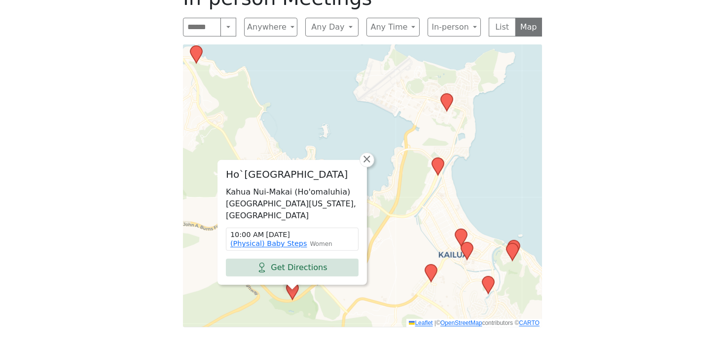
scroll to position [510, 0]
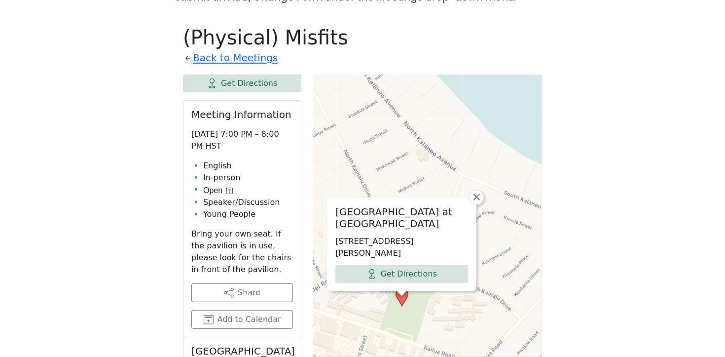
drag, startPoint x: 460, startPoint y: 134, endPoint x: 426, endPoint y: 101, distance: 47.1
click at [426, 101] on div "Kailua Recreation Center at Kailua District Park 21 S Kainalu Dr, Kailua, HI 96…" at bounding box center [427, 320] width 229 height 493
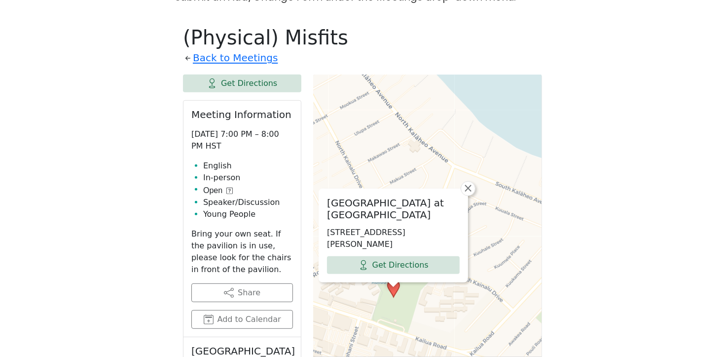
scroll to position [502, 0]
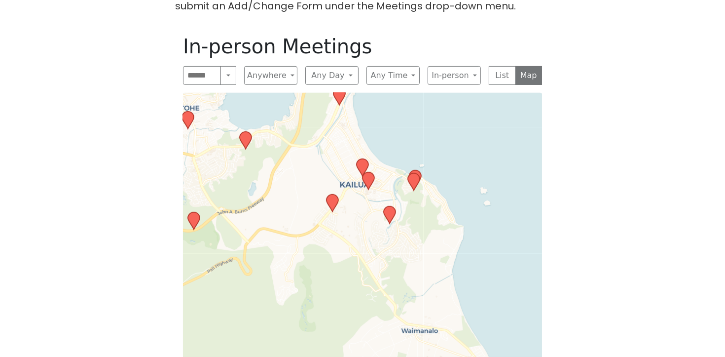
click at [363, 159] on icon at bounding box center [363, 167] width 12 height 17
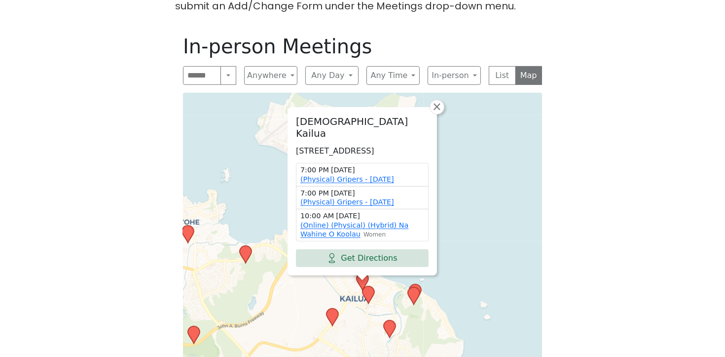
click at [368, 286] on icon at bounding box center [368, 294] width 12 height 17
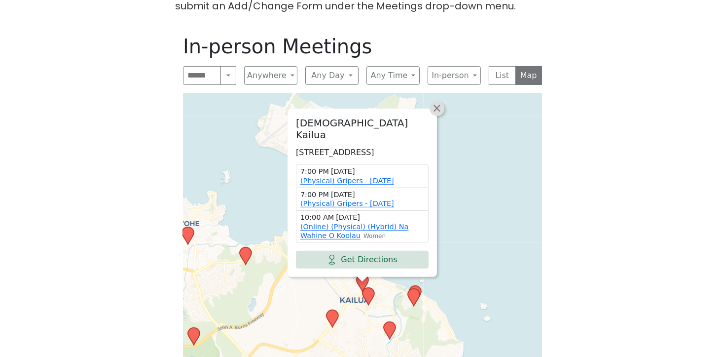
click at [441, 101] on link "×" at bounding box center [437, 108] width 15 height 15
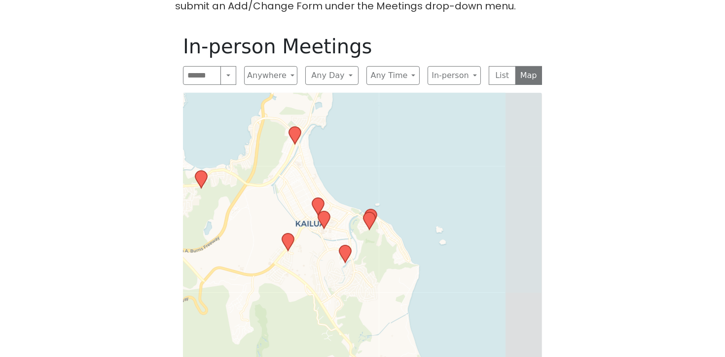
drag, startPoint x: 478, startPoint y: 270, endPoint x: 434, endPoint y: 194, distance: 88.4
click at [434, 194] on div "Leaflet | © OpenStreetMap contributors © CARTO" at bounding box center [362, 234] width 359 height 283
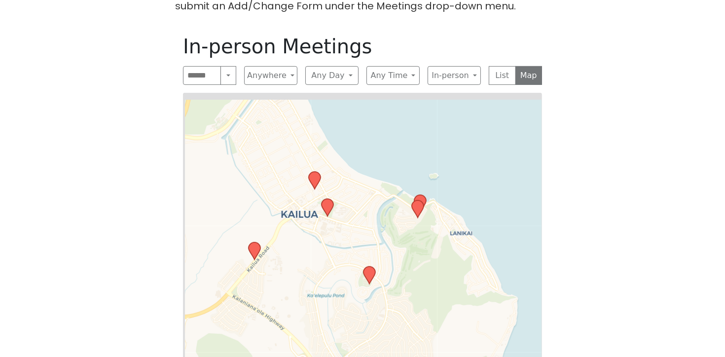
drag, startPoint x: 392, startPoint y: 193, endPoint x: 416, endPoint y: 223, distance: 39.0
click at [415, 226] on div "Leaflet | © OpenStreetMap contributors © CARTO" at bounding box center [362, 234] width 359 height 283
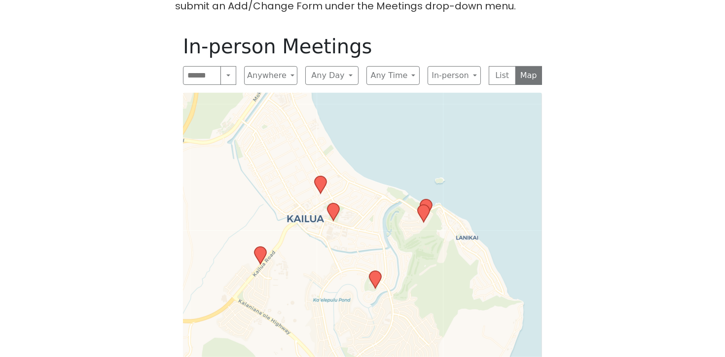
click at [428, 199] on icon at bounding box center [426, 207] width 12 height 17
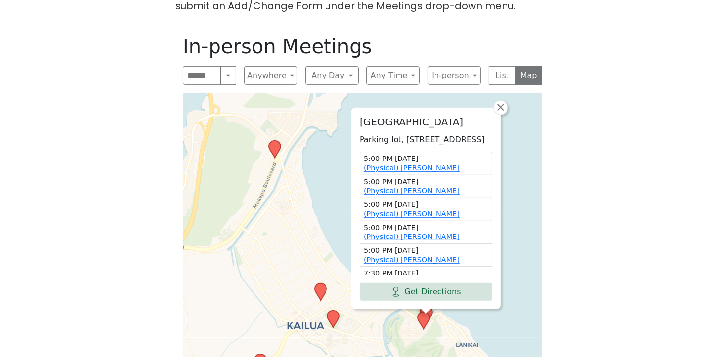
click at [421, 312] on icon at bounding box center [424, 320] width 12 height 17
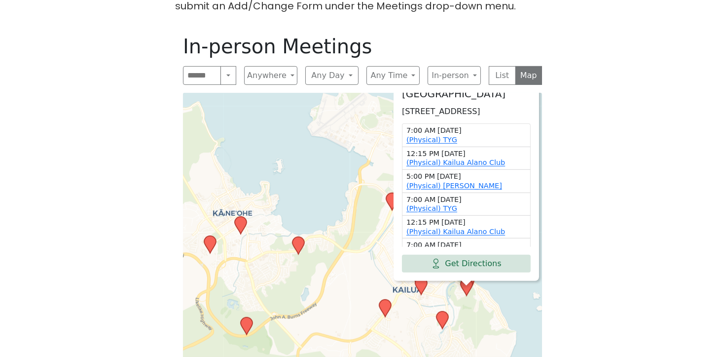
click at [443, 311] on icon at bounding box center [442, 319] width 12 height 17
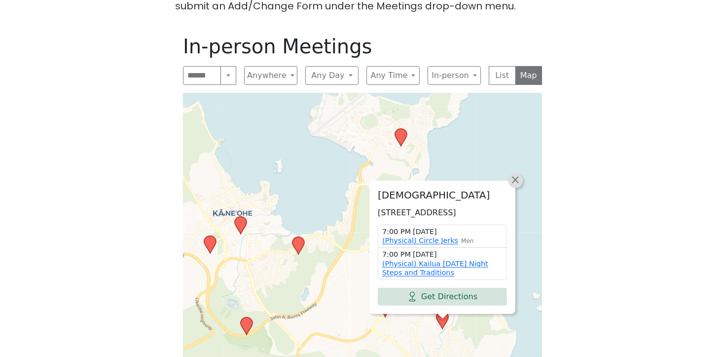
click at [515, 174] on span "×" at bounding box center [515, 180] width 10 height 12
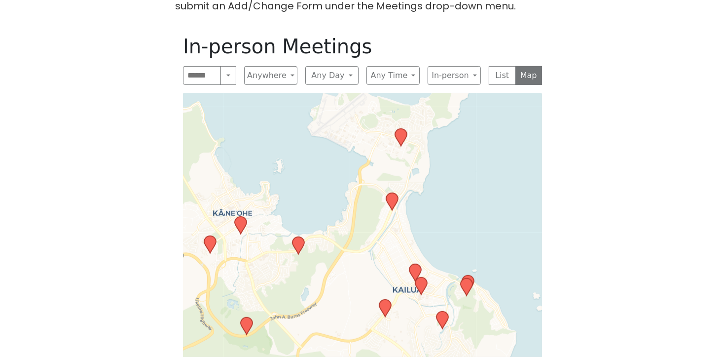
click at [391, 299] on icon at bounding box center [385, 308] width 13 height 19
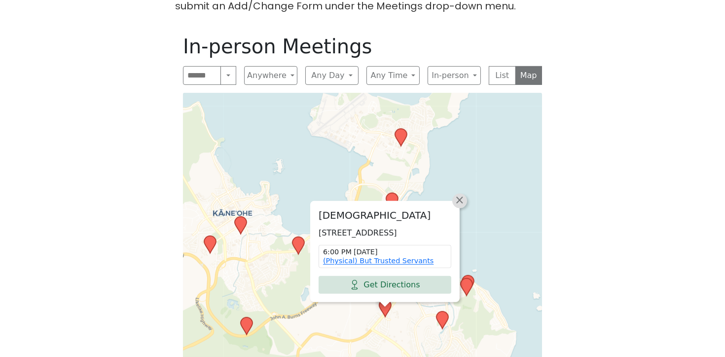
click at [459, 194] on span "×" at bounding box center [460, 200] width 10 height 12
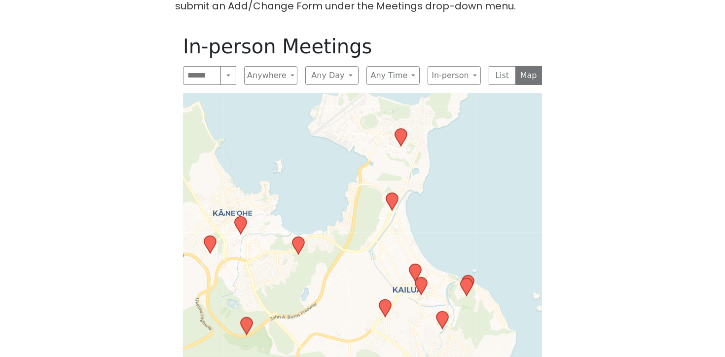
click at [242, 317] on icon at bounding box center [247, 325] width 12 height 17
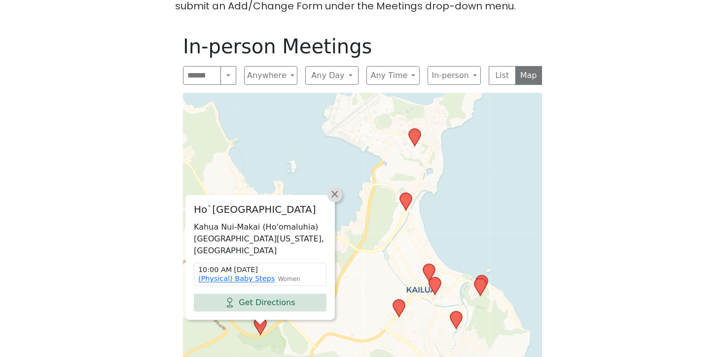
click at [335, 188] on span "×" at bounding box center [335, 194] width 10 height 12
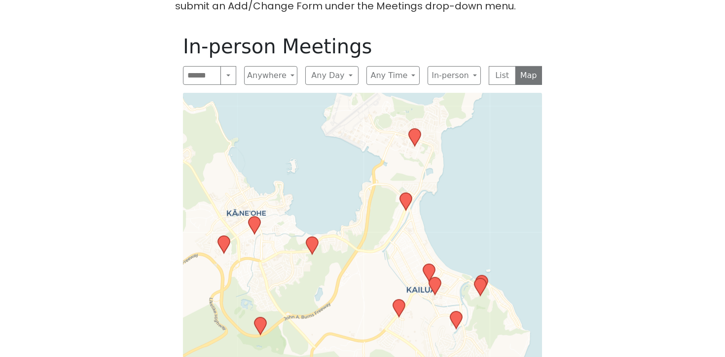
click at [430, 264] on icon at bounding box center [429, 272] width 12 height 17
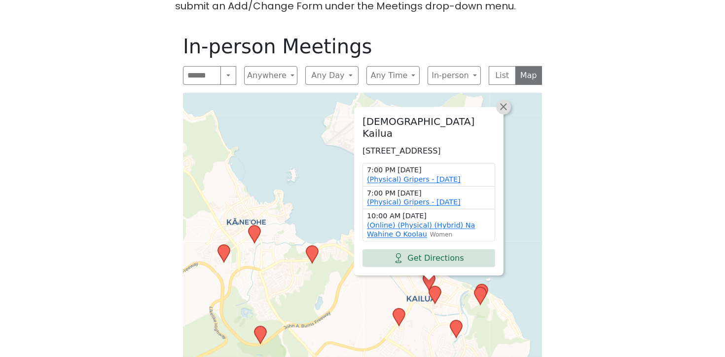
click at [505, 101] on span "×" at bounding box center [504, 107] width 10 height 12
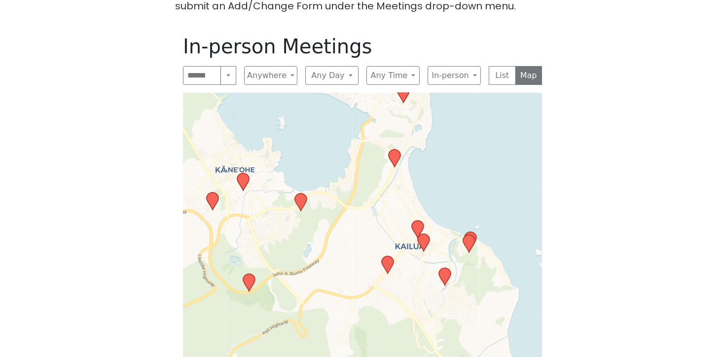
drag, startPoint x: 512, startPoint y: 262, endPoint x: 491, endPoint y: 107, distance: 156.9
click at [491, 99] on div "Leaflet | © OpenStreetMap contributors © CARTO" at bounding box center [362, 234] width 359 height 283
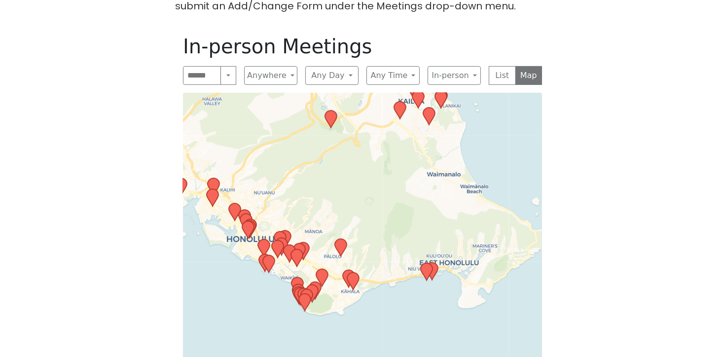
drag, startPoint x: 462, startPoint y: 262, endPoint x: 425, endPoint y: 172, distance: 97.4
click at [431, 176] on div "Leaflet | © OpenStreetMap contributors © CARTO" at bounding box center [362, 234] width 359 height 283
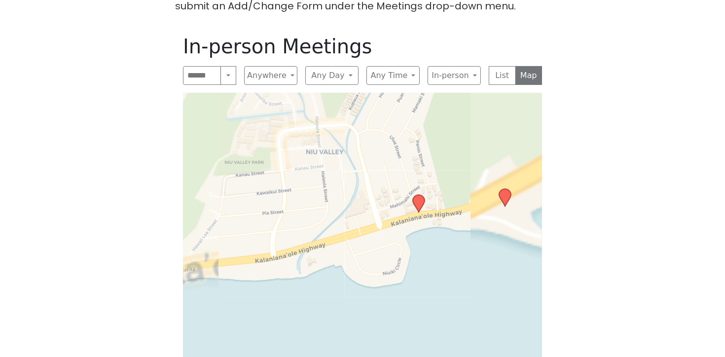
drag, startPoint x: 423, startPoint y: 249, endPoint x: 347, endPoint y: 274, distance: 80.0
click at [348, 275] on div "Leaflet | © OpenStreetMap contributors © CARTO" at bounding box center [362, 234] width 359 height 283
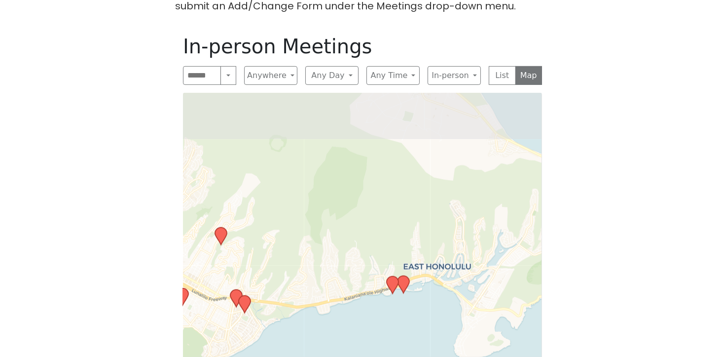
drag, startPoint x: 424, startPoint y: 279, endPoint x: 397, endPoint y: 291, distance: 30.0
click at [398, 298] on div "Leaflet | © OpenStreetMap contributors © CARTO" at bounding box center [362, 234] width 359 height 283
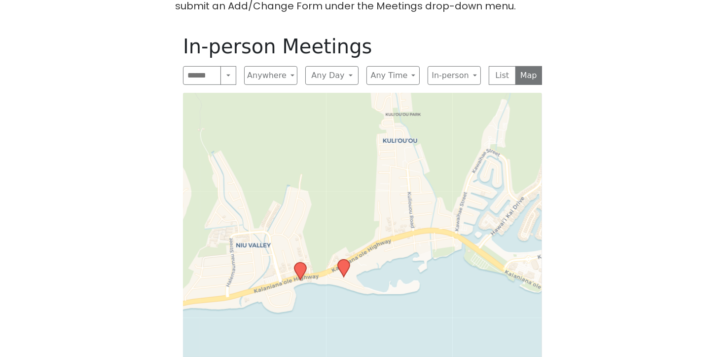
click at [340, 259] on icon at bounding box center [344, 267] width 12 height 17
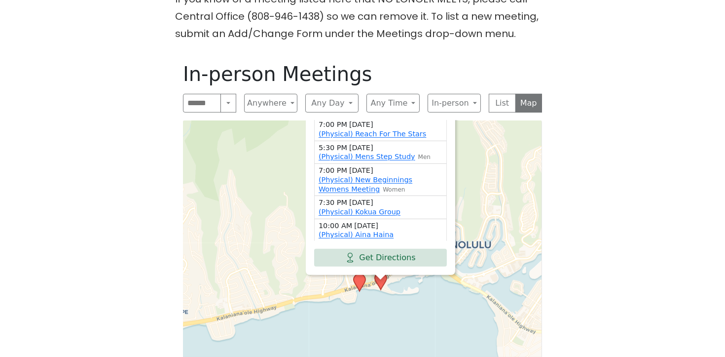
scroll to position [472, 0]
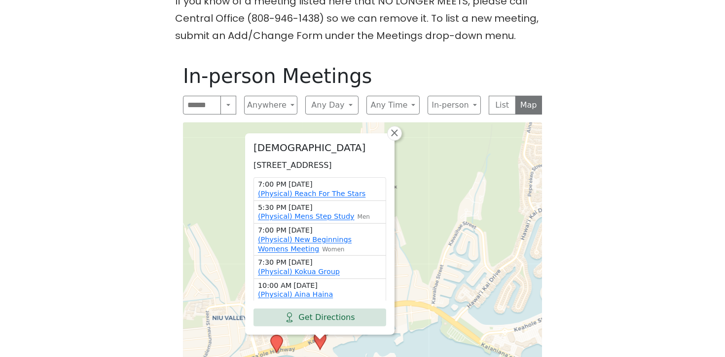
drag, startPoint x: 419, startPoint y: 191, endPoint x: 459, endPoint y: 138, distance: 66.7
click at [459, 138] on div "Holy Trinity Catholic Church 5919 Kalanianaʻole Hwy, Honolulu, HI 96825, USA 7:…" at bounding box center [362, 263] width 359 height 283
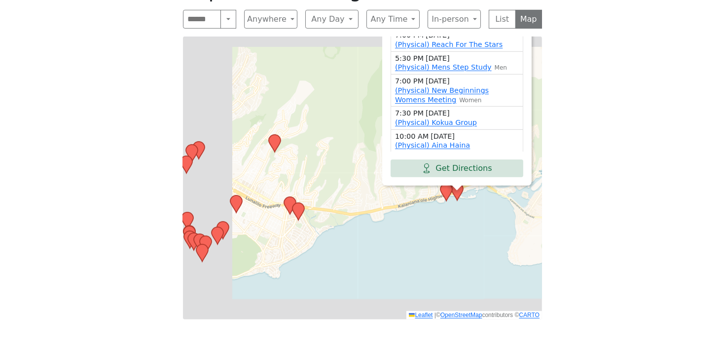
scroll to position [577, 0]
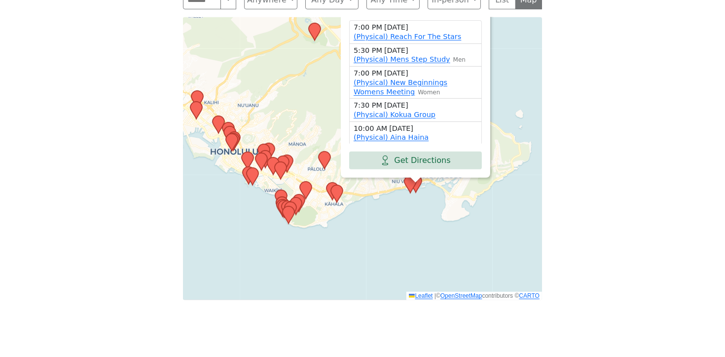
drag, startPoint x: 273, startPoint y: 118, endPoint x: 292, endPoint y: 141, distance: 30.1
click at [295, 136] on div "Holy Trinity Catholic Church 5919 Kalanianaʻole Hwy, Honolulu, HI 96825, USA 7:…" at bounding box center [362, 158] width 359 height 283
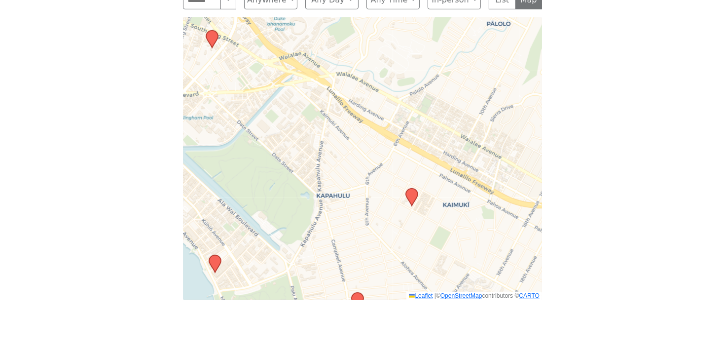
drag, startPoint x: 371, startPoint y: 176, endPoint x: 381, endPoint y: 193, distance: 19.9
click at [381, 193] on div "Holy Trinity Catholic Church 5919 Kalanianaʻole Hwy, Honolulu, HI 96825, USA 7:…" at bounding box center [362, 158] width 359 height 283
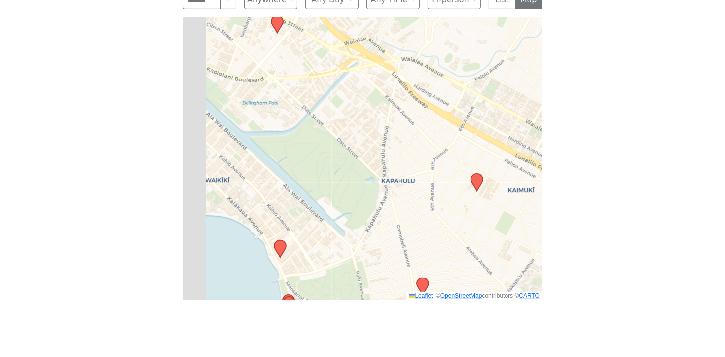
drag, startPoint x: 368, startPoint y: 203, endPoint x: 446, endPoint y: 186, distance: 79.7
click at [446, 186] on div "Holy Trinity Catholic Church 5919 Kalanianaʻole Hwy, Honolulu, HI 96825, USA 7:…" at bounding box center [362, 158] width 359 height 283
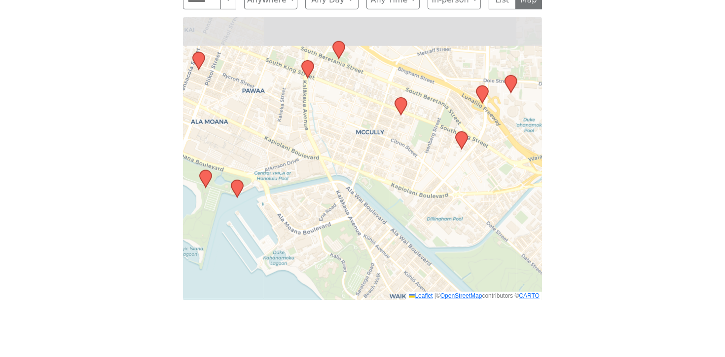
drag, startPoint x: 348, startPoint y: 156, endPoint x: 513, endPoint y: 263, distance: 196.9
click at [520, 274] on div "Holy Trinity Catholic Church 5919 Kalanianaʻole Hwy, Honolulu, HI 96825, USA 7:…" at bounding box center [362, 158] width 359 height 283
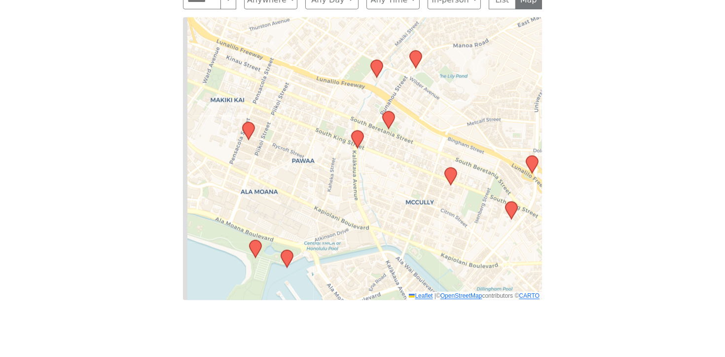
drag, startPoint x: 383, startPoint y: 138, endPoint x: 422, endPoint y: 184, distance: 60.9
click at [431, 203] on div "Holy Trinity Catholic Church 5919 Kalanianaʻole Hwy, Honolulu, HI 96825, USA 7:…" at bounding box center [362, 158] width 359 height 283
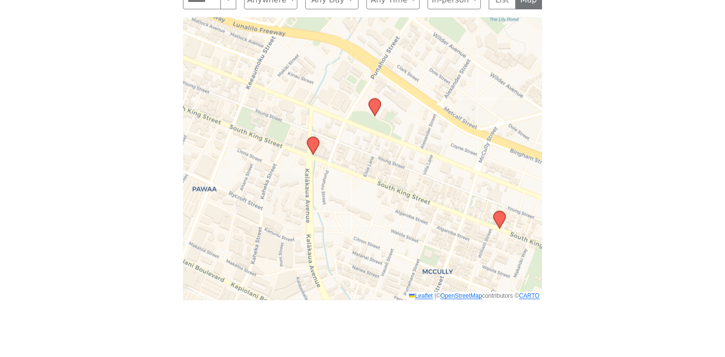
click at [376, 99] on icon at bounding box center [375, 107] width 12 height 17
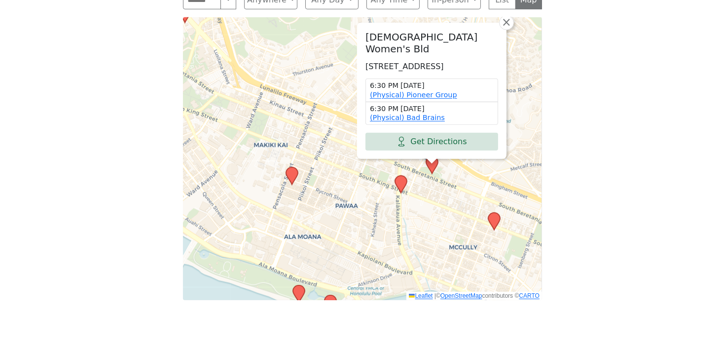
click at [395, 176] on icon at bounding box center [401, 184] width 12 height 17
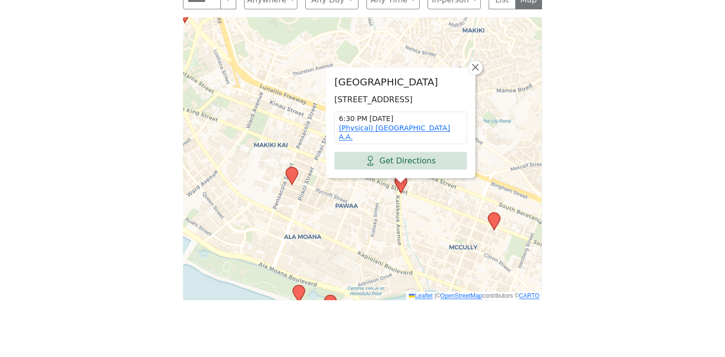
click at [504, 204] on div "King Kalakaua Building 1415 Kalākaua Ave #211, Honolulu, HI 96826, USA 6:30 PM …" at bounding box center [362, 158] width 359 height 283
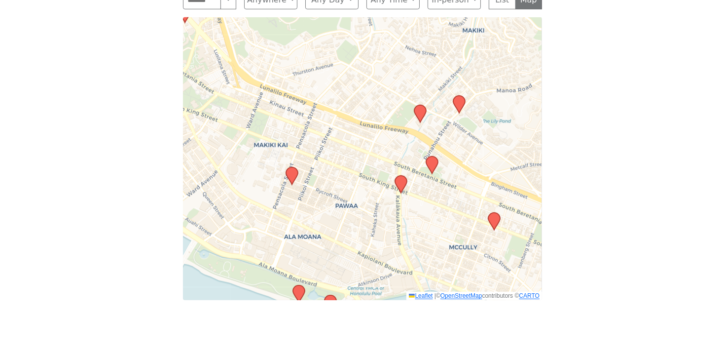
click at [505, 203] on div "Leaflet | © OpenStreetMap contributors © CARTO" at bounding box center [362, 158] width 359 height 283
click at [496, 213] on icon at bounding box center [494, 221] width 12 height 17
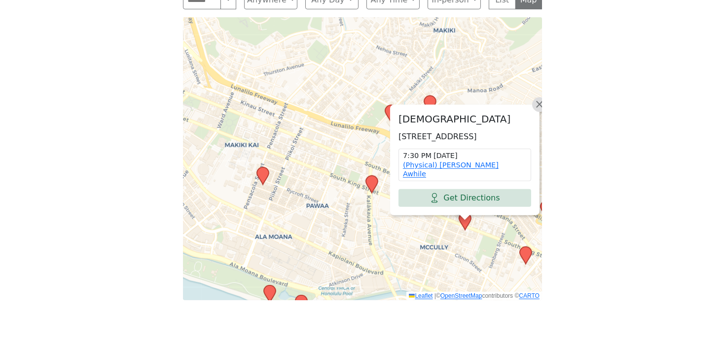
click at [540, 98] on span "×" at bounding box center [540, 104] width 10 height 12
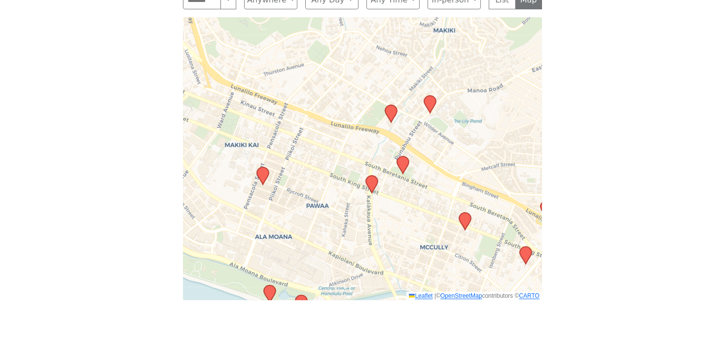
click at [265, 167] on icon at bounding box center [263, 175] width 12 height 17
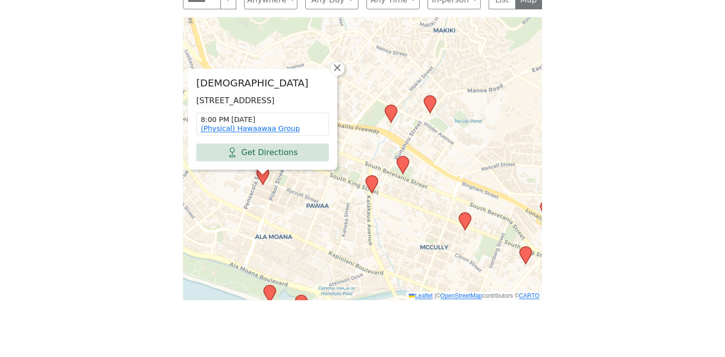
click at [526, 247] on icon at bounding box center [526, 255] width 12 height 17
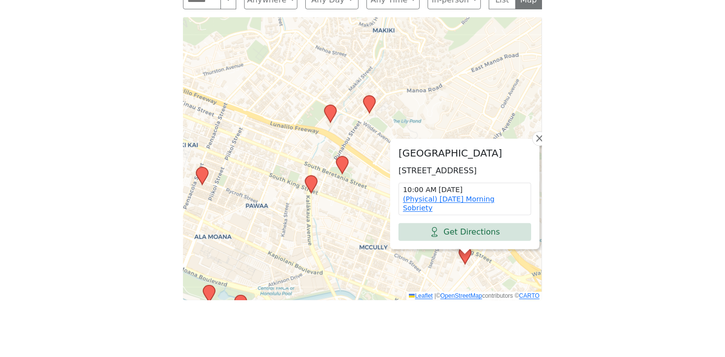
click at [362, 85] on div "Moilili Community Center 2535 S King St, Honolulu, HI 96826, USA 10:00 AM Sunda…" at bounding box center [362, 158] width 359 height 283
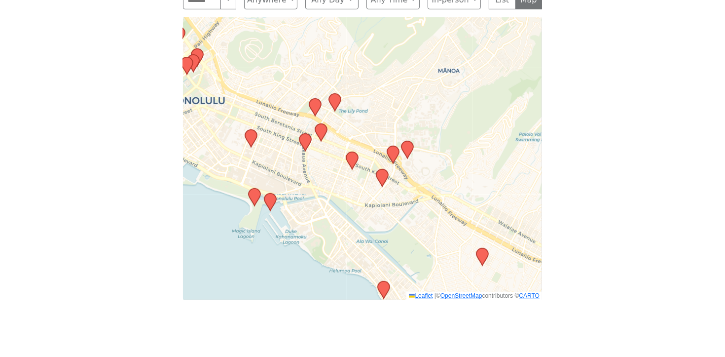
drag, startPoint x: 405, startPoint y: 117, endPoint x: 370, endPoint y: 104, distance: 37.0
click at [370, 104] on div "Leaflet | © OpenStreetMap contributors © CARTO" at bounding box center [362, 158] width 359 height 283
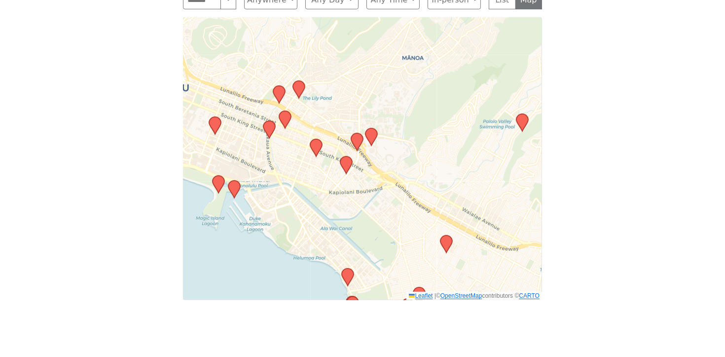
drag, startPoint x: 457, startPoint y: 148, endPoint x: 421, endPoint y: 135, distance: 38.2
click at [421, 135] on div "Leaflet | © OpenStreetMap contributors © CARTO" at bounding box center [362, 158] width 359 height 283
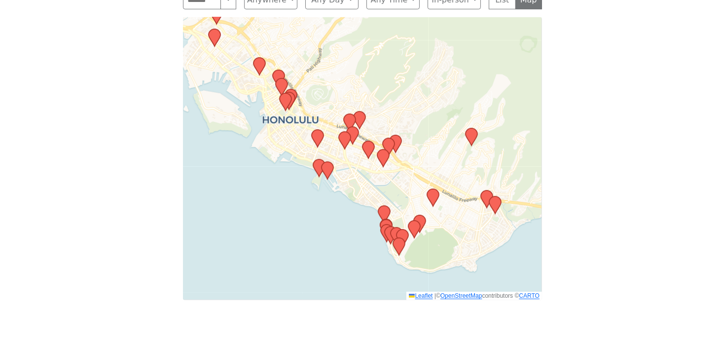
click at [399, 135] on icon at bounding box center [396, 143] width 12 height 17
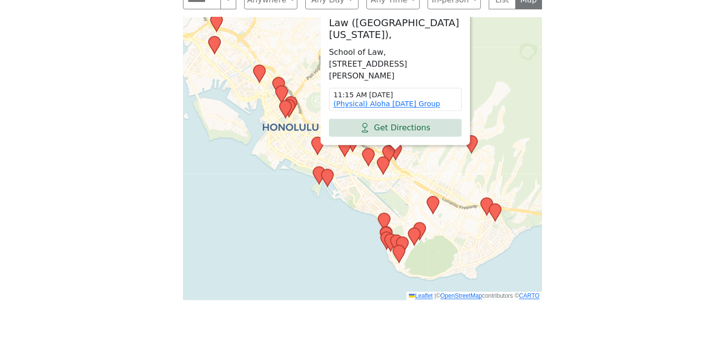
click at [389, 145] on icon at bounding box center [389, 153] width 12 height 17
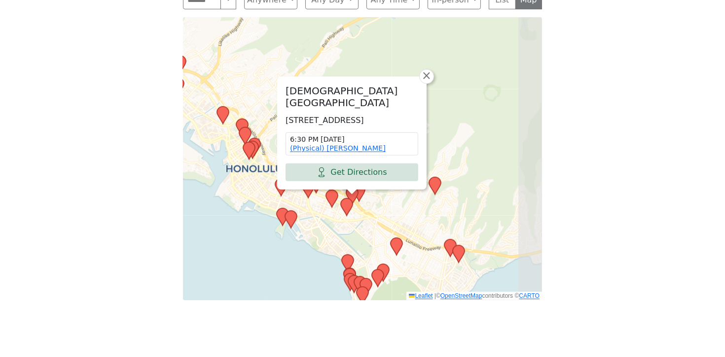
drag, startPoint x: 438, startPoint y: 181, endPoint x: 402, endPoint y: 217, distance: 51.3
click at [404, 217] on div "Our Redeemer Lutheran Church 1404 University Ave, Honolulu, HI 96822, USA 6:30 …" at bounding box center [362, 158] width 359 height 283
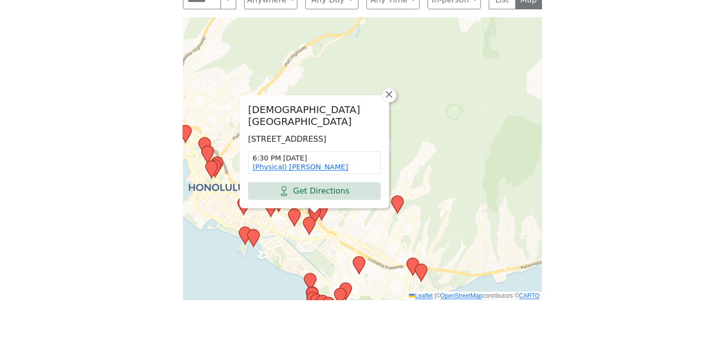
drag, startPoint x: 443, startPoint y: 183, endPoint x: 397, endPoint y: 201, distance: 49.6
click at [398, 204] on div "Our Redeemer Lutheran Church 1404 University Ave, Honolulu, HI 96822, USA 6:30 …" at bounding box center [362, 158] width 359 height 283
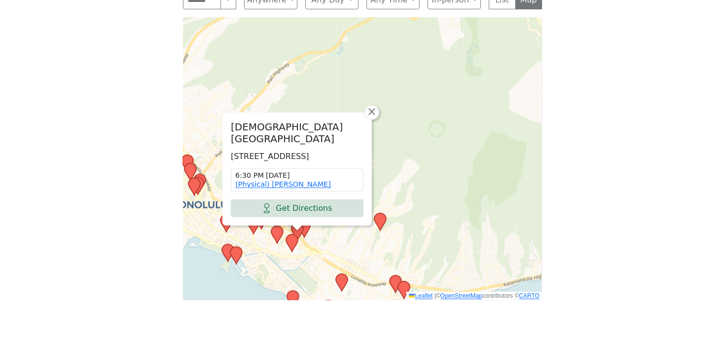
drag, startPoint x: 475, startPoint y: 118, endPoint x: 366, endPoint y: 113, distance: 109.1
click at [369, 115] on div "Our Redeemer Lutheran Church 1404 University Ave, Honolulu, HI 96822, USA 6:30 …" at bounding box center [362, 158] width 359 height 283
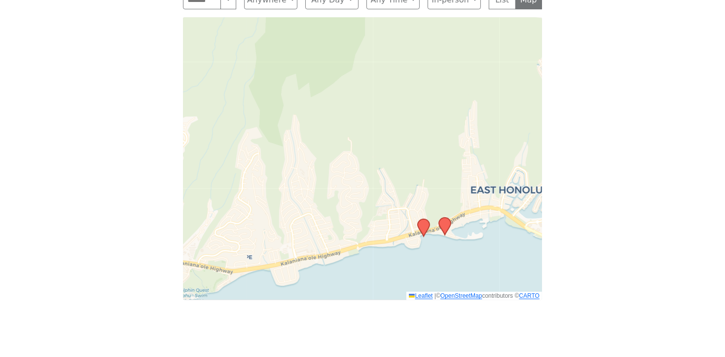
click at [425, 219] on icon at bounding box center [424, 227] width 12 height 17
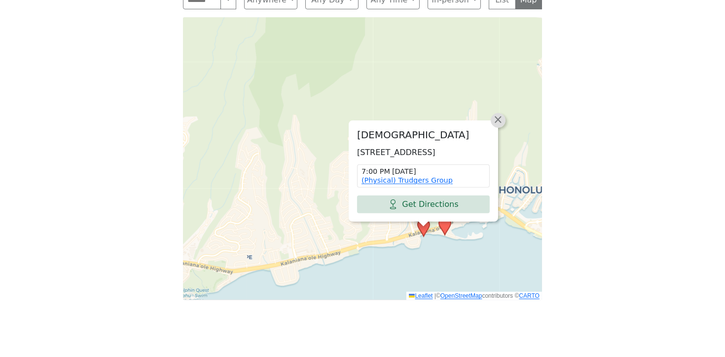
click at [497, 113] on span "×" at bounding box center [498, 119] width 10 height 12
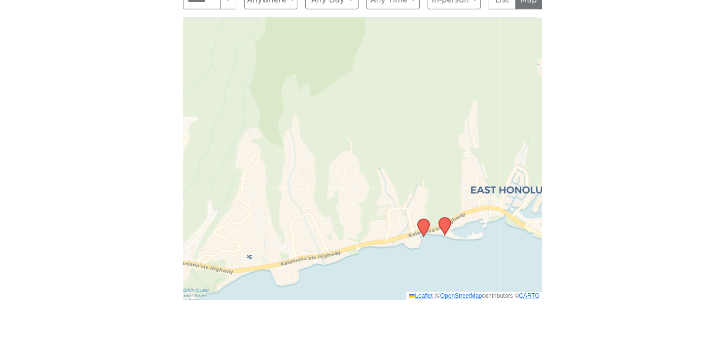
click at [446, 217] on icon at bounding box center [445, 225] width 12 height 17
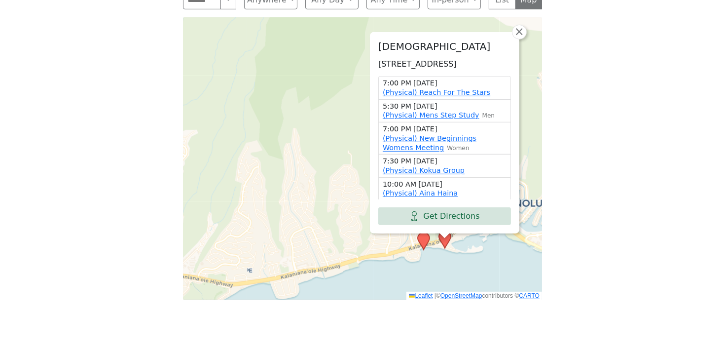
scroll to position [572, 0]
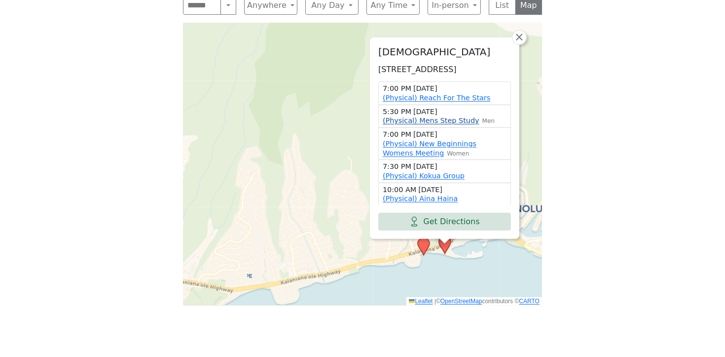
click at [459, 116] on link "(Physical) Mens Step Study" at bounding box center [431, 120] width 97 height 8
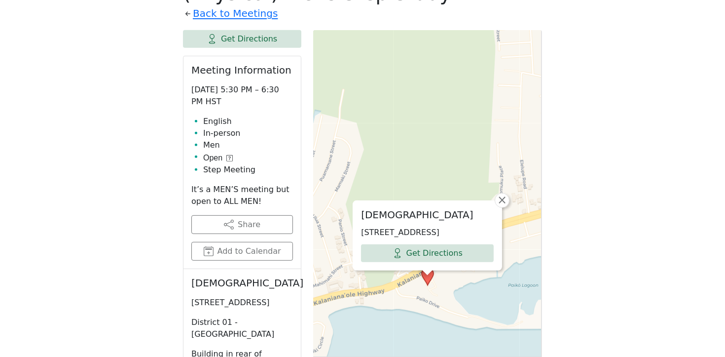
scroll to position [553, 0]
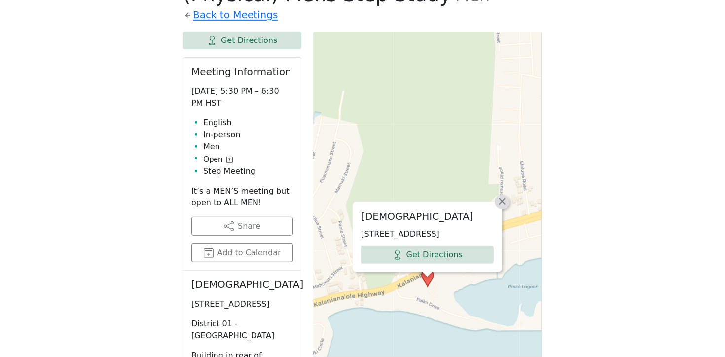
click at [498, 195] on span "×" at bounding box center [502, 201] width 10 height 12
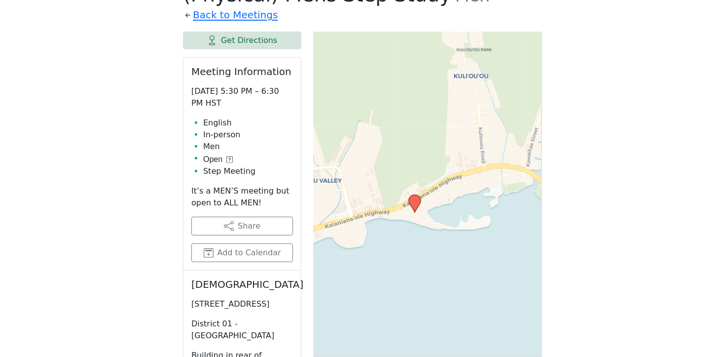
click at [414, 195] on icon at bounding box center [415, 203] width 12 height 17
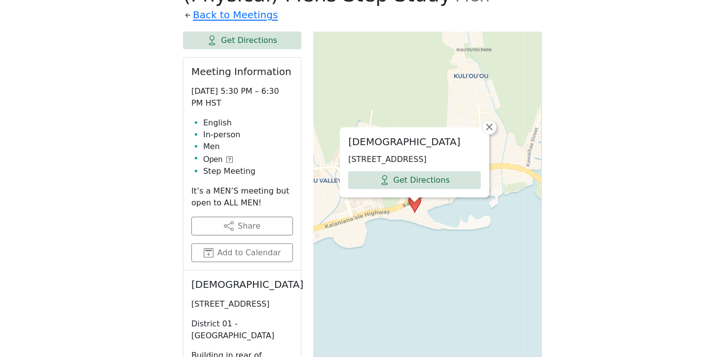
click at [400, 71] on div "Holy Trinity Catholic Church 5919 Kalanianaʻole Hwy, Honolulu, HI 96825, USA Ge…" at bounding box center [427, 278] width 229 height 493
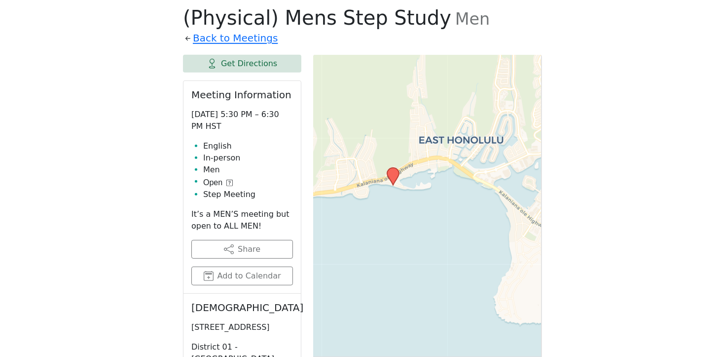
scroll to position [522, 0]
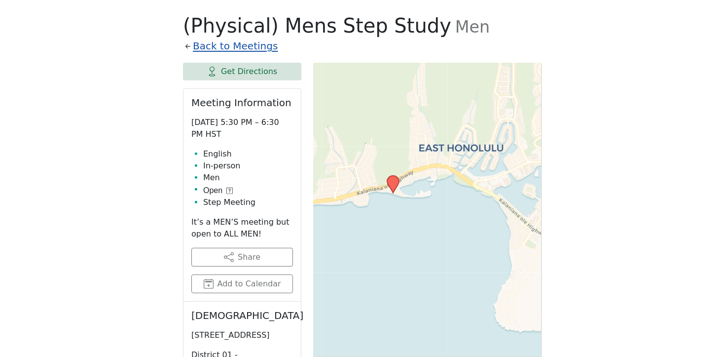
click at [253, 37] on link "Back to Meetings" at bounding box center [235, 45] width 85 height 17
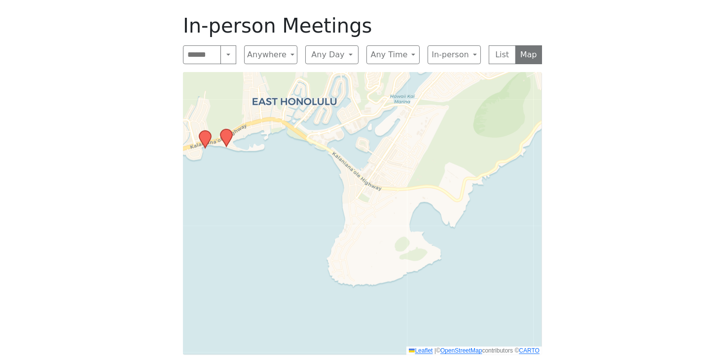
click at [228, 129] on icon at bounding box center [226, 137] width 12 height 17
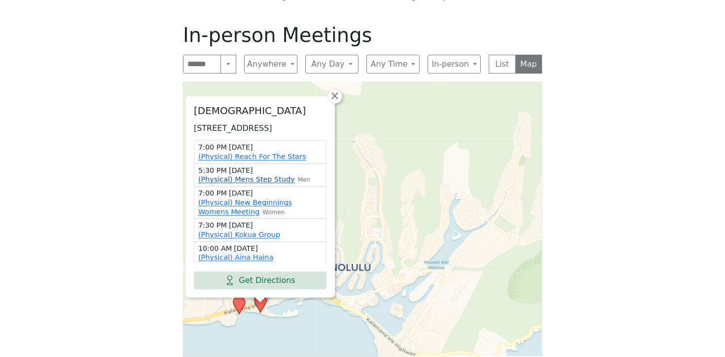
scroll to position [512, 0]
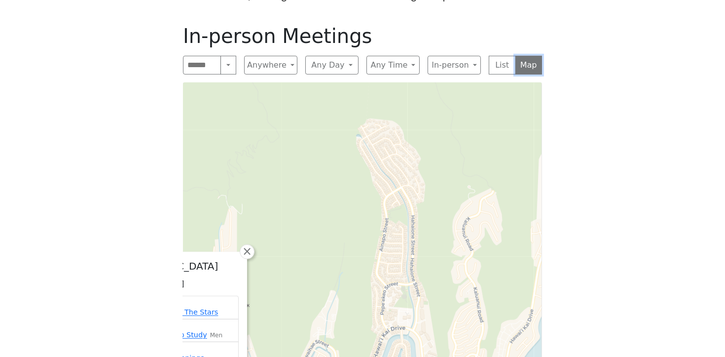
click at [531, 56] on button "Map" at bounding box center [528, 65] width 27 height 19
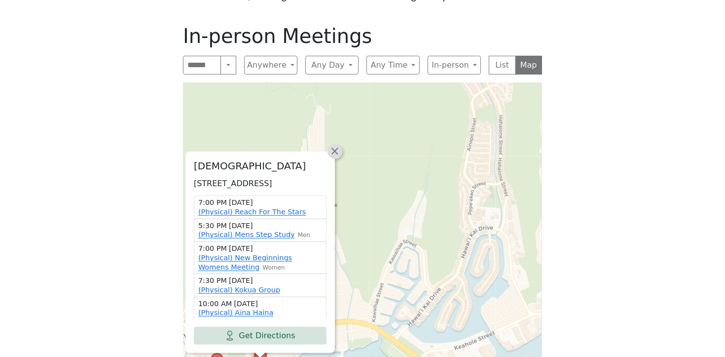
click at [336, 145] on span "×" at bounding box center [335, 151] width 10 height 12
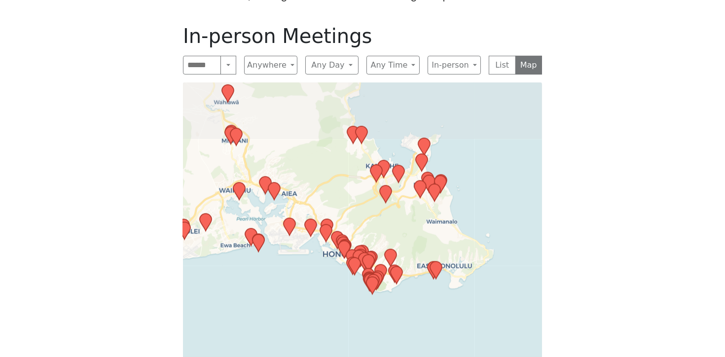
drag, startPoint x: 406, startPoint y: 142, endPoint x: 443, endPoint y: 235, distance: 99.8
click at [443, 235] on div "Leaflet | © OpenStreetMap contributors © CARTO" at bounding box center [362, 223] width 359 height 283
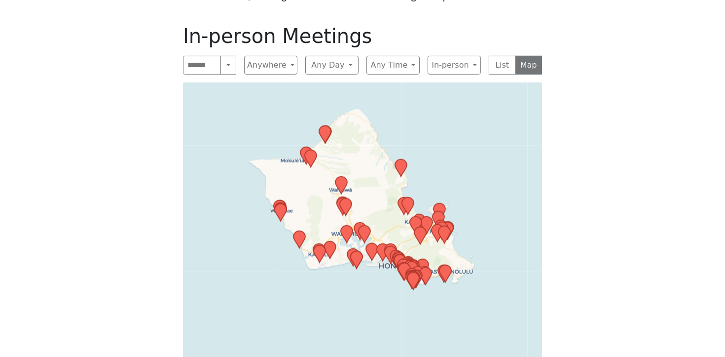
drag, startPoint x: 455, startPoint y: 156, endPoint x: 455, endPoint y: 178, distance: 21.7
click at [456, 177] on div "Leaflet | © OpenStreetMap contributors © CARTO" at bounding box center [362, 223] width 359 height 283
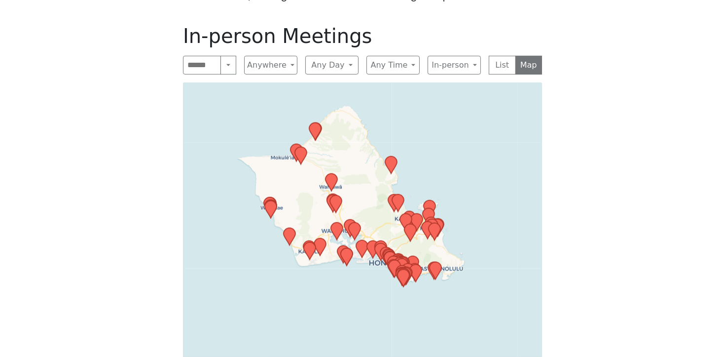
drag, startPoint x: 420, startPoint y: 157, endPoint x: 416, endPoint y: 153, distance: 5.6
click at [419, 157] on div "Leaflet | © OpenStreetMap contributors © CARTO" at bounding box center [362, 223] width 359 height 283
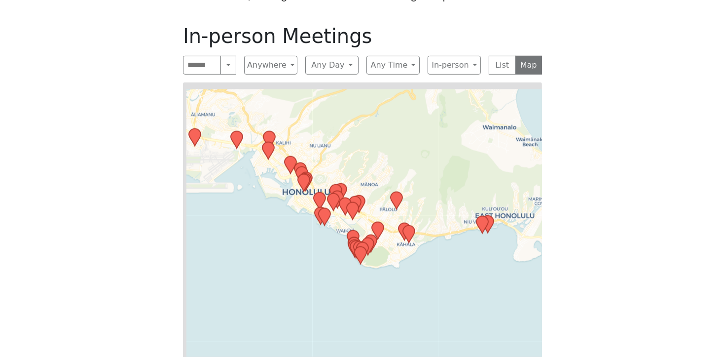
drag, startPoint x: 384, startPoint y: 199, endPoint x: 422, endPoint y: 253, distance: 66.2
click at [431, 271] on div "Leaflet | © OpenStreetMap contributors © CARTO" at bounding box center [362, 223] width 359 height 283
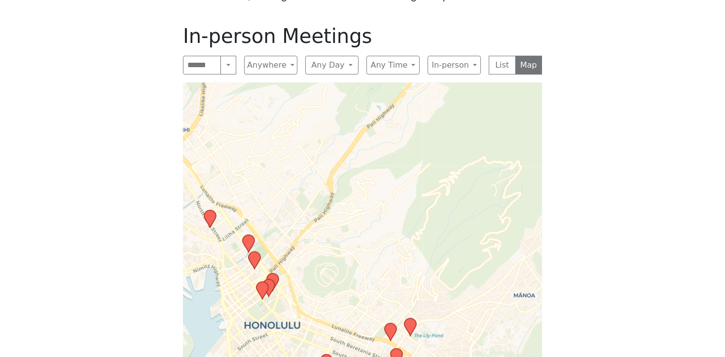
drag, startPoint x: 354, startPoint y: 229, endPoint x: 323, endPoint y: 282, distance: 60.6
click at [324, 282] on div "Leaflet | © OpenStreetMap contributors © CARTO" at bounding box center [362, 223] width 359 height 283
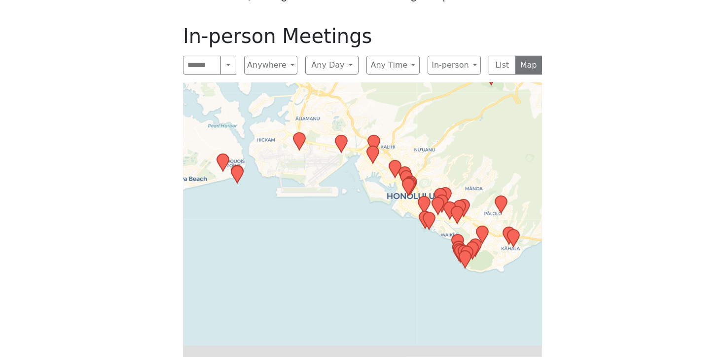
drag, startPoint x: 384, startPoint y: 142, endPoint x: 427, endPoint y: 113, distance: 52.3
click at [427, 113] on div "Leaflet | © OpenStreetMap contributors © CARTO" at bounding box center [362, 223] width 359 height 283
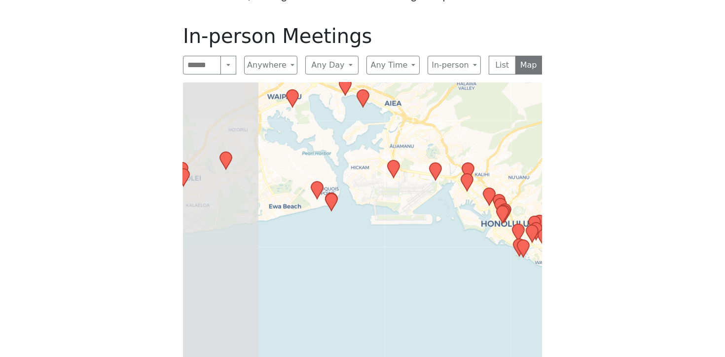
drag, startPoint x: 309, startPoint y: 153, endPoint x: 400, endPoint y: 183, distance: 96.1
click at [400, 183] on div "Leaflet | © OpenStreetMap contributors © CARTO" at bounding box center [362, 223] width 359 height 283
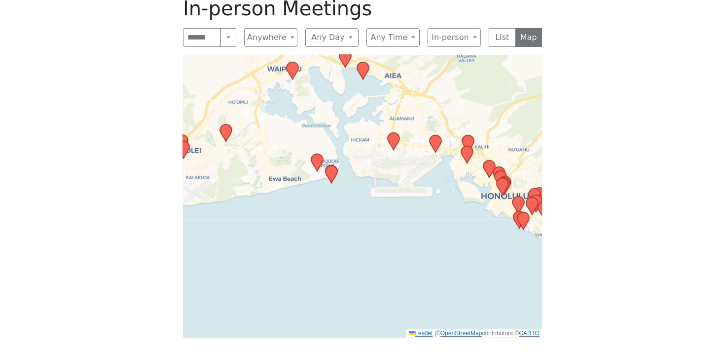
scroll to position [548, 0]
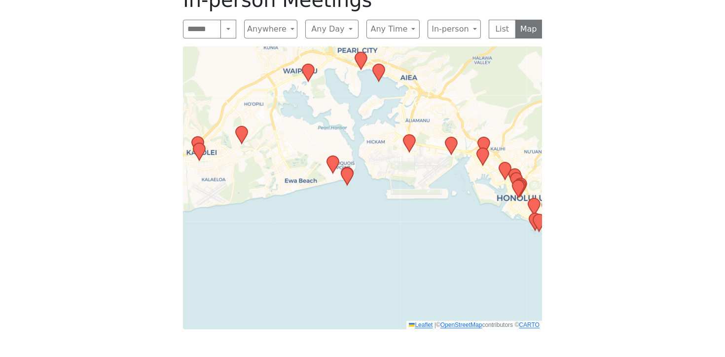
drag, startPoint x: 473, startPoint y: 202, endPoint x: 528, endPoint y: 231, distance: 62.2
click at [534, 232] on div "Leaflet | © OpenStreetMap contributors © CARTO" at bounding box center [362, 187] width 359 height 283
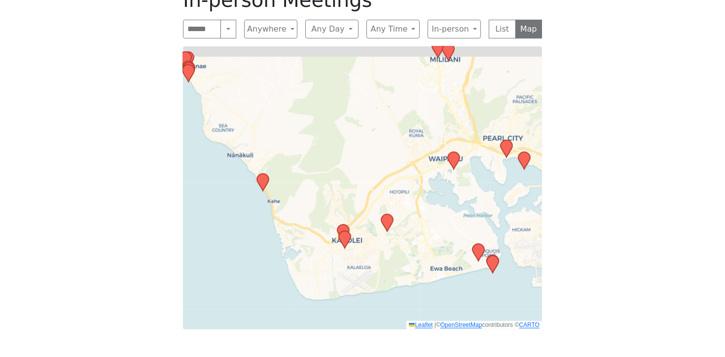
drag, startPoint x: 332, startPoint y: 124, endPoint x: 433, endPoint y: 200, distance: 125.8
click at [437, 202] on div "Leaflet | © OpenStreetMap contributors © CARTO" at bounding box center [362, 187] width 359 height 283
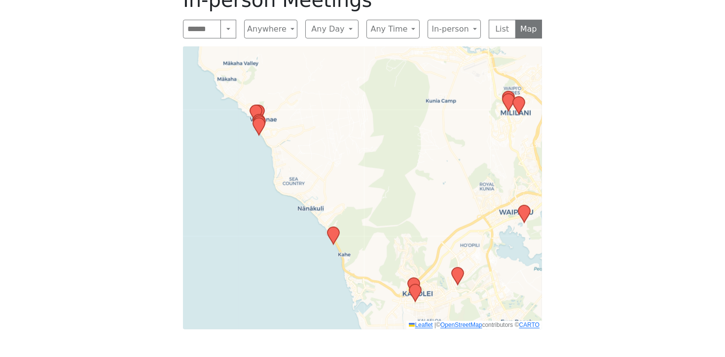
drag, startPoint x: 309, startPoint y: 137, endPoint x: 315, endPoint y: 140, distance: 6.6
click at [324, 145] on div "Leaflet | © OpenStreetMap contributors © CARTO" at bounding box center [362, 187] width 359 height 283
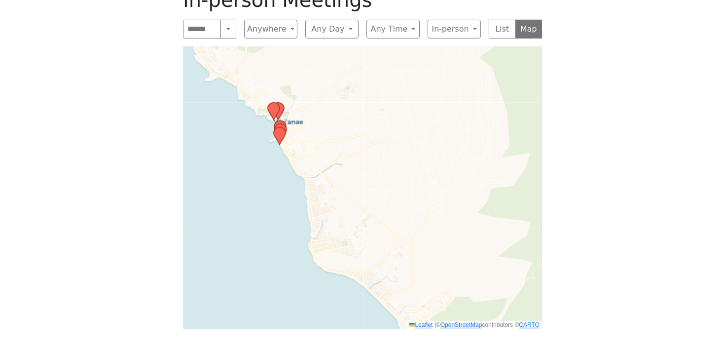
drag, startPoint x: 345, startPoint y: 135, endPoint x: 344, endPoint y: 91, distance: 44.4
click at [347, 95] on div "Leaflet | © OpenStreetMap contributors © CARTO" at bounding box center [362, 187] width 359 height 283
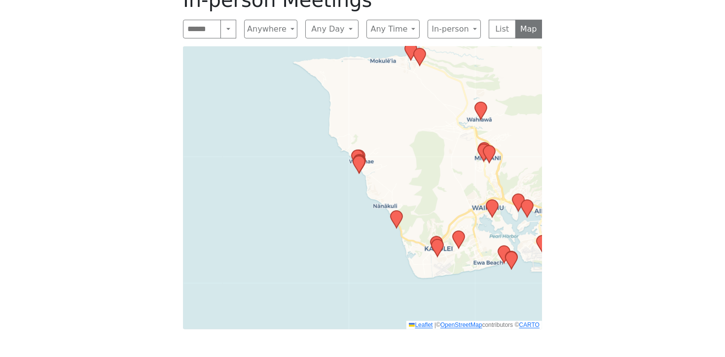
drag, startPoint x: 441, startPoint y: 174, endPoint x: 407, endPoint y: 137, distance: 50.3
click at [416, 142] on div "Leaflet | © OpenStreetMap contributors © CARTO" at bounding box center [362, 187] width 359 height 283
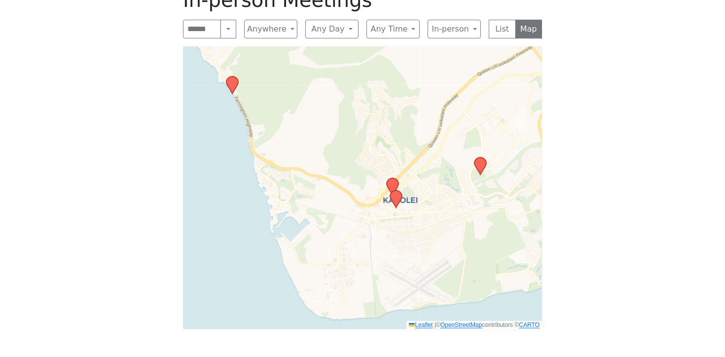
click at [479, 157] on icon at bounding box center [480, 165] width 12 height 17
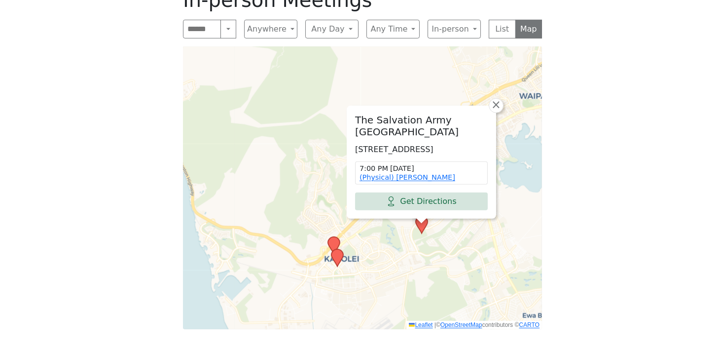
drag, startPoint x: 316, startPoint y: 76, endPoint x: 272, endPoint y: 118, distance: 61.0
click at [272, 118] on div "The Salvation Army Kroc Center 91-3257 Kualakai Pkwy, Ewa Beach, HI 96706, USA …" at bounding box center [362, 187] width 359 height 283
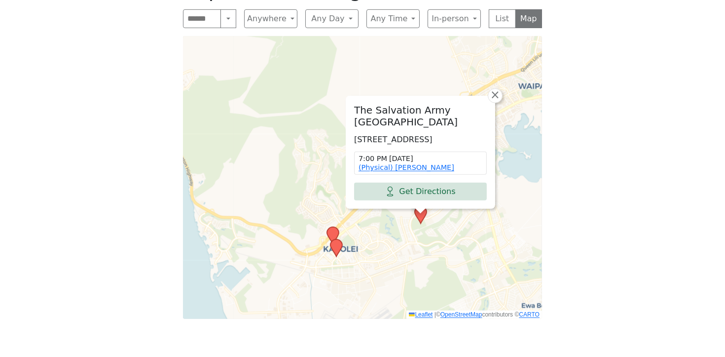
scroll to position [559, 0]
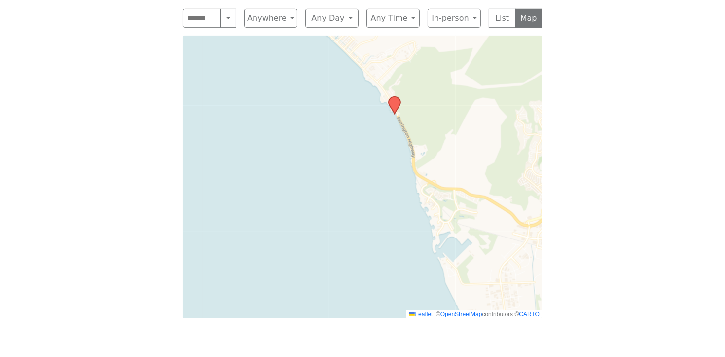
drag, startPoint x: 307, startPoint y: 151, endPoint x: 246, endPoint y: 167, distance: 63.0
click at [240, 170] on div "The Salvation Army Kroc Center 91-3257 Kualakai Pkwy, Ewa Beach, HI 96706, USA …" at bounding box center [362, 177] width 359 height 283
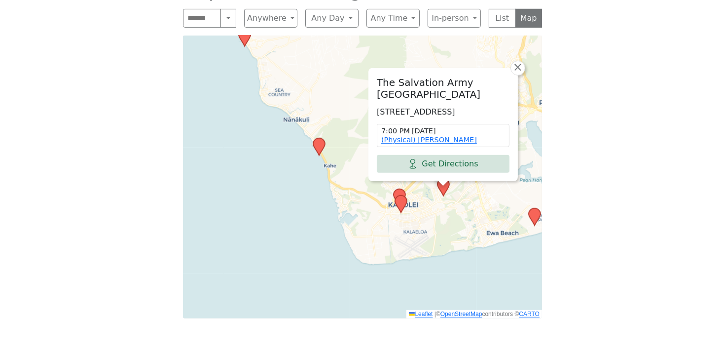
drag, startPoint x: 335, startPoint y: 154, endPoint x: 284, endPoint y: 186, distance: 60.2
click at [283, 187] on div "The Salvation Army Kroc Center 91-3257 Kualakai Pkwy, Ewa Beach, HI 96706, USA …" at bounding box center [362, 177] width 359 height 283
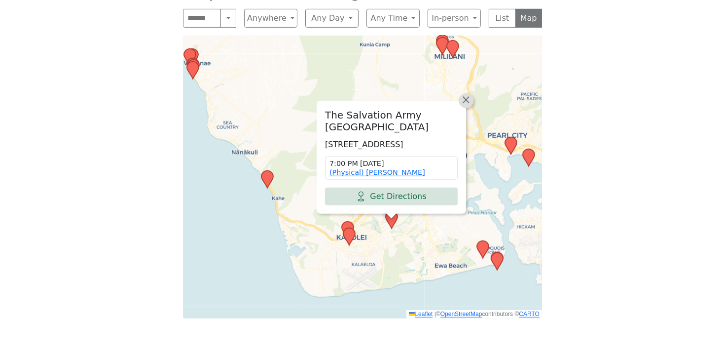
click at [465, 94] on span "×" at bounding box center [466, 100] width 10 height 12
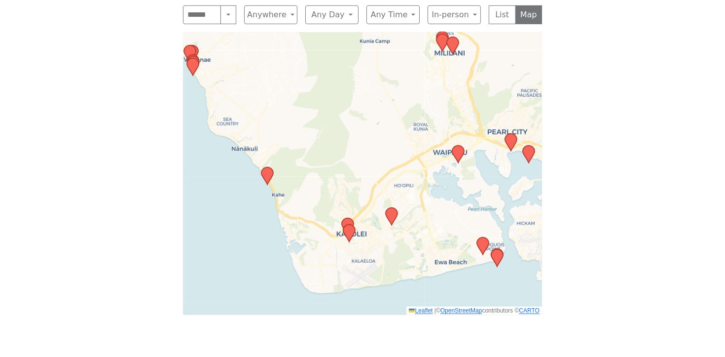
scroll to position [564, 0]
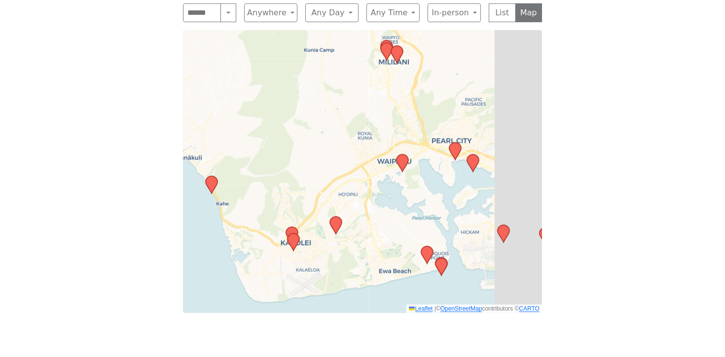
drag, startPoint x: 490, startPoint y: 81, endPoint x: 431, endPoint y: 92, distance: 60.7
click at [431, 92] on div "Leaflet | © OpenStreetMap contributors © CARTO" at bounding box center [362, 171] width 359 height 283
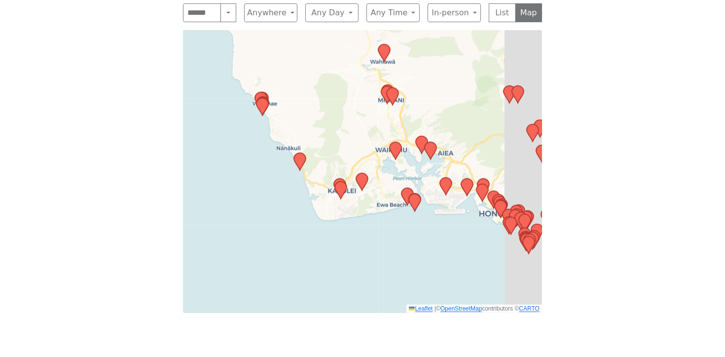
drag, startPoint x: 531, startPoint y: 132, endPoint x: 482, endPoint y: 137, distance: 49.6
click at [482, 137] on div "Leaflet | © OpenStreetMap contributors © CARTO" at bounding box center [362, 171] width 359 height 283
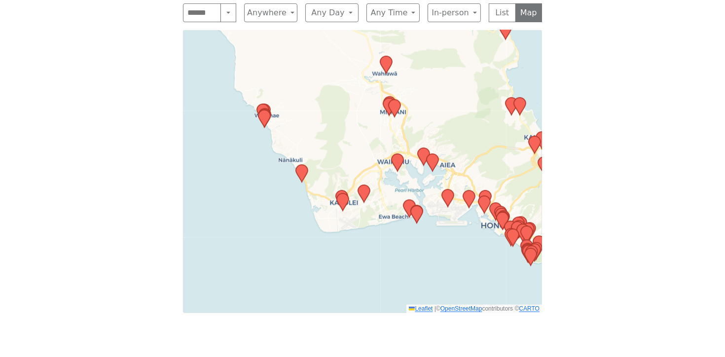
drag, startPoint x: 296, startPoint y: 209, endPoint x: 289, endPoint y: 212, distance: 7.8
click at [290, 212] on div "Leaflet | © OpenStreetMap contributors © CARTO" at bounding box center [362, 171] width 359 height 283
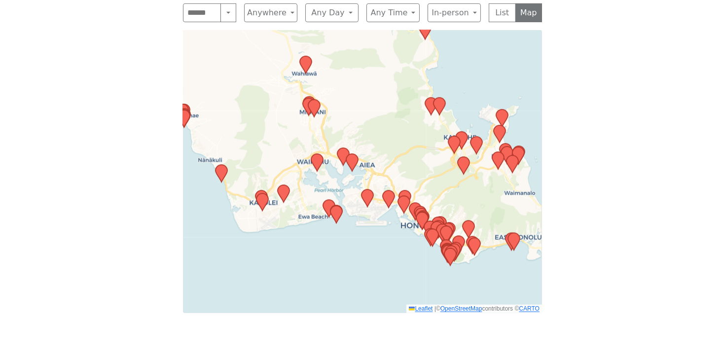
drag, startPoint x: 418, startPoint y: 230, endPoint x: 334, endPoint y: 228, distance: 83.9
click at [334, 228] on div "Leaflet | © OpenStreetMap contributors © CARTO" at bounding box center [362, 171] width 359 height 283
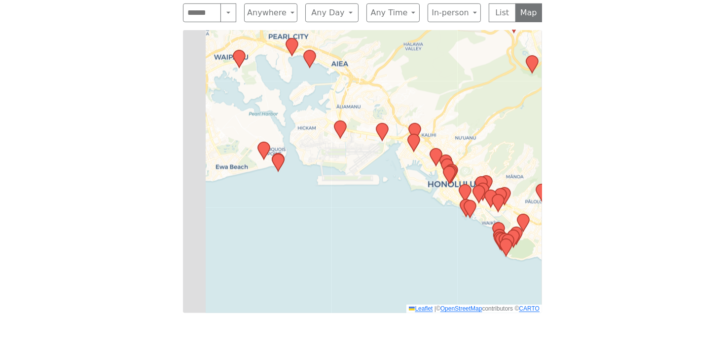
drag, startPoint x: 439, startPoint y: 149, endPoint x: 510, endPoint y: 125, distance: 75.5
click at [510, 125] on div "Leaflet | © OpenStreetMap contributors © CARTO" at bounding box center [362, 171] width 359 height 283
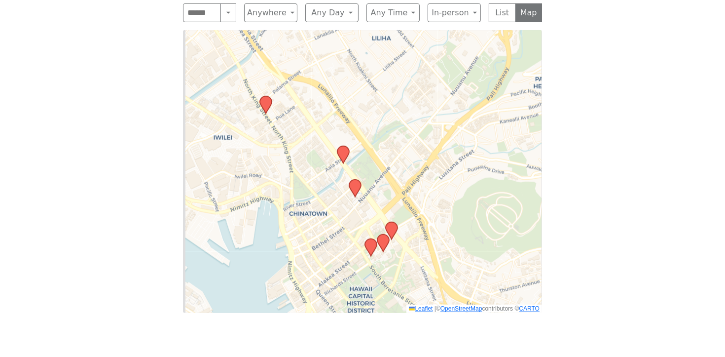
drag, startPoint x: 436, startPoint y: 183, endPoint x: 501, endPoint y: 160, distance: 68.2
click at [501, 160] on div "Leaflet | © OpenStreetMap contributors © CARTO" at bounding box center [362, 171] width 359 height 283
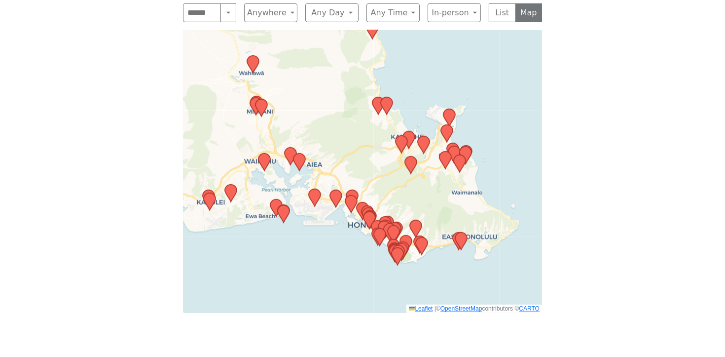
drag, startPoint x: 363, startPoint y: 219, endPoint x: 344, endPoint y: 217, distance: 19.4
click at [344, 218] on div "Leaflet | © OpenStreetMap contributors © CARTO" at bounding box center [362, 171] width 359 height 283
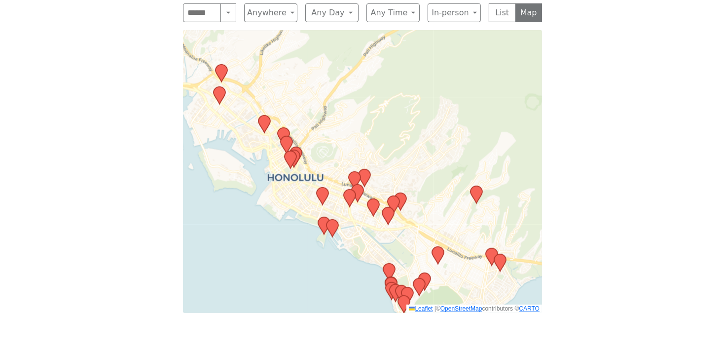
drag, startPoint x: 285, startPoint y: 208, endPoint x: 270, endPoint y: 220, distance: 18.9
click at [270, 220] on div "Leaflet | © OpenStreetMap contributors © CARTO" at bounding box center [362, 171] width 359 height 283
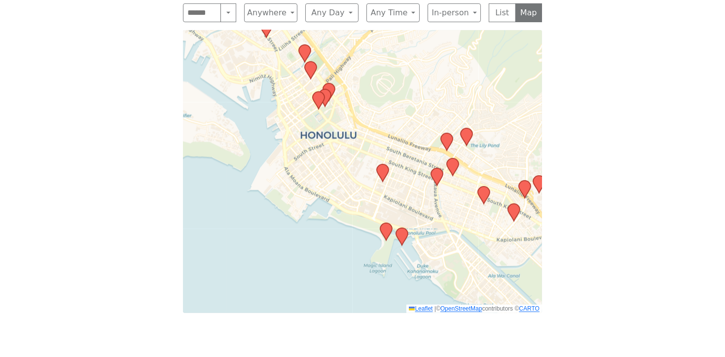
drag, startPoint x: 232, startPoint y: 169, endPoint x: 243, endPoint y: 190, distance: 24.5
click at [243, 191] on div "Leaflet | © OpenStreetMap contributors © CARTO" at bounding box center [362, 171] width 359 height 283
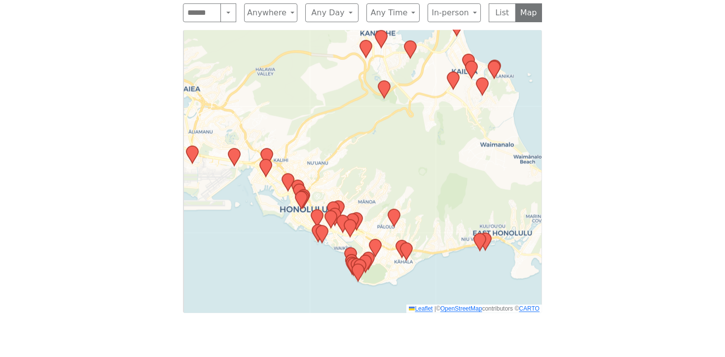
drag, startPoint x: 256, startPoint y: 222, endPoint x: 293, endPoint y: 244, distance: 43.6
click at [293, 244] on div "Leaflet | © OpenStreetMap contributors © CARTO" at bounding box center [362, 171] width 359 height 283
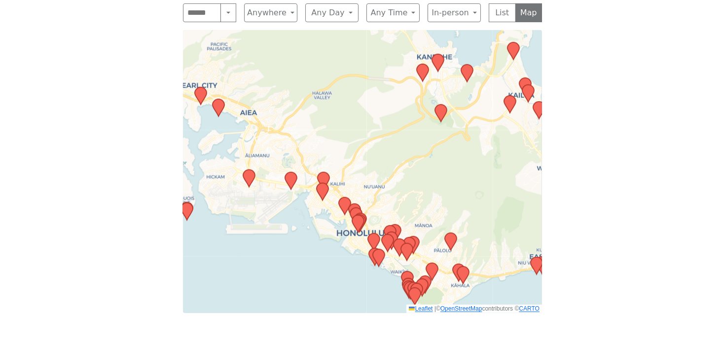
drag, startPoint x: 285, startPoint y: 228, endPoint x: 340, endPoint y: 252, distance: 60.1
click at [340, 252] on div "Leaflet | © OpenStreetMap contributors © CARTO" at bounding box center [362, 171] width 359 height 283
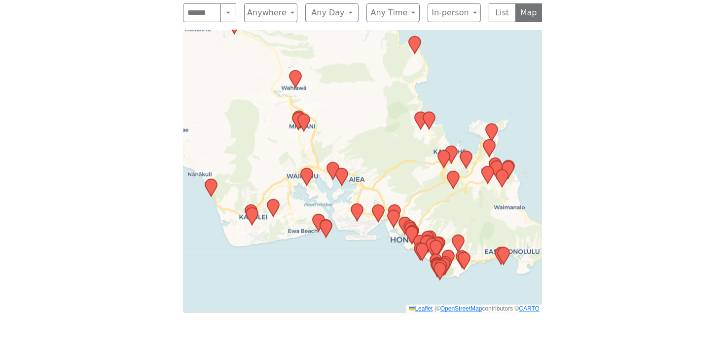
drag, startPoint x: 306, startPoint y: 253, endPoint x: 365, endPoint y: 240, distance: 60.0
click at [367, 241] on div "Leaflet | © OpenStreetMap contributors © CARTO" at bounding box center [362, 171] width 359 height 283
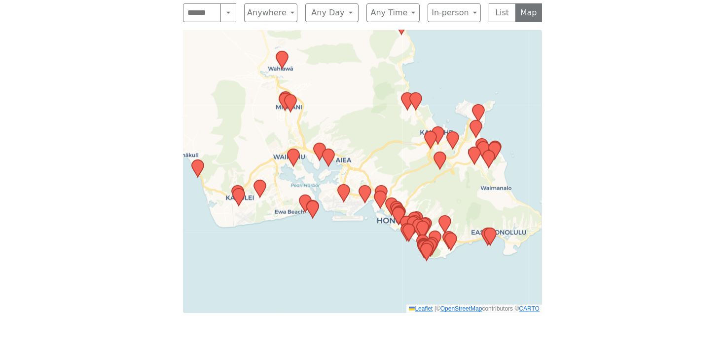
drag, startPoint x: 353, startPoint y: 244, endPoint x: 321, endPoint y: 216, distance: 42.3
click at [328, 217] on div "Leaflet | © OpenStreetMap contributors © CARTO" at bounding box center [362, 171] width 359 height 283
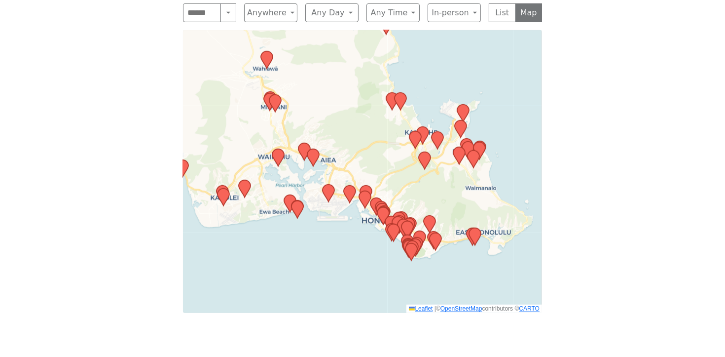
drag, startPoint x: 358, startPoint y: 218, endPoint x: 329, endPoint y: 217, distance: 28.1
click at [329, 217] on div "Leaflet | © OpenStreetMap contributors © CARTO" at bounding box center [362, 171] width 359 height 283
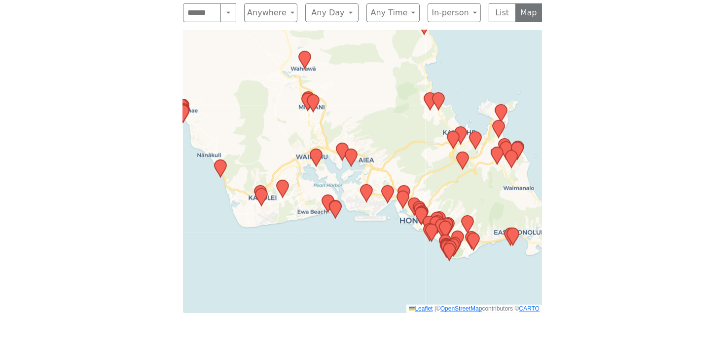
drag, startPoint x: 318, startPoint y: 221, endPoint x: 370, endPoint y: 227, distance: 52.7
click at [370, 227] on div "Leaflet | © OpenStreetMap contributors © CARTO" at bounding box center [362, 171] width 359 height 283
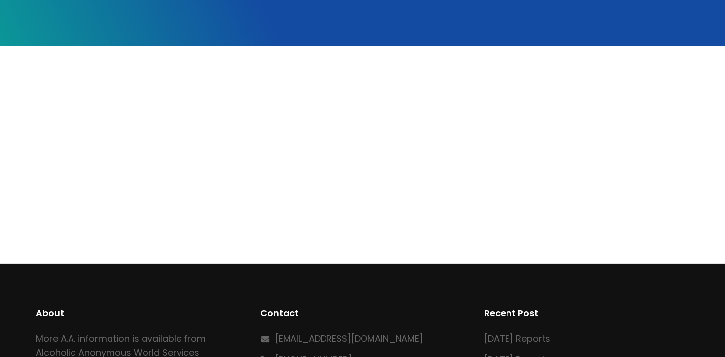
scroll to position [189, 0]
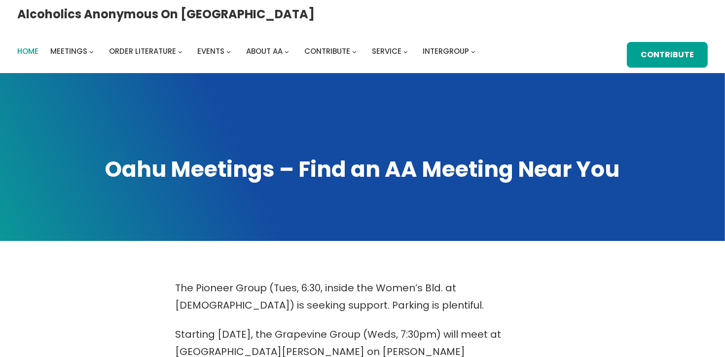
click at [38, 46] on span "Home" at bounding box center [27, 51] width 21 height 10
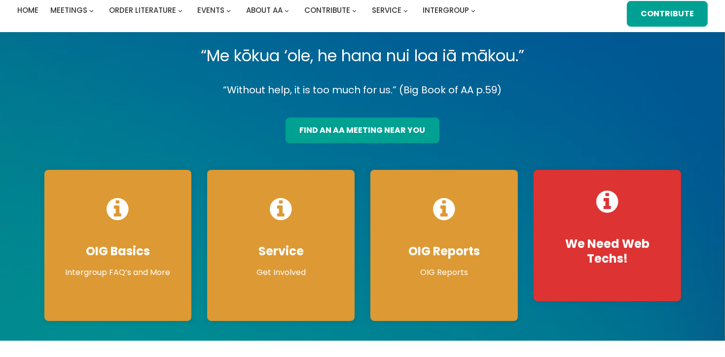
scroll to position [47, 0]
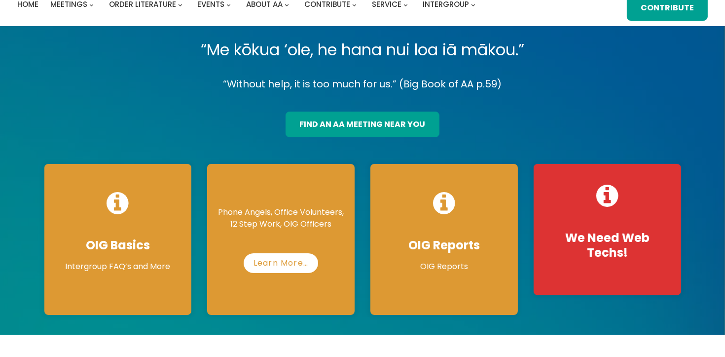
click at [291, 221] on p "Phone Angels, Office Volunteers, 12 Step Work, OIG Officers" at bounding box center [281, 218] width 128 height 24
click at [280, 259] on link "Learn More…" at bounding box center [281, 263] width 82 height 20
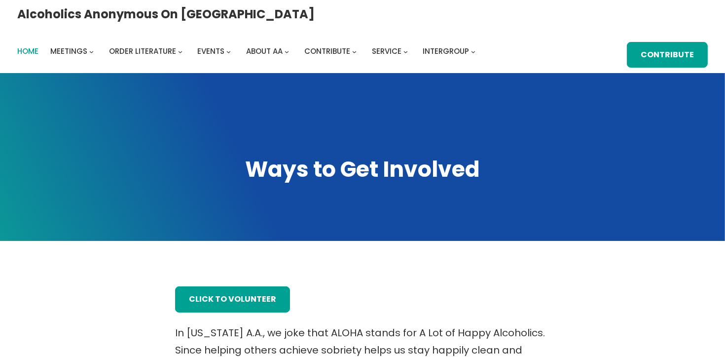
click at [38, 46] on span "Home" at bounding box center [27, 51] width 21 height 10
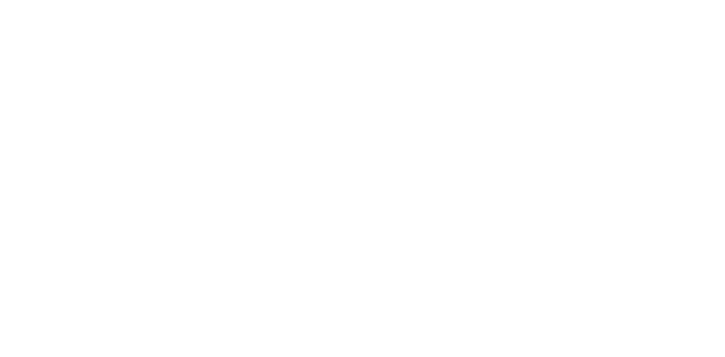
scroll to position [257, 0]
